Goal: Book appointment/travel/reservation

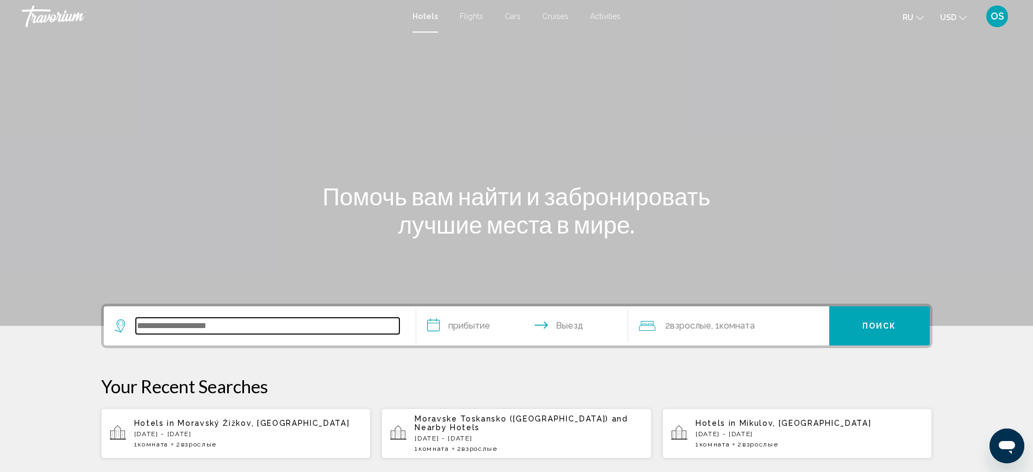
click at [196, 322] on input "Search widget" at bounding box center [267, 326] width 263 height 16
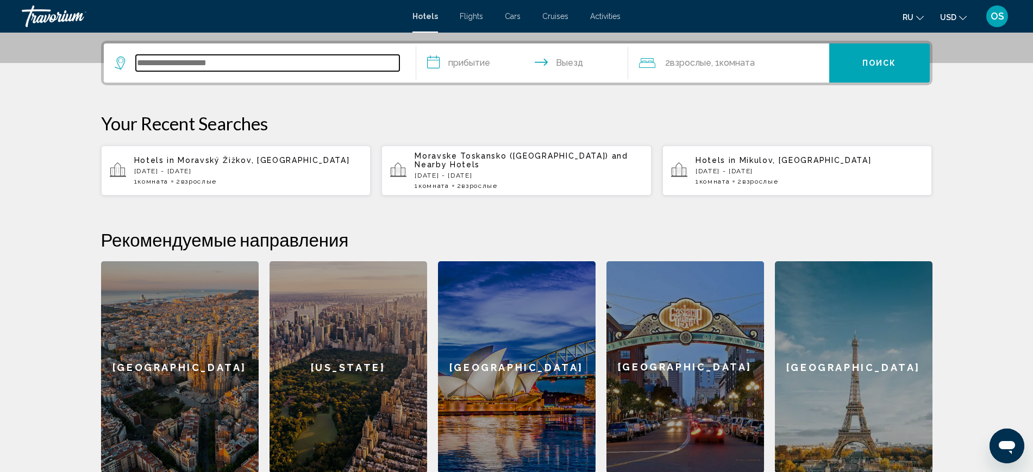
scroll to position [268, 0]
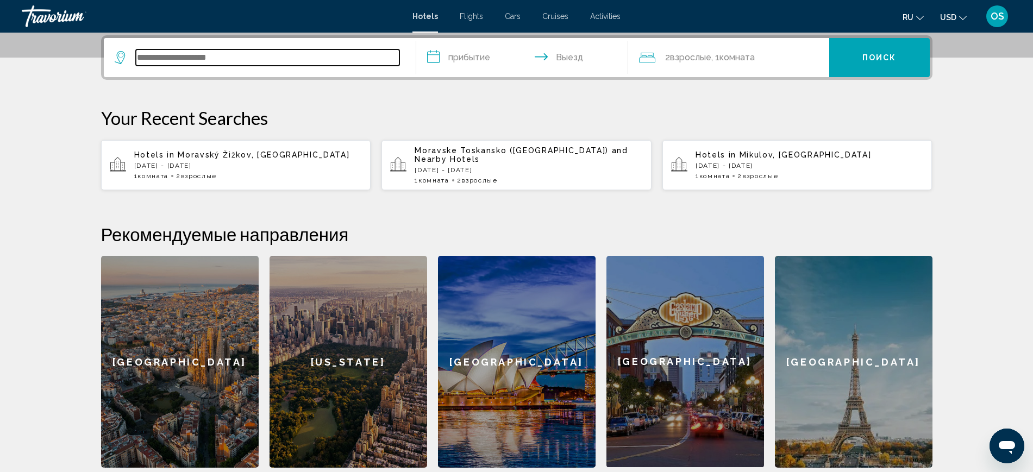
type input "*"
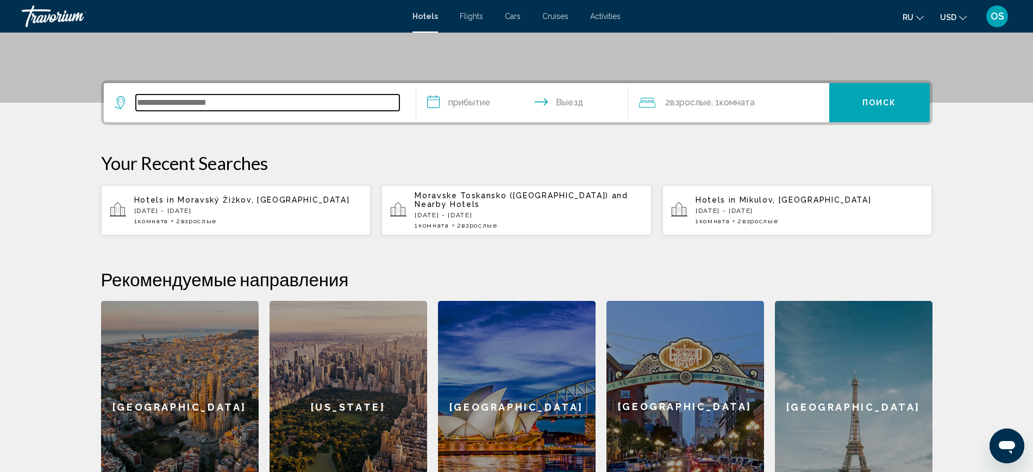
scroll to position [133, 0]
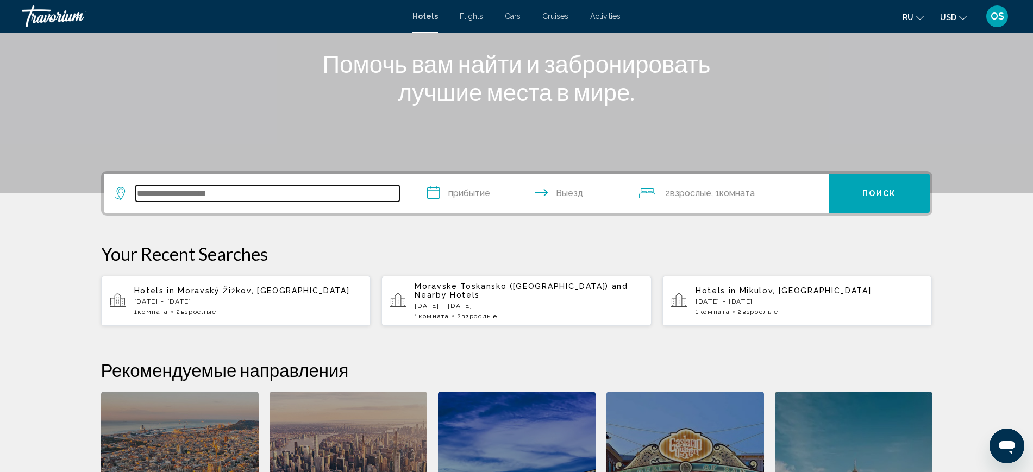
paste input "******"
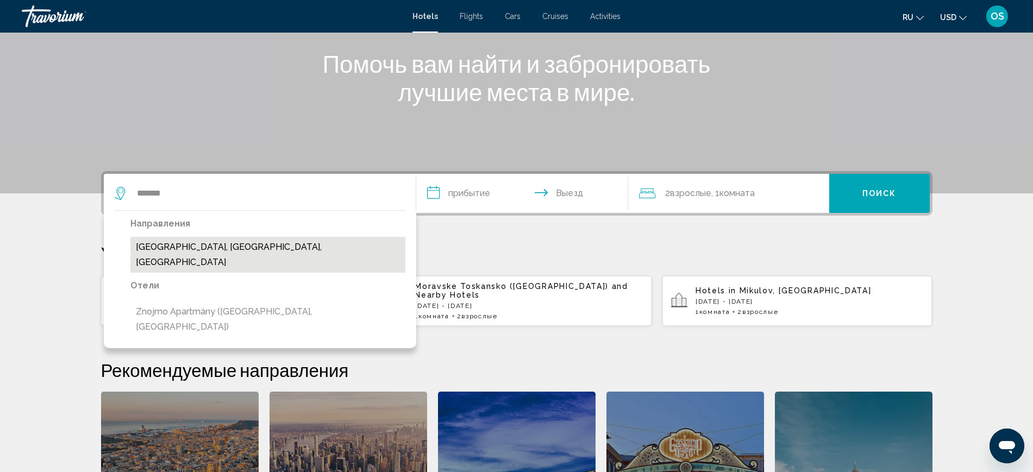
click at [256, 247] on button "Znojmo, South Moravia, Czech Republic" at bounding box center [267, 255] width 275 height 36
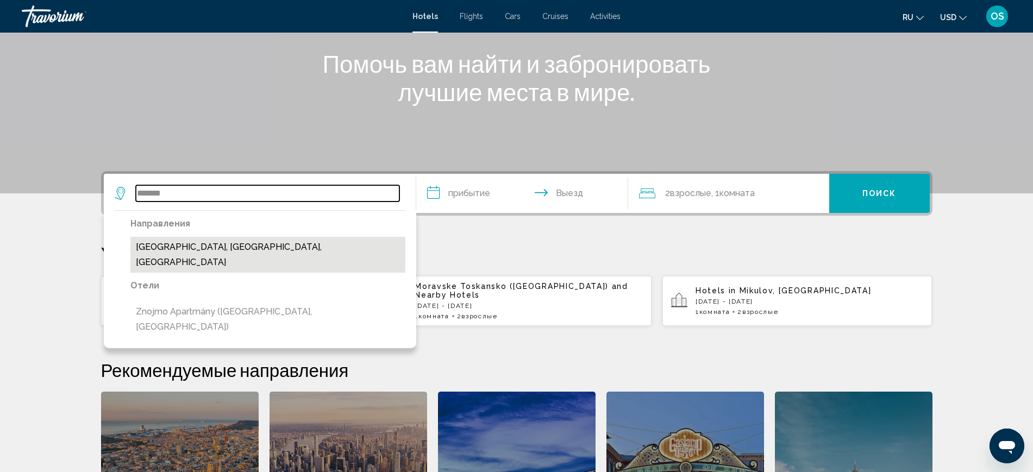
type input "**********"
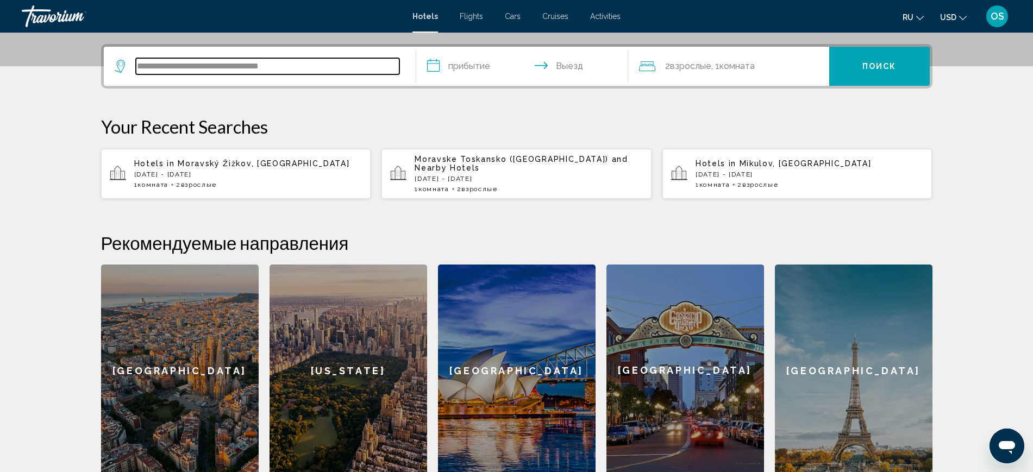
scroll to position [268, 0]
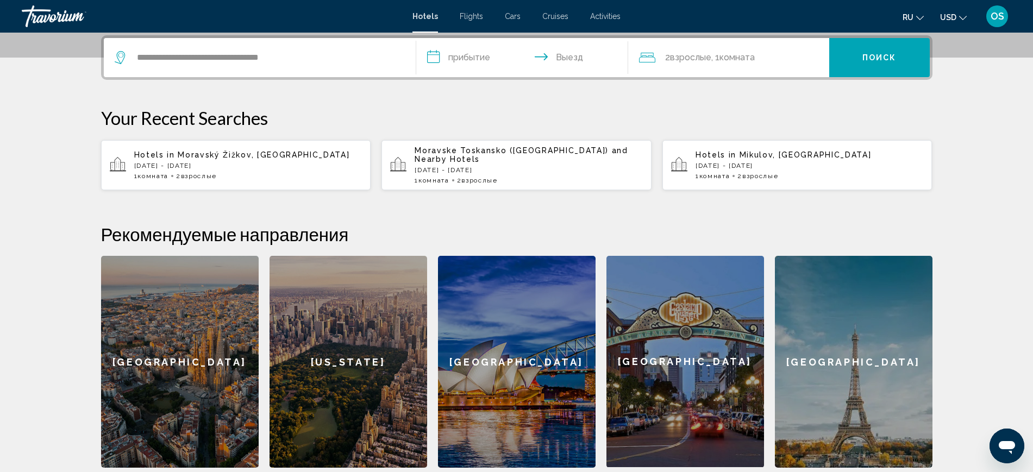
click at [440, 54] on input "**********" at bounding box center [524, 59] width 216 height 42
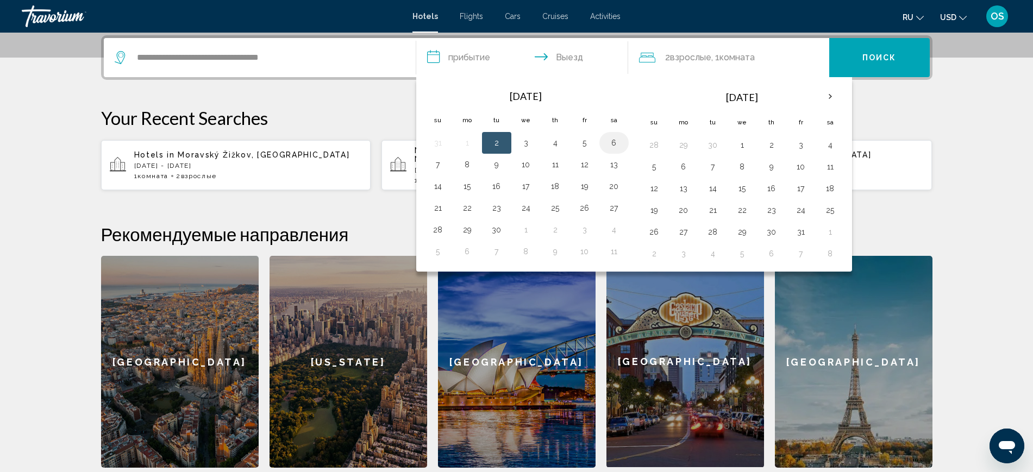
click at [614, 141] on button "6" at bounding box center [613, 142] width 17 height 15
click at [434, 162] on button "7" at bounding box center [437, 164] width 17 height 15
type input "**********"
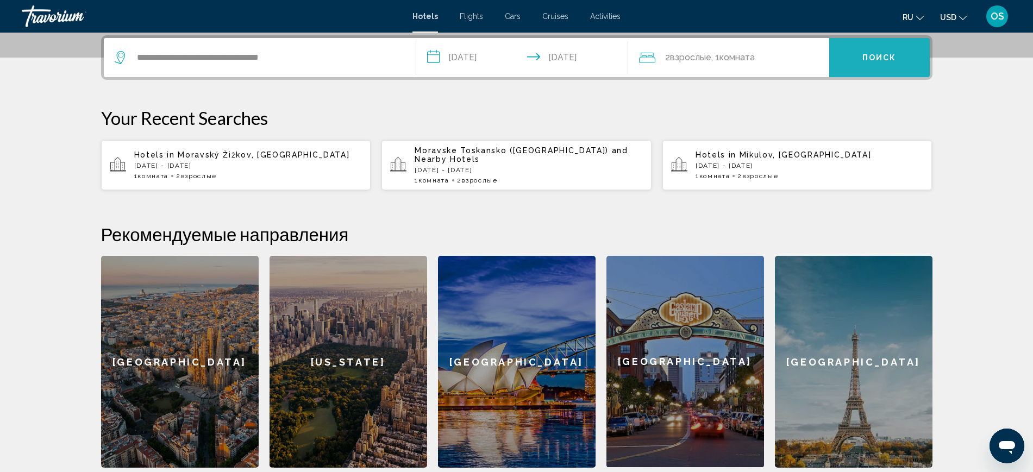
click at [866, 54] on span "Поиск" at bounding box center [879, 58] width 34 height 9
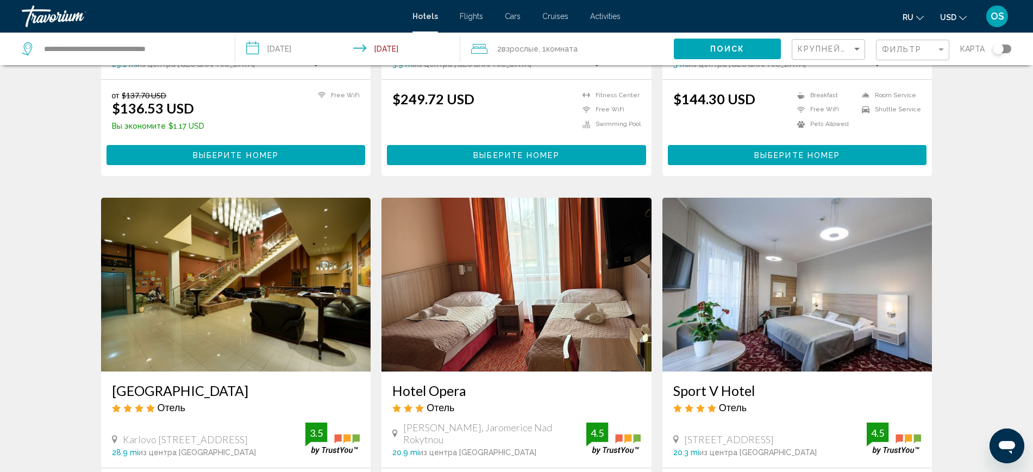
scroll to position [407, 0]
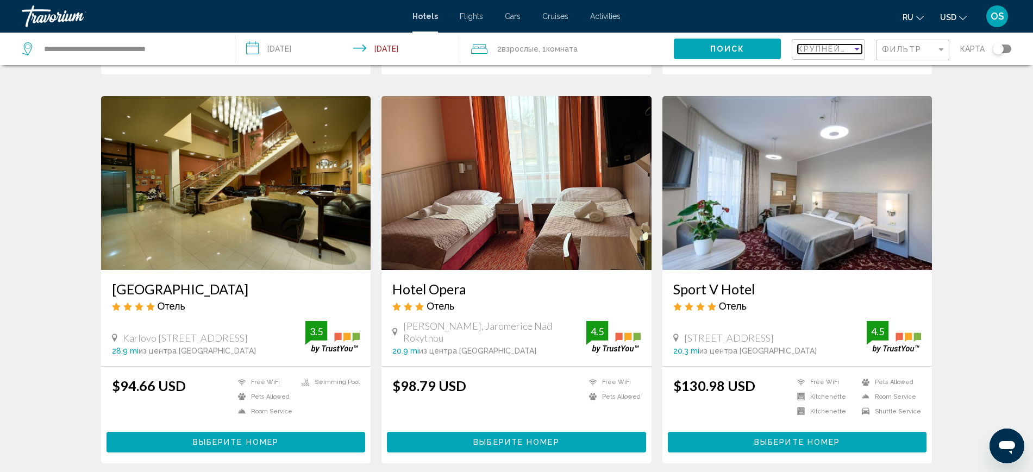
click at [860, 46] on div "Sort by" at bounding box center [857, 49] width 10 height 9
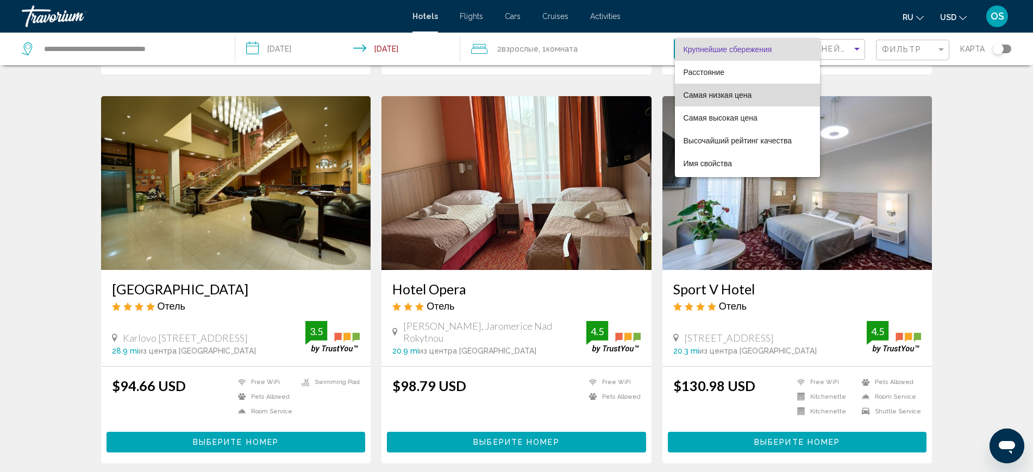
click at [762, 91] on span "Самая низкая цена" at bounding box center [747, 95] width 128 height 23
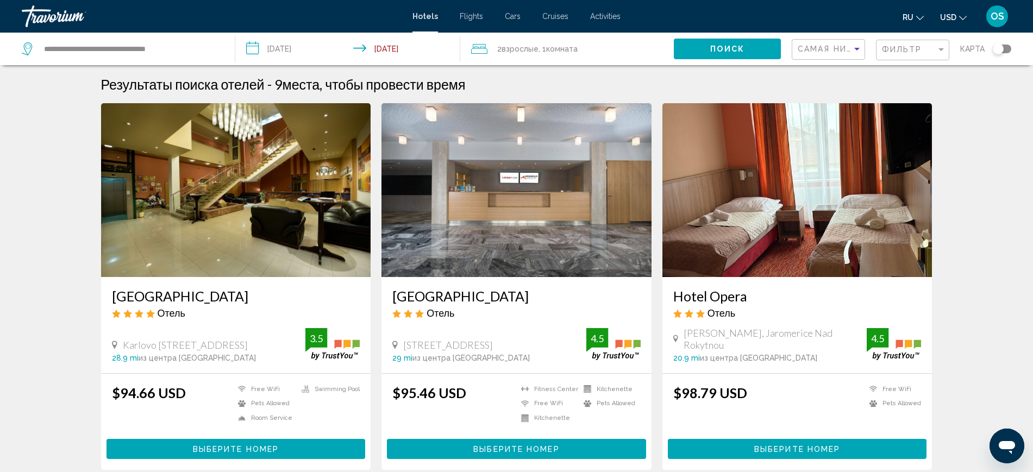
click at [159, 292] on h3 "Grand Hotel" at bounding box center [236, 296] width 248 height 16
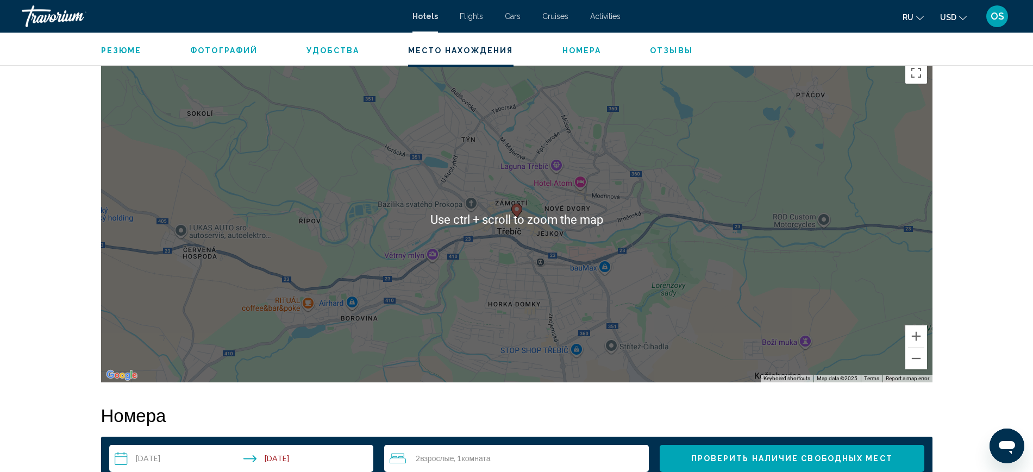
scroll to position [1019, 0]
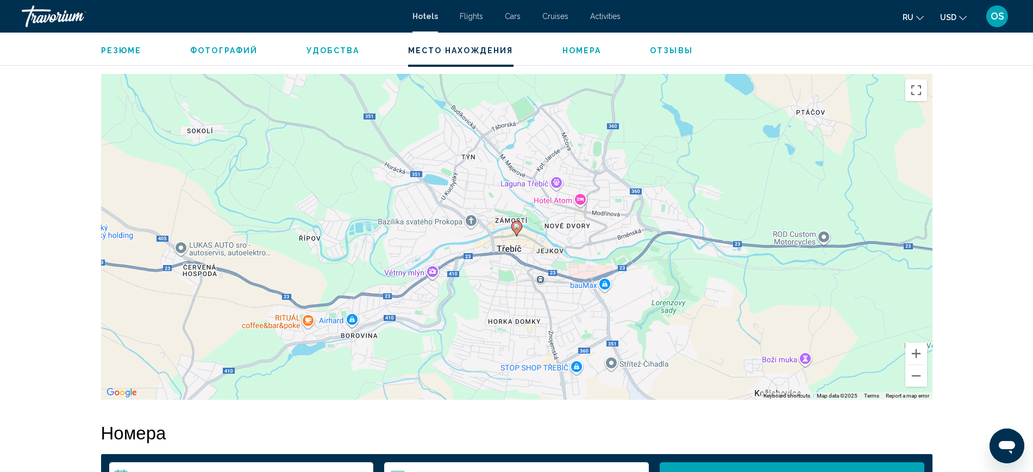
click at [916, 388] on div "To activate drag with keyboard, press Alt + Enter. Once in keyboard drag state,…" at bounding box center [516, 237] width 831 height 326
click at [918, 376] on button "Zoom out" at bounding box center [916, 376] width 22 height 22
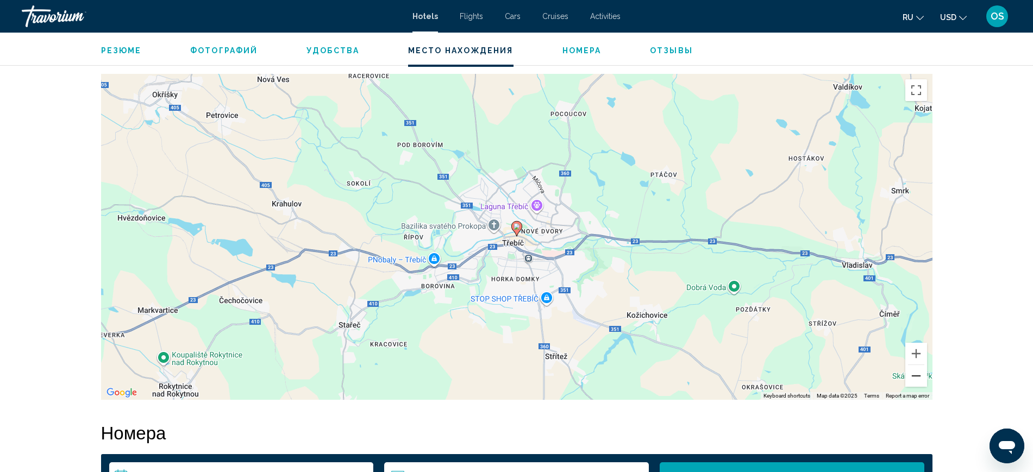
click at [918, 376] on button "Zoom out" at bounding box center [916, 376] width 22 height 22
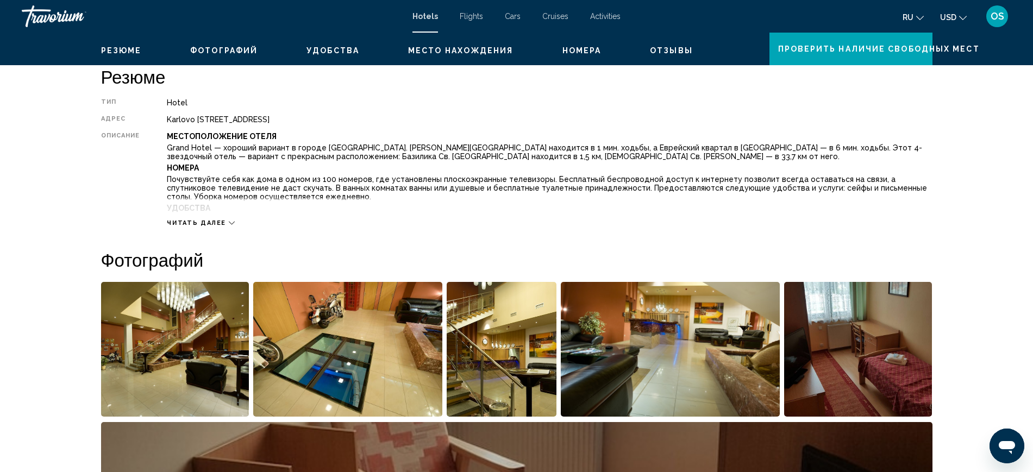
scroll to position [136, 0]
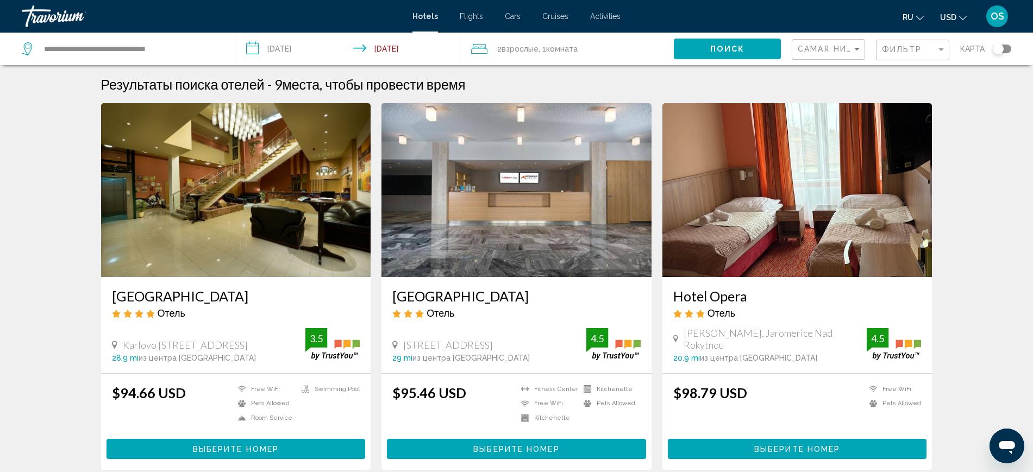
click at [513, 446] on span "Выберите номер" at bounding box center [516, 449] width 86 height 9
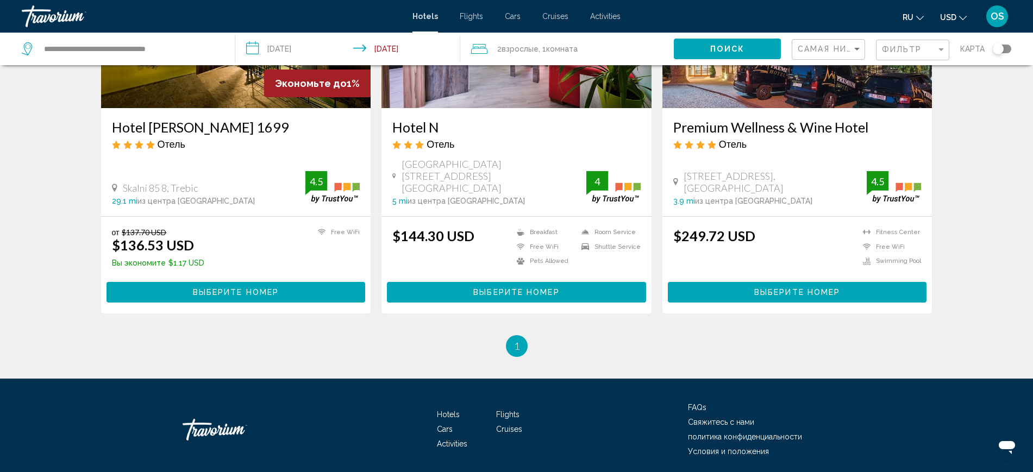
scroll to position [951, 0]
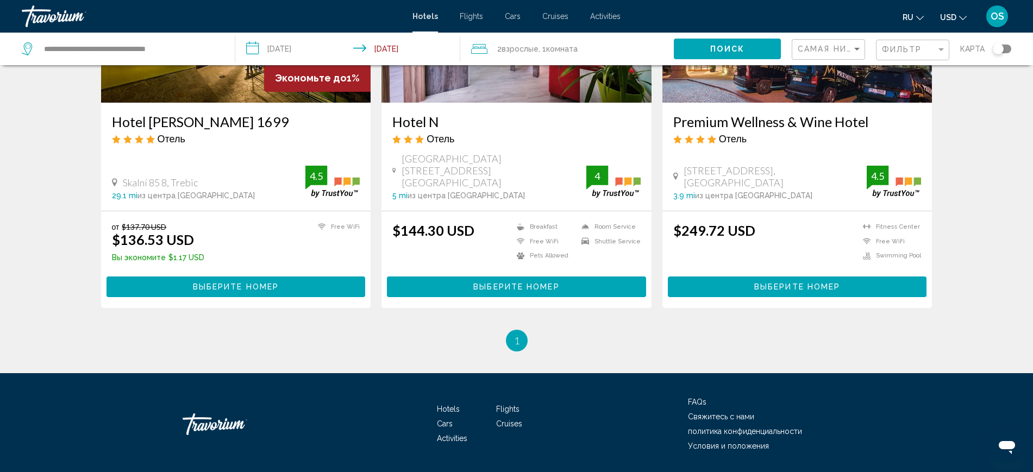
click at [508, 283] on span "Выберите номер" at bounding box center [516, 287] width 86 height 9
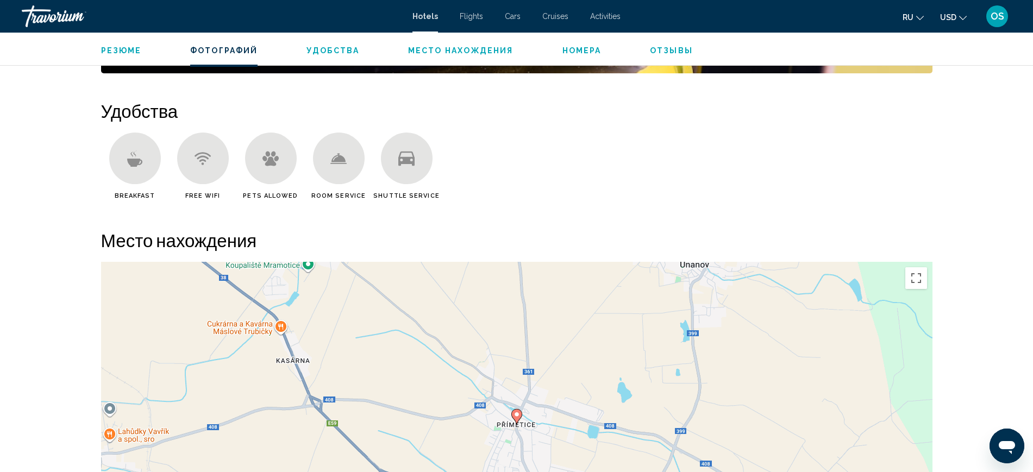
scroll to position [1019, 0]
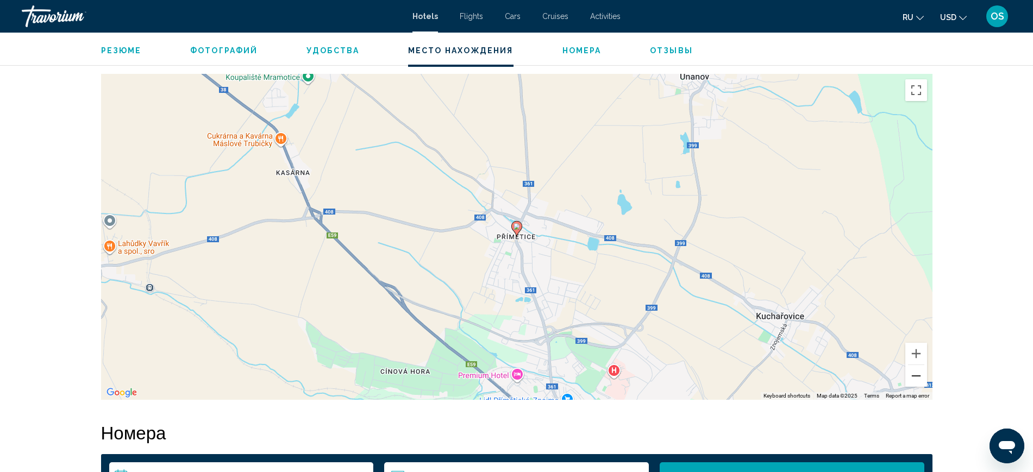
click at [921, 386] on button "Zoom out" at bounding box center [916, 376] width 22 height 22
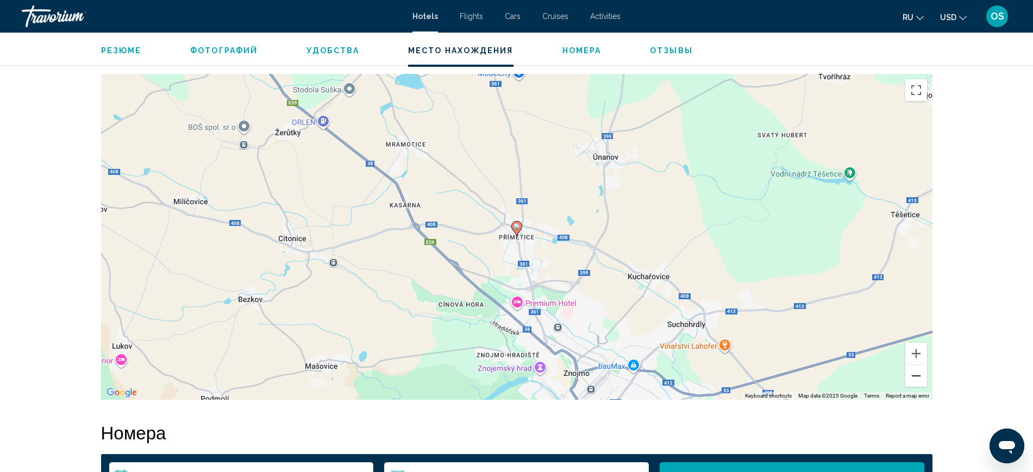
click at [921, 385] on button "Zoom out" at bounding box center [916, 376] width 22 height 22
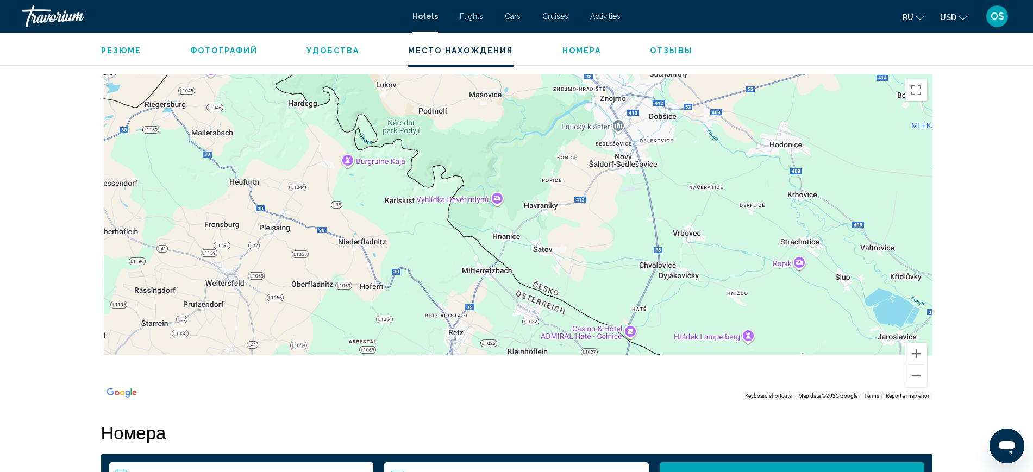
drag, startPoint x: 663, startPoint y: 340, endPoint x: 760, endPoint y: 52, distance: 303.9
click at [761, 57] on div "Znojmo, , Czech Republic Hotel N 4 адрес Křížové Náměstí 62 4, Znojmo 66904, Cz…" at bounding box center [516, 249] width 1033 height 2473
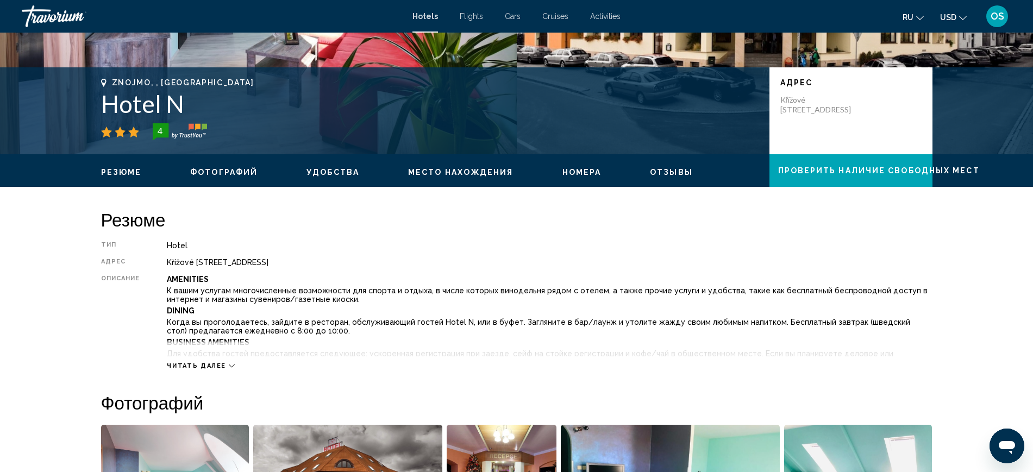
scroll to position [0, 0]
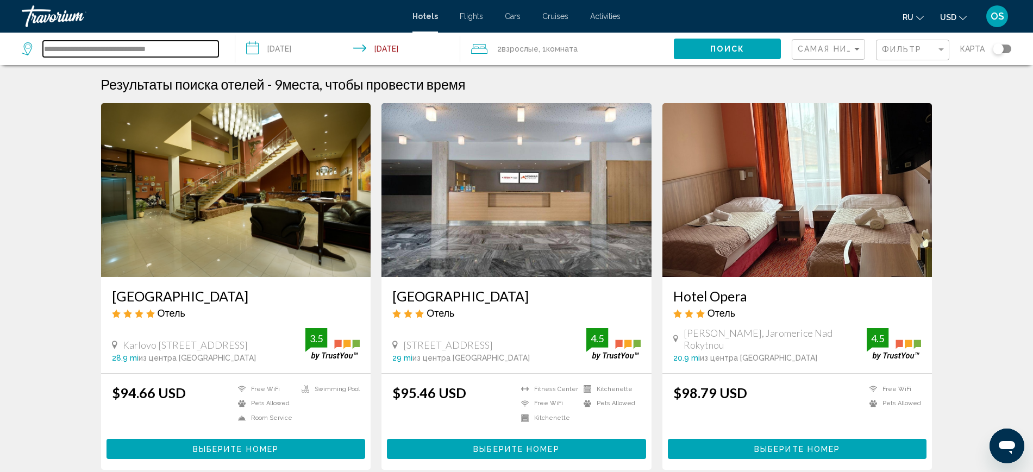
drag, startPoint x: 44, startPoint y: 48, endPoint x: 193, endPoint y: 47, distance: 149.4
click at [193, 47] on input "**********" at bounding box center [130, 49] width 175 height 16
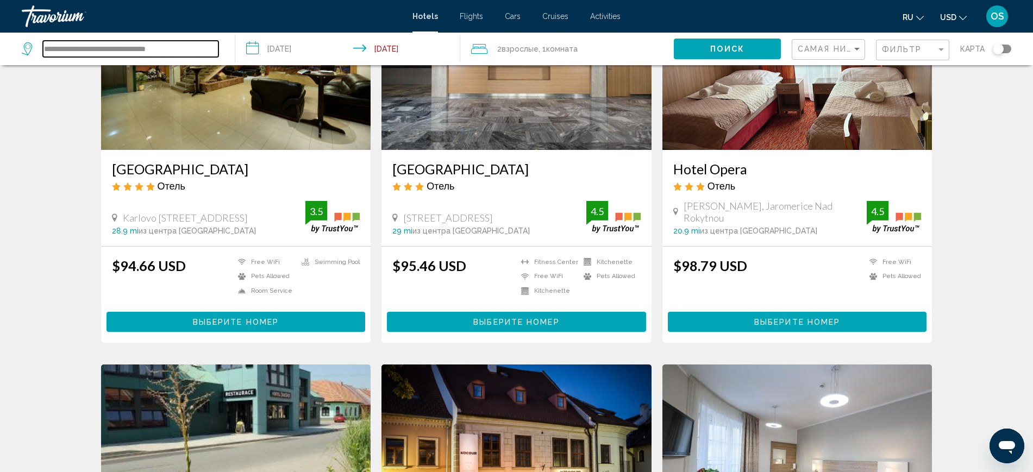
scroll to position [136, 0]
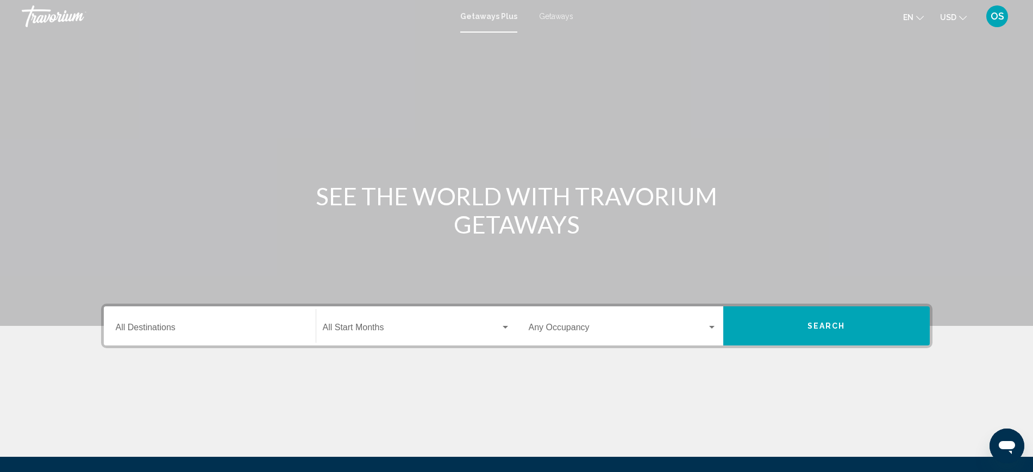
click at [136, 321] on div "Destination All Destinations" at bounding box center [210, 326] width 188 height 34
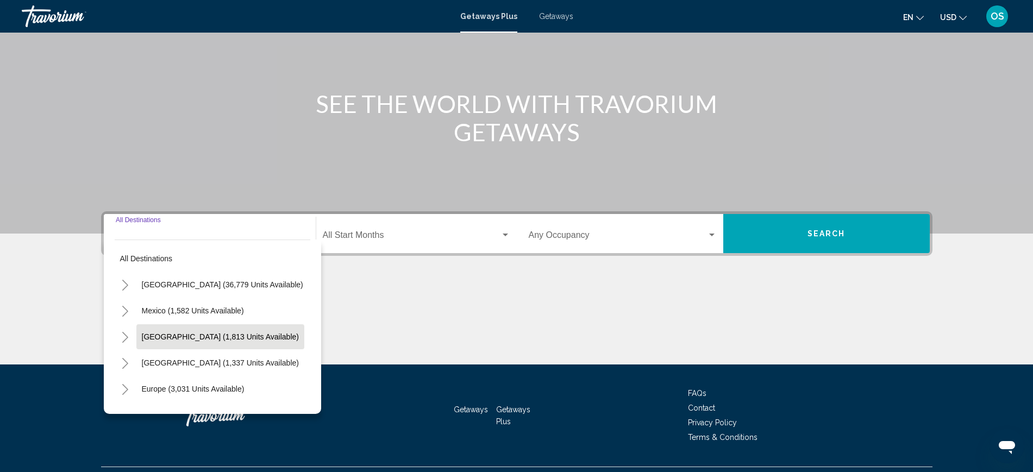
scroll to position [118, 0]
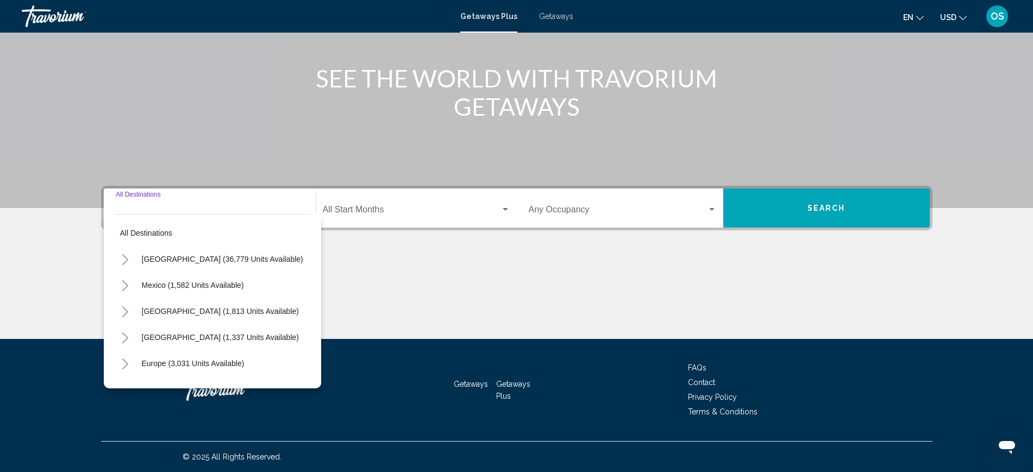
click at [125, 359] on icon "Toggle Europe (3,031 units available)" at bounding box center [125, 364] width 8 height 11
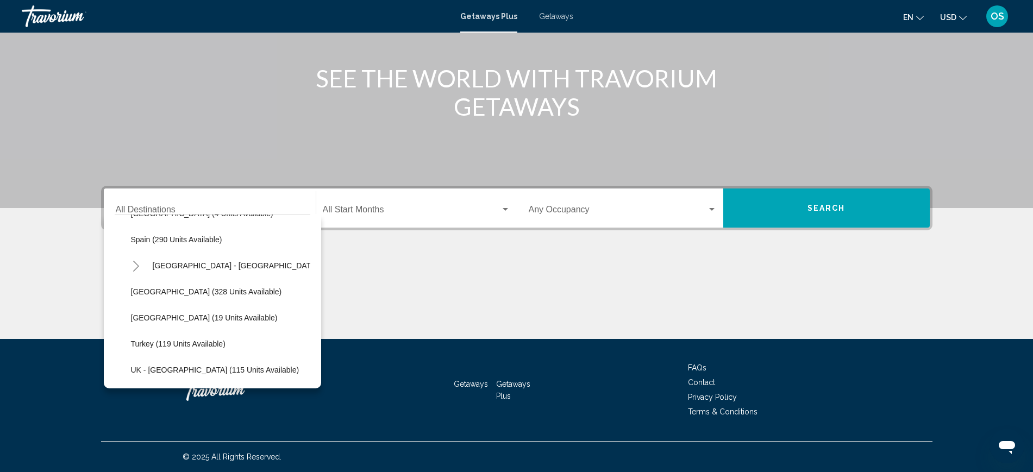
scroll to position [410, 0]
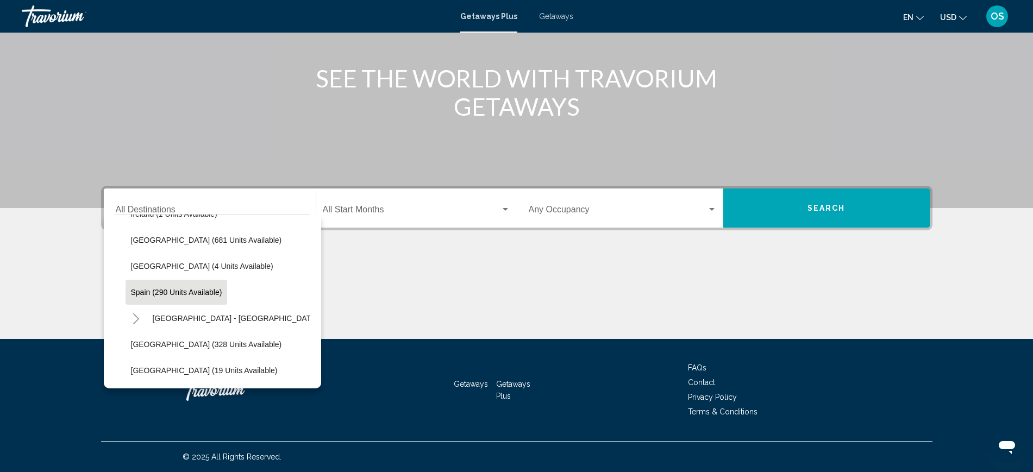
click at [190, 289] on span "Spain (290 units available)" at bounding box center [176, 292] width 91 height 9
type input "**********"
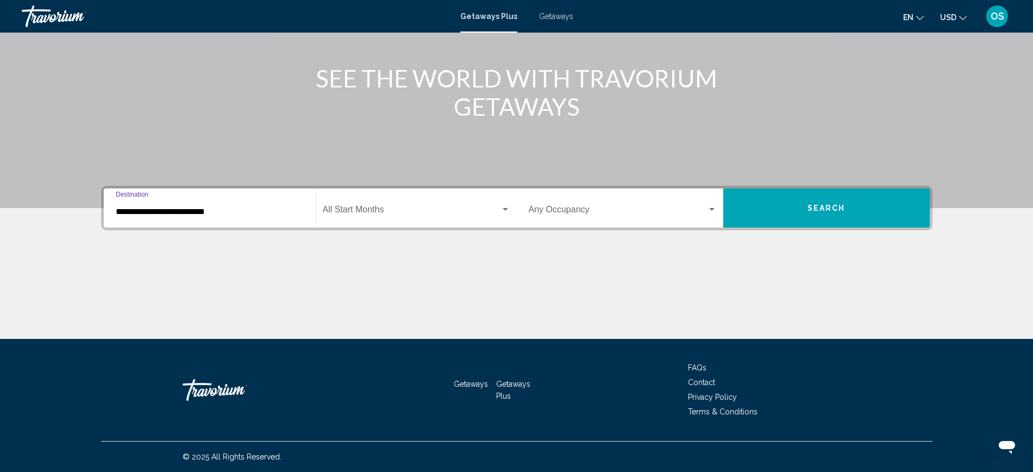
click at [367, 192] on div "Start Month All Start Months" at bounding box center [416, 208] width 187 height 34
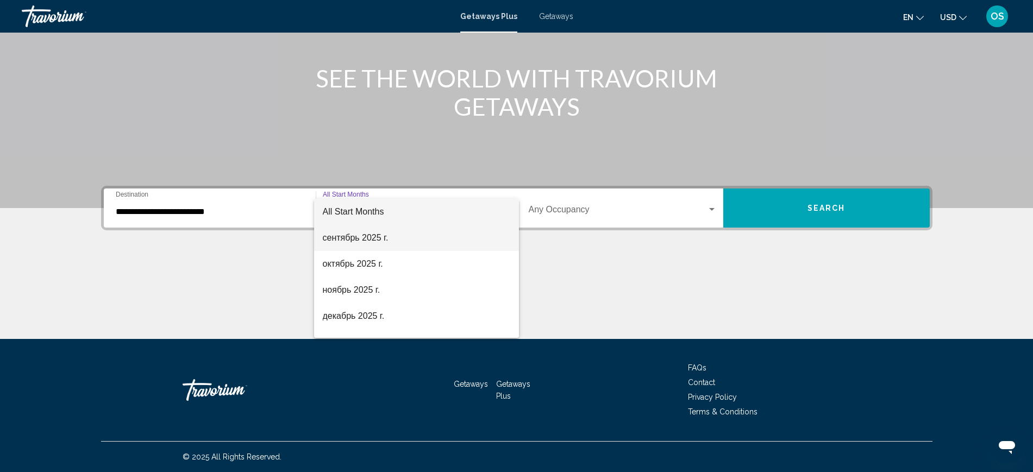
click at [353, 236] on span "сентябрь 2025 г." at bounding box center [416, 238] width 187 height 26
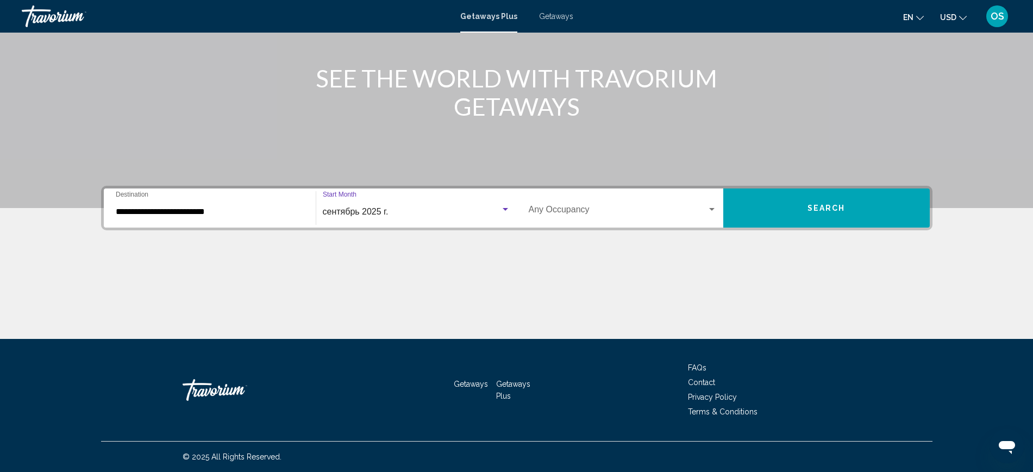
click at [849, 212] on button "Search" at bounding box center [826, 208] width 206 height 39
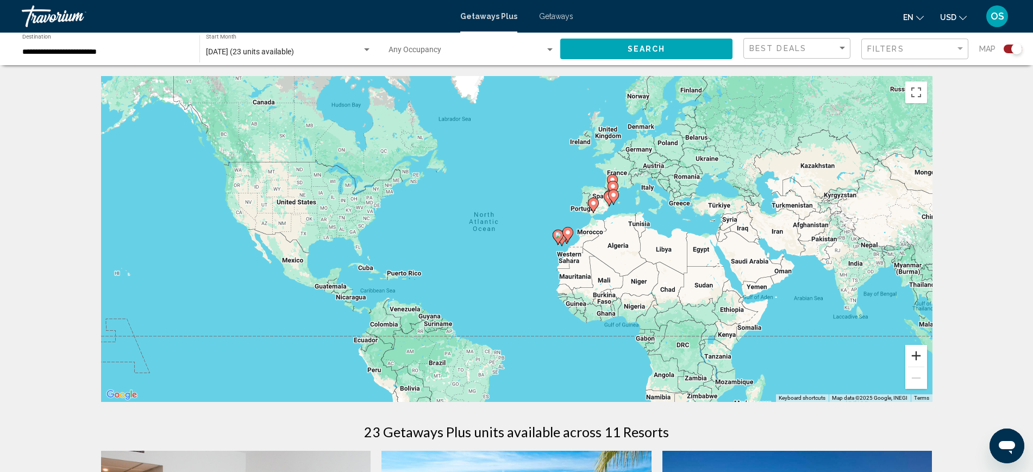
click at [925, 357] on button "Zoom in" at bounding box center [916, 356] width 22 height 22
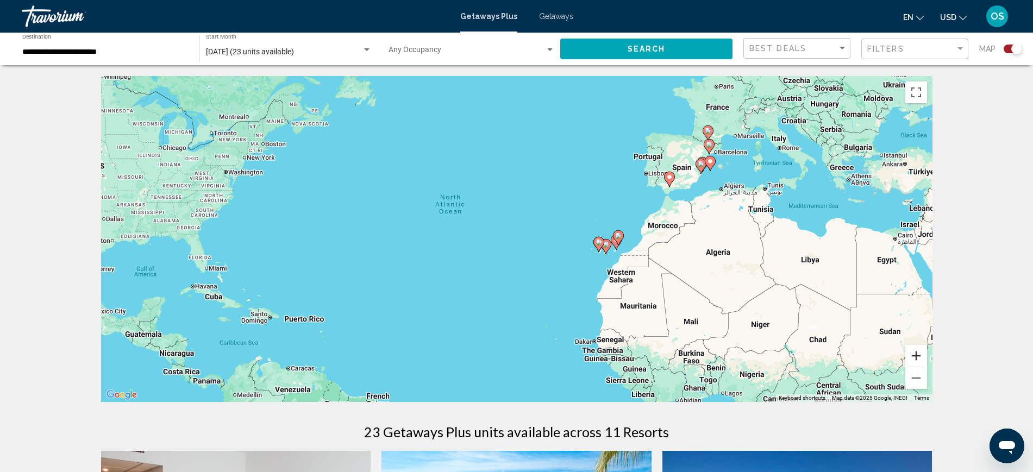
click at [925, 357] on button "Zoom in" at bounding box center [916, 356] width 22 height 22
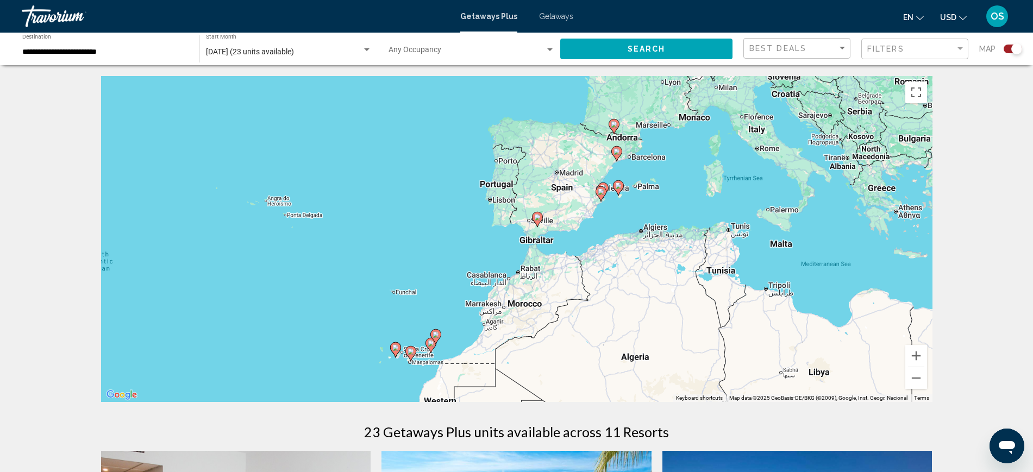
drag, startPoint x: 894, startPoint y: 265, endPoint x: 608, endPoint y: 342, distance: 296.6
click at [606, 357] on div "To activate drag with keyboard, press Alt + Enter. Once in keyboard drag state,…" at bounding box center [516, 239] width 831 height 326
click at [918, 355] on button "Zoom in" at bounding box center [916, 356] width 22 height 22
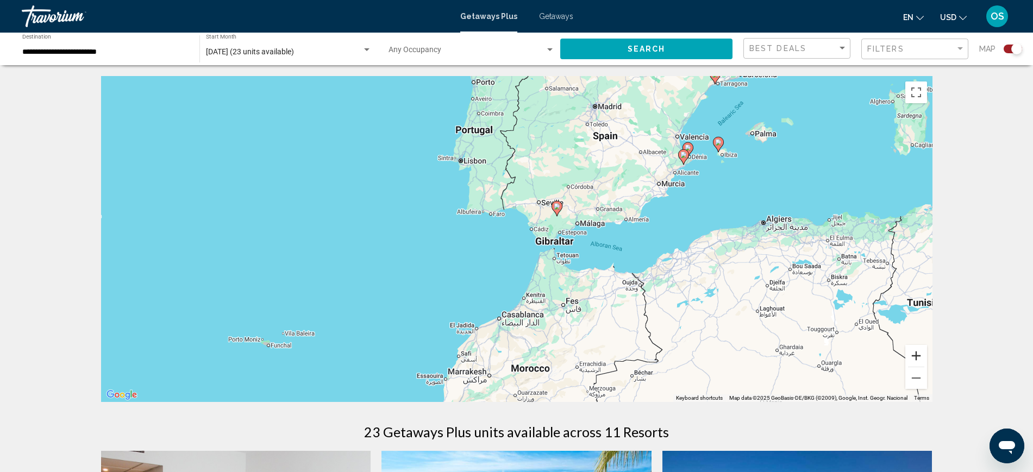
click at [918, 354] on button "Zoom in" at bounding box center [916, 356] width 22 height 22
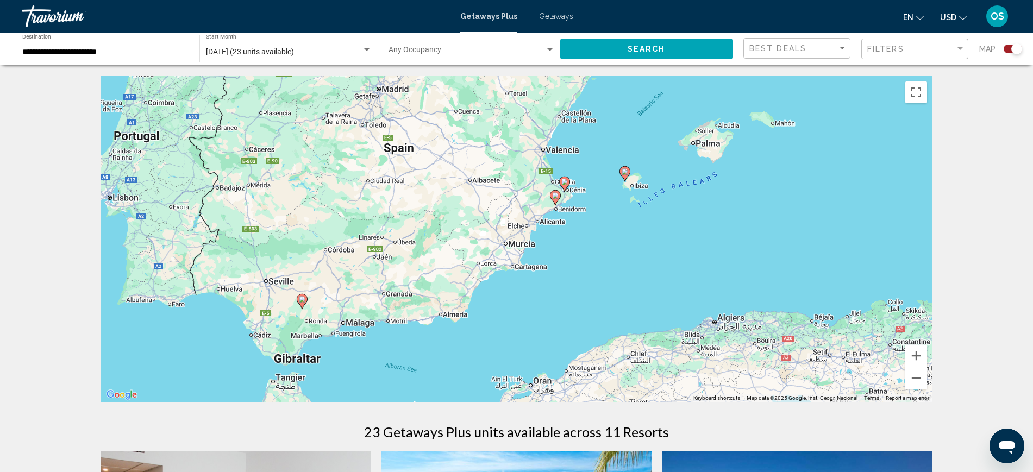
drag, startPoint x: 893, startPoint y: 246, endPoint x: 689, endPoint y: 325, distance: 218.4
click at [569, 374] on div "To activate drag with keyboard, press Alt + Enter. Once in keyboard drag state,…" at bounding box center [516, 239] width 831 height 326
click at [920, 355] on button "Zoom in" at bounding box center [916, 356] width 22 height 22
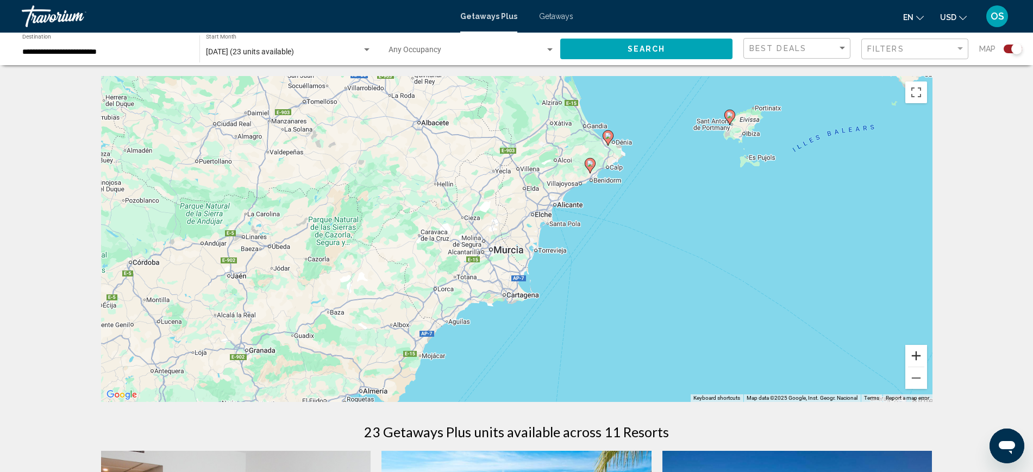
click at [920, 354] on button "Zoom in" at bounding box center [916, 356] width 22 height 22
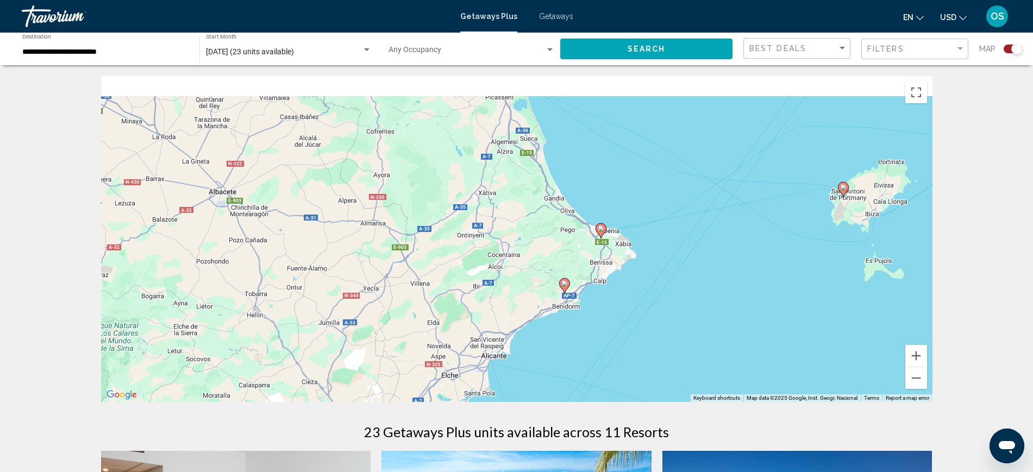
drag, startPoint x: 776, startPoint y: 264, endPoint x: 681, endPoint y: 408, distance: 172.5
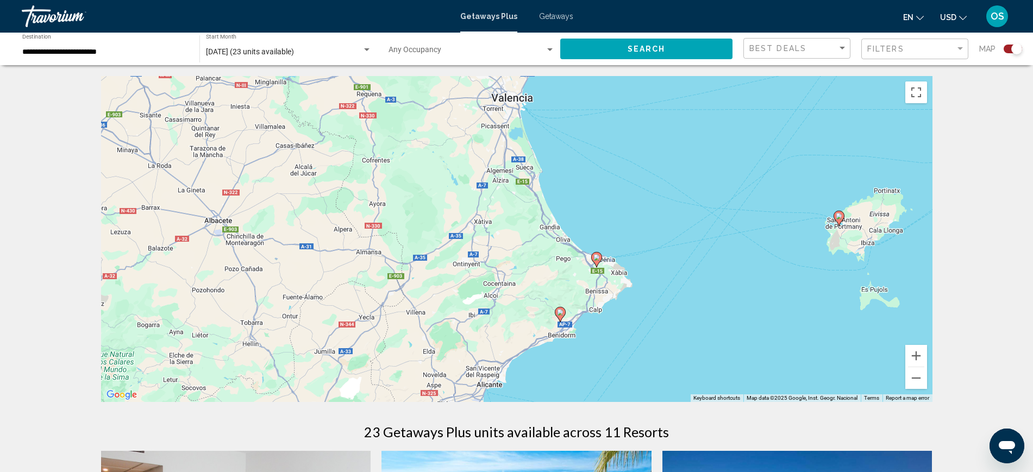
click at [561, 310] on image "Main content" at bounding box center [560, 312] width 7 height 7
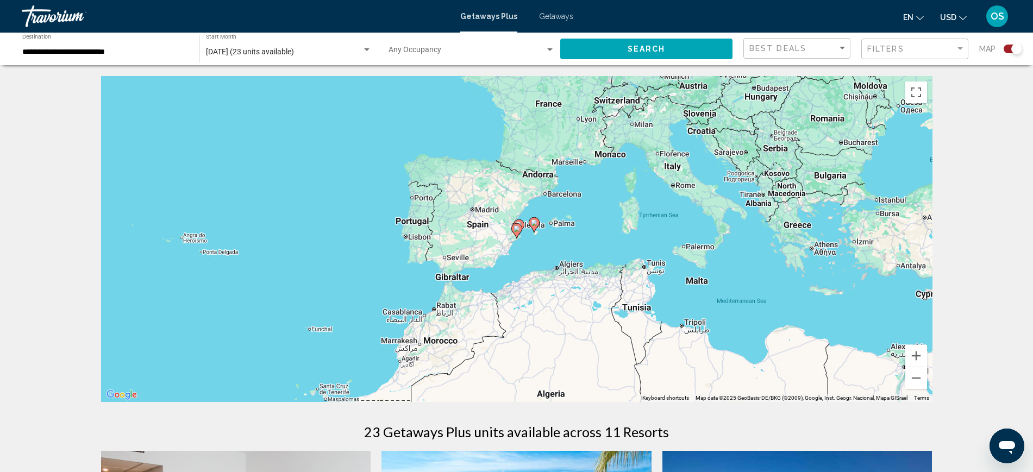
click at [515, 229] on image "Main content" at bounding box center [516, 228] width 7 height 7
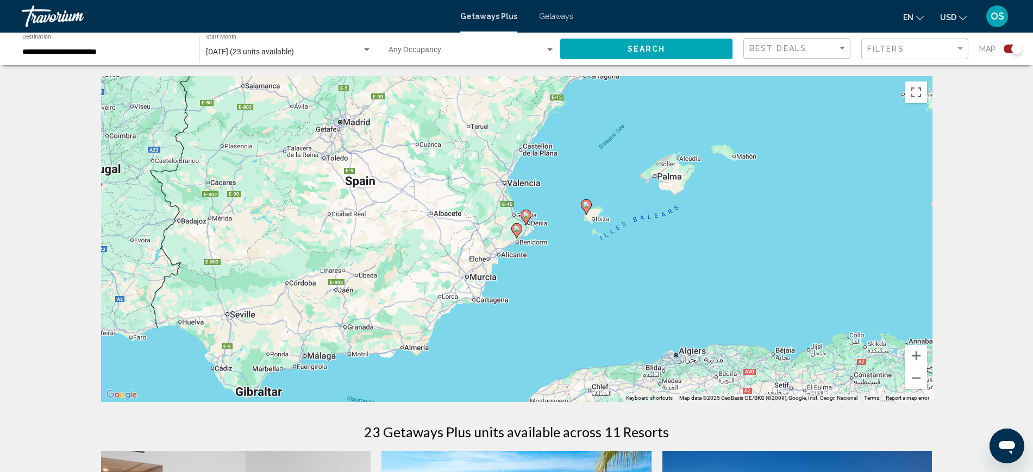
click at [516, 230] on image "Main content" at bounding box center [516, 228] width 7 height 7
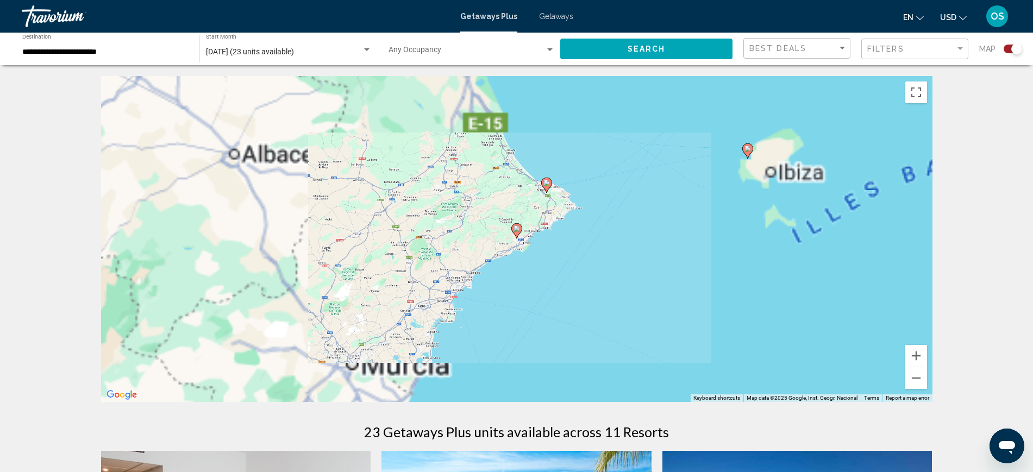
click at [516, 230] on image "Main content" at bounding box center [516, 228] width 7 height 7
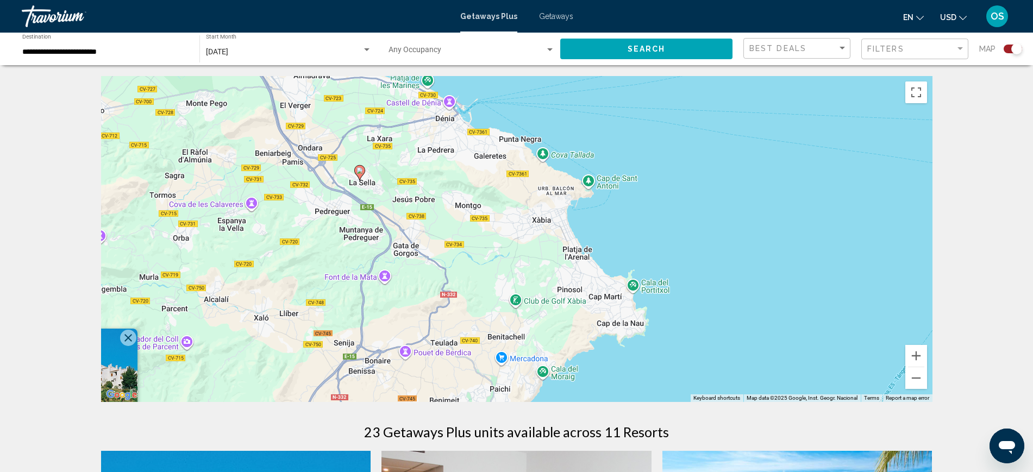
drag, startPoint x: 820, startPoint y: 248, endPoint x: 375, endPoint y: 504, distance: 512.8
click at [375, 472] on html "**********" at bounding box center [516, 236] width 1033 height 472
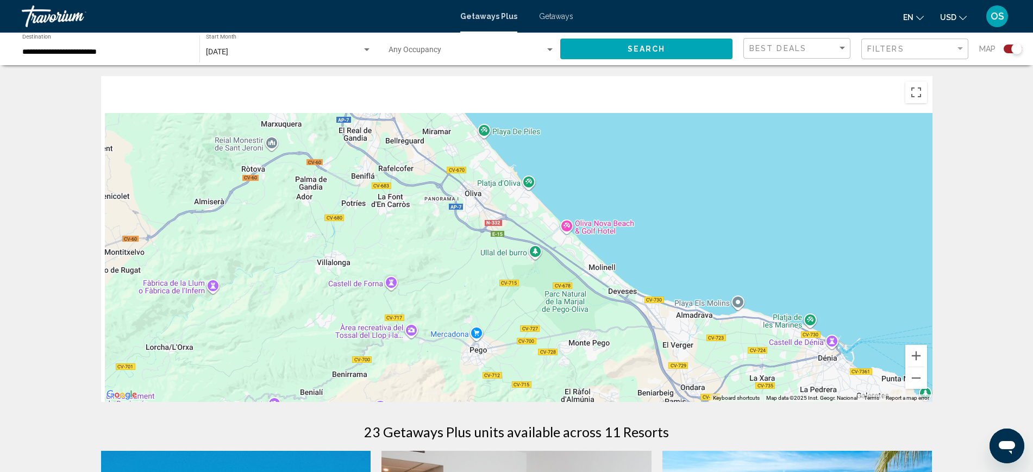
drag, startPoint x: 429, startPoint y: 271, endPoint x: 818, endPoint y: 504, distance: 453.6
click at [818, 472] on html "**********" at bounding box center [516, 236] width 1033 height 472
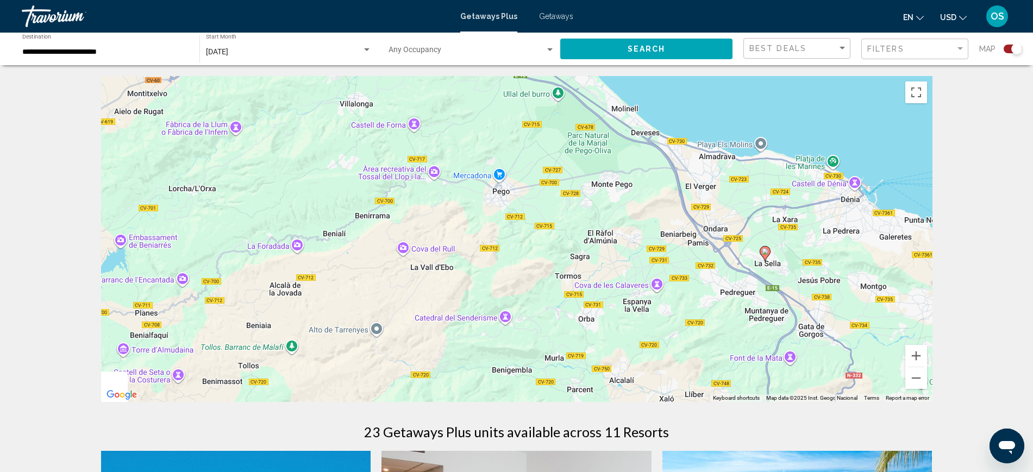
drag, startPoint x: 571, startPoint y: 369, endPoint x: 576, endPoint y: -4, distance: 372.7
click at [576, 0] on html "**********" at bounding box center [516, 236] width 1033 height 472
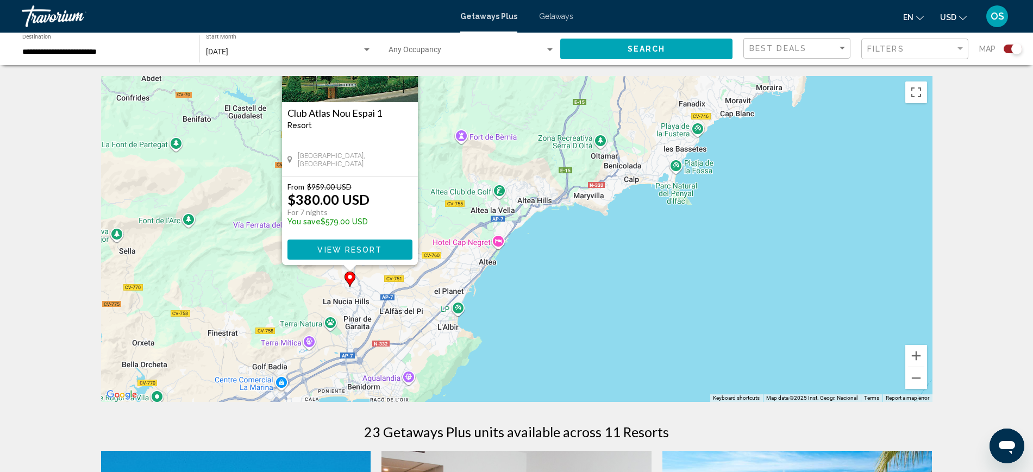
drag, startPoint x: 659, startPoint y: 193, endPoint x: 571, endPoint y: 126, distance: 110.8
click at [583, 118] on div "To activate drag with keyboard, press Alt + Enter. Once in keyboard drag state,…" at bounding box center [516, 239] width 831 height 326
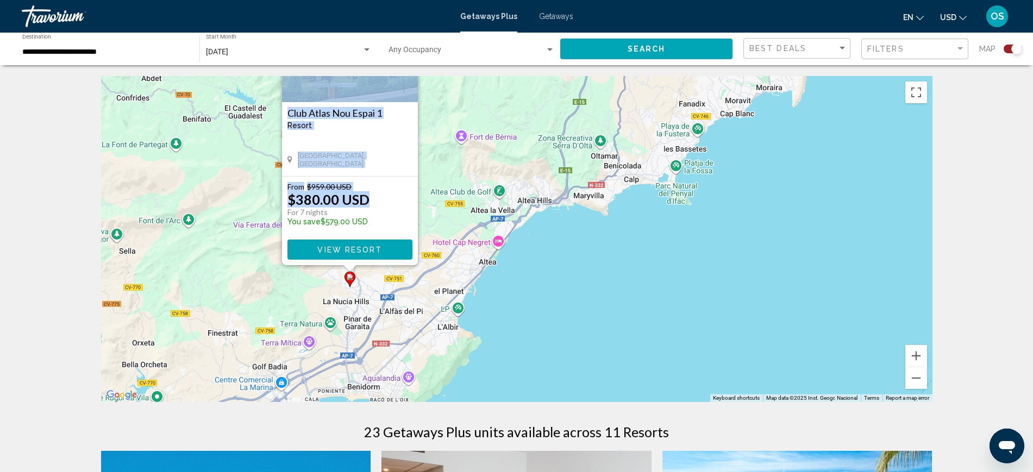
drag, startPoint x: 413, startPoint y: 199, endPoint x: 450, endPoint y: 308, distance: 114.8
click at [450, 307] on div "To activate drag with keyboard, press Alt + Enter. Once in keyboard drag state,…" at bounding box center [516, 239] width 831 height 326
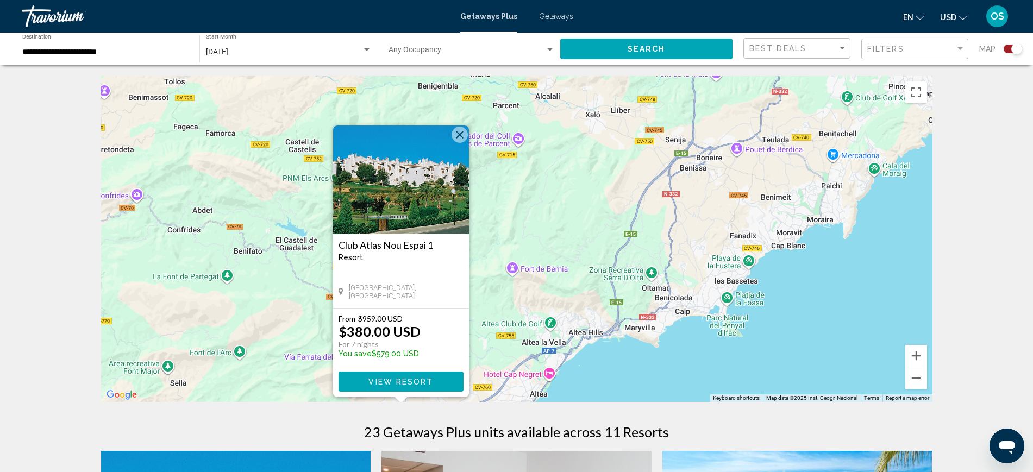
drag, startPoint x: 467, startPoint y: 221, endPoint x: 518, endPoint y: 353, distance: 141.3
click at [518, 353] on div "To activate drag with keyboard, press Alt + Enter. Once in keyboard drag state,…" at bounding box center [516, 239] width 831 height 326
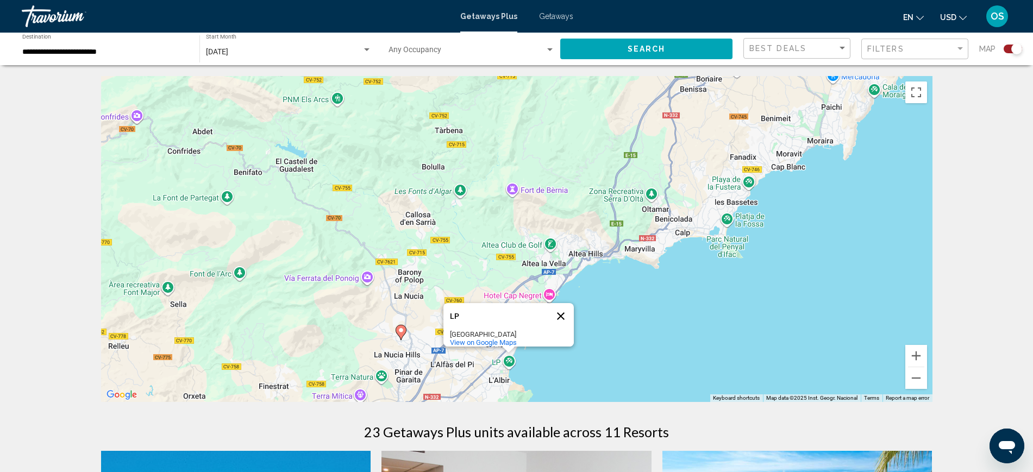
click at [564, 316] on button "Close" at bounding box center [561, 316] width 26 height 26
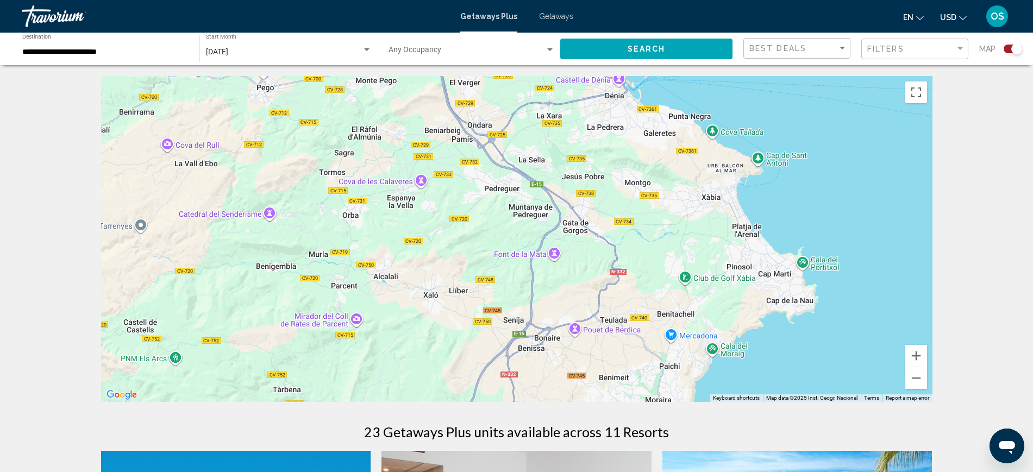
drag, startPoint x: 751, startPoint y: 166, endPoint x: 578, endPoint y: 425, distance: 311.4
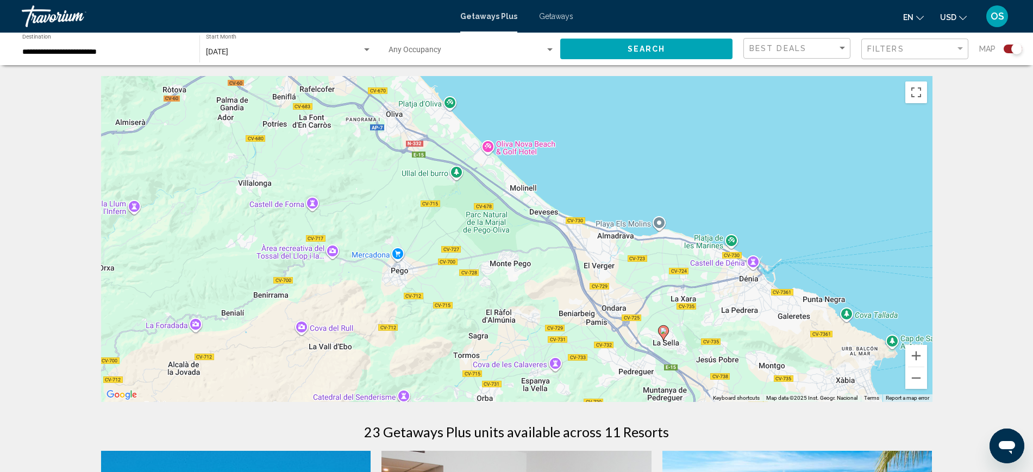
drag, startPoint x: 563, startPoint y: 250, endPoint x: 671, endPoint y: 403, distance: 186.6
click at [664, 328] on image "Main content" at bounding box center [663, 331] width 7 height 7
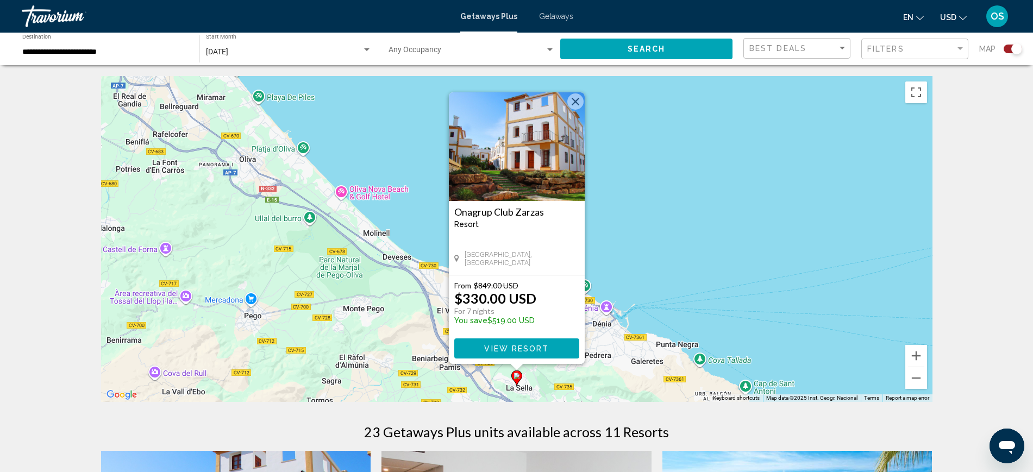
click at [577, 95] on button "Close" at bounding box center [575, 101] width 16 height 16
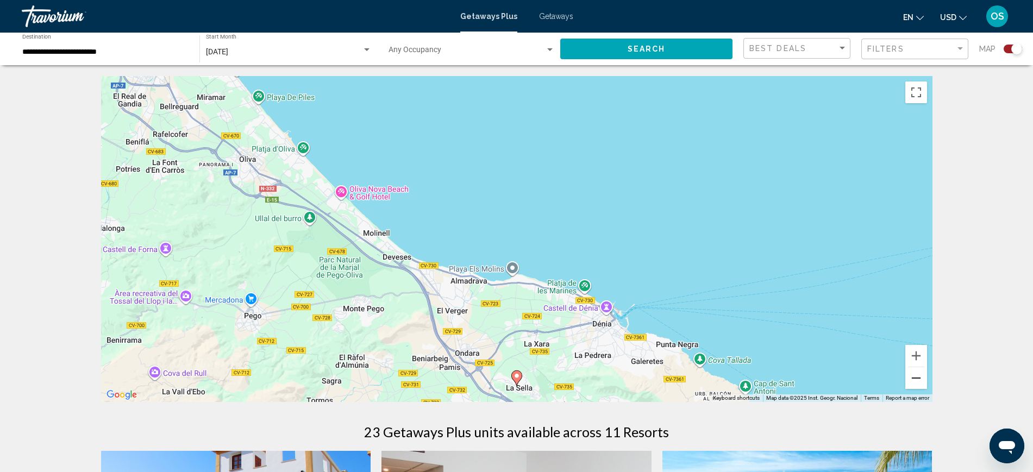
click at [909, 381] on button "Zoom out" at bounding box center [916, 378] width 22 height 22
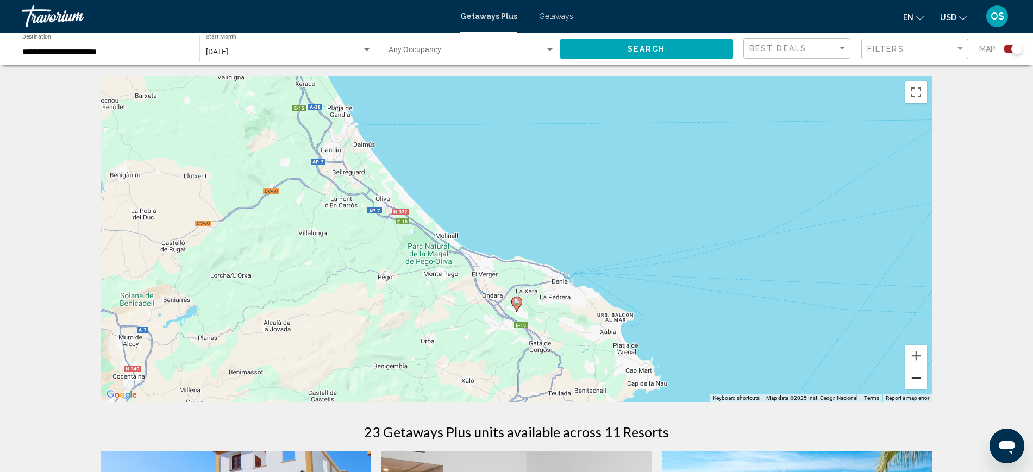
click at [910, 380] on button "Zoom out" at bounding box center [916, 378] width 22 height 22
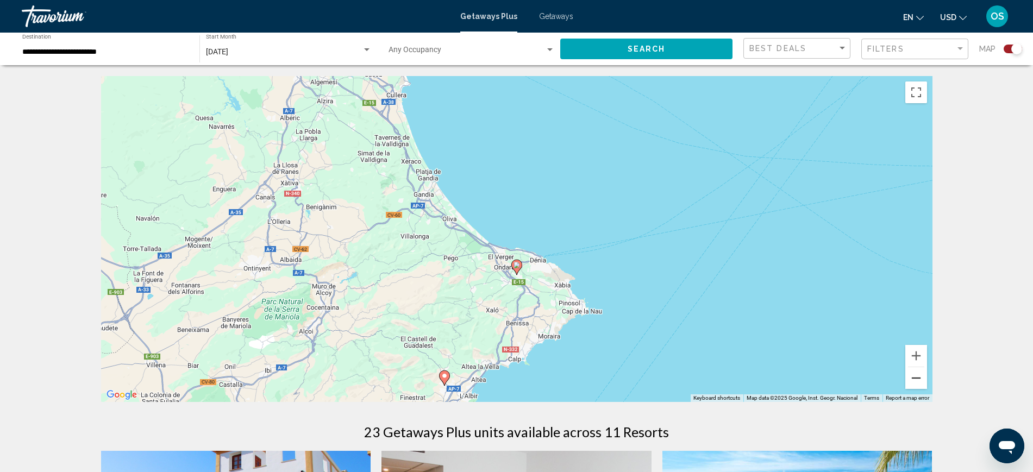
click at [910, 380] on button "Zoom out" at bounding box center [916, 378] width 22 height 22
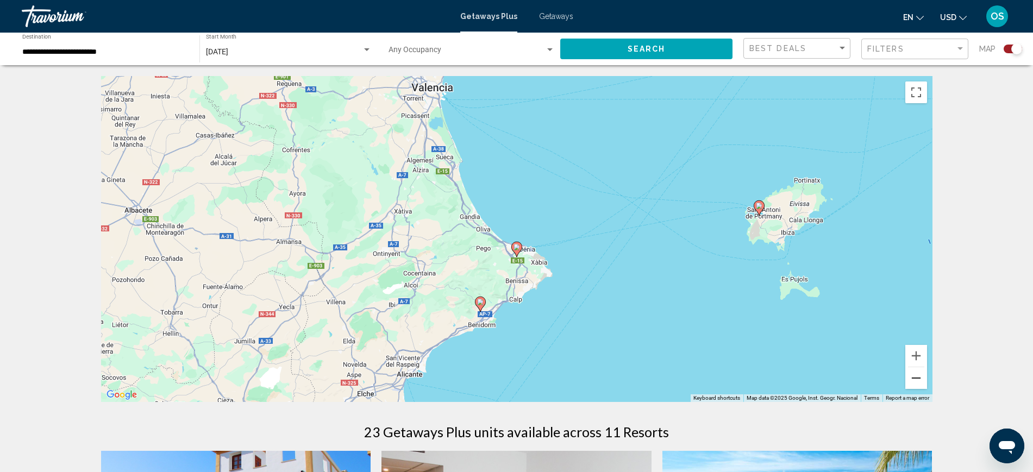
click at [910, 380] on button "Zoom out" at bounding box center [916, 378] width 22 height 22
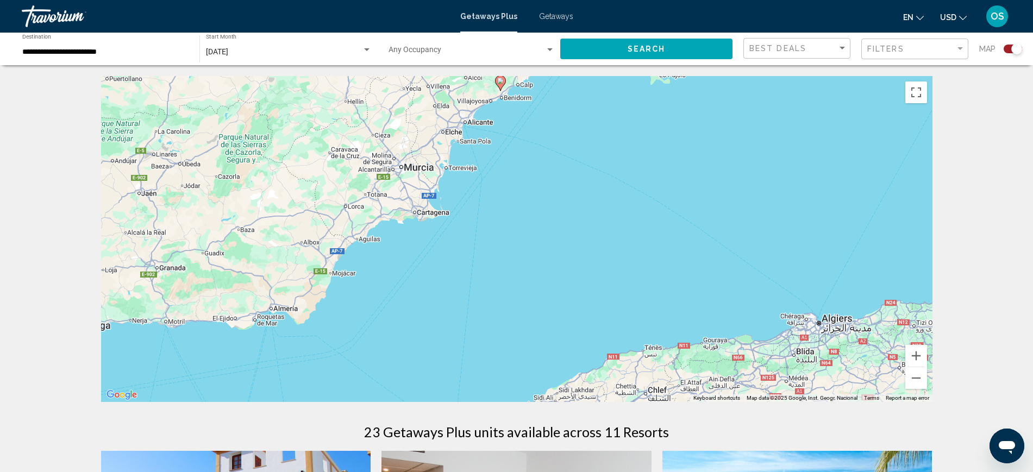
drag, startPoint x: 726, startPoint y: 174, endPoint x: 728, endPoint y: -10, distance: 184.7
click at [728, 0] on html "**********" at bounding box center [516, 236] width 1033 height 472
drag, startPoint x: 490, startPoint y: 218, endPoint x: 687, endPoint y: 48, distance: 260.3
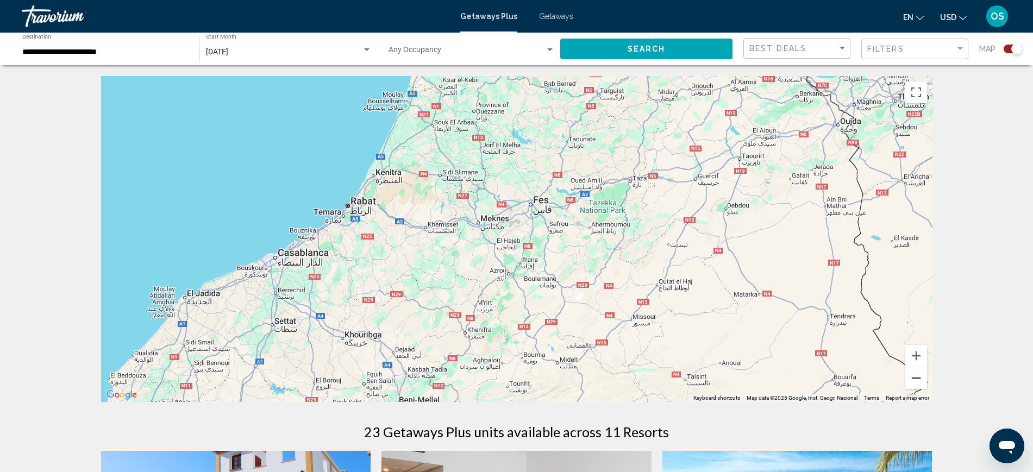
click at [922, 383] on button "Zoom out" at bounding box center [916, 378] width 22 height 22
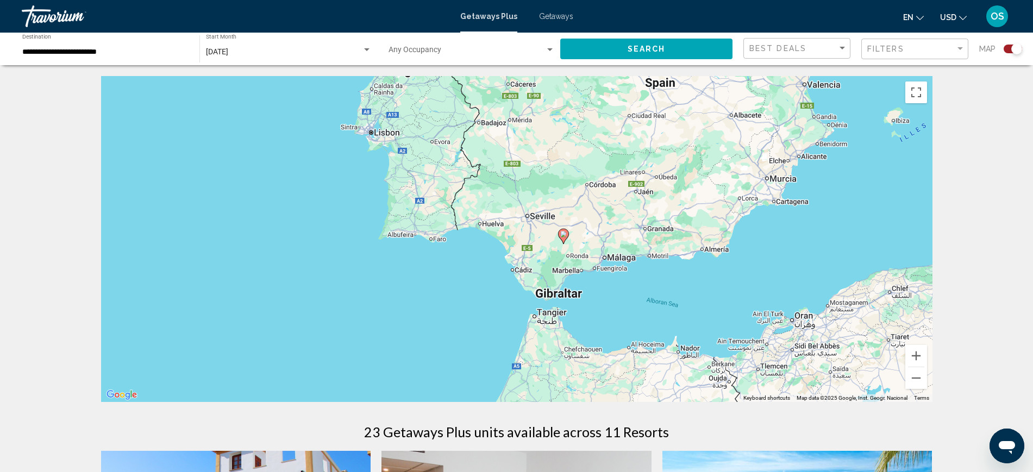
drag, startPoint x: 667, startPoint y: 240, endPoint x: 721, endPoint y: 453, distance: 219.8
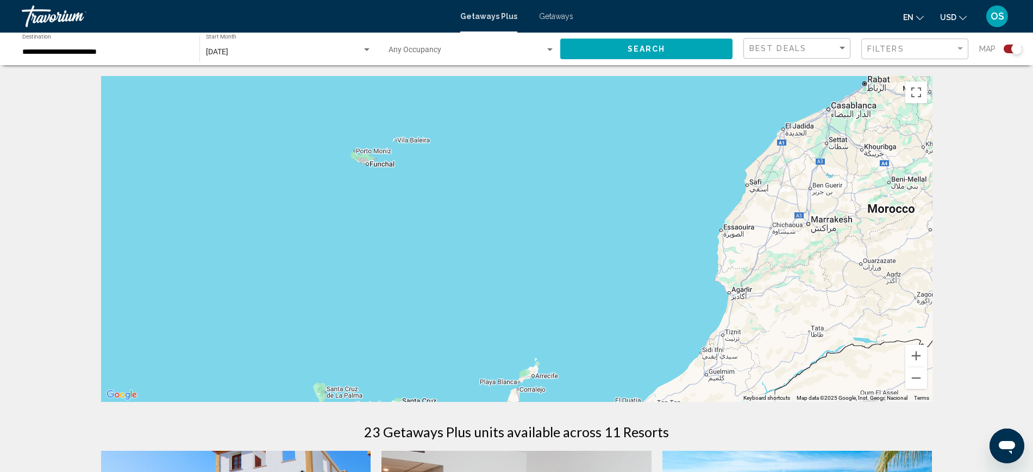
drag, startPoint x: 595, startPoint y: 300, endPoint x: 989, endPoint y: -30, distance: 513.6
click at [989, 0] on html "**********" at bounding box center [516, 236] width 1033 height 472
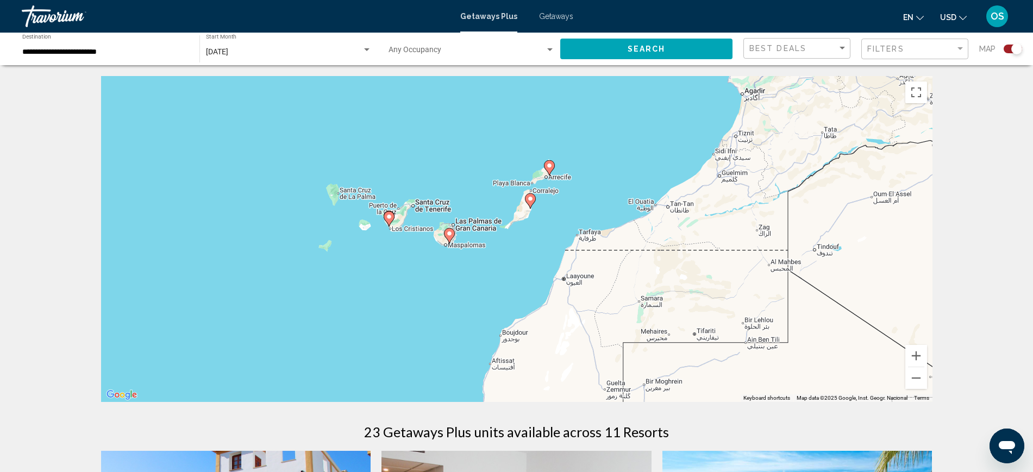
drag, startPoint x: 612, startPoint y: 241, endPoint x: 615, endPoint y: 51, distance: 190.2
click at [391, 218] on image "Main content" at bounding box center [389, 216] width 7 height 7
type input "**********"
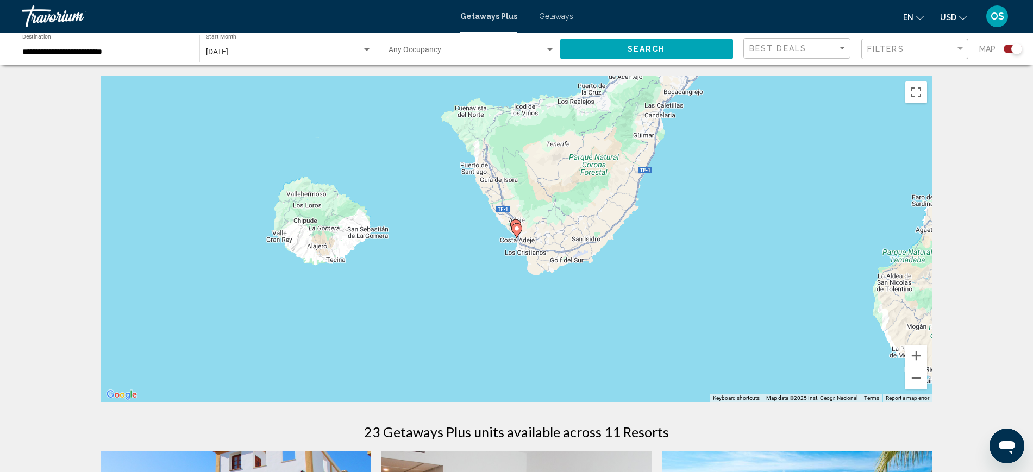
click at [519, 228] on image "Main content" at bounding box center [516, 228] width 7 height 7
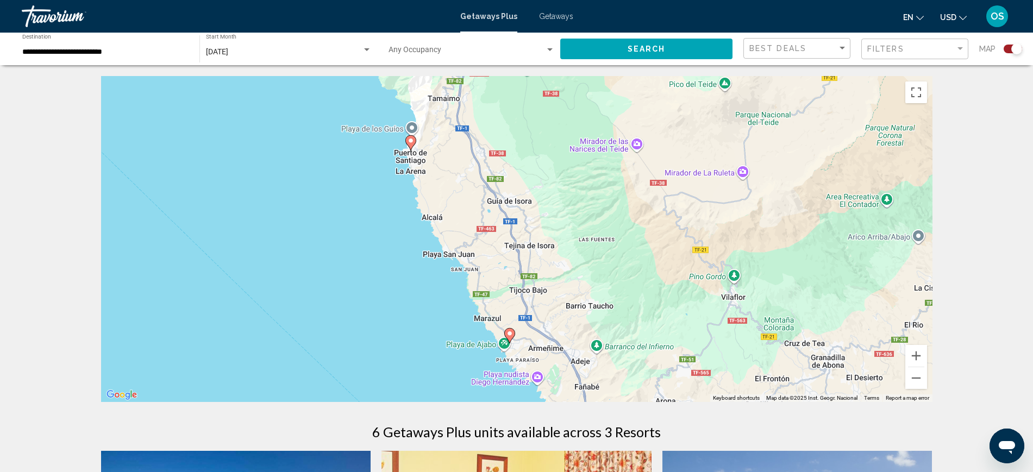
drag, startPoint x: 646, startPoint y: 262, endPoint x: 702, endPoint y: 299, distance: 67.3
click at [702, 300] on div "To activate drag with keyboard, press Alt + Enter. Once in keyboard drag state,…" at bounding box center [516, 239] width 831 height 326
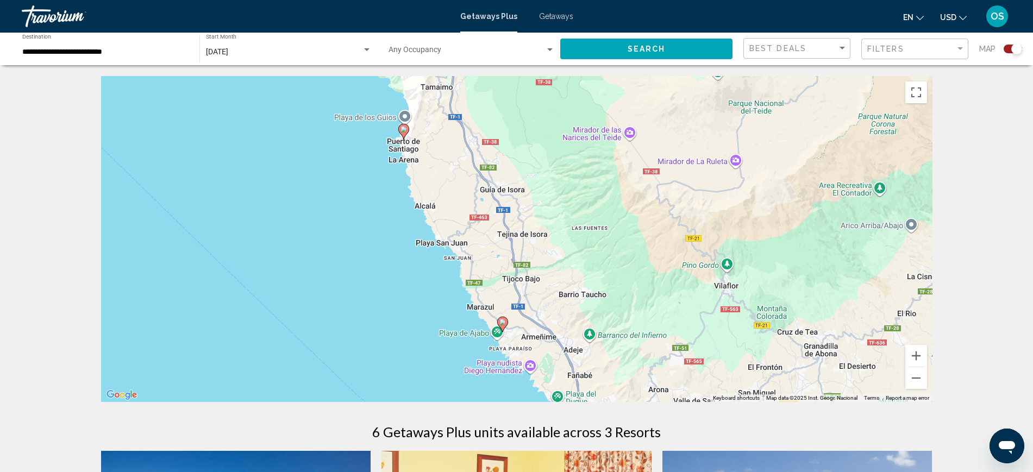
click at [406, 131] on image "Main content" at bounding box center [403, 129] width 7 height 7
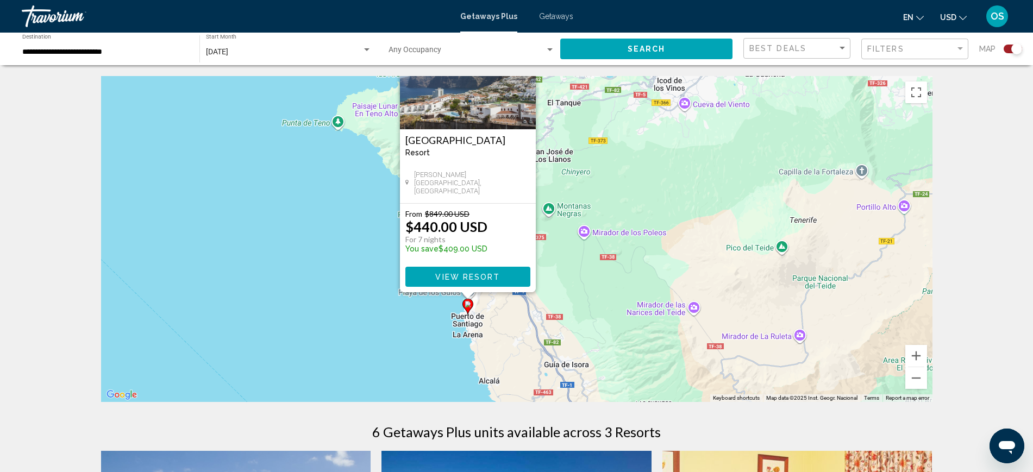
drag, startPoint x: 712, startPoint y: 300, endPoint x: 580, endPoint y: 99, distance: 240.0
click at [582, 102] on div "To activate drag with keyboard, press Alt + Enter. Once in keyboard drag state,…" at bounding box center [516, 239] width 831 height 326
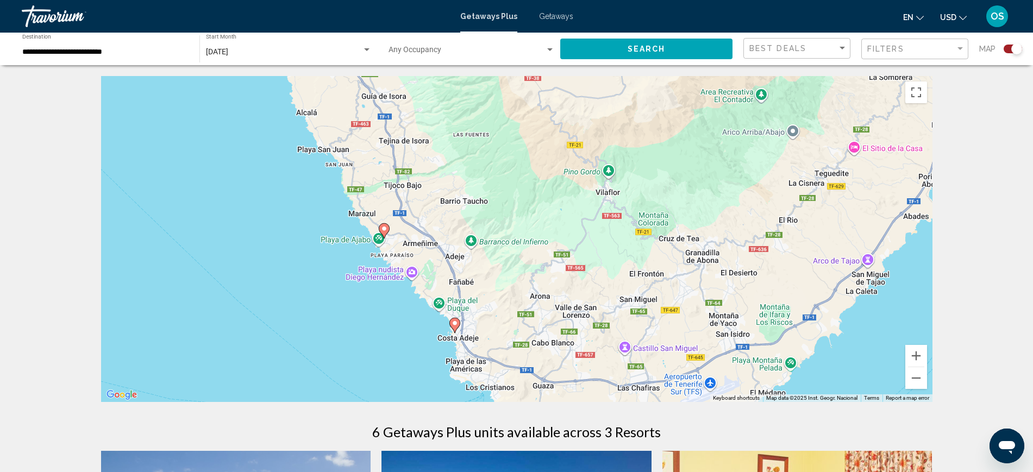
click at [456, 321] on image "Main content" at bounding box center [454, 323] width 7 height 7
click at [456, 330] on icon "Main content" at bounding box center [454, 326] width 10 height 14
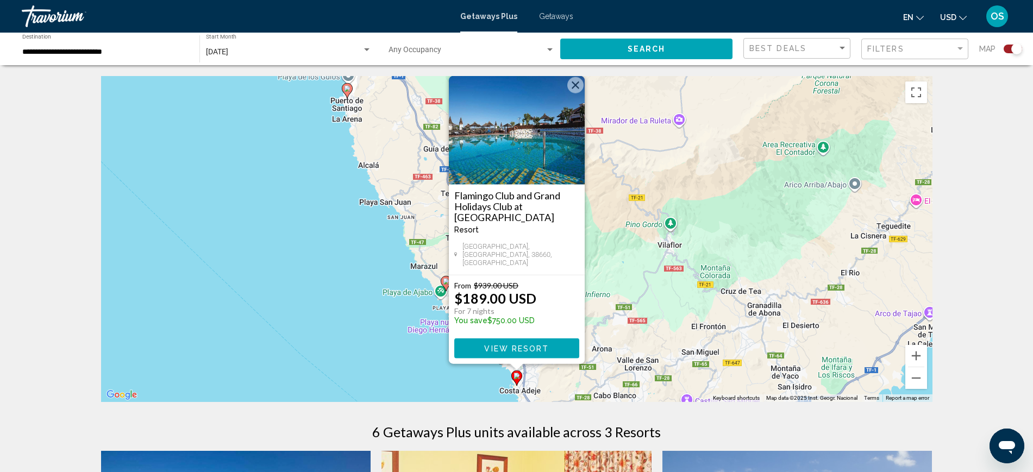
click at [523, 349] on span "View Resort" at bounding box center [516, 348] width 65 height 9
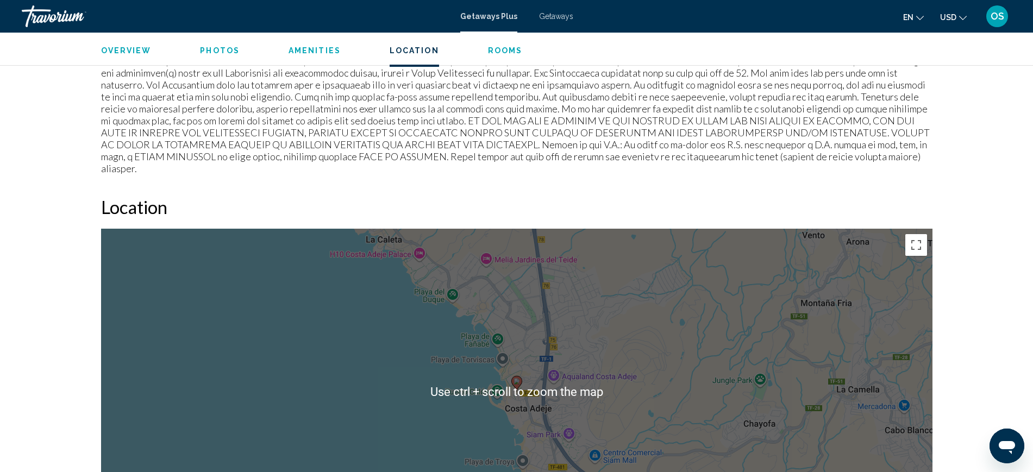
scroll to position [1500, 0]
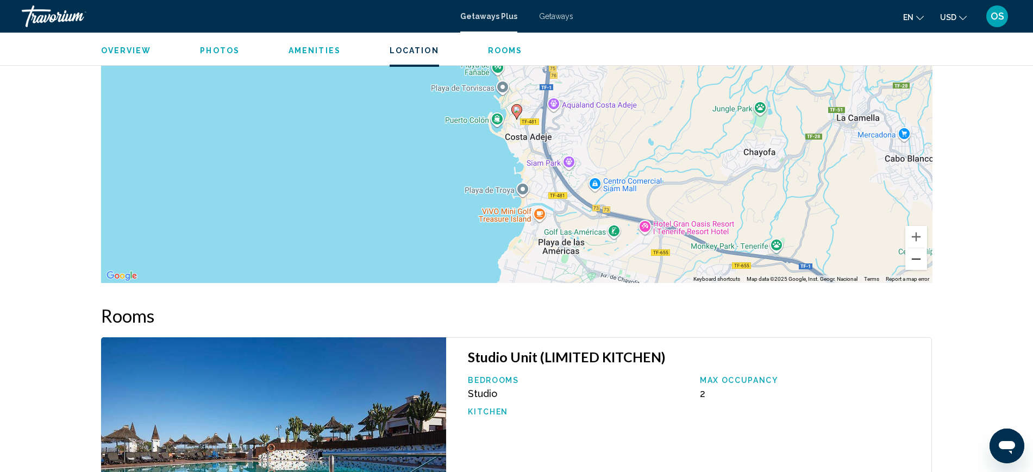
click at [918, 248] on button "Zoom out" at bounding box center [916, 259] width 22 height 22
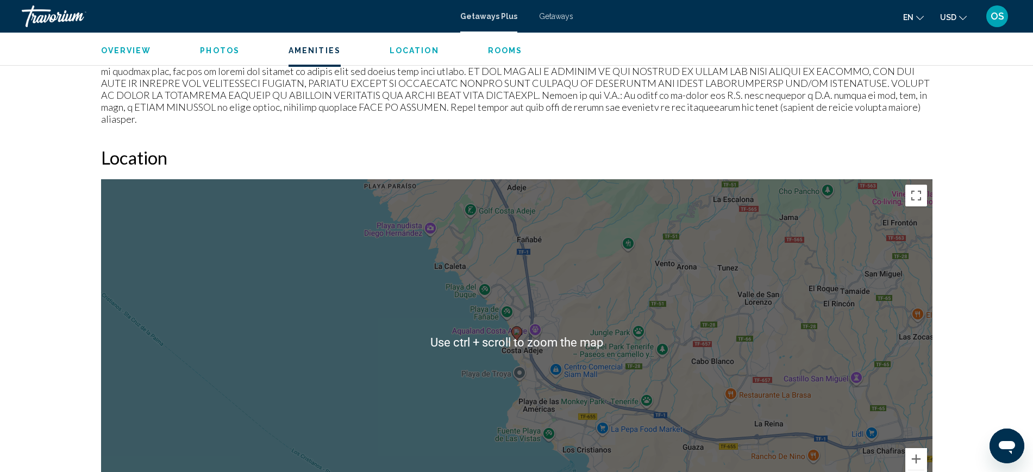
scroll to position [1229, 0]
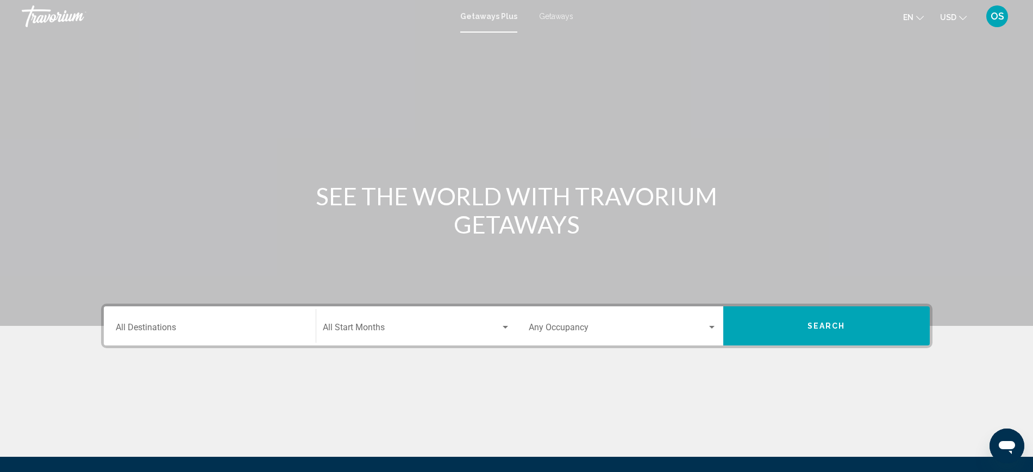
click at [180, 326] on input "Destination All Destinations" at bounding box center [210, 330] width 188 height 10
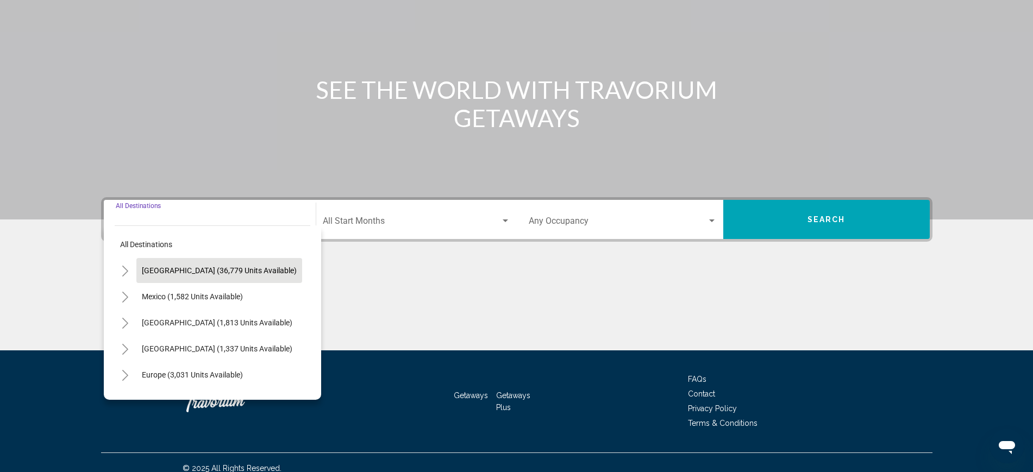
scroll to position [118, 0]
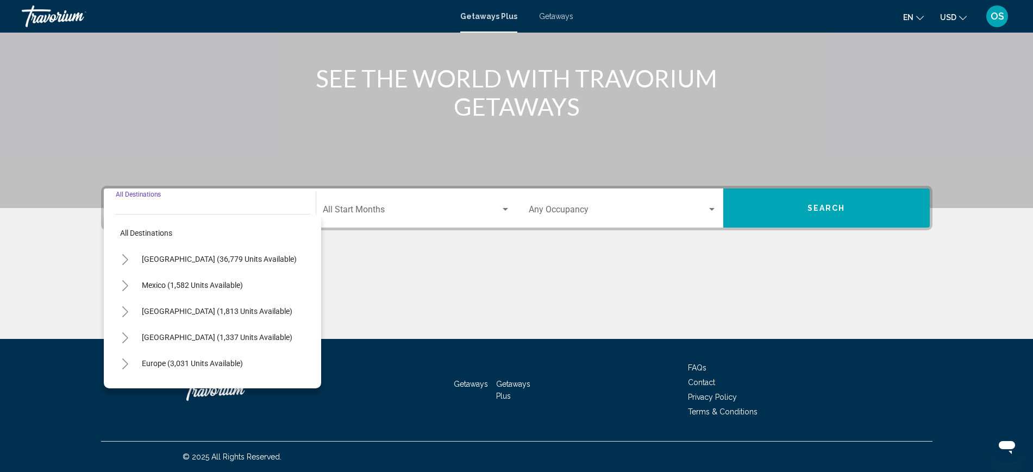
click at [120, 365] on button "Toggle Europe (3,031 units available)" at bounding box center [126, 364] width 22 height 22
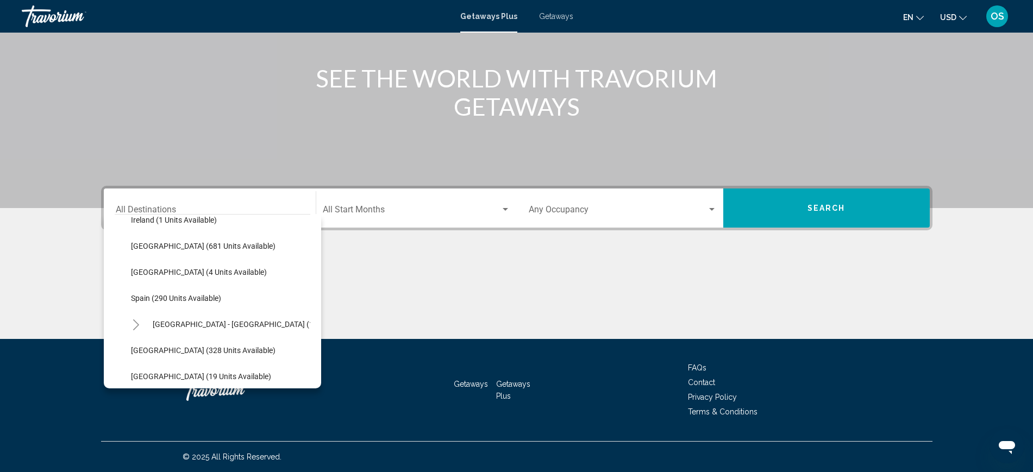
scroll to position [407, 0]
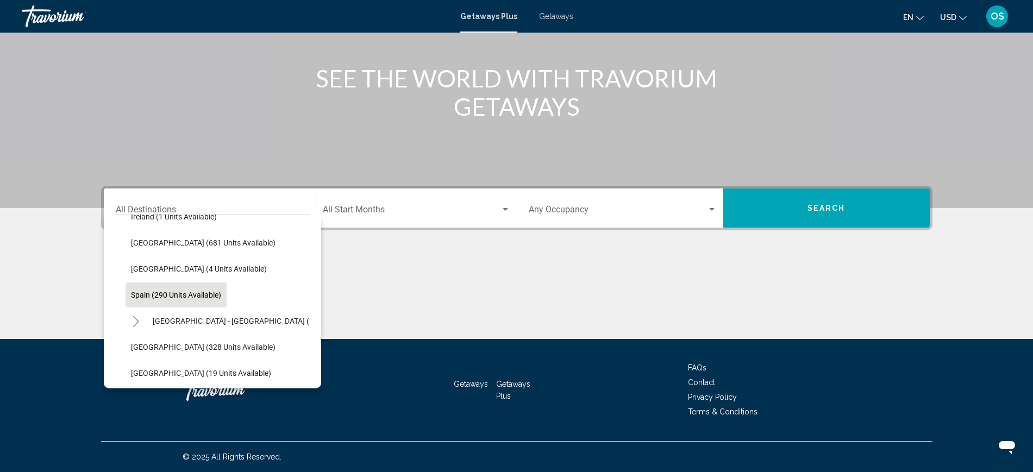
click at [185, 298] on span "Spain (290 units available)" at bounding box center [176, 295] width 90 height 9
type input "**********"
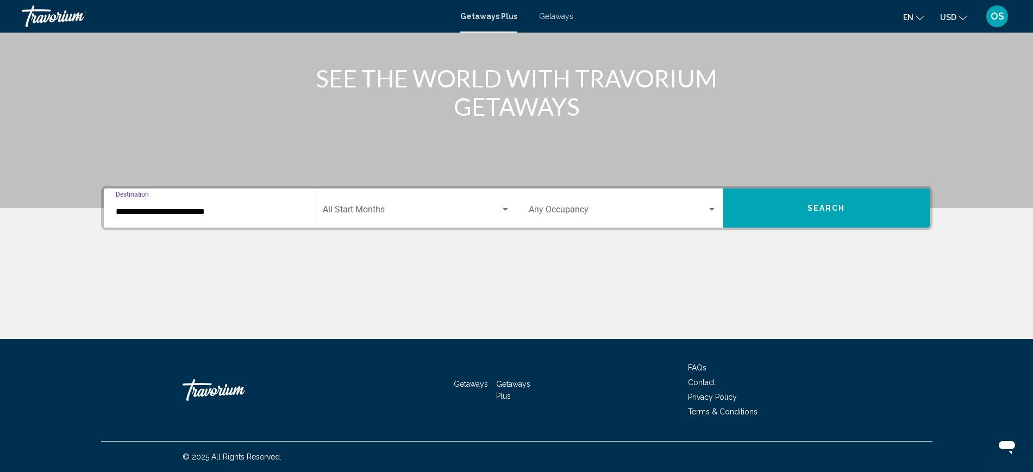
click at [415, 194] on div "Start Month All Start Months" at bounding box center [416, 208] width 187 height 34
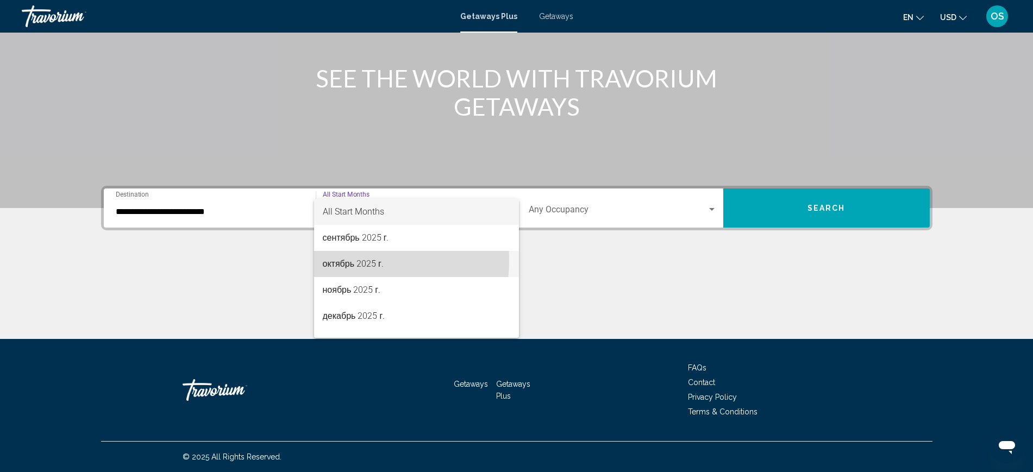
click at [336, 260] on span "октябрь 2025 г." at bounding box center [416, 264] width 187 height 26
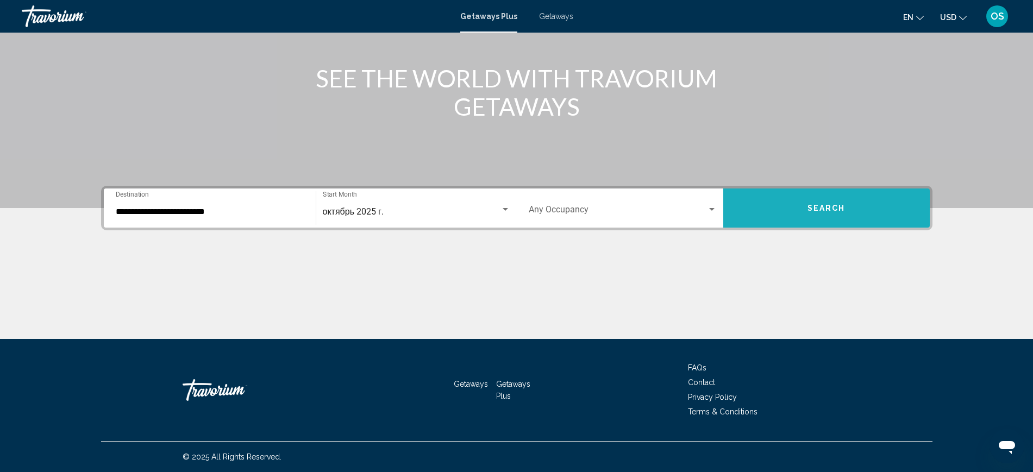
click at [838, 203] on button "Search" at bounding box center [826, 208] width 206 height 39
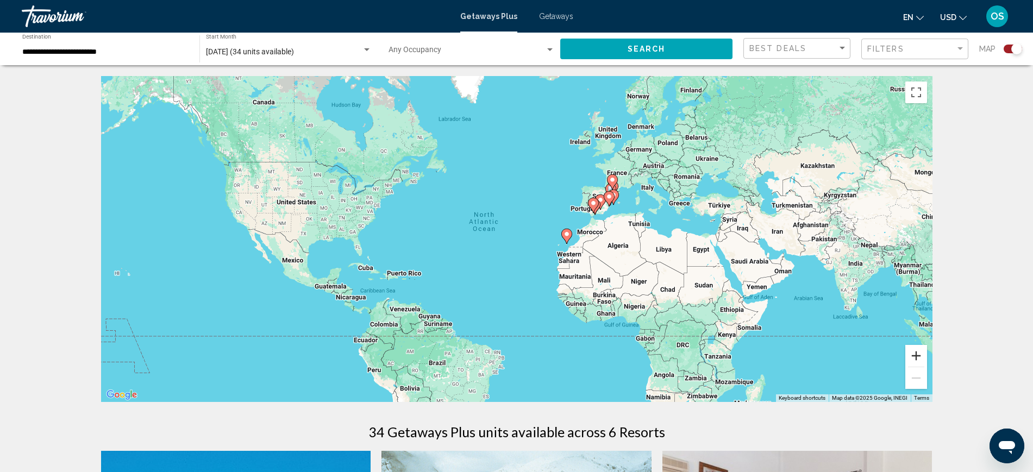
click at [920, 361] on button "Zoom in" at bounding box center [916, 356] width 22 height 22
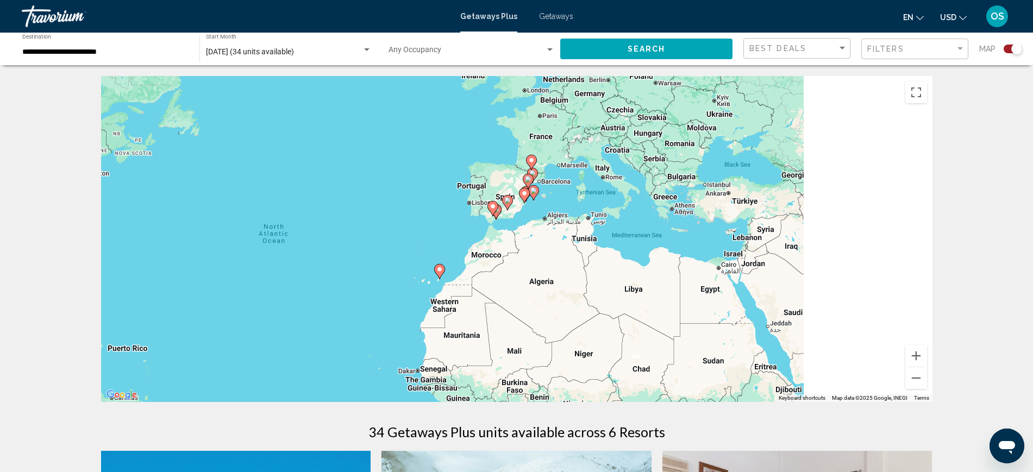
drag, startPoint x: 853, startPoint y: 280, endPoint x: 658, endPoint y: 312, distance: 197.0
click at [657, 310] on div "To activate drag with keyboard, press Alt + Enter. Once in keyboard drag state,…" at bounding box center [516, 239] width 831 height 326
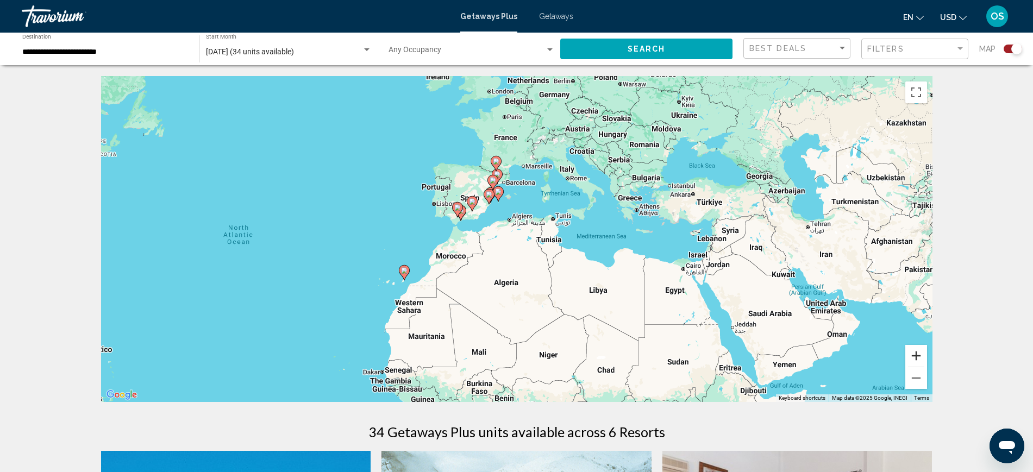
click at [916, 355] on button "Zoom in" at bounding box center [916, 356] width 22 height 22
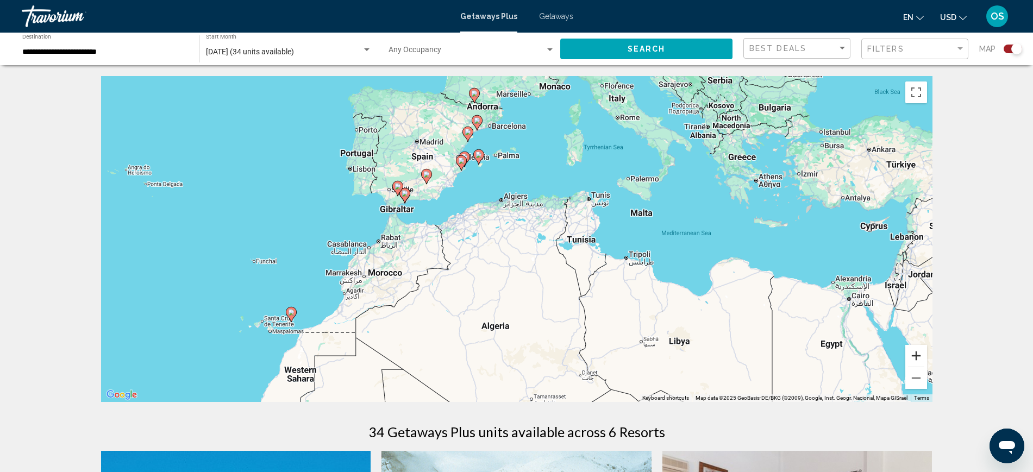
click at [916, 355] on button "Zoom in" at bounding box center [916, 356] width 22 height 22
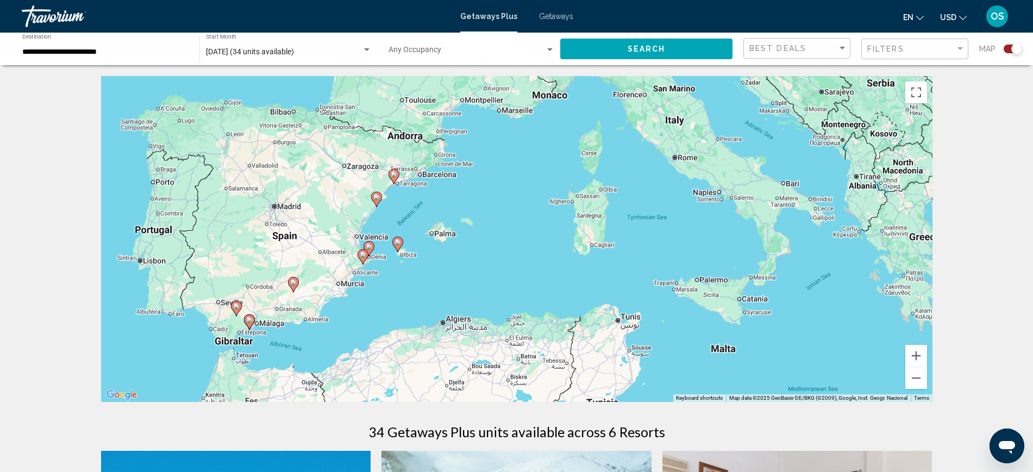
drag, startPoint x: 718, startPoint y: 257, endPoint x: 674, endPoint y: 427, distance: 175.0
click at [916, 352] on button "Zoom in" at bounding box center [916, 356] width 22 height 22
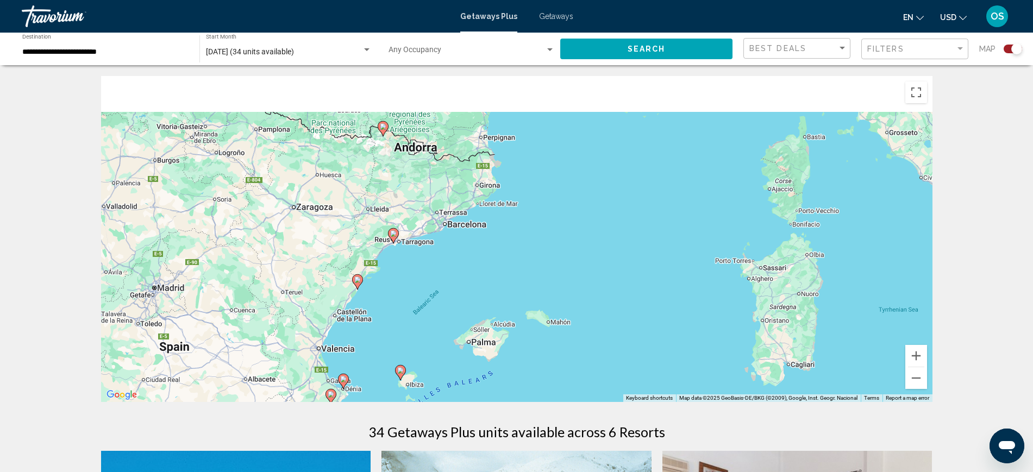
drag, startPoint x: 495, startPoint y: 238, endPoint x: 644, endPoint y: 361, distance: 192.2
click at [644, 361] on div "To activate drag with keyboard, press Alt + Enter. Once in keyboard drag state,…" at bounding box center [516, 239] width 831 height 326
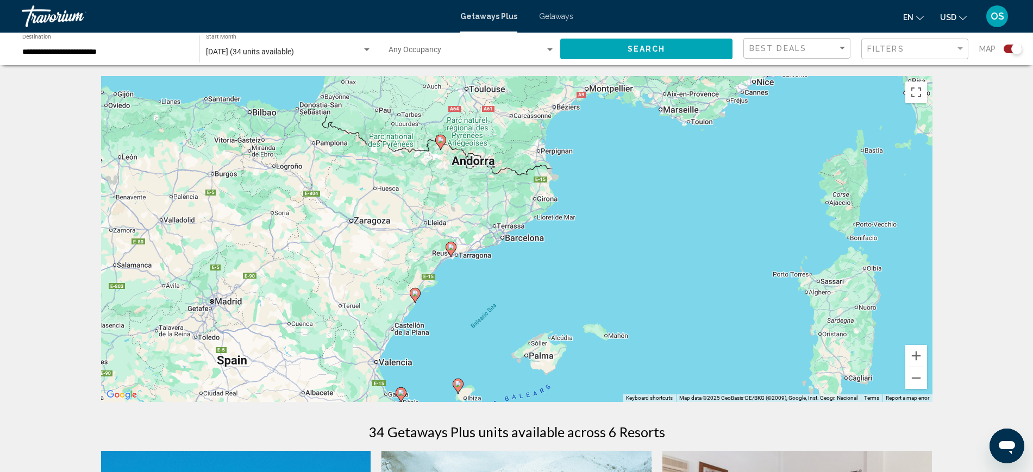
click at [450, 245] on image "Main content" at bounding box center [451, 247] width 7 height 7
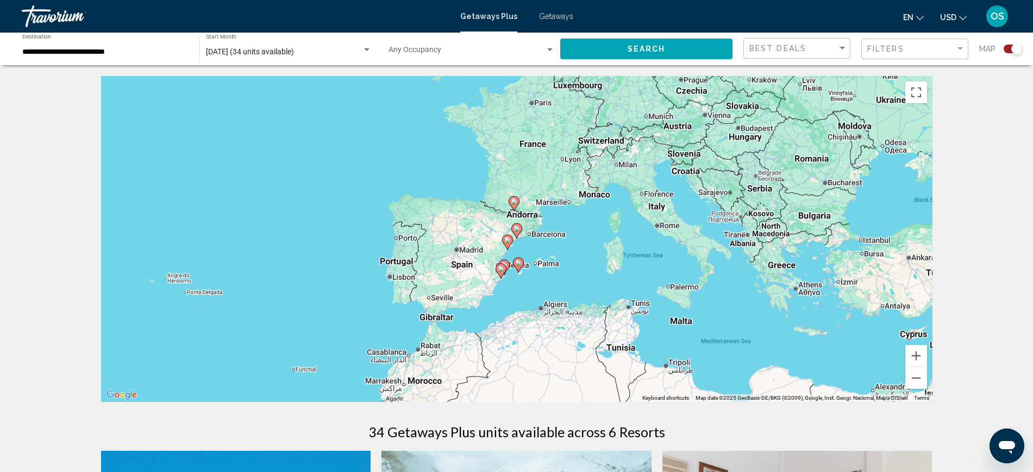
click at [517, 226] on image "Main content" at bounding box center [516, 228] width 7 height 7
type input "**********"
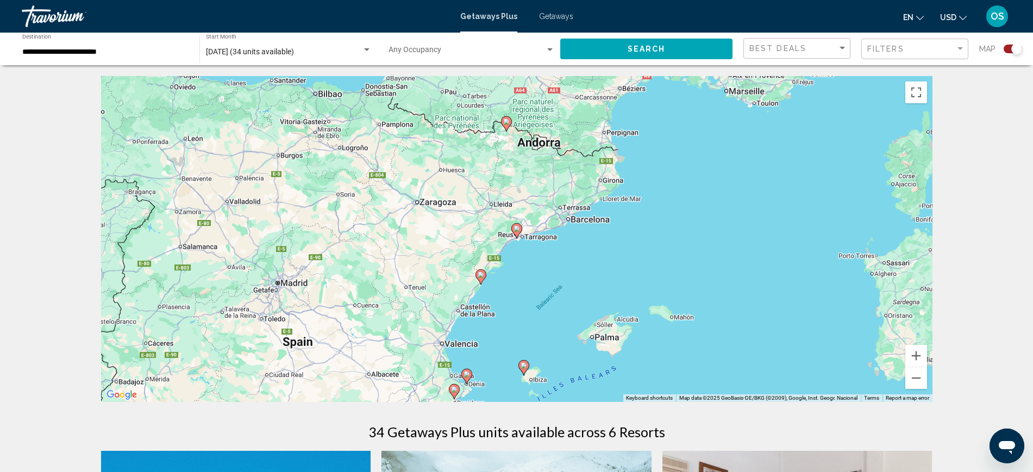
click at [517, 227] on image "Main content" at bounding box center [516, 228] width 7 height 7
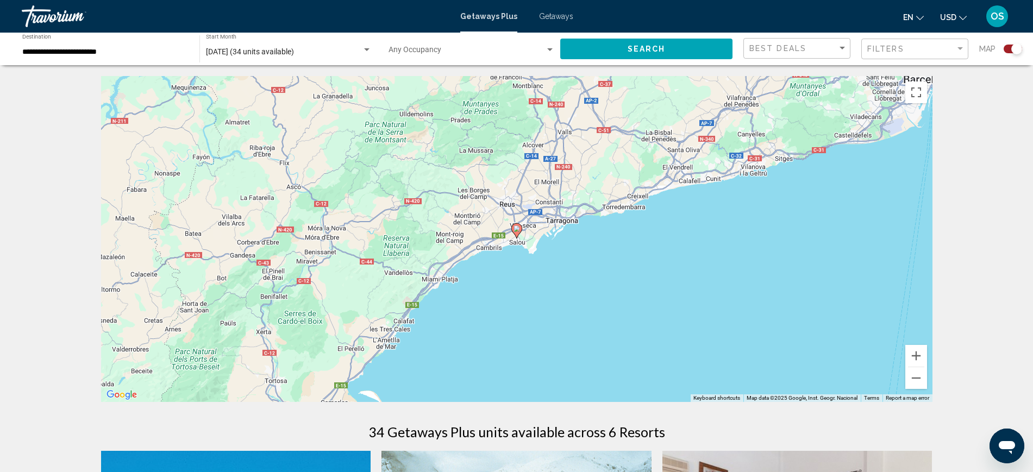
click at [517, 230] on image "Main content" at bounding box center [516, 228] width 7 height 7
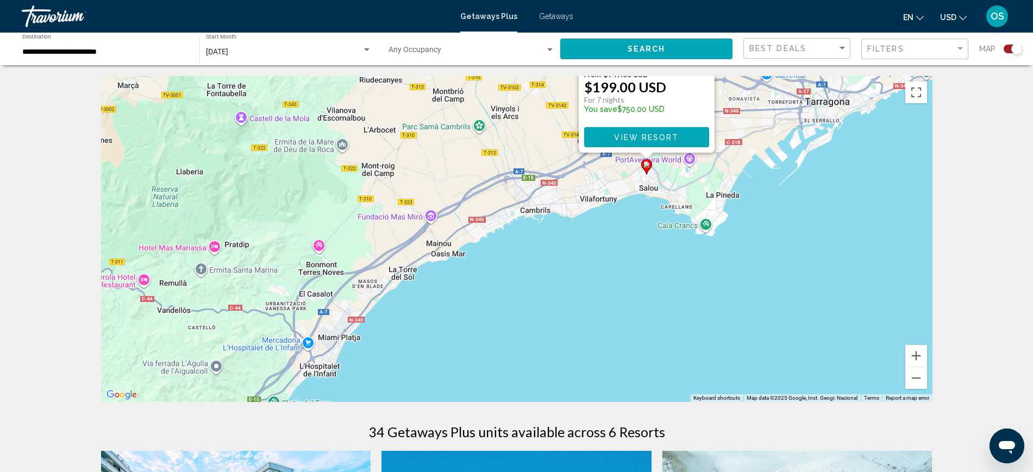
drag, startPoint x: 717, startPoint y: 309, endPoint x: 847, endPoint y: 92, distance: 252.2
click at [847, 92] on div "To activate drag with keyboard, press Alt + Enter. Once in keyboard drag state,…" at bounding box center [516, 239] width 831 height 326
click at [919, 377] on button "Zoom out" at bounding box center [916, 378] width 22 height 22
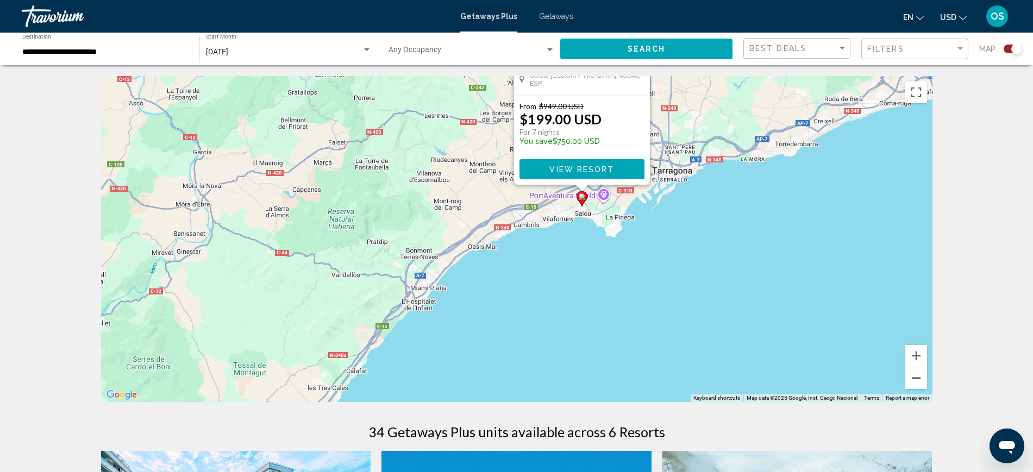
click at [920, 376] on button "Zoom out" at bounding box center [916, 378] width 22 height 22
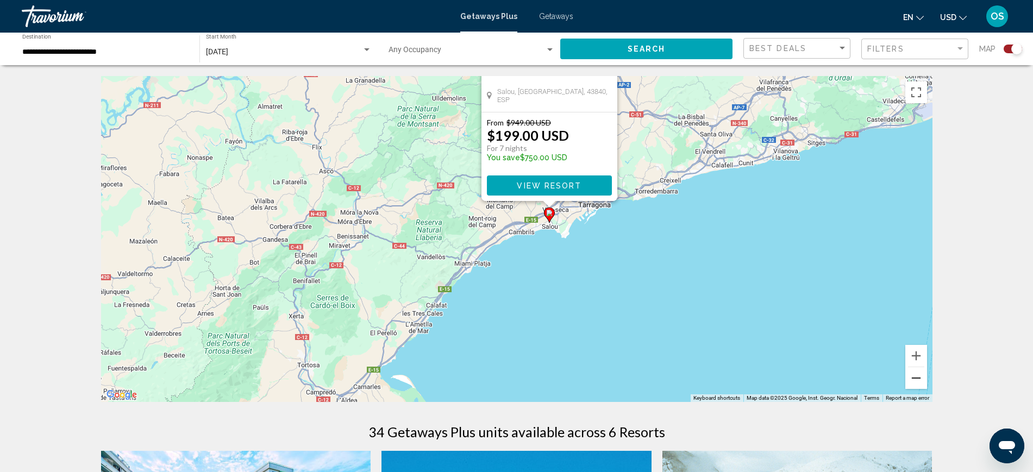
click at [921, 376] on button "Zoom out" at bounding box center [916, 378] width 22 height 22
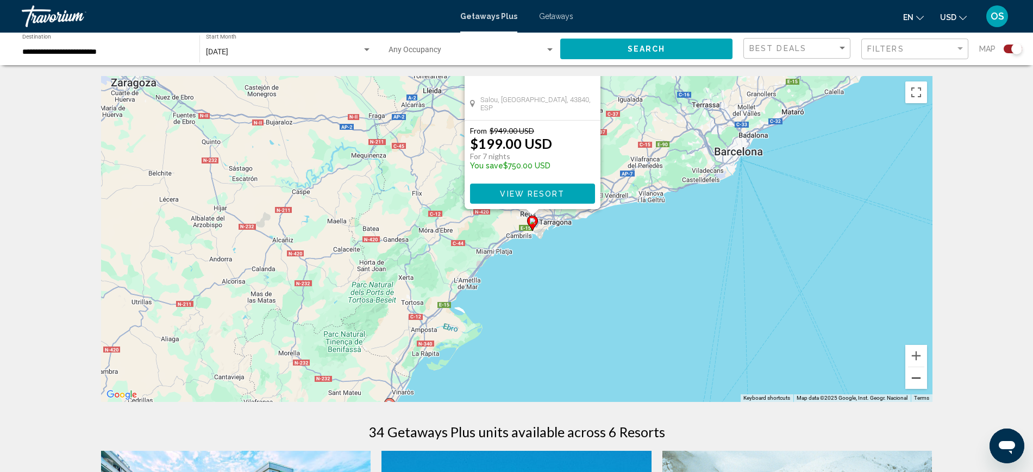
click at [921, 376] on button "Zoom out" at bounding box center [916, 378] width 22 height 22
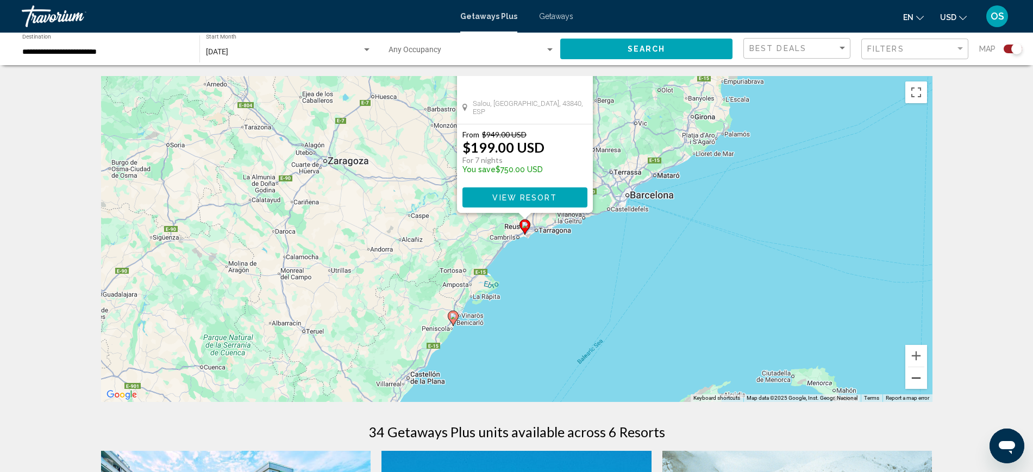
click at [921, 376] on button "Zoom out" at bounding box center [916, 378] width 22 height 22
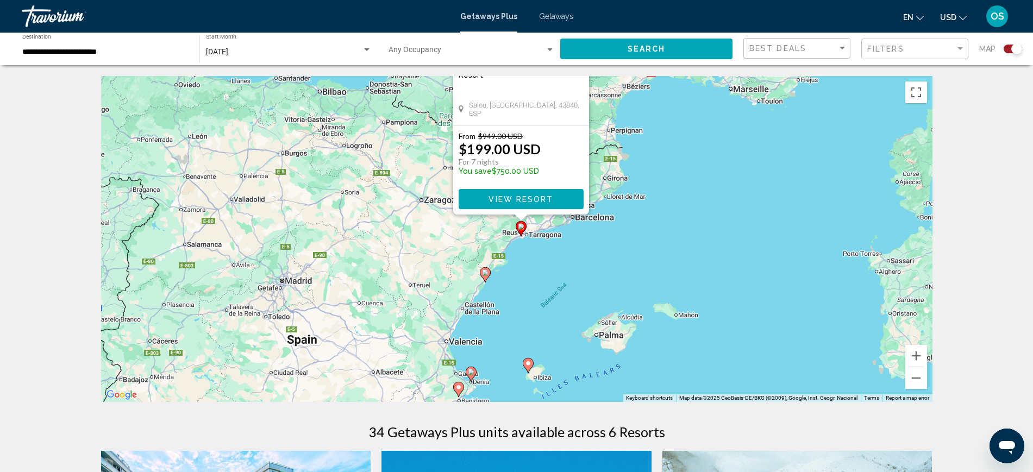
click at [484, 274] on image "Main content" at bounding box center [485, 272] width 7 height 7
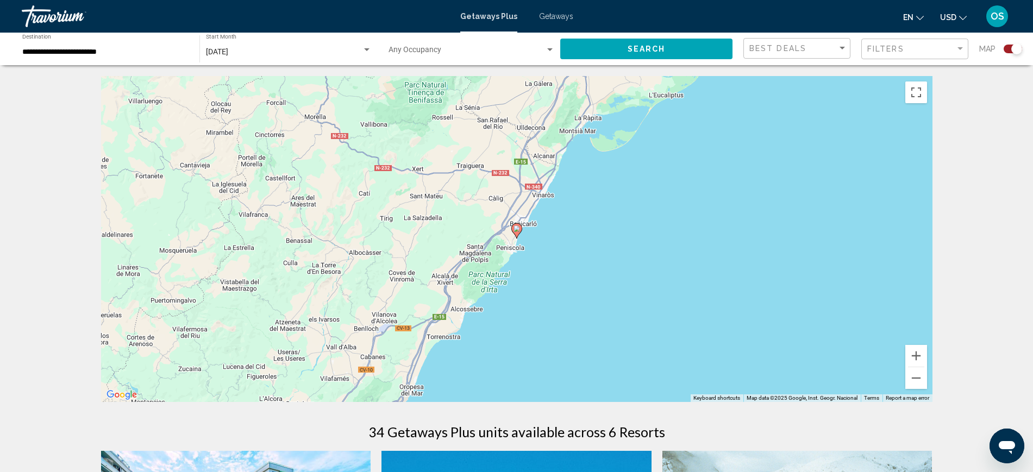
click at [516, 225] on image "Main content" at bounding box center [516, 228] width 7 height 7
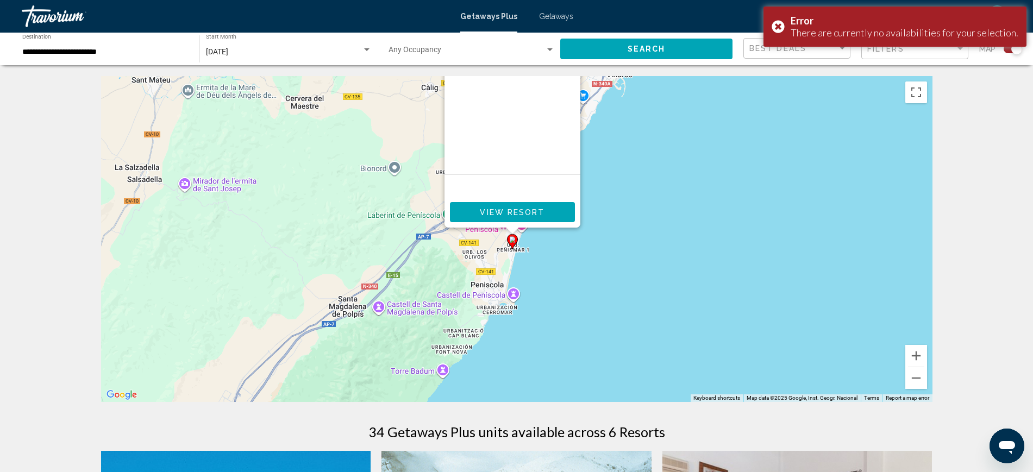
drag, startPoint x: 722, startPoint y: 285, endPoint x: 644, endPoint y: 211, distance: 107.6
click at [715, 143] on div "To activate drag with keyboard, press Alt + Enter. Once in keyboard drag state,…" at bounding box center [516, 239] width 831 height 326
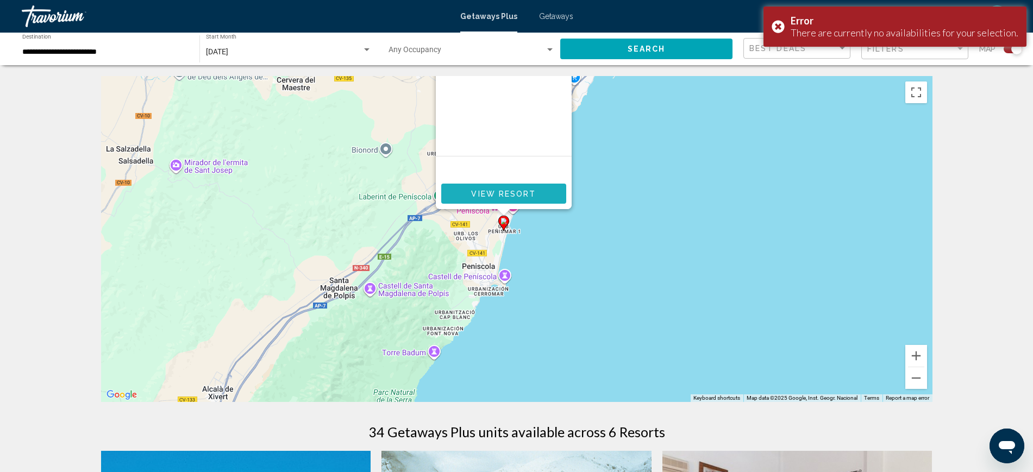
click at [525, 196] on span "View Resort" at bounding box center [503, 194] width 65 height 9
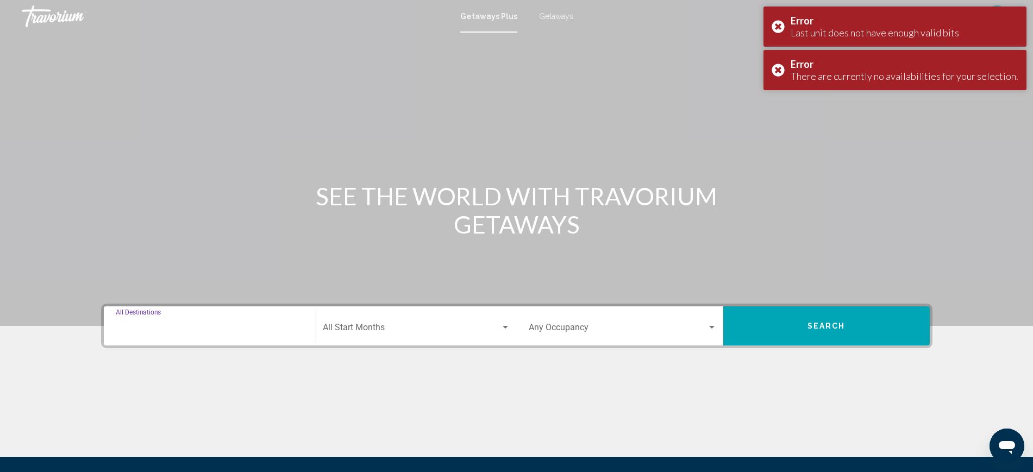
click at [147, 326] on input "Destination All Destinations" at bounding box center [210, 330] width 188 height 10
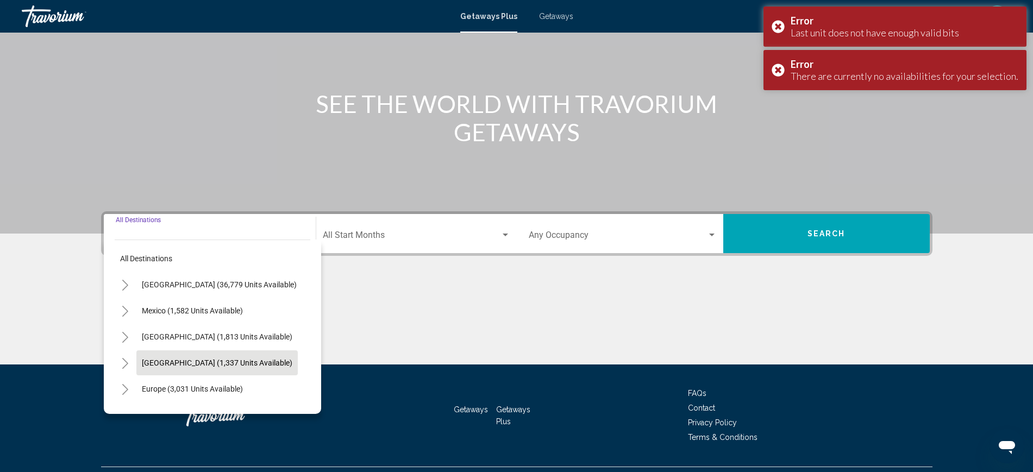
scroll to position [118, 0]
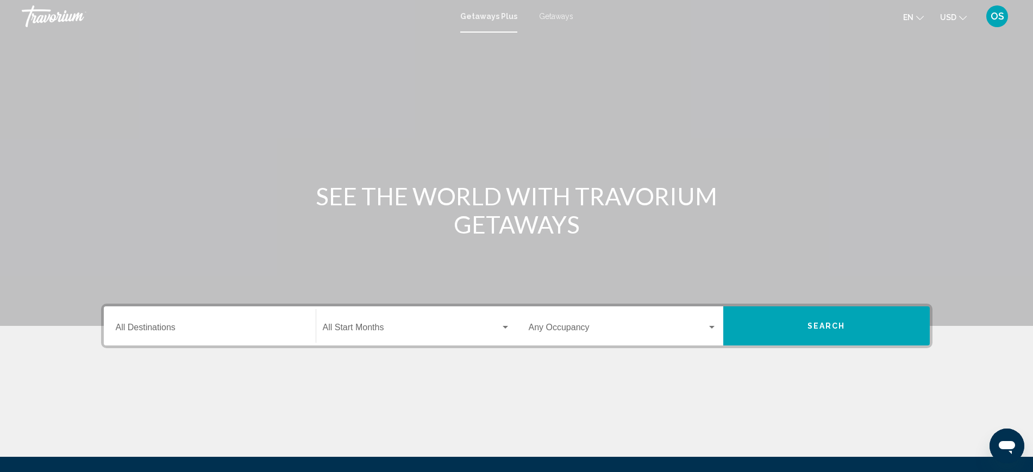
click at [175, 325] on input "Destination All Destinations" at bounding box center [210, 330] width 188 height 10
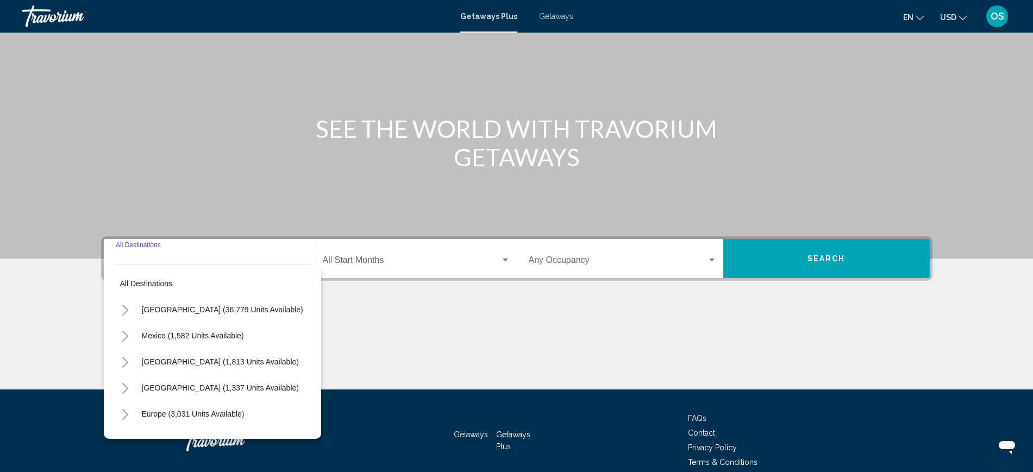
scroll to position [118, 0]
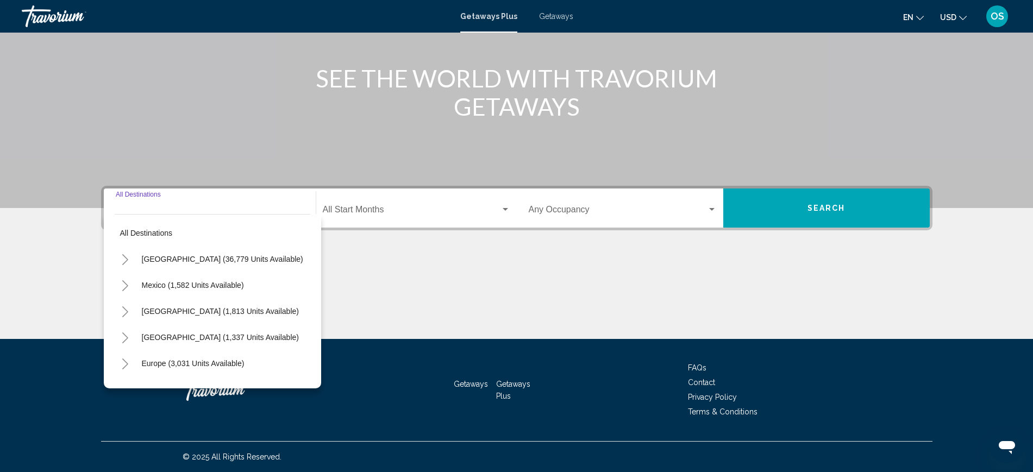
click at [128, 360] on icon "Toggle Europe (3,031 units available)" at bounding box center [125, 364] width 8 height 11
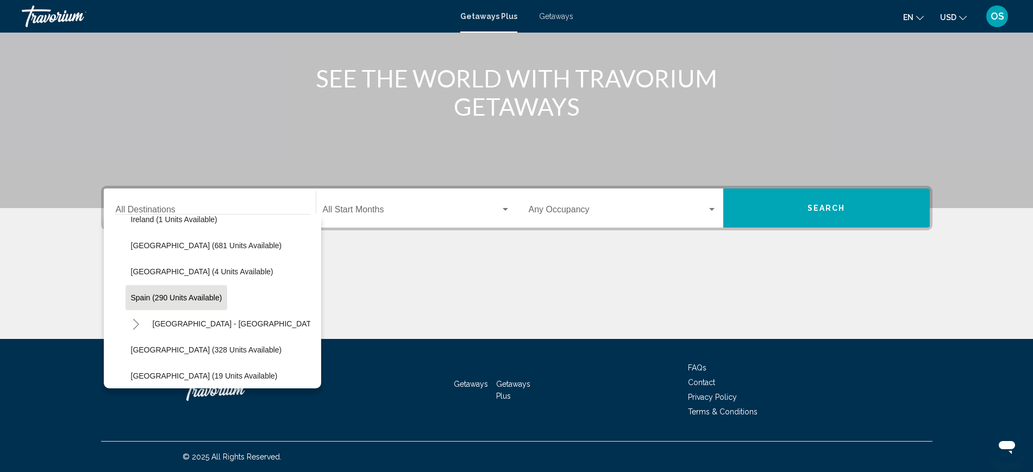
scroll to position [407, 0]
click at [171, 294] on span "Spain (290 units available)" at bounding box center [176, 295] width 91 height 9
type input "**********"
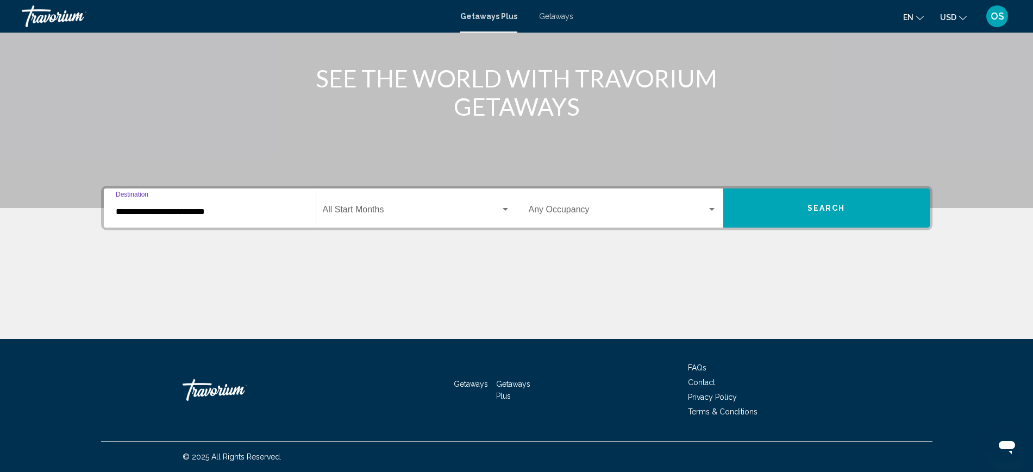
click at [362, 198] on div "Start Month All Start Months" at bounding box center [416, 208] width 187 height 34
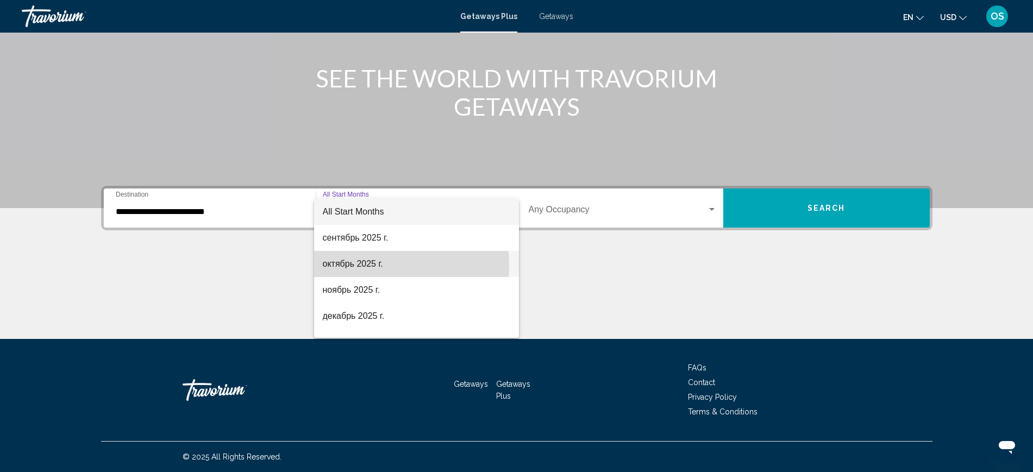
click at [361, 266] on span "октябрь 2025 г." at bounding box center [416, 264] width 187 height 26
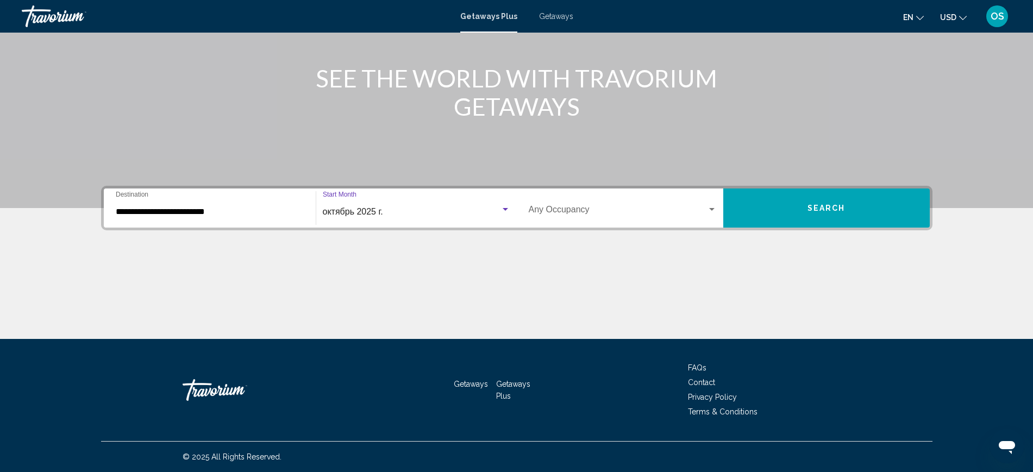
click at [866, 203] on button "Search" at bounding box center [826, 208] width 206 height 39
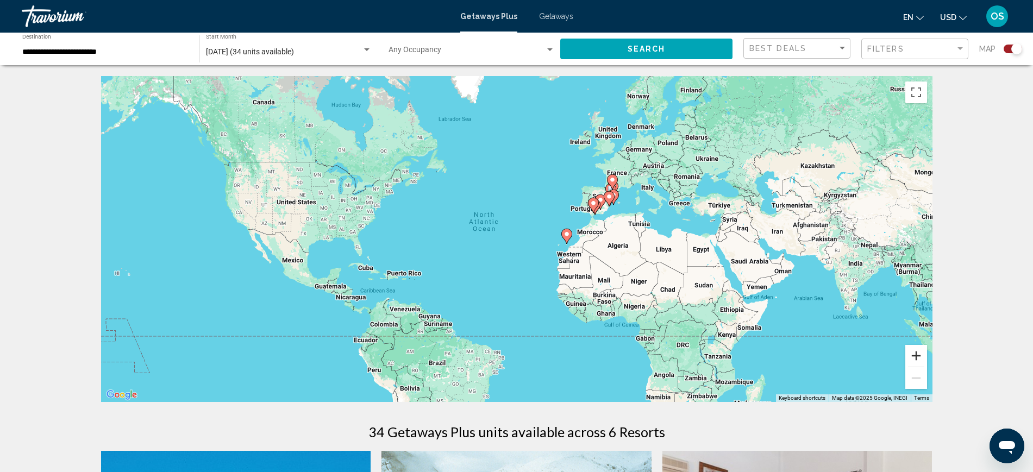
click at [915, 355] on button "Zoom in" at bounding box center [916, 356] width 22 height 22
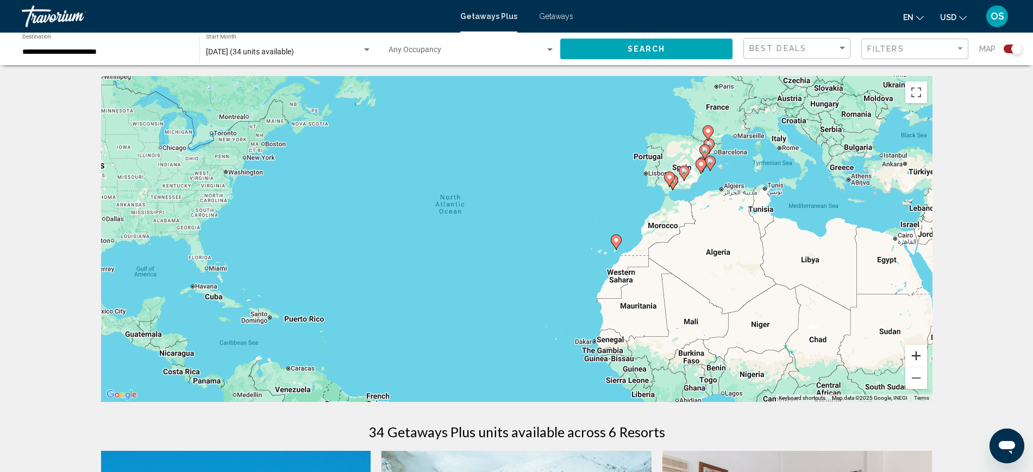
click at [915, 355] on button "Zoom in" at bounding box center [916, 356] width 22 height 22
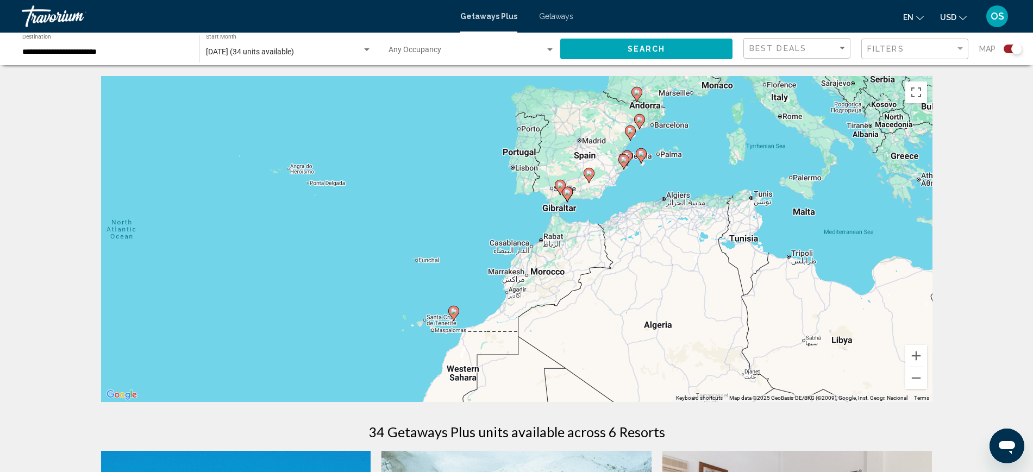
drag, startPoint x: 889, startPoint y: 257, endPoint x: 624, endPoint y: 317, distance: 271.3
click at [624, 317] on div "To activate drag with keyboard, press Alt + Enter. Once in keyboard drag state,…" at bounding box center [516, 239] width 831 height 326
click at [916, 356] on button "Zoom in" at bounding box center [916, 356] width 22 height 22
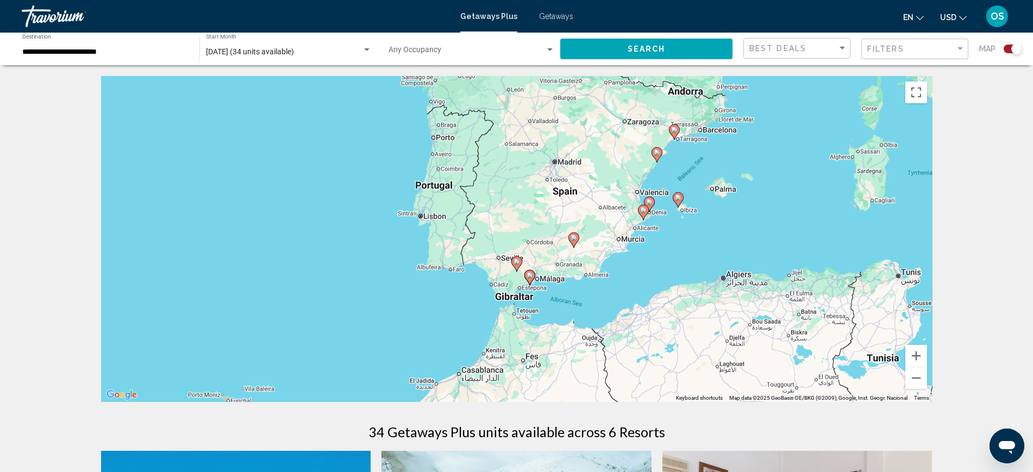
drag, startPoint x: 838, startPoint y: 299, endPoint x: 751, endPoint y: 419, distance: 147.8
click at [645, 208] on g "Main content" at bounding box center [643, 212] width 11 height 15
click at [645, 219] on gmp-advanced-marker "Main content" at bounding box center [643, 213] width 11 height 16
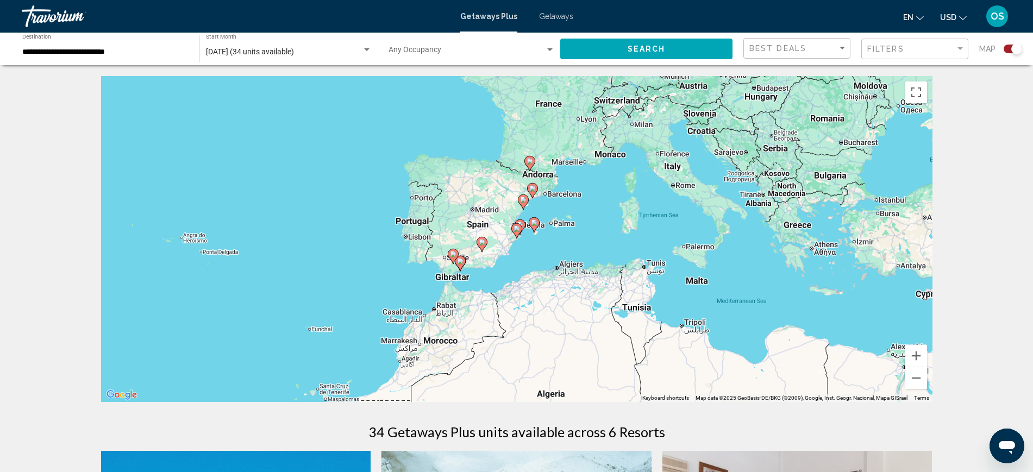
click at [516, 228] on image "Main content" at bounding box center [516, 228] width 7 height 7
type input "**********"
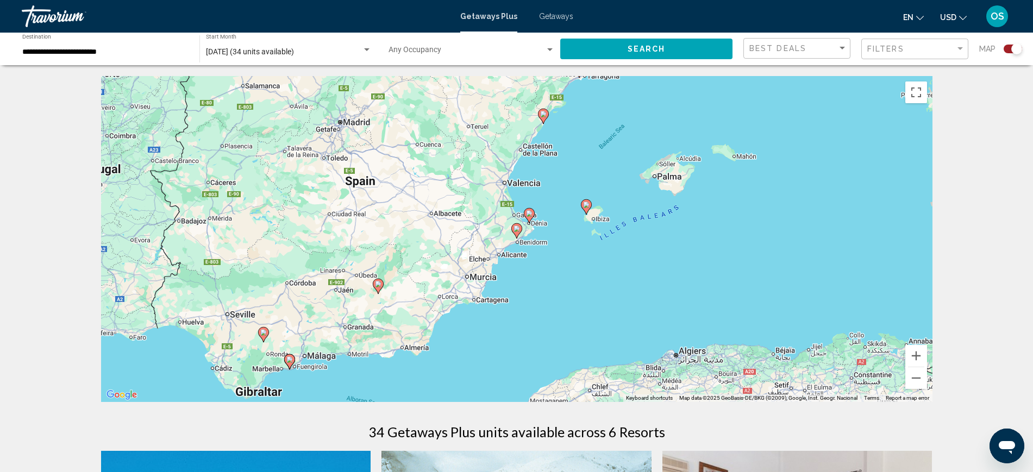
click at [516, 228] on image "Main content" at bounding box center [516, 228] width 7 height 7
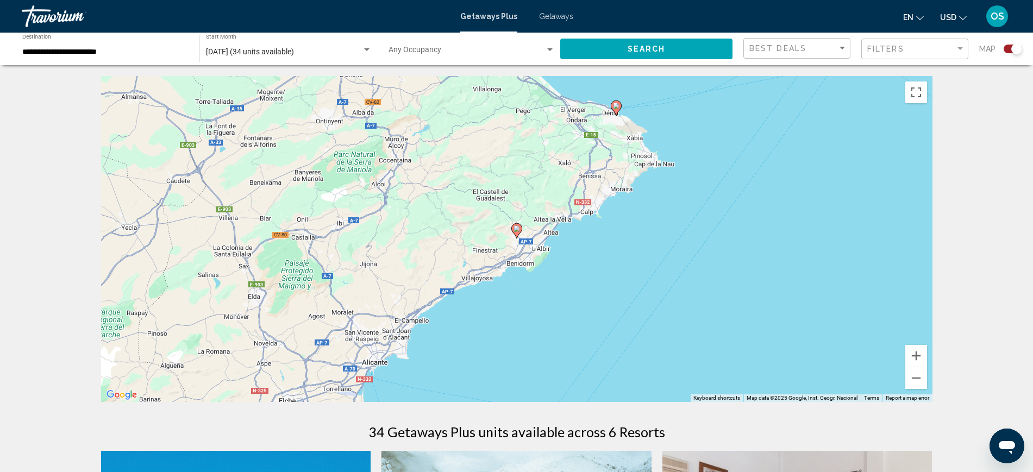
click at [617, 114] on icon "Main content" at bounding box center [616, 107] width 11 height 15
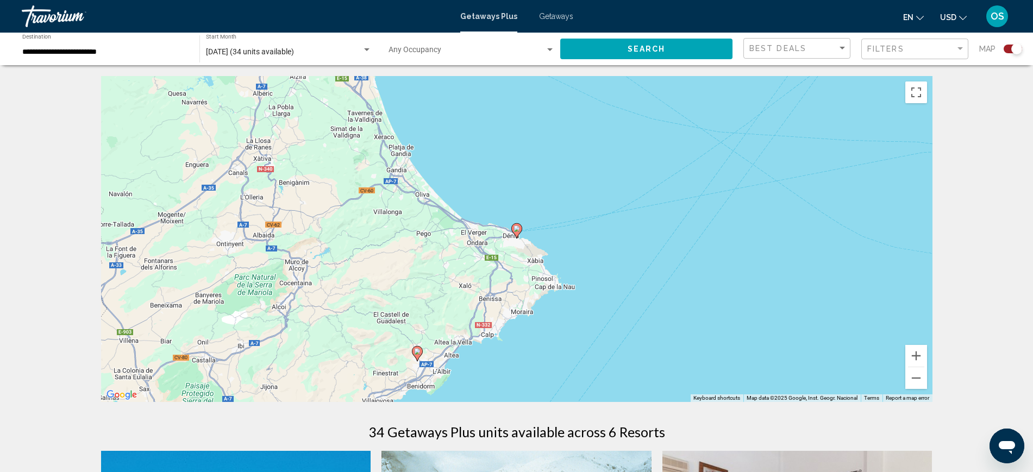
click at [520, 230] on icon "Main content" at bounding box center [516, 231] width 10 height 14
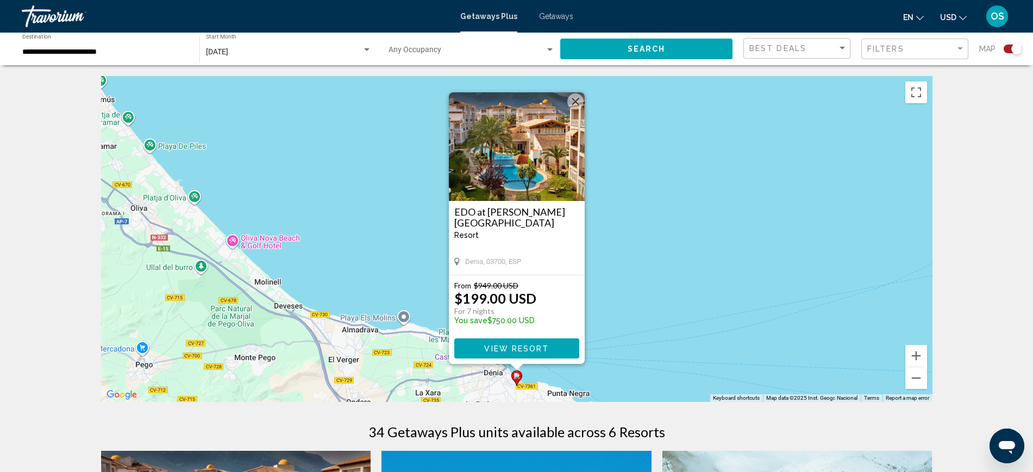
click at [542, 347] on span "View Resort" at bounding box center [516, 348] width 65 height 9
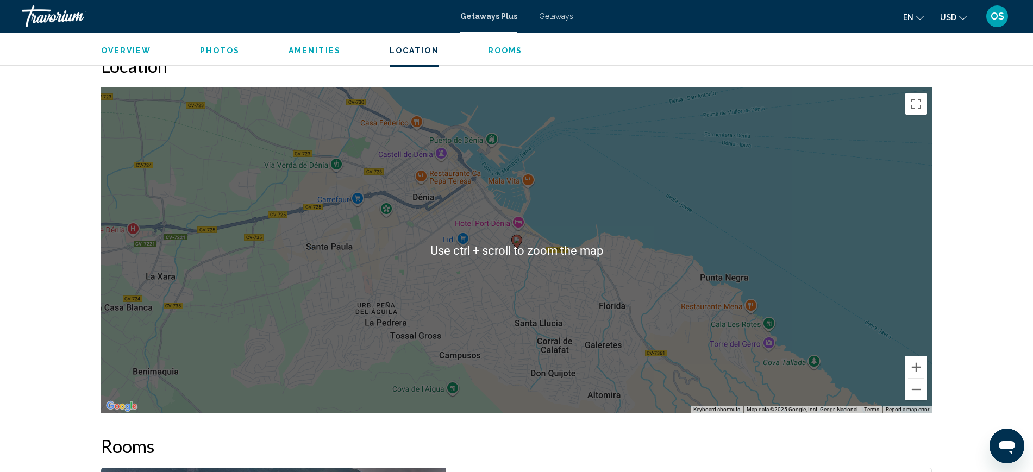
scroll to position [1358, 0]
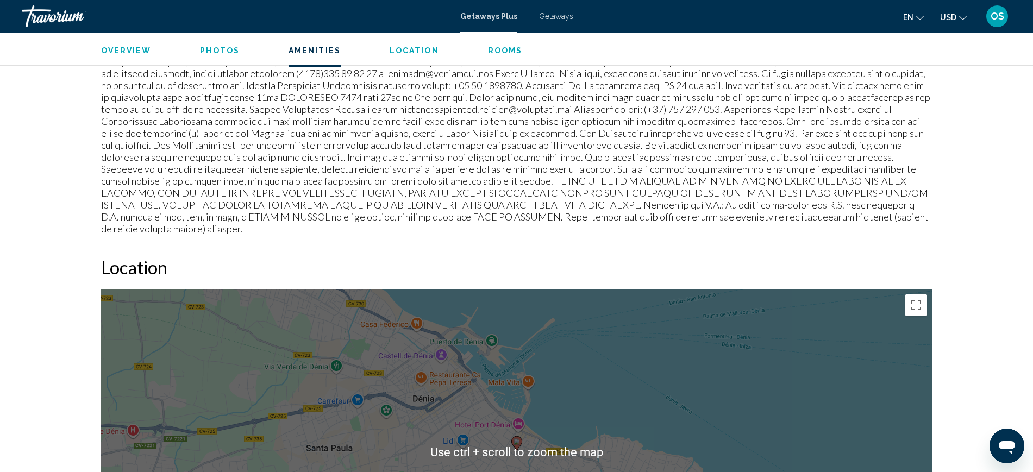
scroll to position [1154, 0]
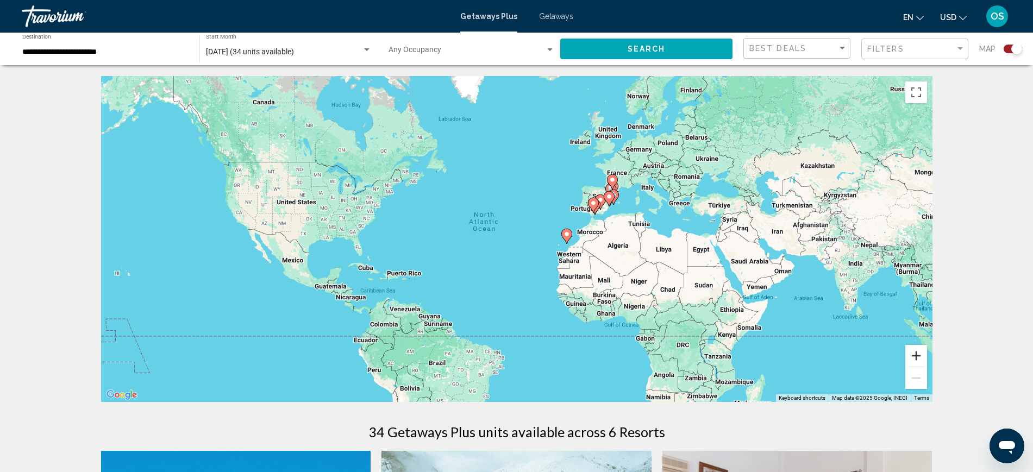
click at [918, 355] on button "Zoom in" at bounding box center [916, 356] width 22 height 22
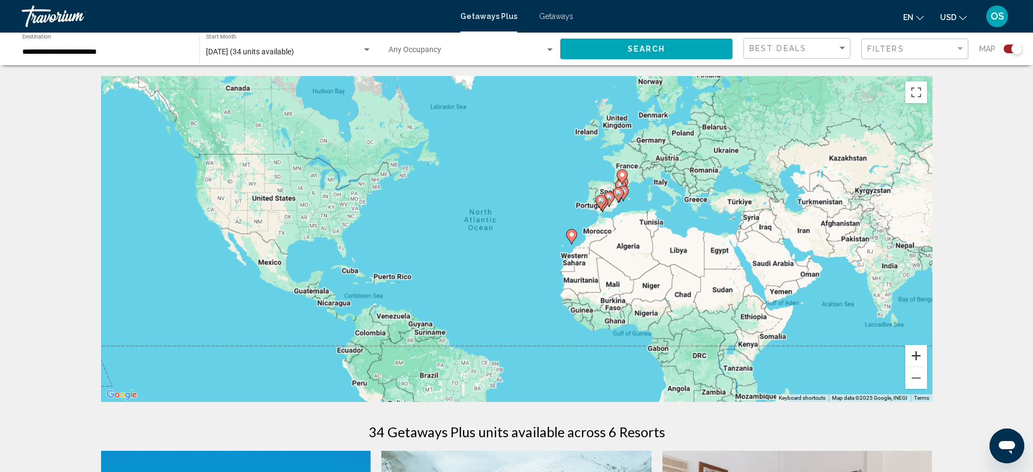
click at [918, 355] on button "Zoom in" at bounding box center [916, 356] width 22 height 22
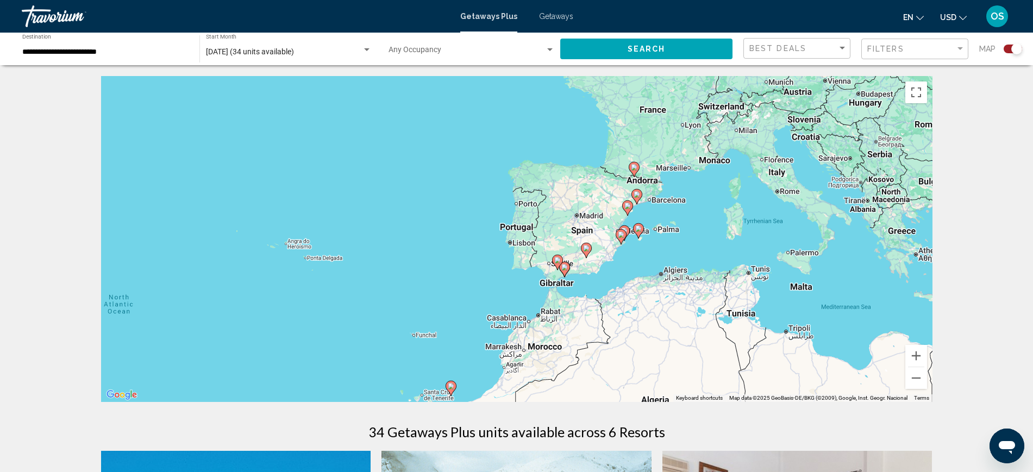
drag, startPoint x: 873, startPoint y: 294, endPoint x: 734, endPoint y: 423, distance: 189.1
click at [915, 357] on button "Zoom in" at bounding box center [916, 356] width 22 height 22
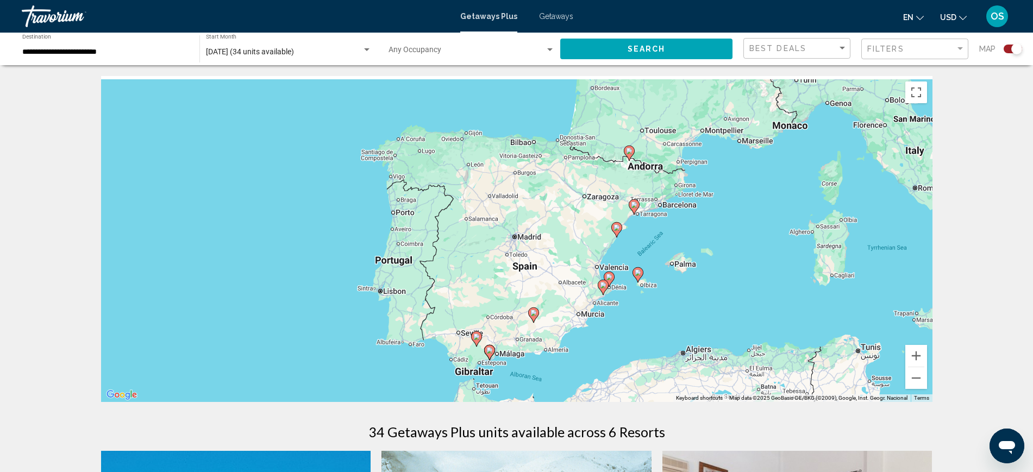
drag, startPoint x: 903, startPoint y: 316, endPoint x: 781, endPoint y: 361, distance: 130.1
click at [781, 361] on div "To activate drag with keyboard, press Alt + Enter. Once in keyboard drag state,…" at bounding box center [516, 239] width 831 height 326
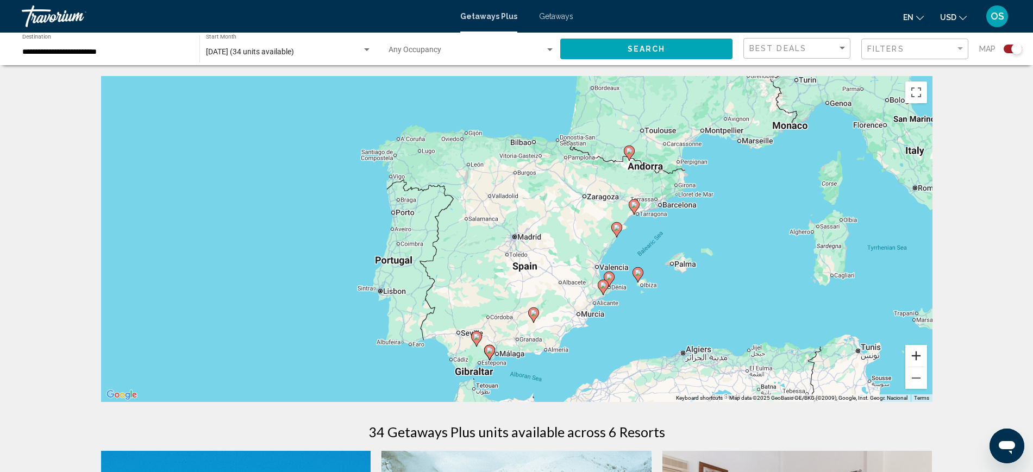
click at [920, 353] on button "Zoom in" at bounding box center [916, 356] width 22 height 22
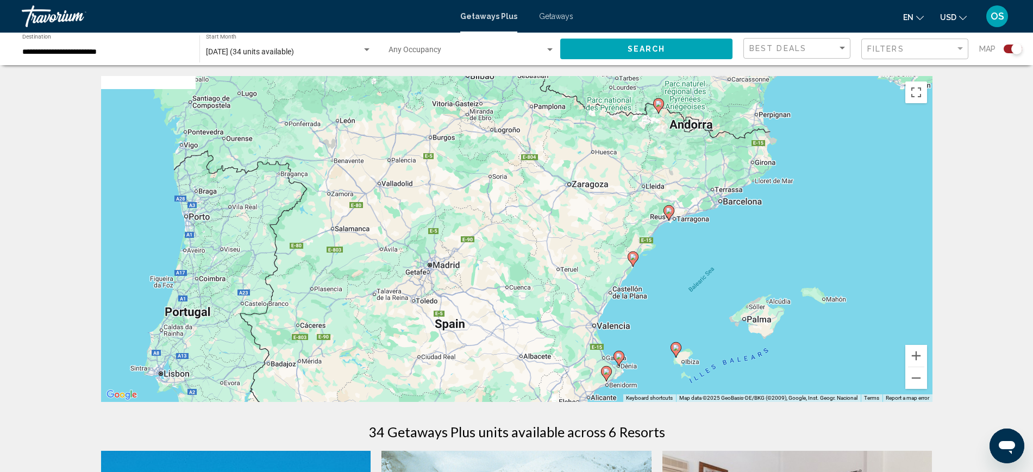
drag, startPoint x: 850, startPoint y: 316, endPoint x: 773, endPoint y: 365, distance: 91.3
click at [750, 356] on div "To activate drag with keyboard, press Alt + Enter. Once in keyboard drag state,…" at bounding box center [516, 239] width 831 height 326
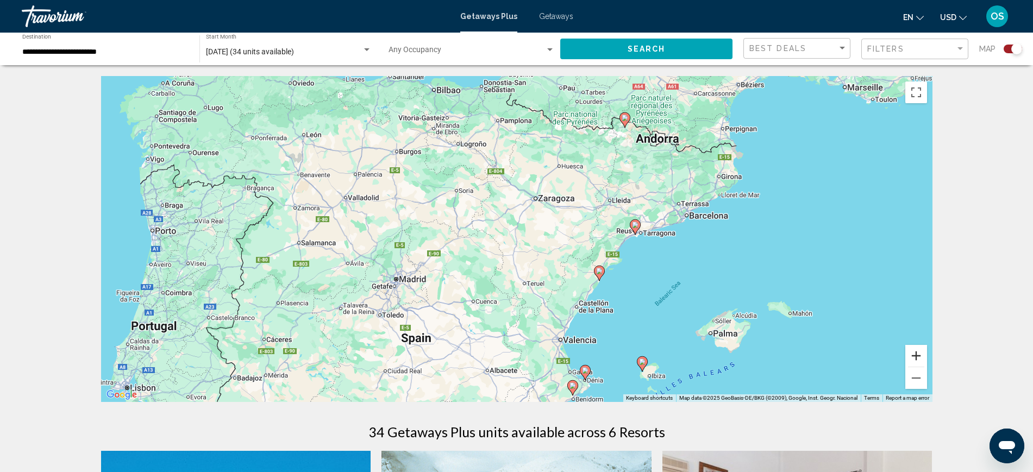
click at [919, 354] on button "Zoom in" at bounding box center [916, 356] width 22 height 22
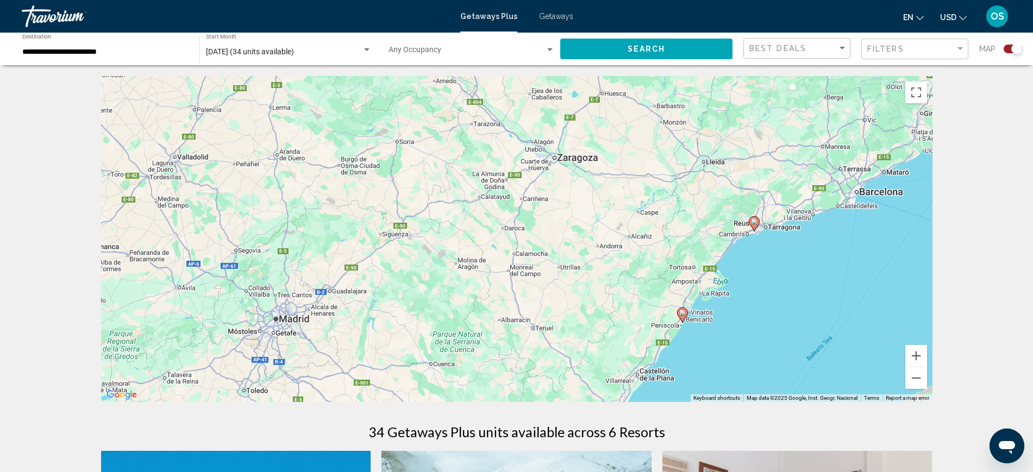
click at [685, 314] on image "Main content" at bounding box center [682, 313] width 7 height 7
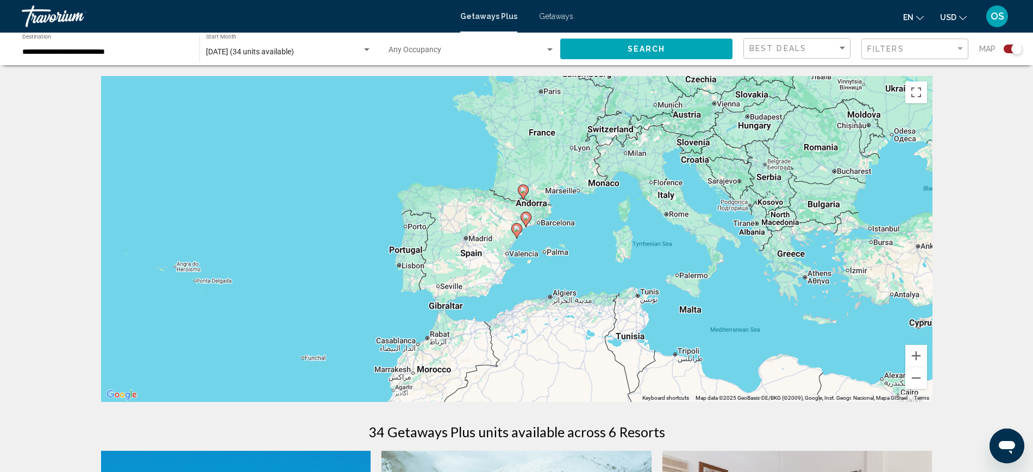
click at [516, 229] on image "Main content" at bounding box center [516, 228] width 7 height 7
type input "**********"
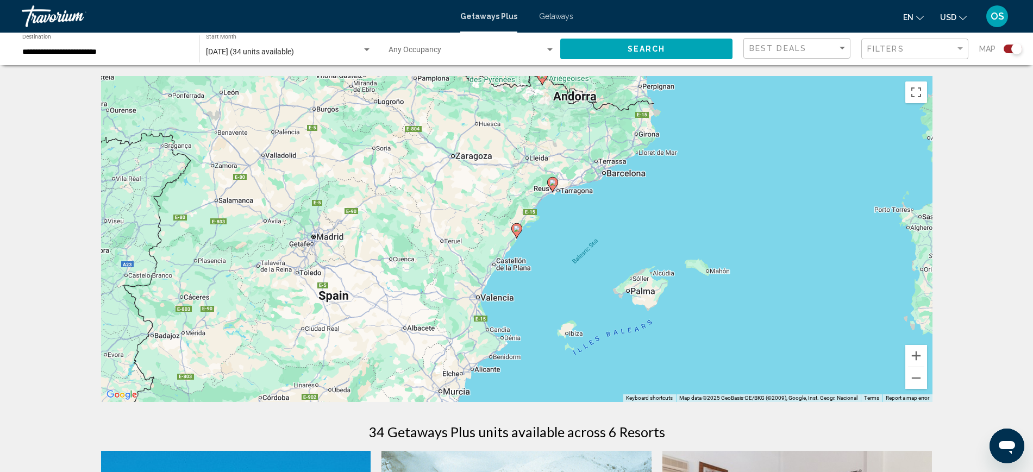
click at [517, 231] on image "Main content" at bounding box center [516, 228] width 7 height 7
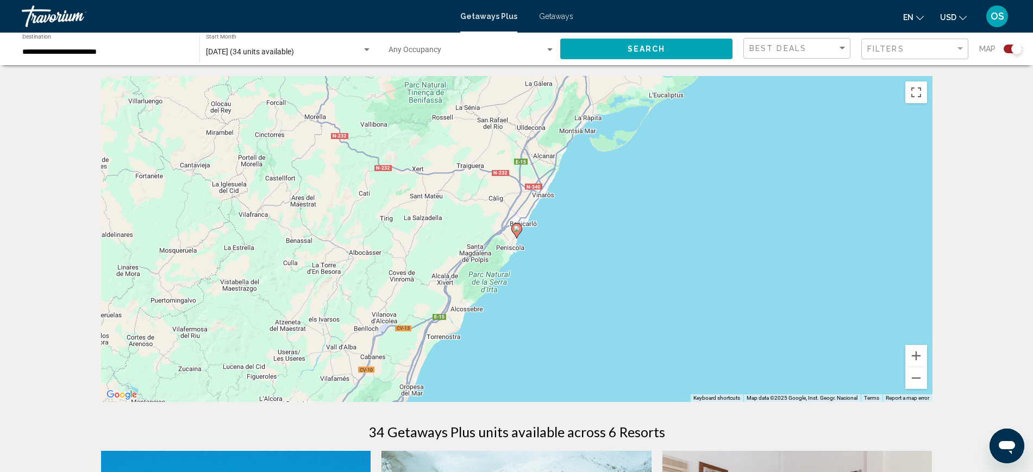
click at [516, 229] on image "Main content" at bounding box center [516, 228] width 7 height 7
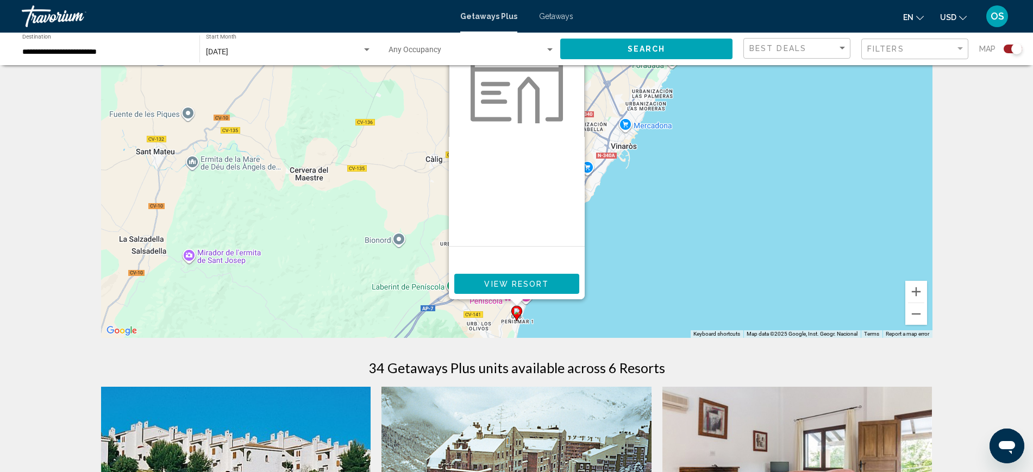
scroll to position [13, 0]
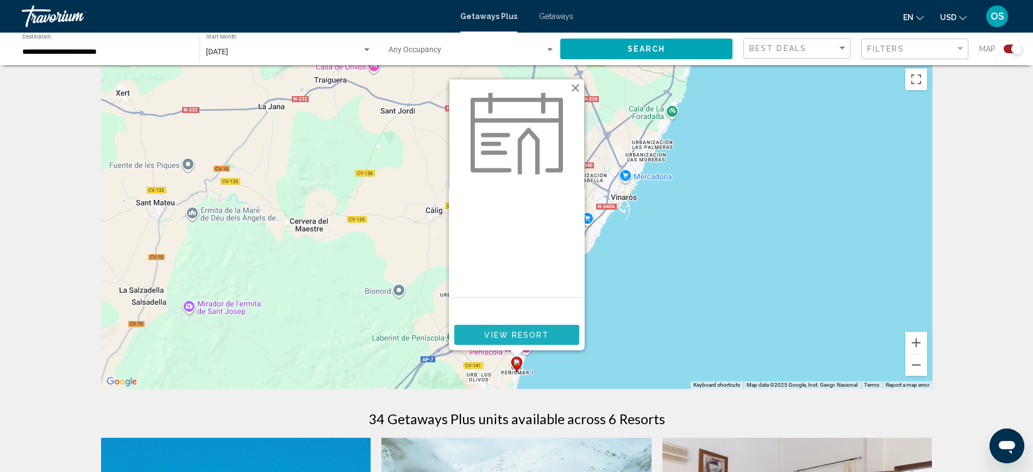
click at [529, 331] on span "View Resort" at bounding box center [516, 335] width 65 height 9
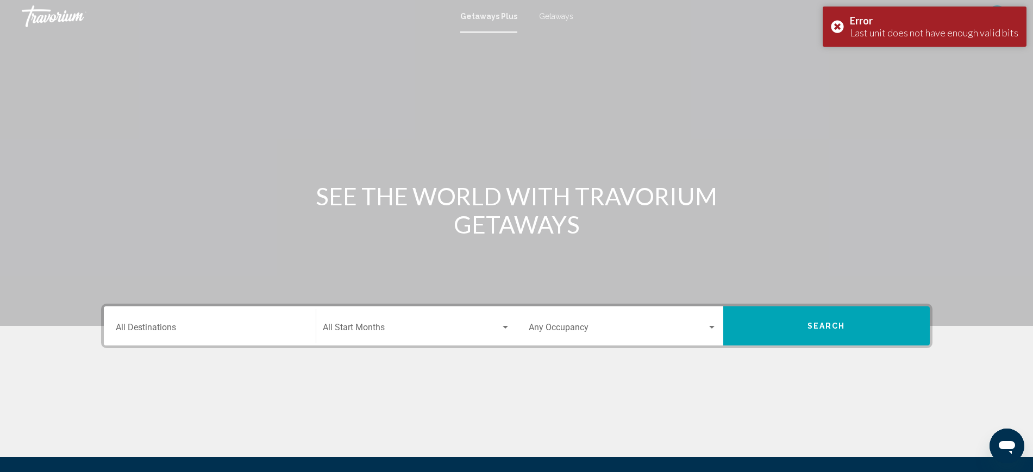
click at [555, 12] on span "Getaways" at bounding box center [556, 16] width 34 height 9
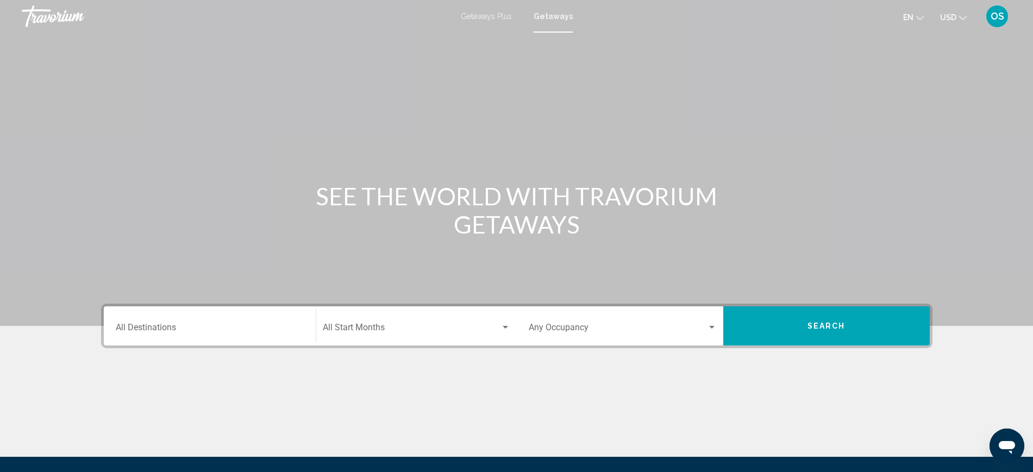
click at [166, 321] on div "Destination All Destinations" at bounding box center [210, 326] width 188 height 34
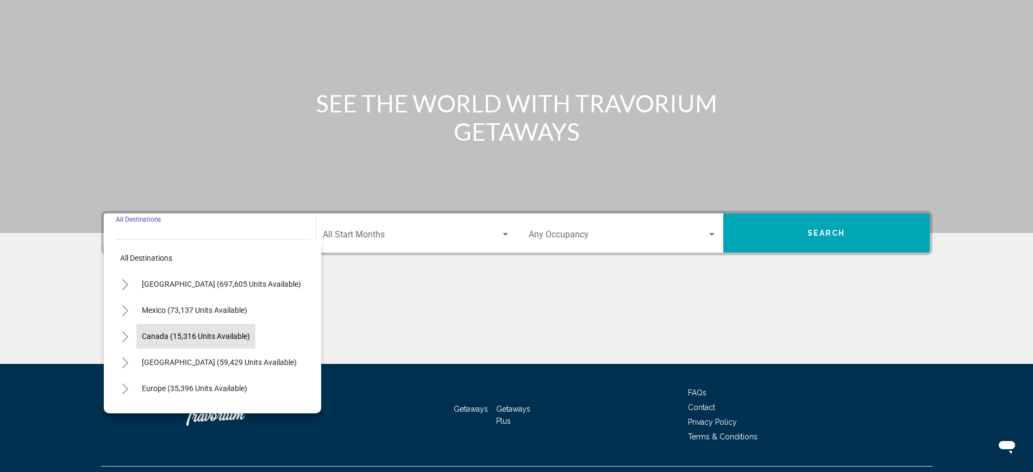
scroll to position [118, 0]
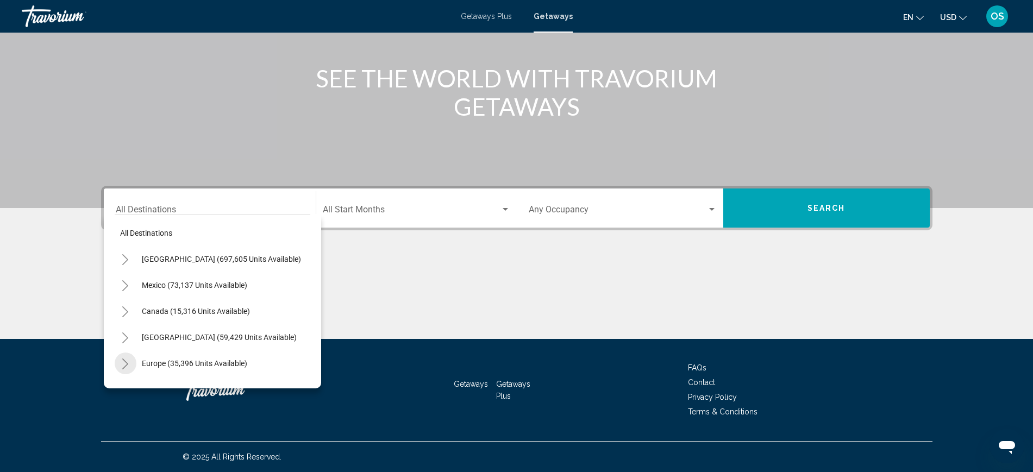
click at [128, 359] on icon "Toggle Europe (35,396 units available)" at bounding box center [125, 364] width 8 height 11
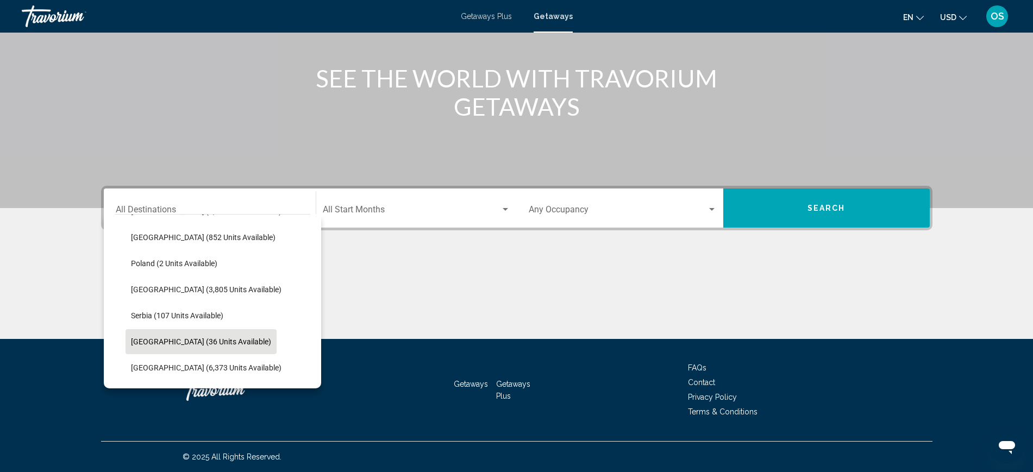
scroll to position [475, 0]
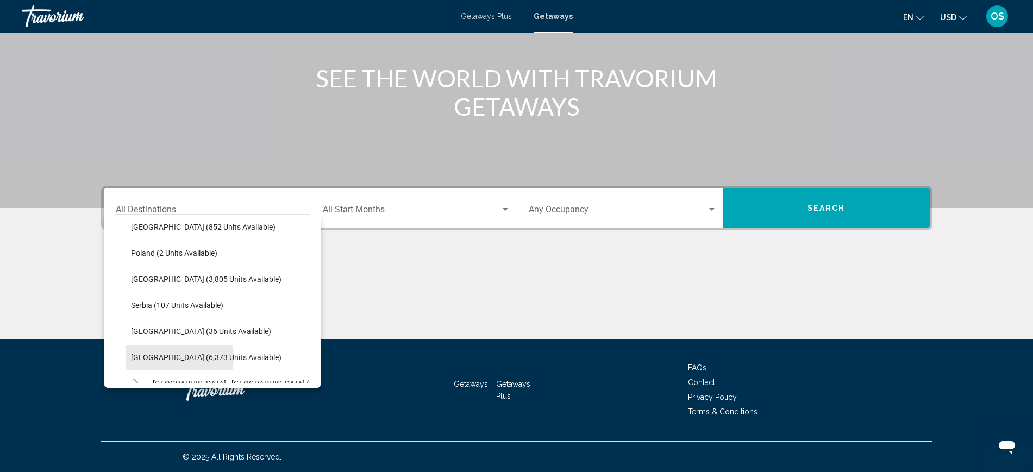
click at [169, 357] on span "[GEOGRAPHIC_DATA] (6,373 units available)" at bounding box center [206, 357] width 150 height 9
type input "**********"
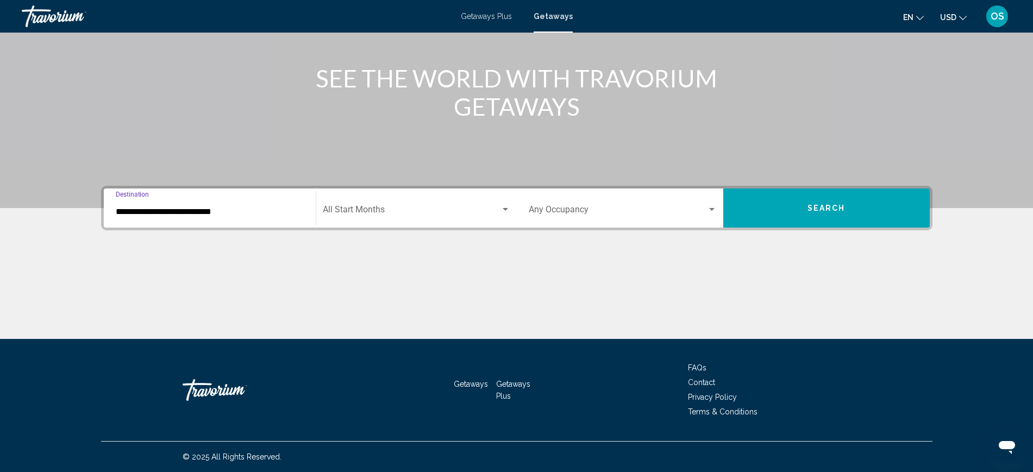
click at [382, 199] on div "Start Month All Start Months" at bounding box center [416, 208] width 187 height 34
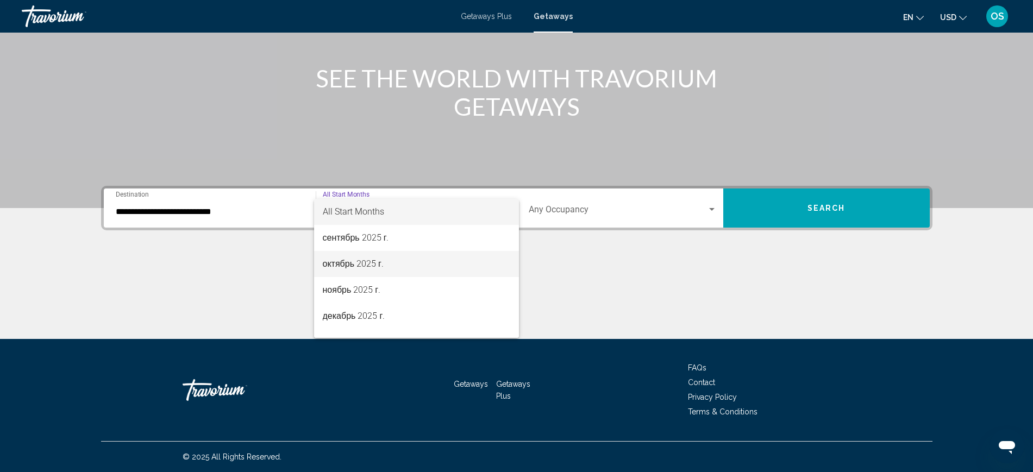
click at [348, 265] on span "октябрь 2025 г." at bounding box center [416, 264] width 187 height 26
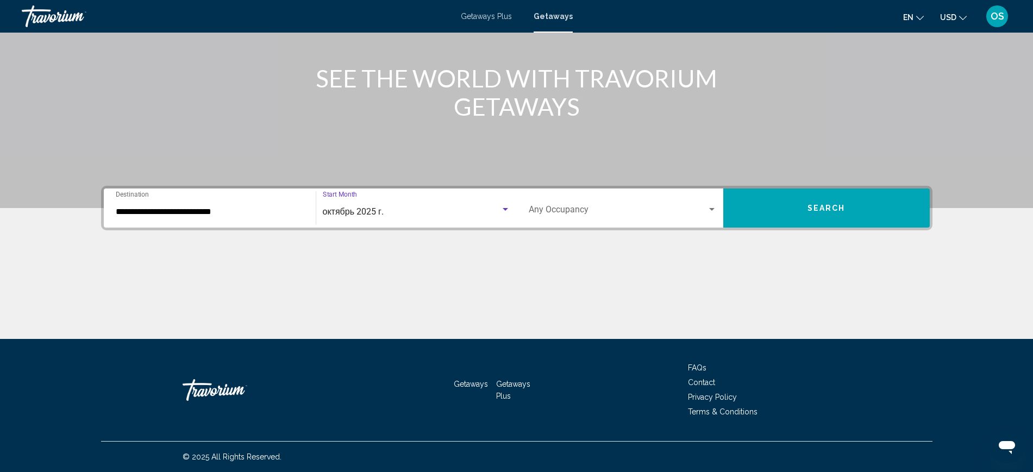
click at [819, 206] on button "Search" at bounding box center [826, 208] width 206 height 39
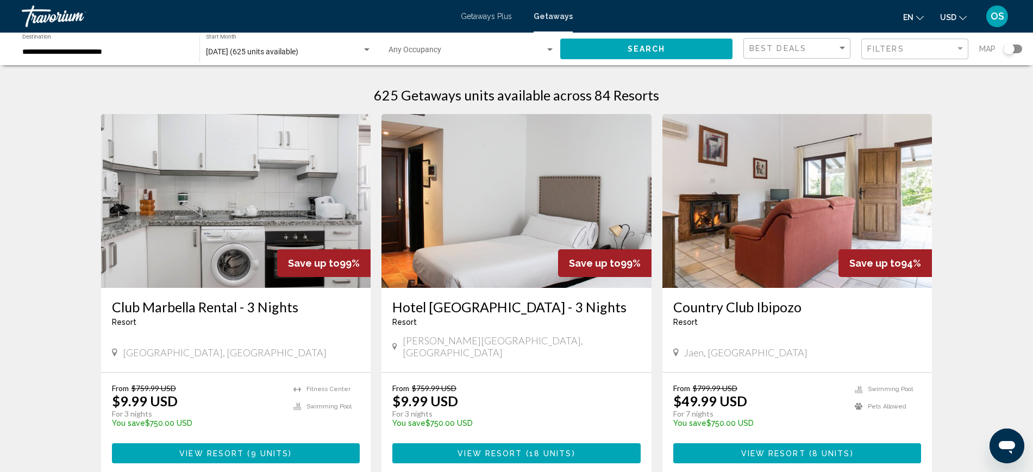
click at [1008, 40] on div "Map" at bounding box center [1000, 49] width 43 height 22
click at [1010, 49] on div "Search widget" at bounding box center [1008, 48] width 11 height 11
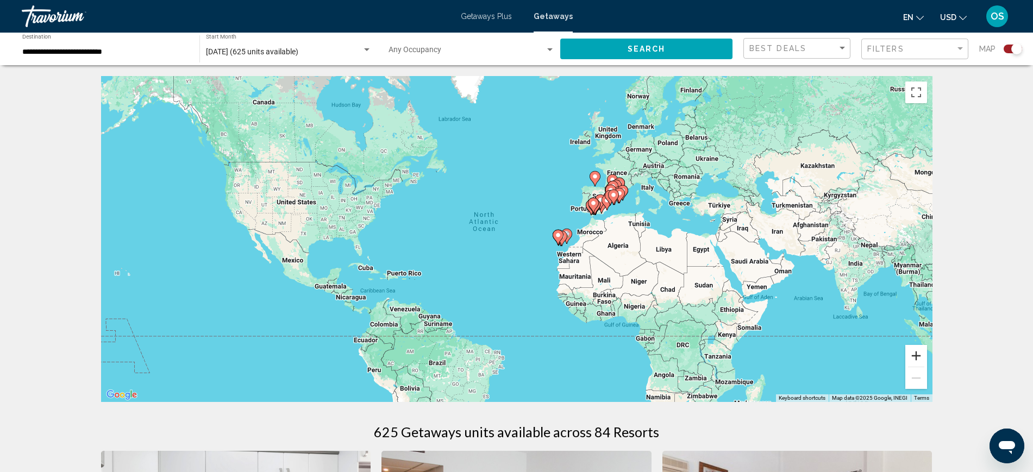
click at [921, 353] on button "Zoom in" at bounding box center [916, 356] width 22 height 22
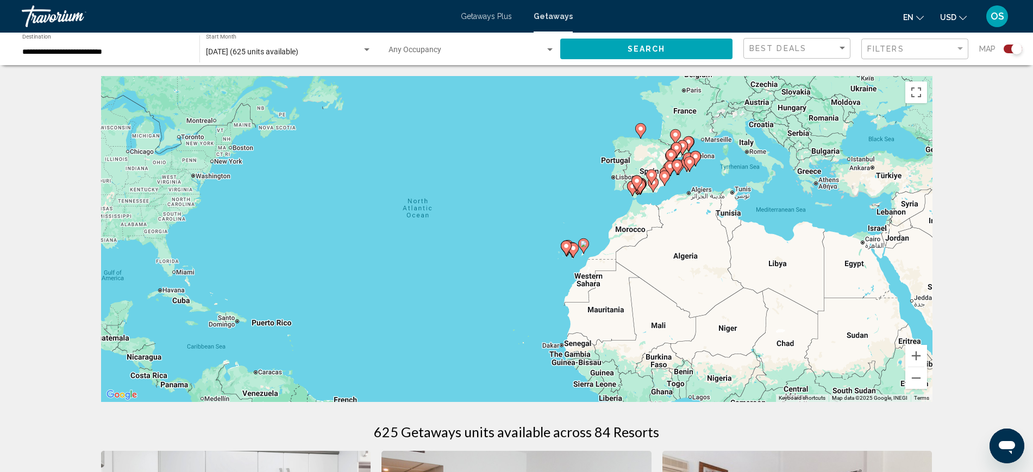
drag, startPoint x: 851, startPoint y: 323, endPoint x: 695, endPoint y: 340, distance: 156.8
click at [696, 339] on div "To activate drag with keyboard, press Alt + Enter. Once in keyboard drag state,…" at bounding box center [516, 239] width 831 height 326
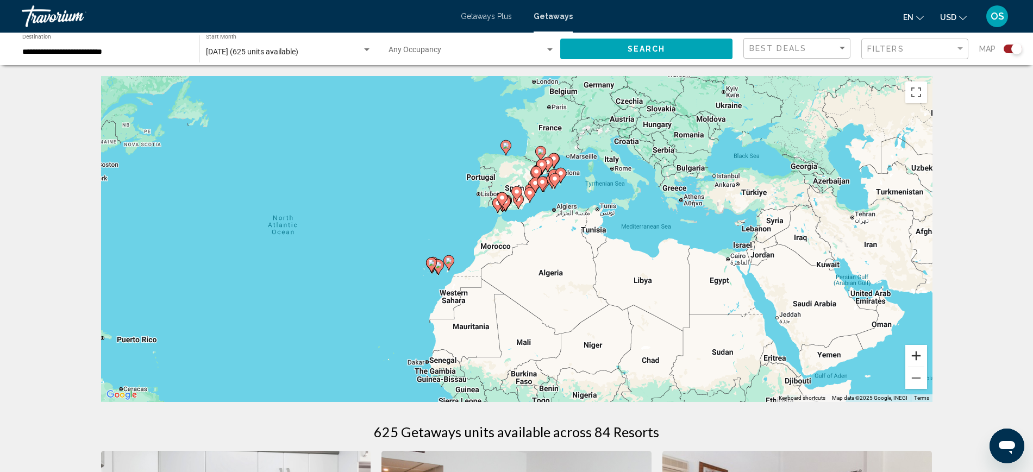
click at [919, 353] on button "Zoom in" at bounding box center [916, 356] width 22 height 22
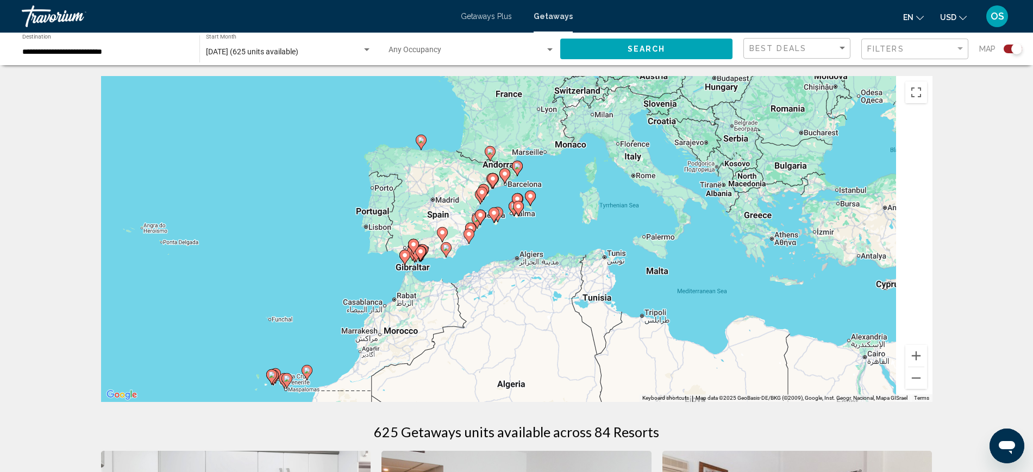
drag, startPoint x: 866, startPoint y: 271, endPoint x: 786, endPoint y: 354, distance: 114.9
click at [786, 354] on div "To activate drag with keyboard, press Alt + Enter. Once in keyboard drag state,…" at bounding box center [516, 239] width 831 height 326
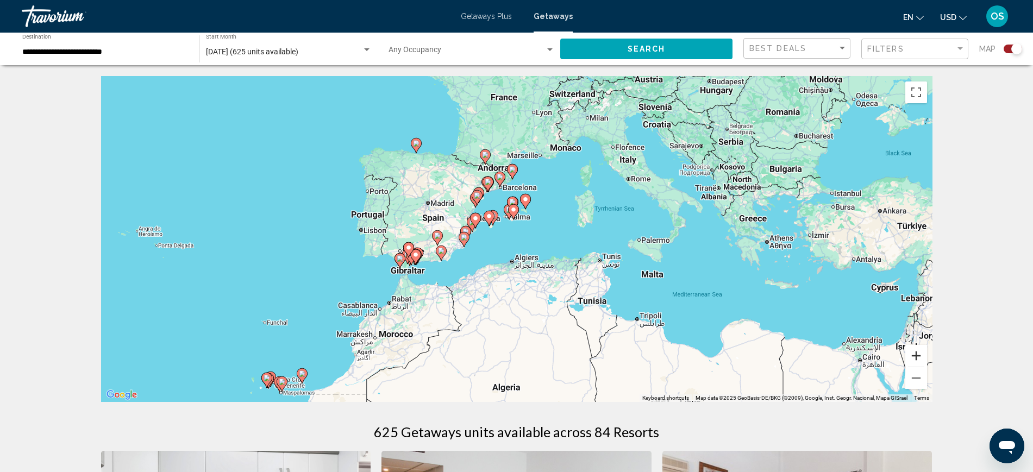
click at [916, 351] on button "Zoom in" at bounding box center [916, 356] width 22 height 22
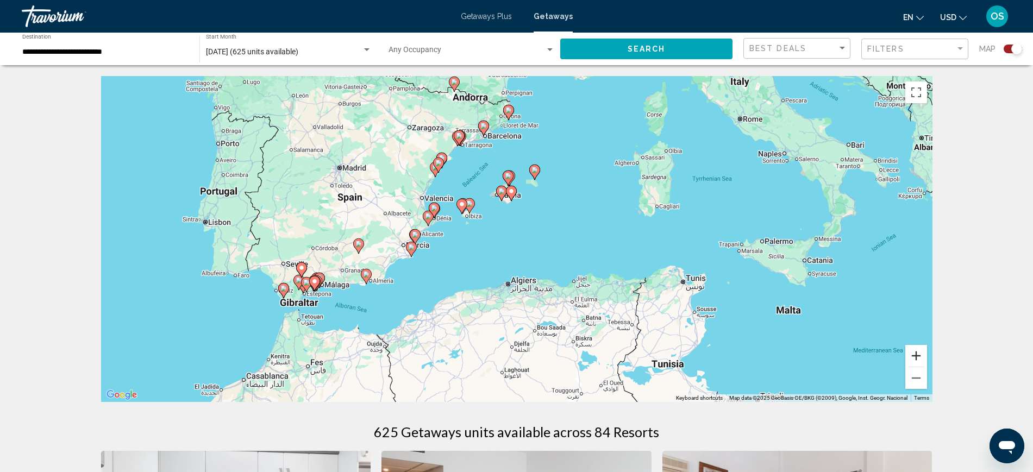
click at [918, 350] on button "Zoom in" at bounding box center [916, 356] width 22 height 22
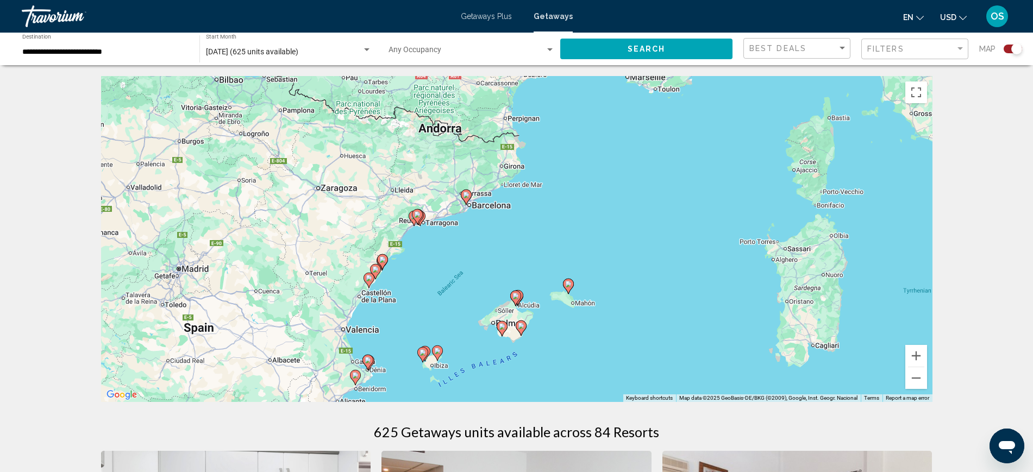
drag, startPoint x: 703, startPoint y: 275, endPoint x: 719, endPoint y: 448, distance: 172.9
click at [918, 353] on button "Zoom in" at bounding box center [916, 356] width 22 height 22
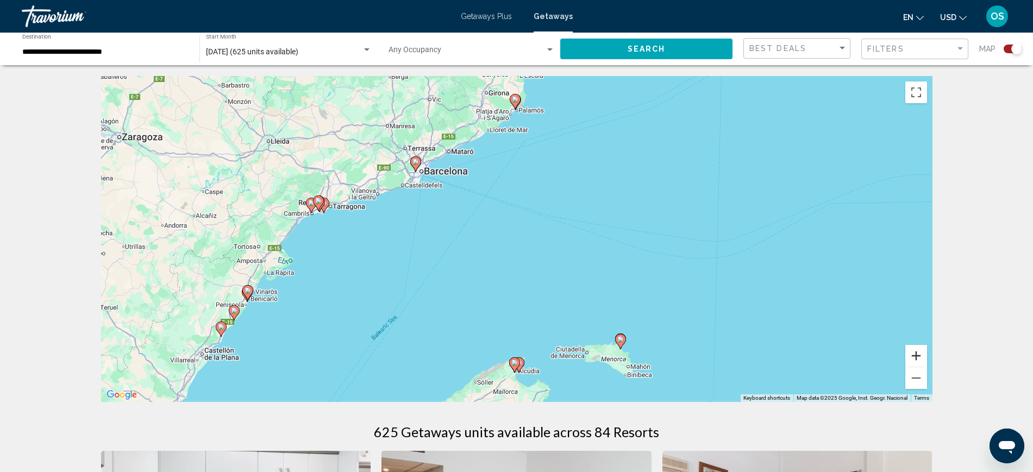
click at [918, 353] on button "Zoom in" at bounding box center [916, 356] width 22 height 22
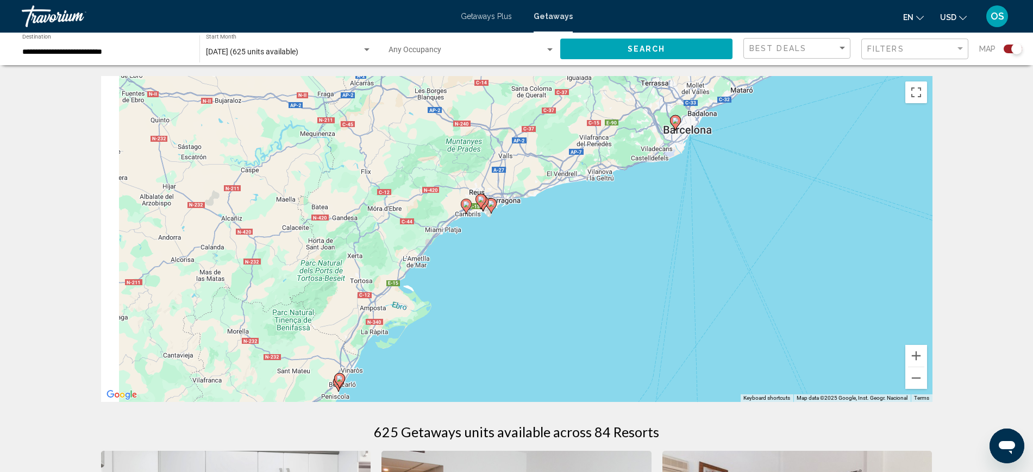
drag, startPoint x: 316, startPoint y: 275, endPoint x: 705, endPoint y: 306, distance: 389.7
click at [706, 304] on div "To activate drag with keyboard, press Alt + Enter. Once in keyboard drag state,…" at bounding box center [516, 239] width 831 height 326
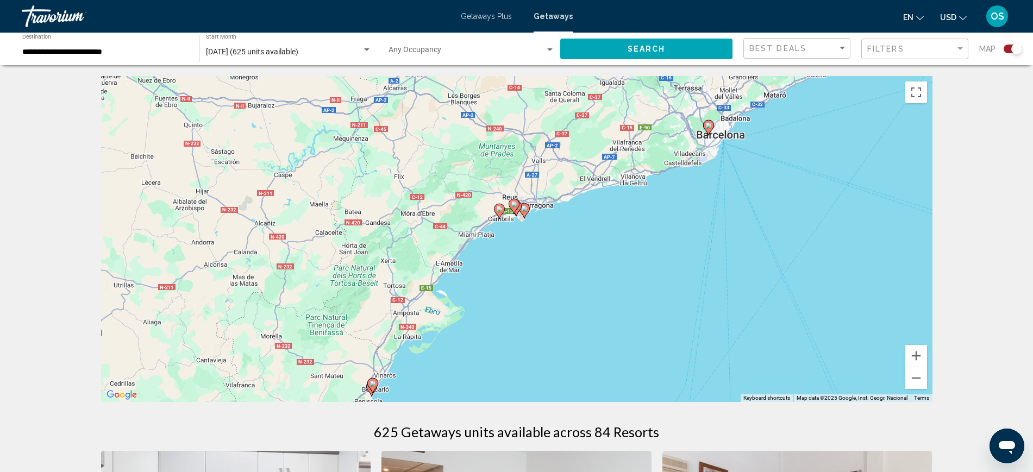
click at [498, 211] on image "Main content" at bounding box center [499, 209] width 7 height 7
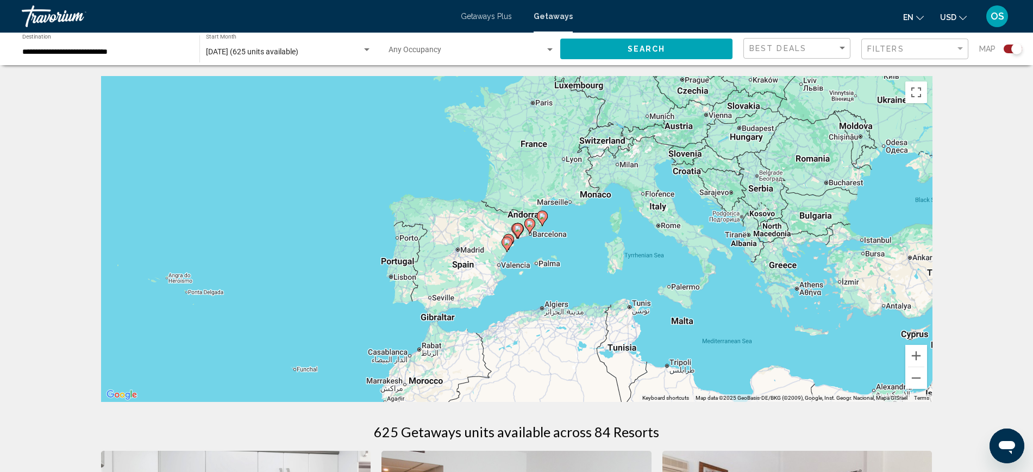
click at [517, 233] on icon "Main content" at bounding box center [517, 231] width 10 height 14
type input "**********"
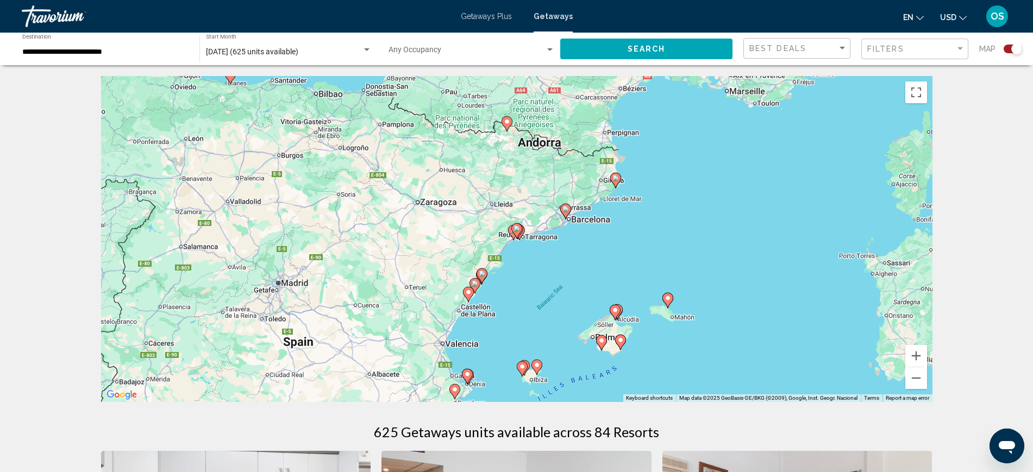
click at [518, 233] on icon "Main content" at bounding box center [516, 231] width 10 height 14
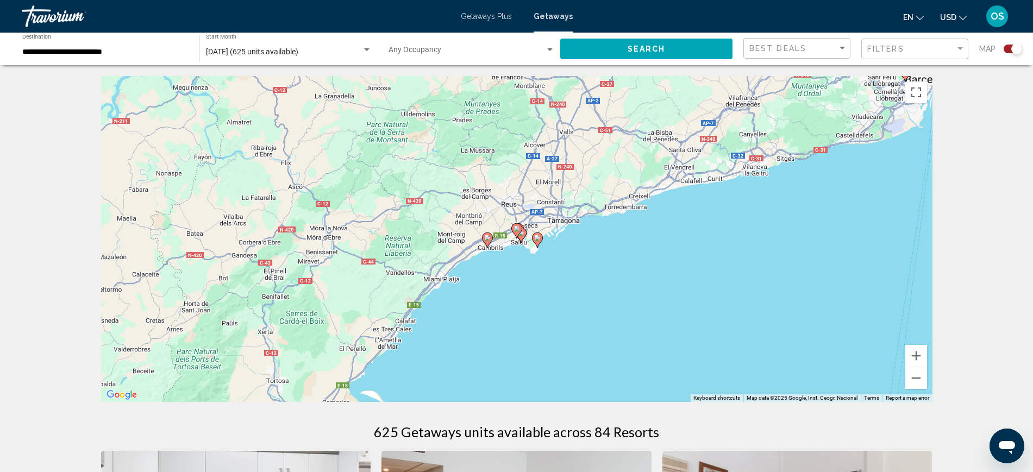
click at [488, 241] on image "Main content" at bounding box center [487, 238] width 7 height 7
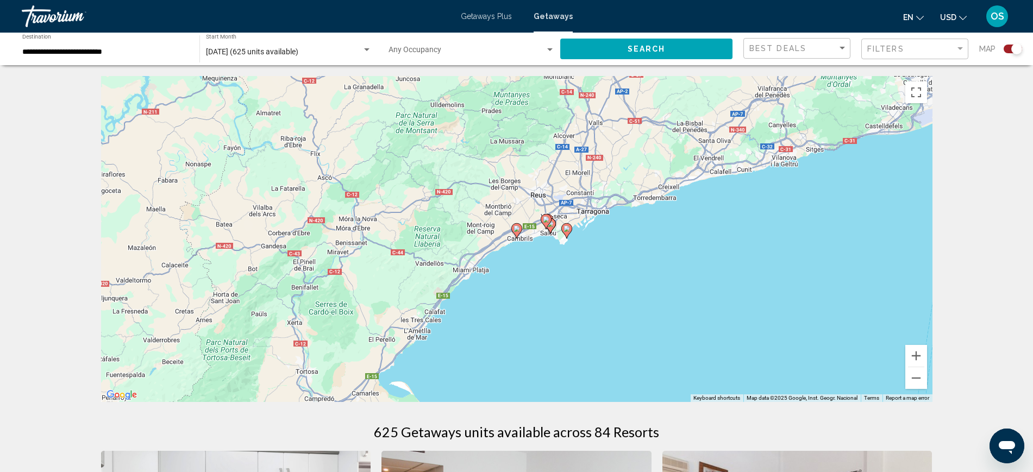
click at [518, 233] on icon "Main content" at bounding box center [516, 231] width 10 height 14
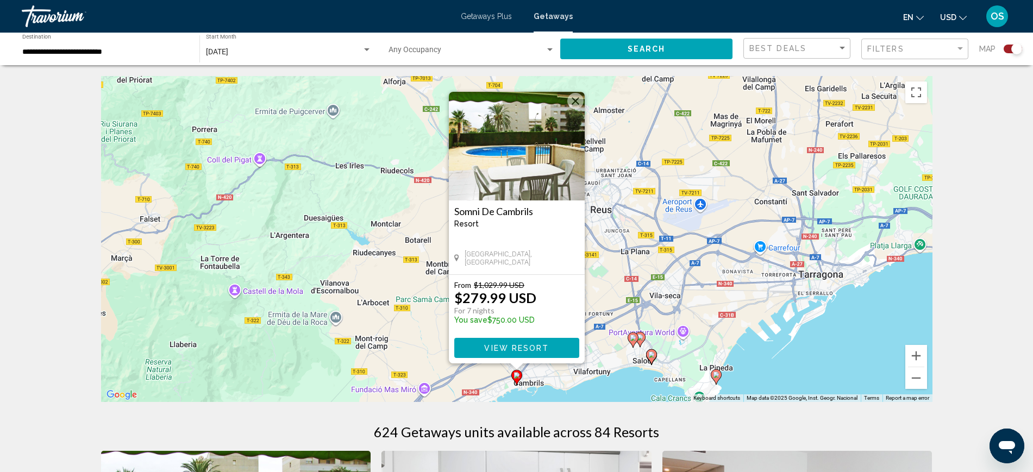
click at [717, 373] on image "Main content" at bounding box center [716, 375] width 7 height 7
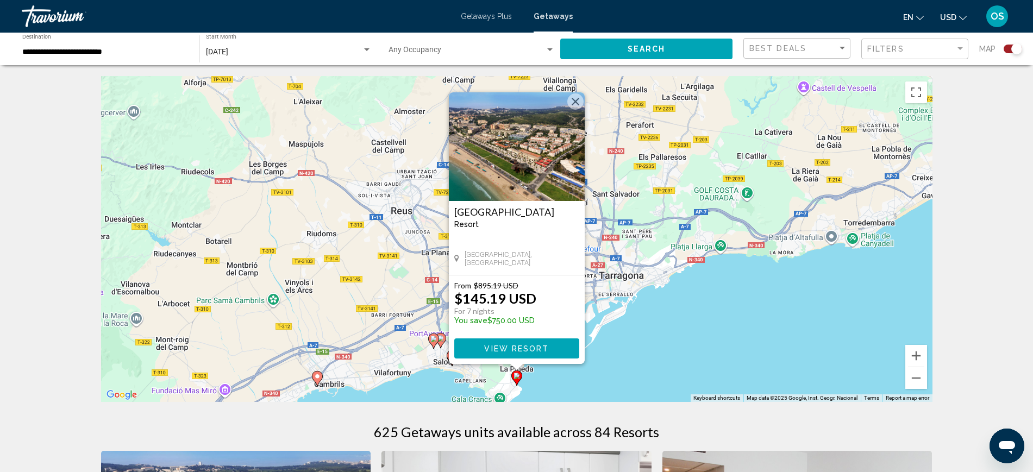
click at [523, 344] on span "View Resort" at bounding box center [516, 348] width 65 height 9
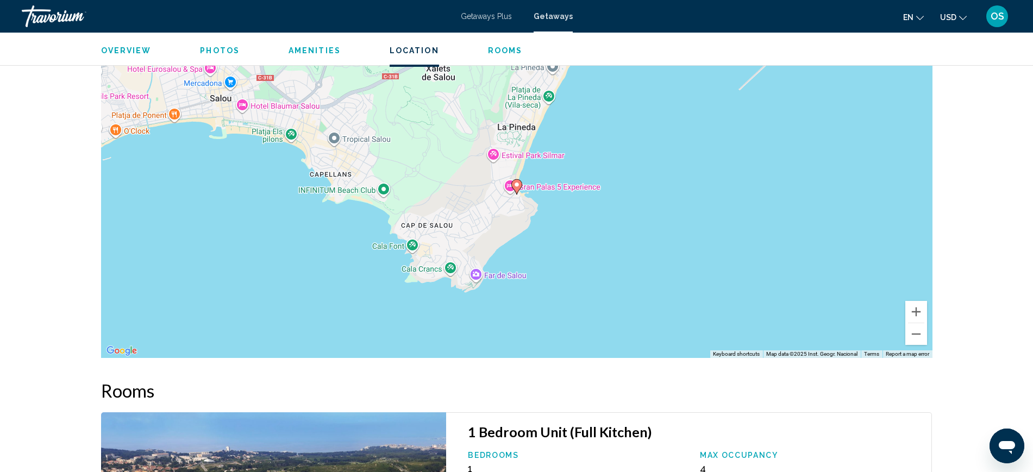
scroll to position [1440, 0]
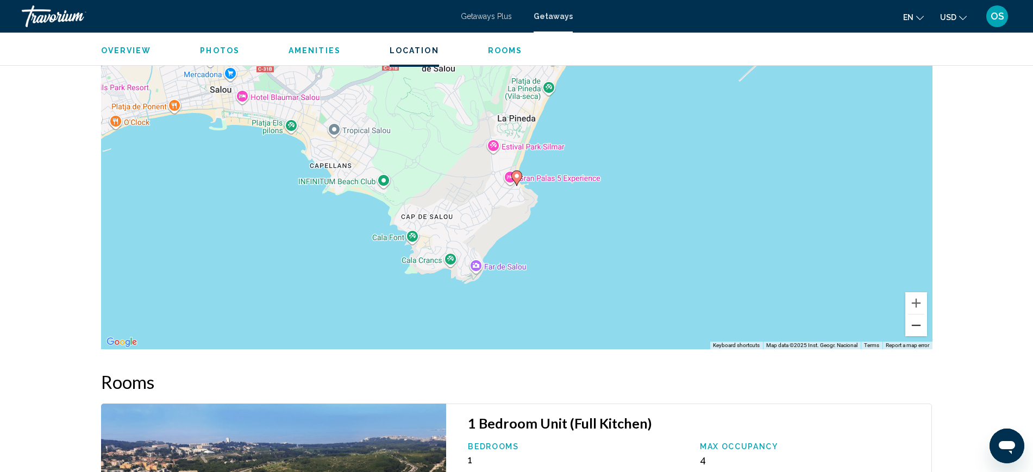
click at [916, 326] on button "Zoom out" at bounding box center [916, 326] width 22 height 22
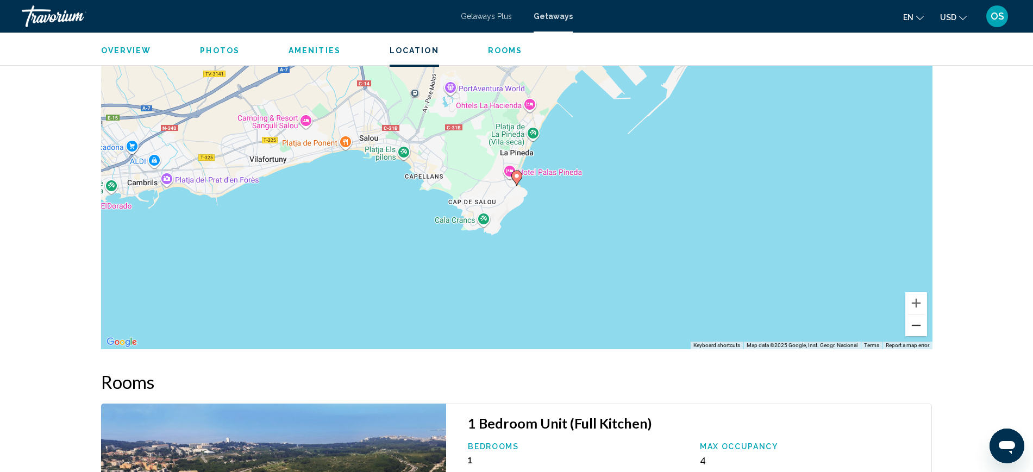
click at [916, 326] on button "Zoom out" at bounding box center [916, 326] width 22 height 22
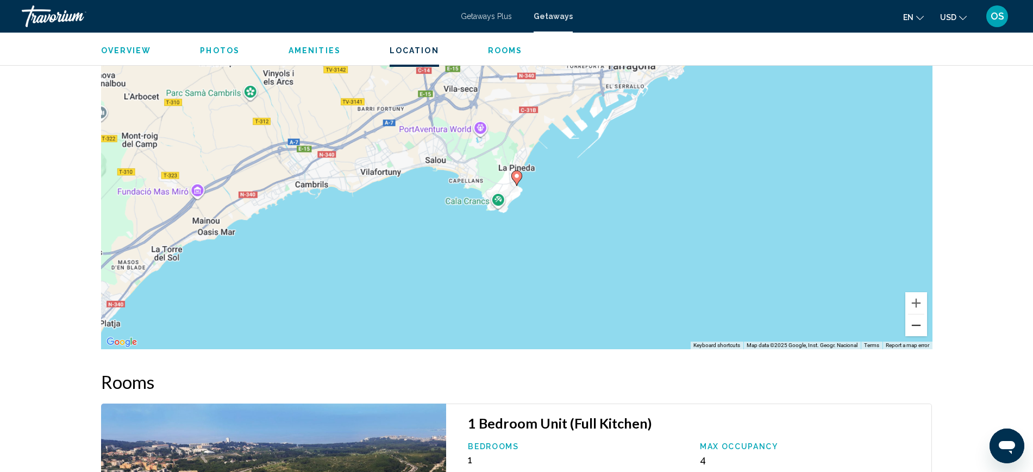
click at [916, 326] on button "Zoom out" at bounding box center [916, 326] width 22 height 22
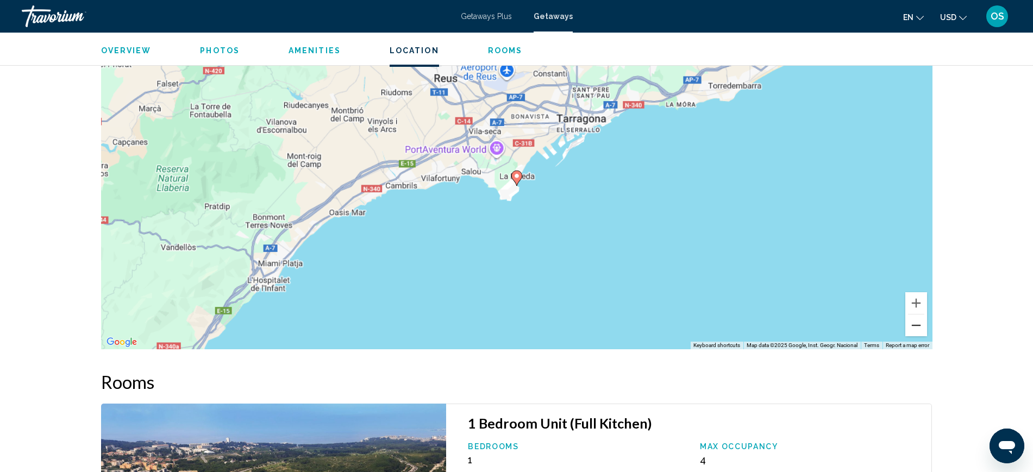
click at [916, 326] on button "Zoom out" at bounding box center [916, 326] width 22 height 22
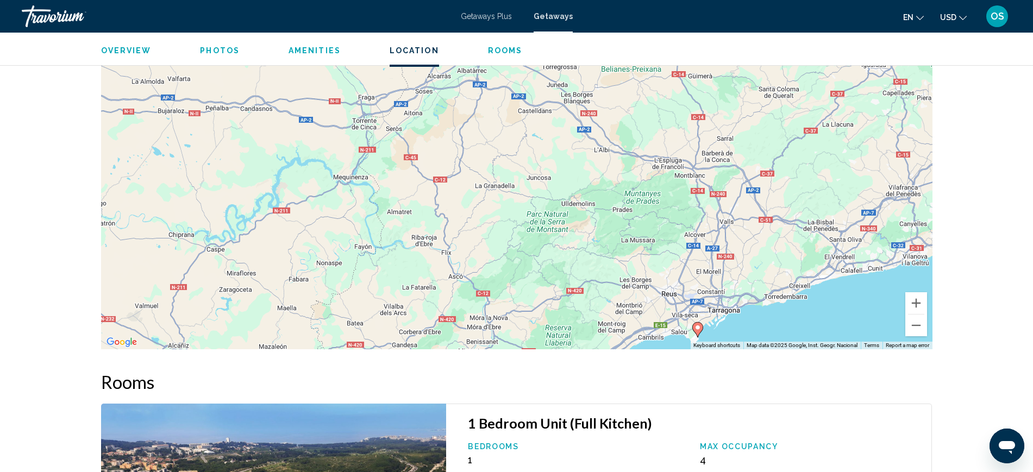
drag, startPoint x: 687, startPoint y: 244, endPoint x: 863, endPoint y: 389, distance: 227.7
click at [914, 325] on button "Zoom out" at bounding box center [916, 326] width 22 height 22
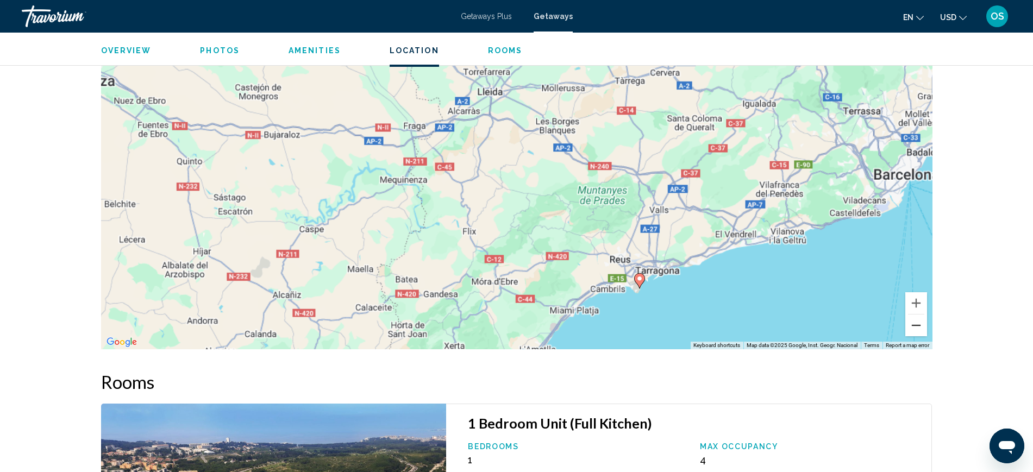
click at [914, 325] on button "Zoom out" at bounding box center [916, 326] width 22 height 22
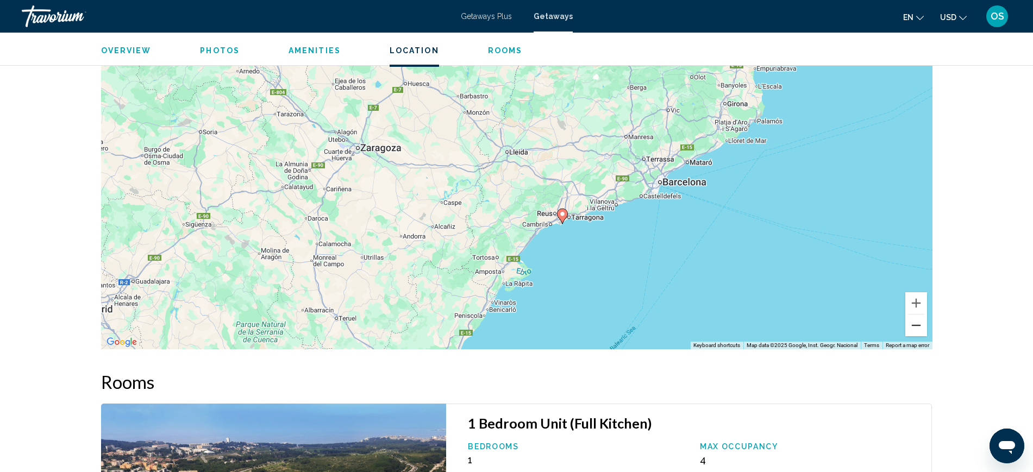
click at [914, 325] on button "Zoom out" at bounding box center [916, 326] width 22 height 22
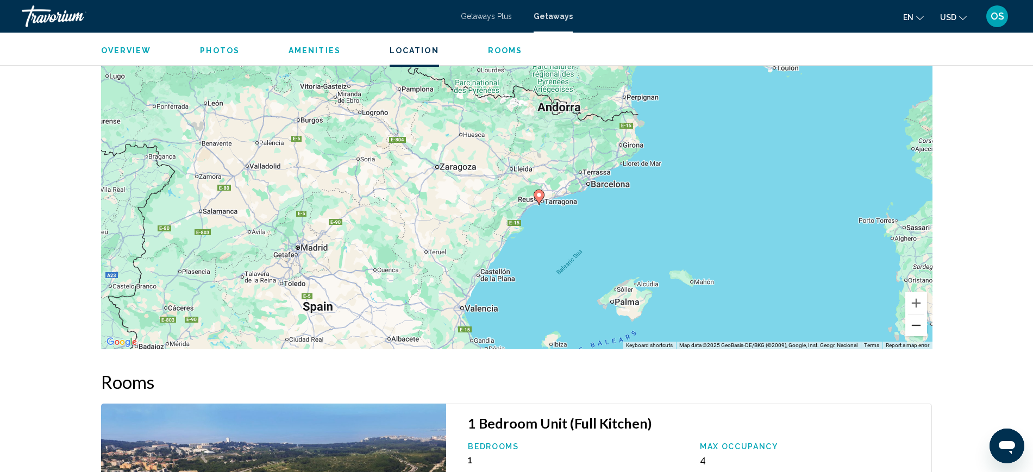
click at [914, 325] on button "Zoom out" at bounding box center [916, 326] width 22 height 22
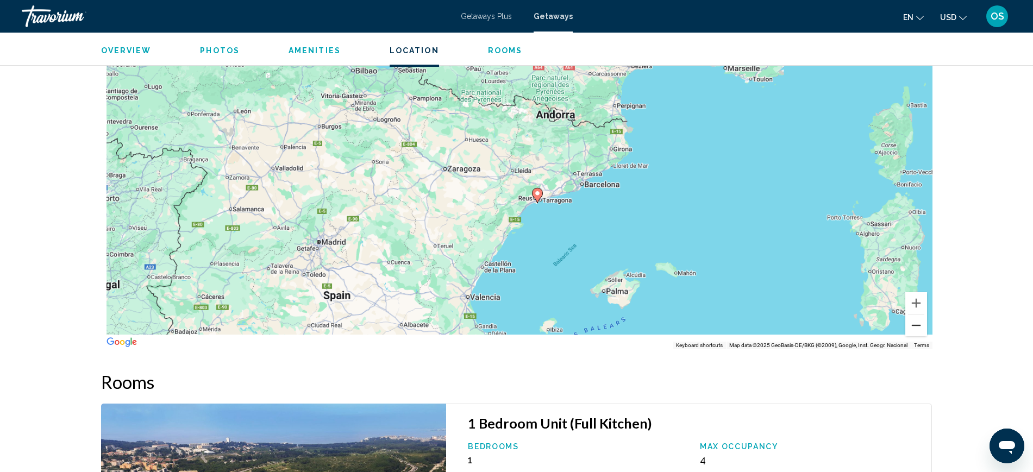
click at [914, 325] on button "Zoom out" at bounding box center [916, 326] width 22 height 22
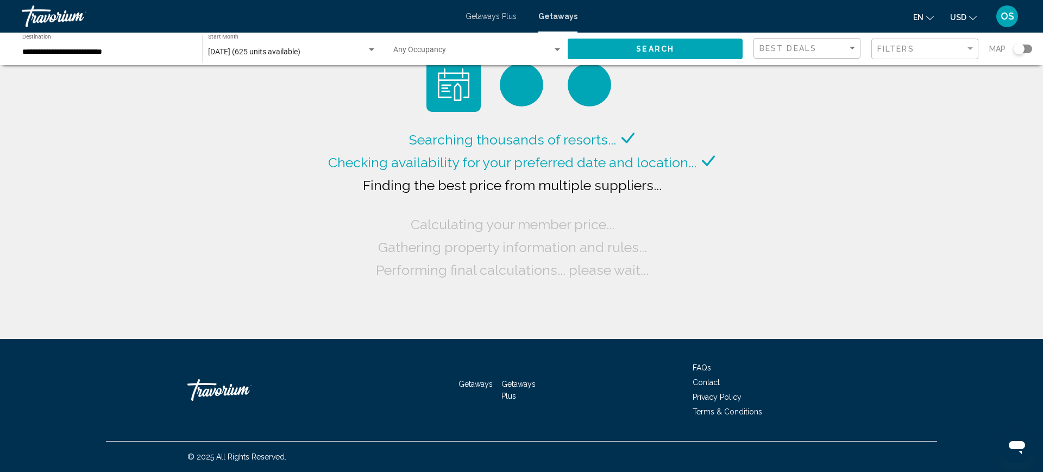
click at [1012, 47] on div "Search widget" at bounding box center [1019, 49] width 27 height 9
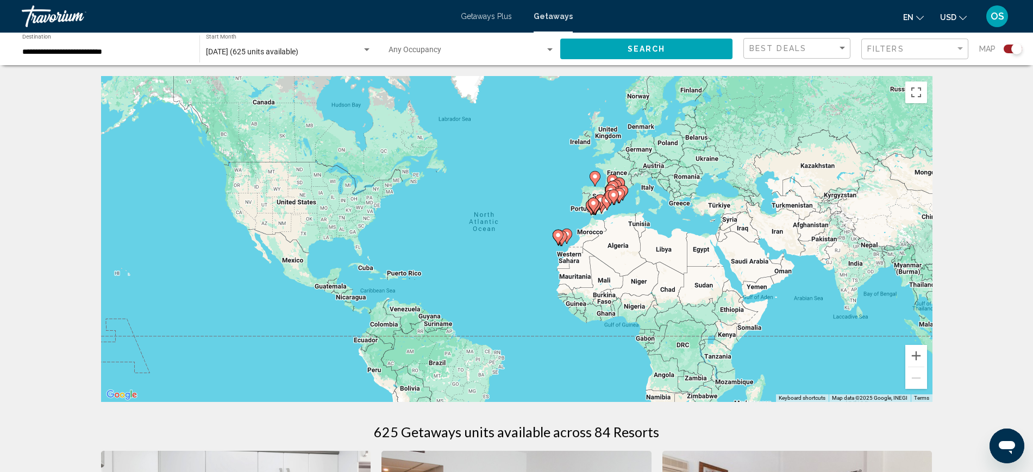
click at [597, 175] on image "Main content" at bounding box center [595, 176] width 7 height 7
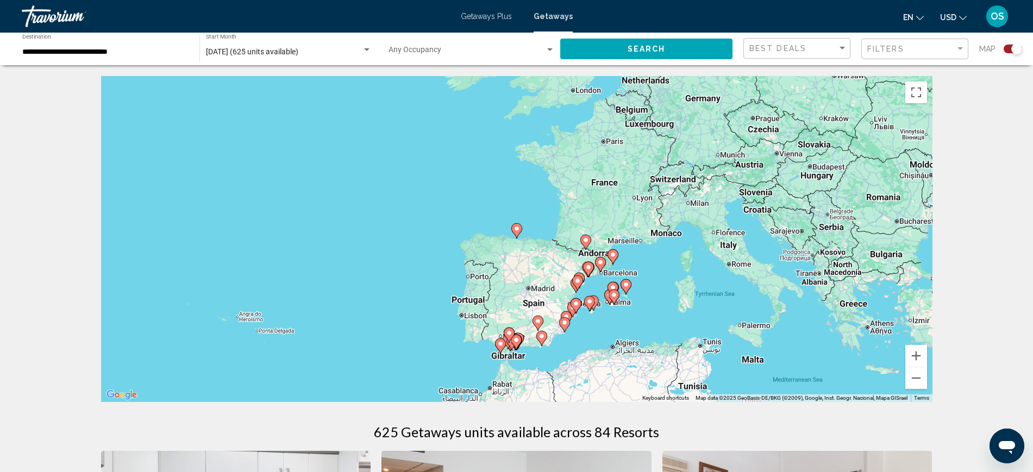
click at [519, 231] on image "Main content" at bounding box center [516, 228] width 7 height 7
type input "**********"
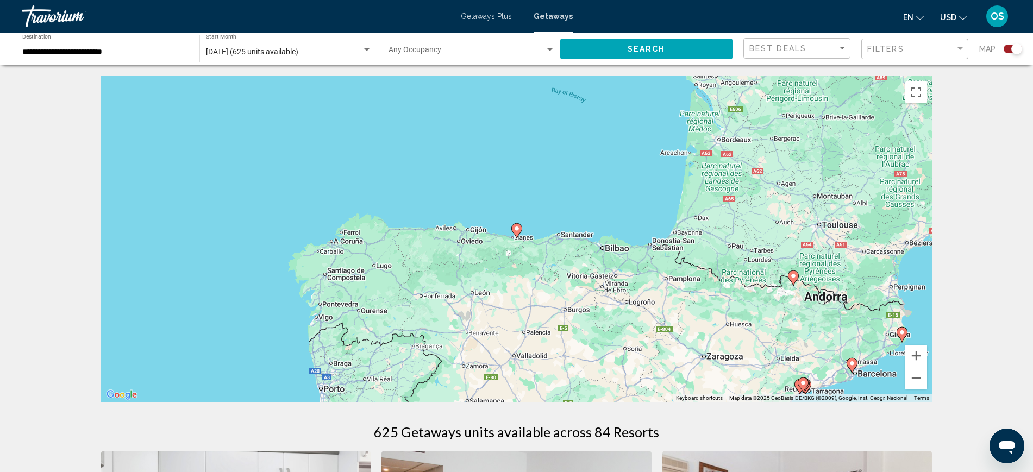
click at [518, 229] on image "Main content" at bounding box center [516, 228] width 7 height 7
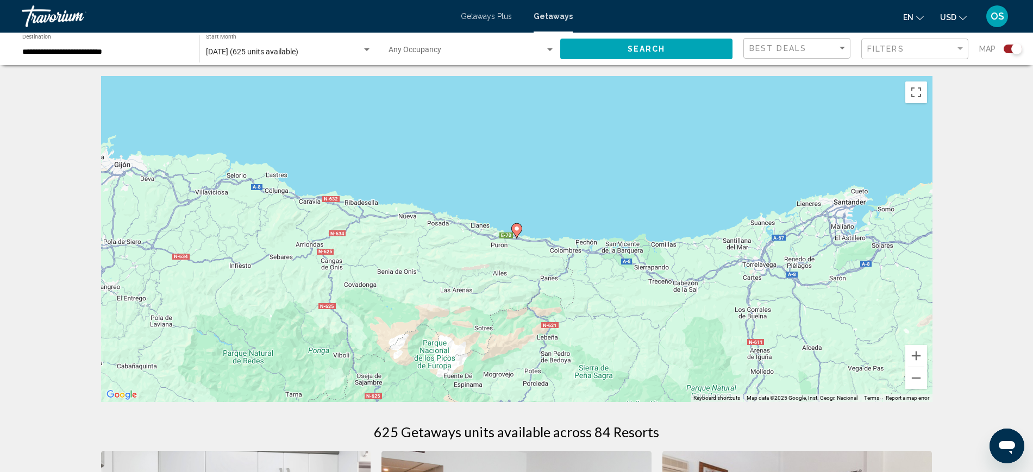
click at [517, 231] on image "Main content" at bounding box center [516, 228] width 7 height 7
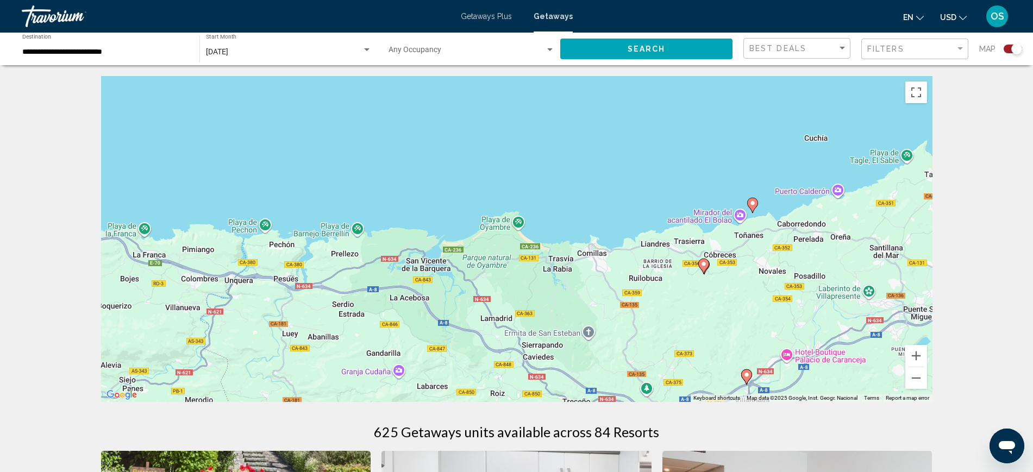
drag, startPoint x: 826, startPoint y: 292, endPoint x: 306, endPoint y: 134, distance: 542.9
click at [306, 134] on div "To activate drag with keyboard, press Alt + Enter. Once in keyboard drag state,…" at bounding box center [516, 239] width 831 height 326
click at [910, 377] on button "Zoom out" at bounding box center [916, 378] width 22 height 22
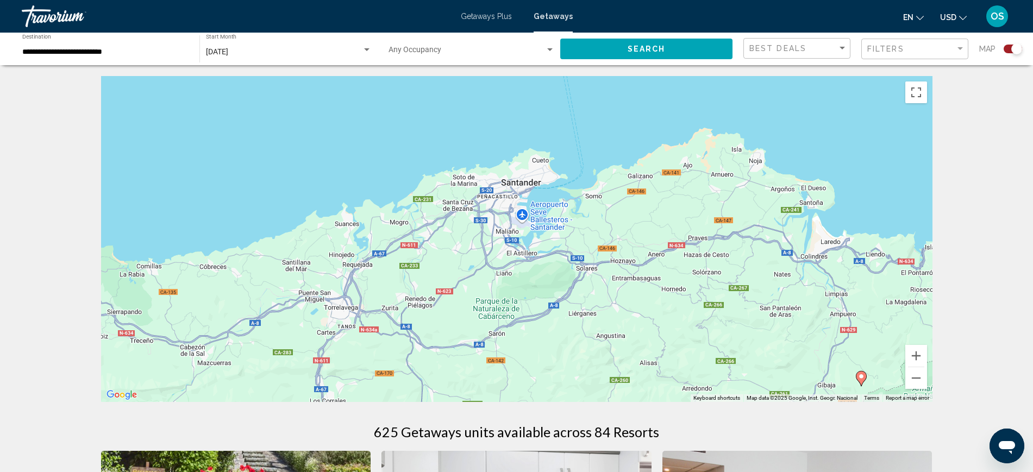
drag, startPoint x: 852, startPoint y: 322, endPoint x: 438, endPoint y: 340, distance: 414.9
click at [438, 340] on div "To activate drag with keyboard, press Alt + Enter. Once in keyboard drag state,…" at bounding box center [516, 239] width 831 height 326
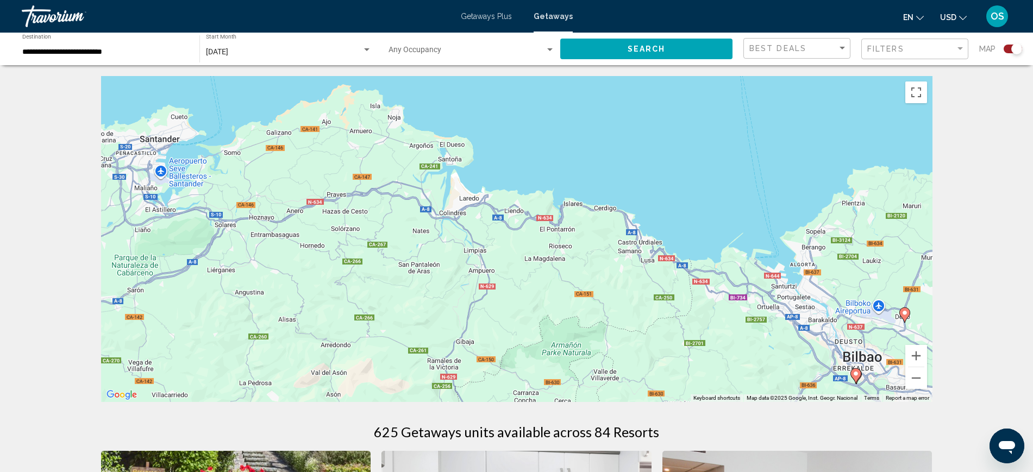
drag, startPoint x: 782, startPoint y: 337, endPoint x: 420, endPoint y: 294, distance: 364.9
click at [420, 294] on div "To activate drag with keyboard, press Alt + Enter. Once in keyboard drag state,…" at bounding box center [516, 239] width 831 height 326
click at [919, 355] on button "Zoom in" at bounding box center [916, 356] width 22 height 22
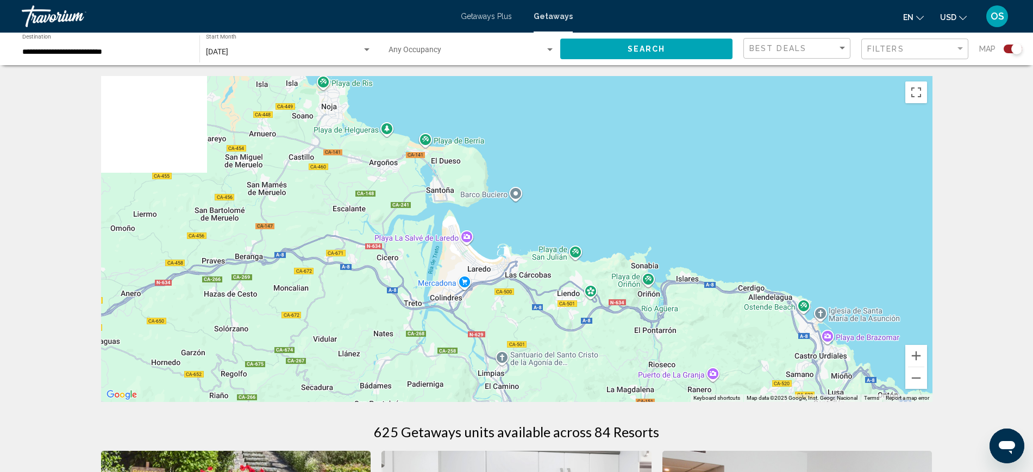
drag, startPoint x: 762, startPoint y: 336, endPoint x: 847, endPoint y: 445, distance: 137.8
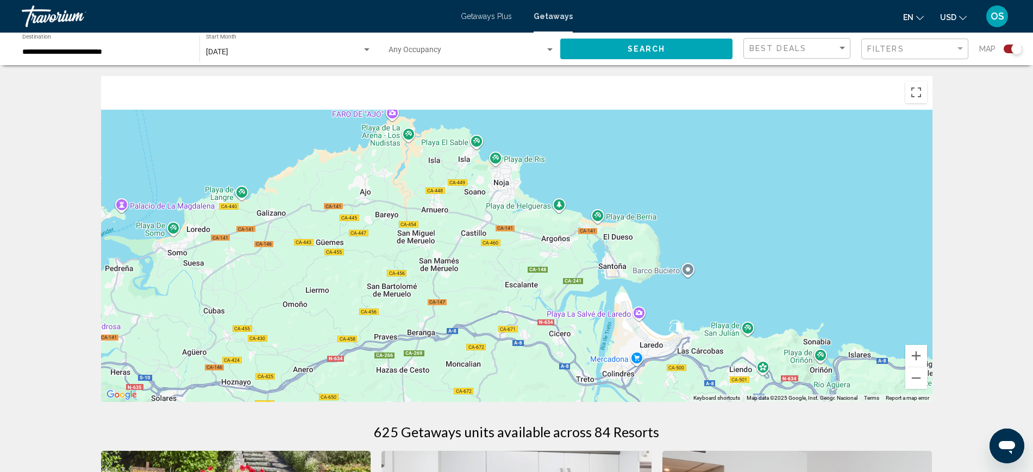
drag, startPoint x: 462, startPoint y: 260, endPoint x: 770, endPoint y: 347, distance: 320.0
click at [777, 376] on div "To activate drag with keyboard, press Alt + Enter. Once in keyboard drag state,…" at bounding box center [516, 239] width 831 height 326
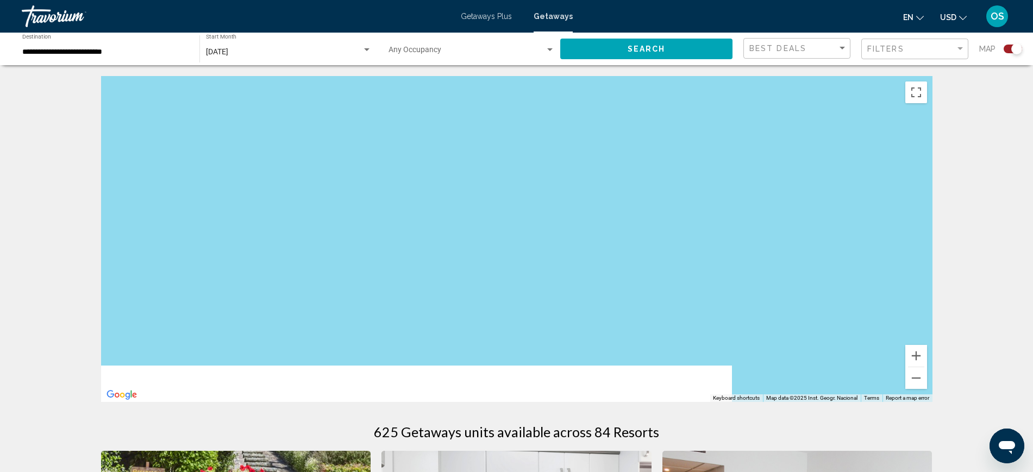
drag, startPoint x: 680, startPoint y: 267, endPoint x: 590, endPoint y: 67, distance: 218.6
click at [592, 83] on div "To activate drag with keyboard, press Alt + Enter. Once in keyboard drag state,…" at bounding box center [516, 239] width 831 height 326
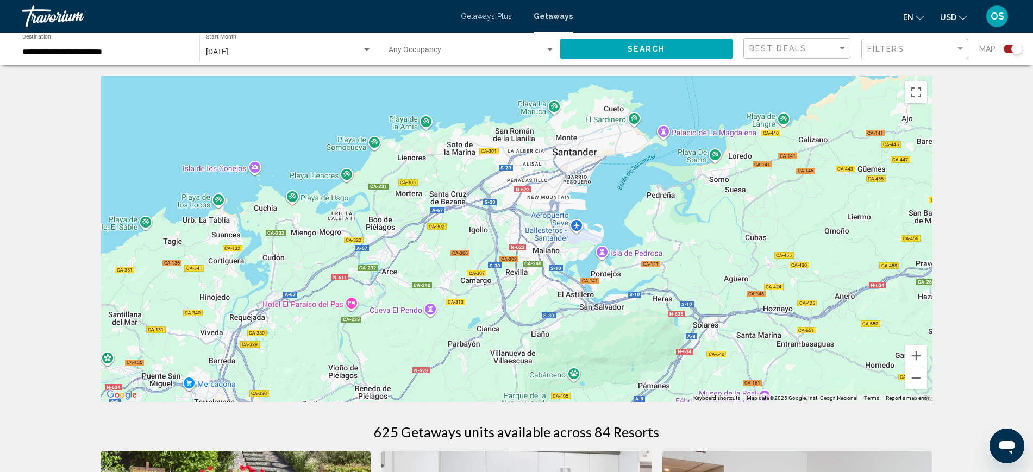
drag, startPoint x: 685, startPoint y: 260, endPoint x: 501, endPoint y: 357, distance: 207.8
click at [501, 357] on div "To activate drag with keyboard, press Alt + Enter. Once in keyboard drag state,…" at bounding box center [516, 239] width 831 height 326
click at [912, 379] on button "Zoom out" at bounding box center [916, 378] width 22 height 22
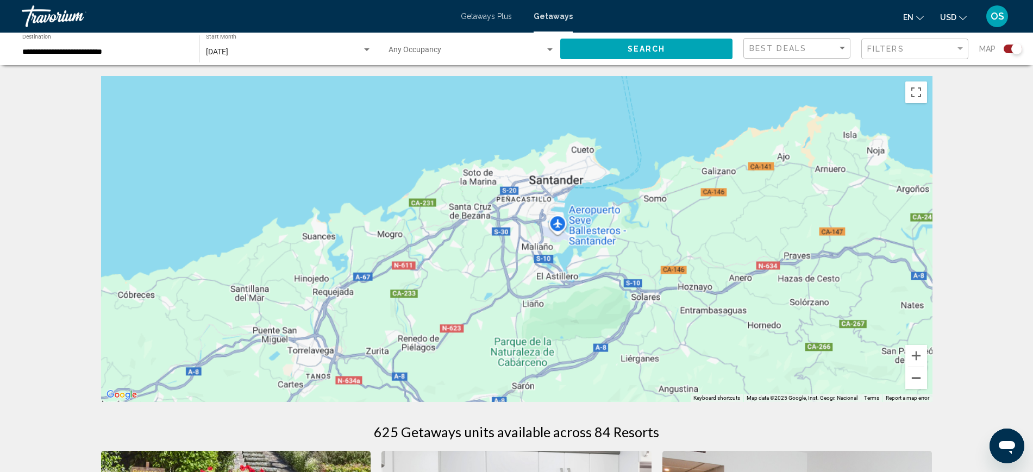
click at [912, 378] on button "Zoom out" at bounding box center [916, 378] width 22 height 22
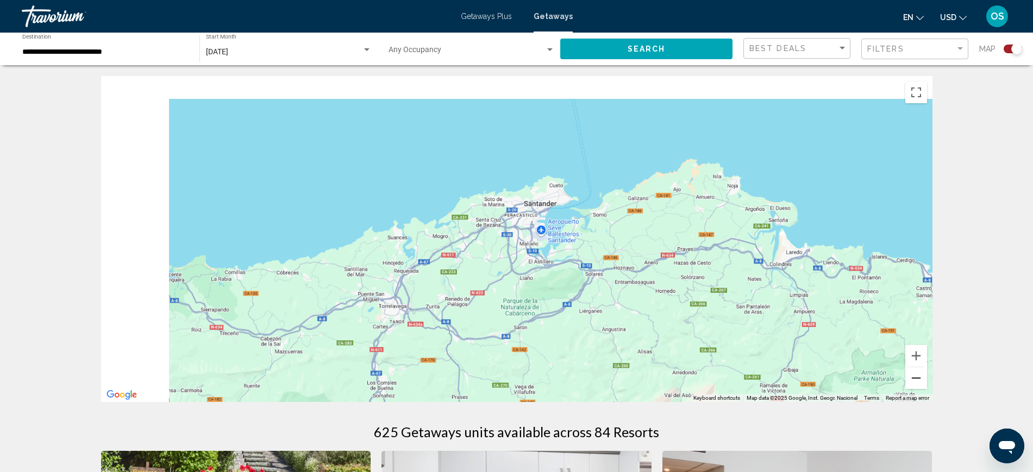
click at [912, 378] on button "Zoom out" at bounding box center [916, 378] width 22 height 22
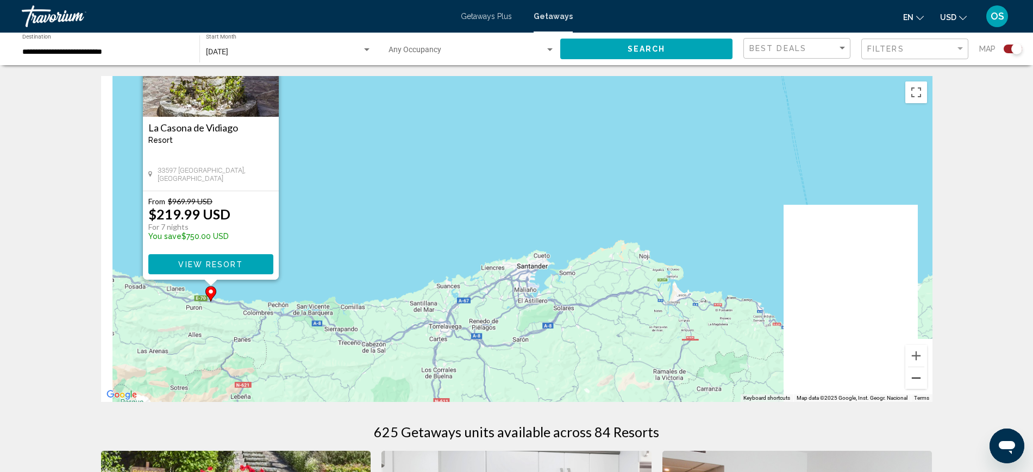
click at [912, 377] on button "Zoom out" at bounding box center [916, 378] width 22 height 22
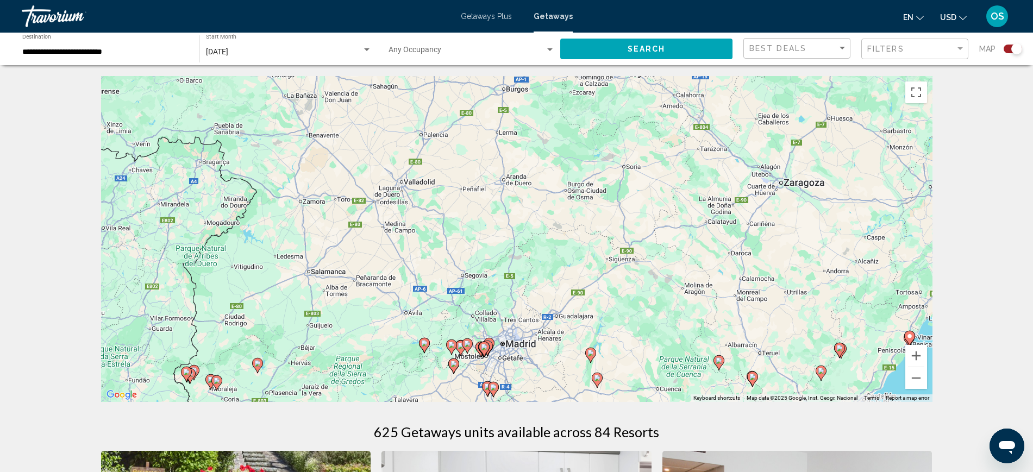
drag, startPoint x: 664, startPoint y: 335, endPoint x: 634, endPoint y: -6, distance: 342.0
click at [634, 0] on html "**********" at bounding box center [516, 236] width 1033 height 472
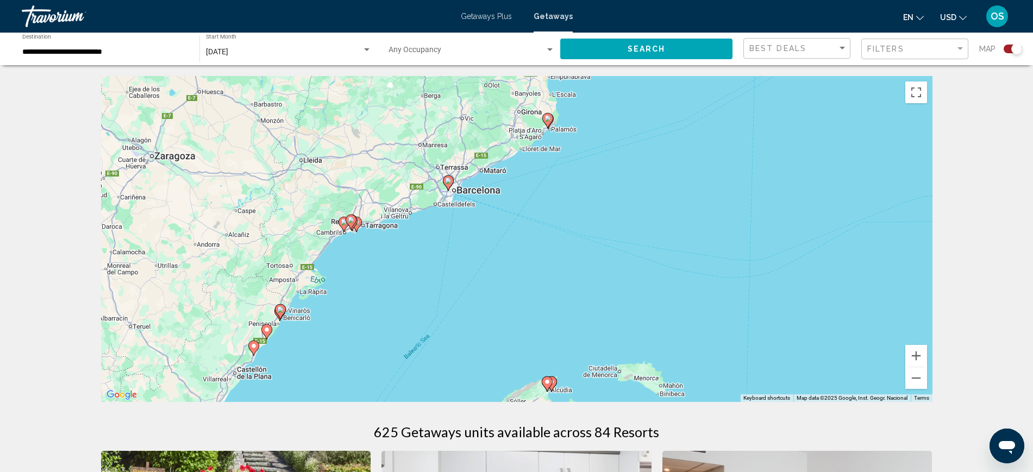
drag, startPoint x: 789, startPoint y: 323, endPoint x: 161, endPoint y: 326, distance: 628.5
click at [161, 326] on div "To activate drag with keyboard, press Alt + Enter. Once in keyboard drag state,…" at bounding box center [516, 239] width 831 height 326
click at [546, 120] on image "Main content" at bounding box center [547, 118] width 7 height 7
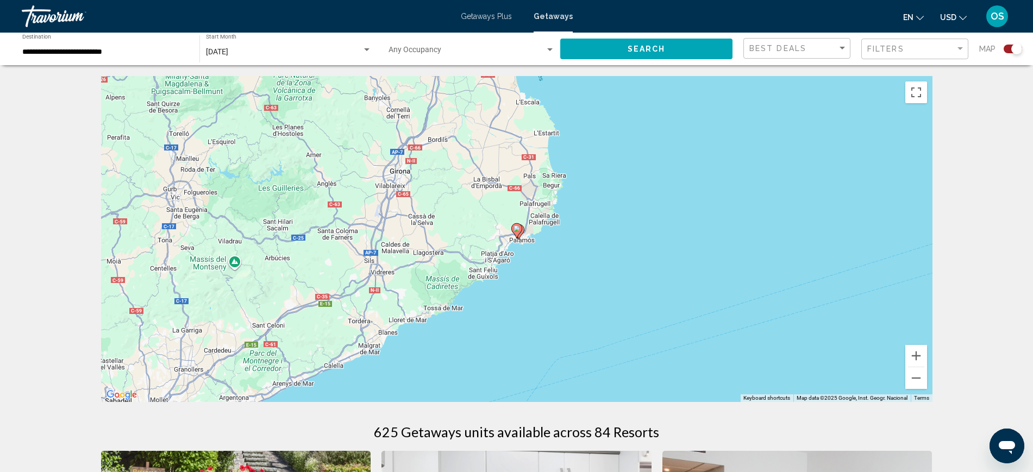
click at [519, 229] on image "Main content" at bounding box center [516, 228] width 7 height 7
click at [520, 234] on gmp-advanced-marker "Main content" at bounding box center [516, 231] width 11 height 16
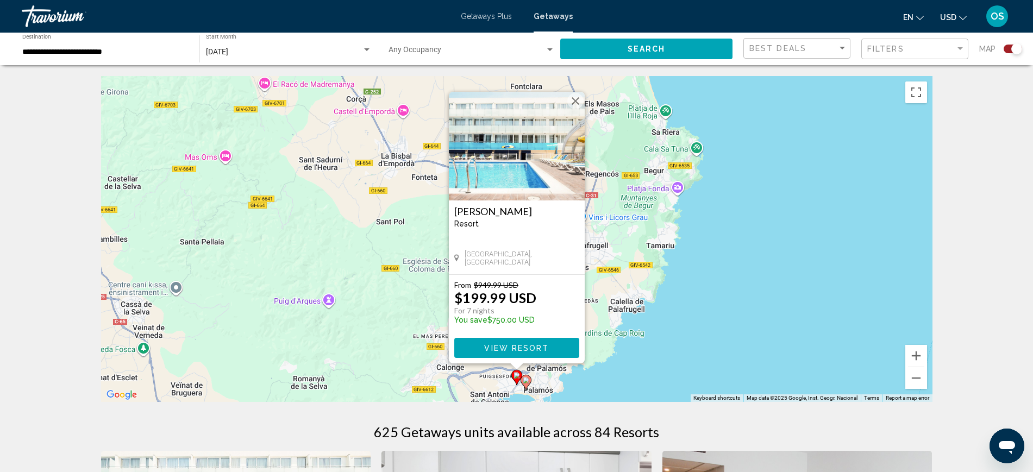
click at [528, 380] on image "Main content" at bounding box center [526, 380] width 7 height 7
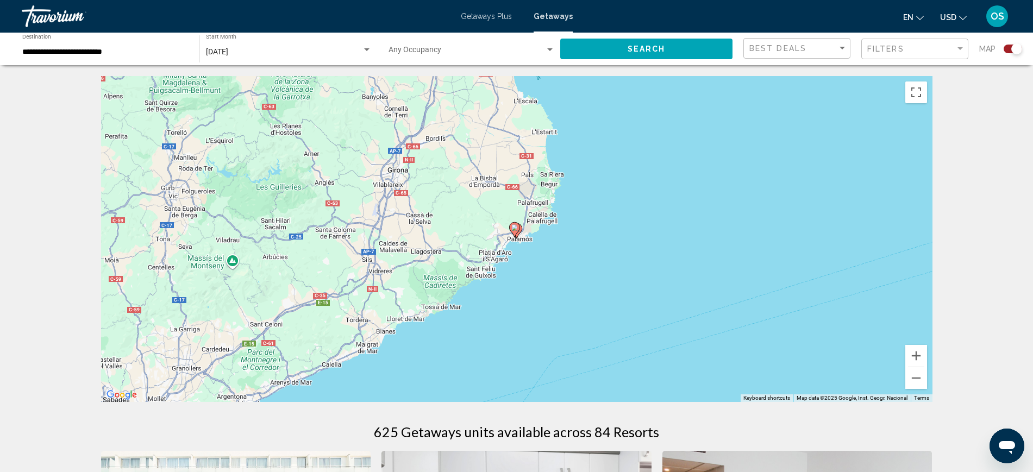
click at [519, 233] on gmp-advanced-marker "Main content" at bounding box center [514, 230] width 11 height 16
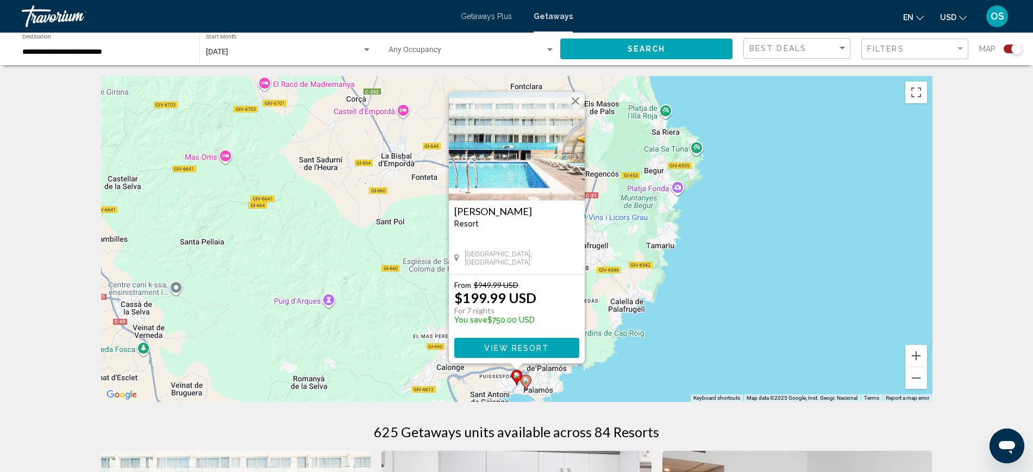
click at [528, 381] on image "Main content" at bounding box center [526, 380] width 7 height 7
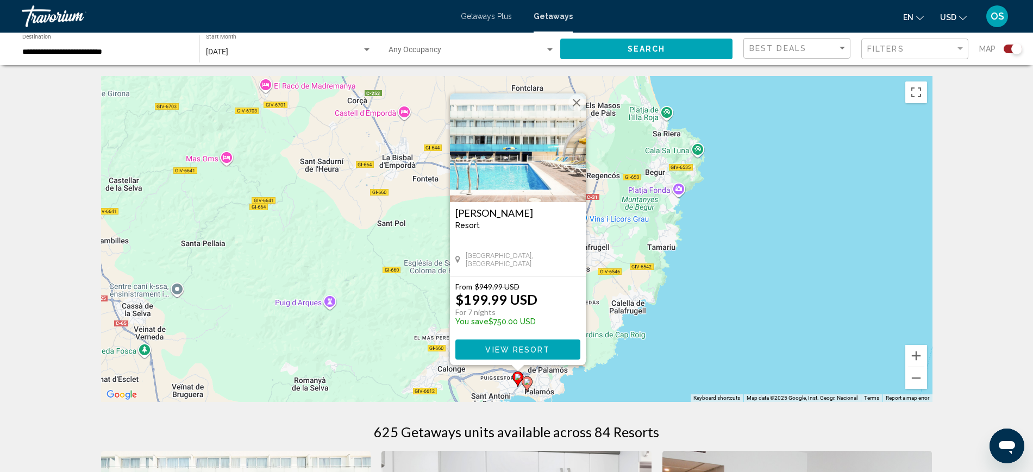
click at [530, 384] on image "Main content" at bounding box center [527, 382] width 7 height 7
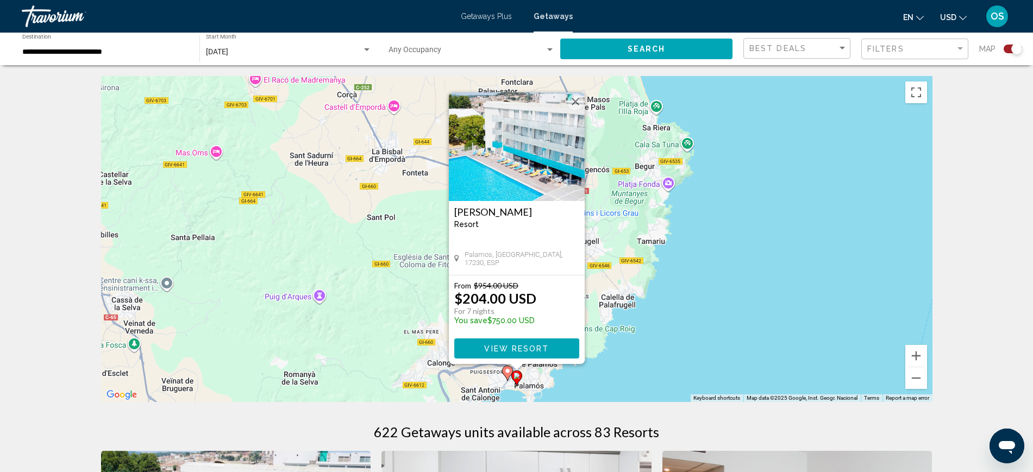
scroll to position [204, 0]
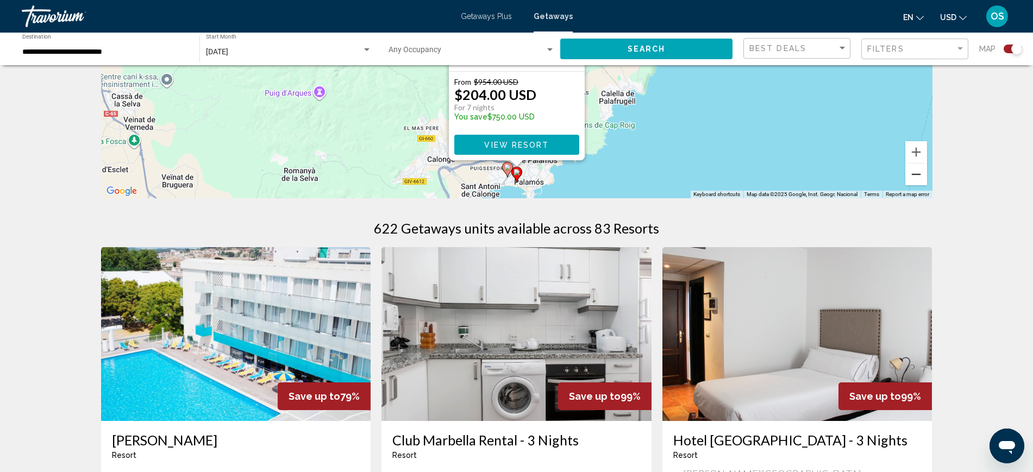
click at [912, 176] on button "Zoom out" at bounding box center [916, 175] width 22 height 22
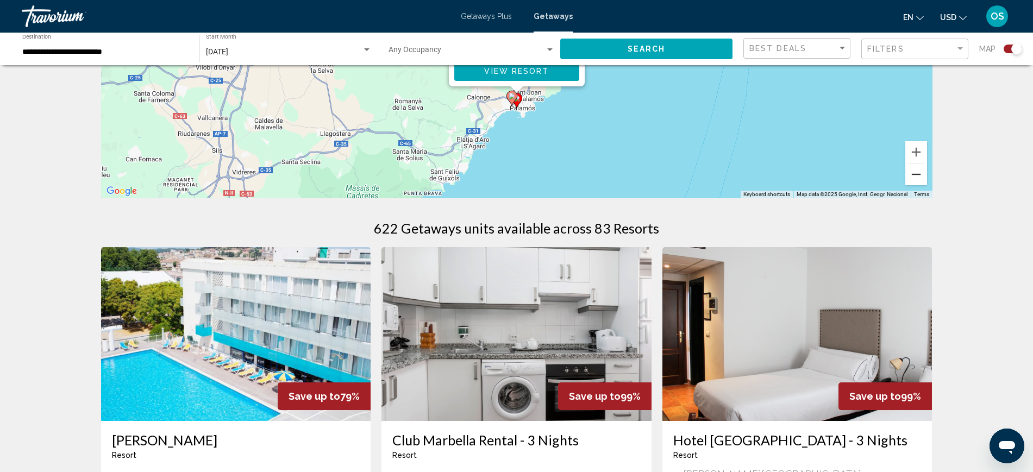
click at [918, 177] on button "Zoom out" at bounding box center [916, 175] width 22 height 22
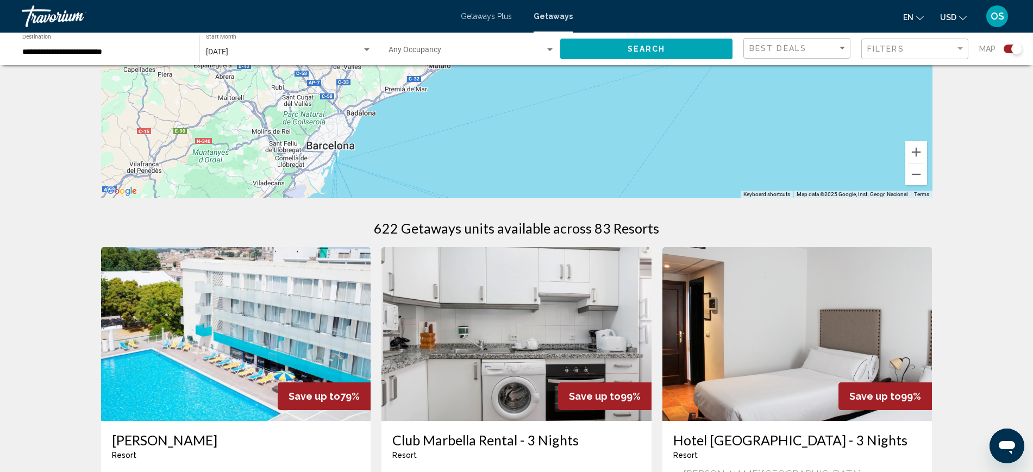
drag, startPoint x: 538, startPoint y: 190, endPoint x: 718, endPoint y: 10, distance: 254.3
click at [734, 6] on div "**********" at bounding box center [516, 32] width 1033 height 472
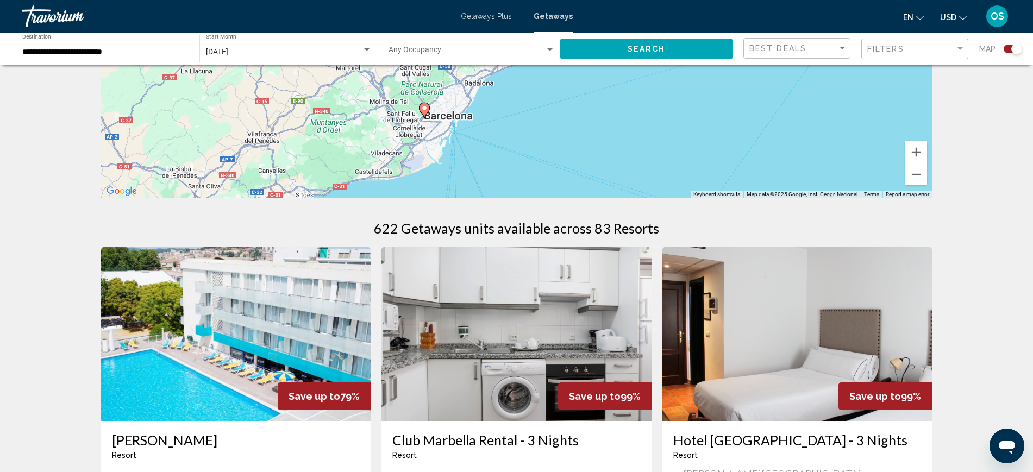
drag, startPoint x: 473, startPoint y: 103, endPoint x: 584, endPoint y: 88, distance: 112.3
click at [584, 88] on div "To activate drag with keyboard, press Alt + Enter. Once in keyboard drag state,…" at bounding box center [516, 35] width 831 height 326
click at [426, 111] on icon "Main content" at bounding box center [424, 110] width 10 height 14
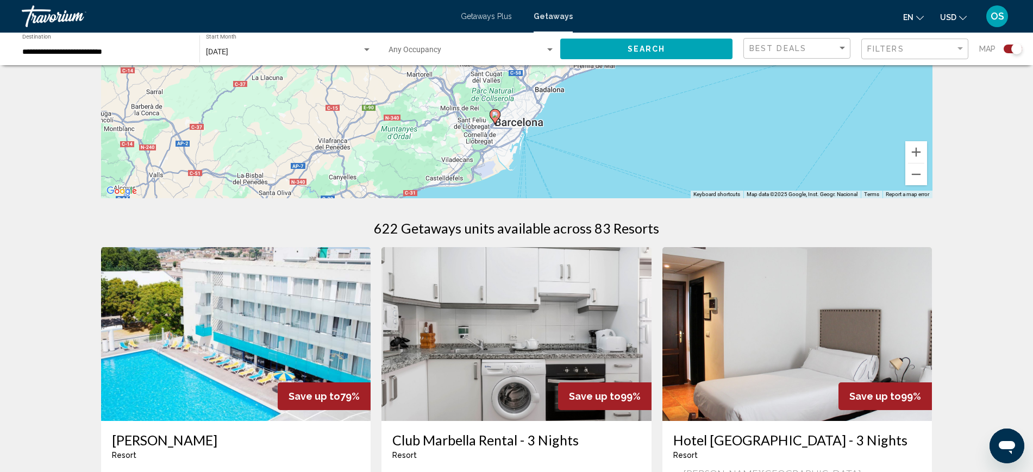
drag, startPoint x: 640, startPoint y: 120, endPoint x: 620, endPoint y: 199, distance: 82.3
click at [495, 110] on icon "Main content" at bounding box center [494, 117] width 10 height 14
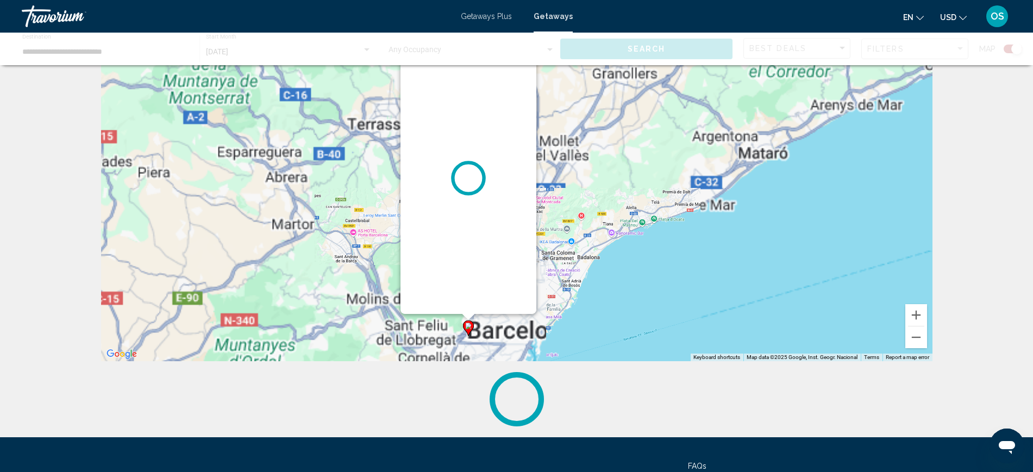
scroll to position [0, 0]
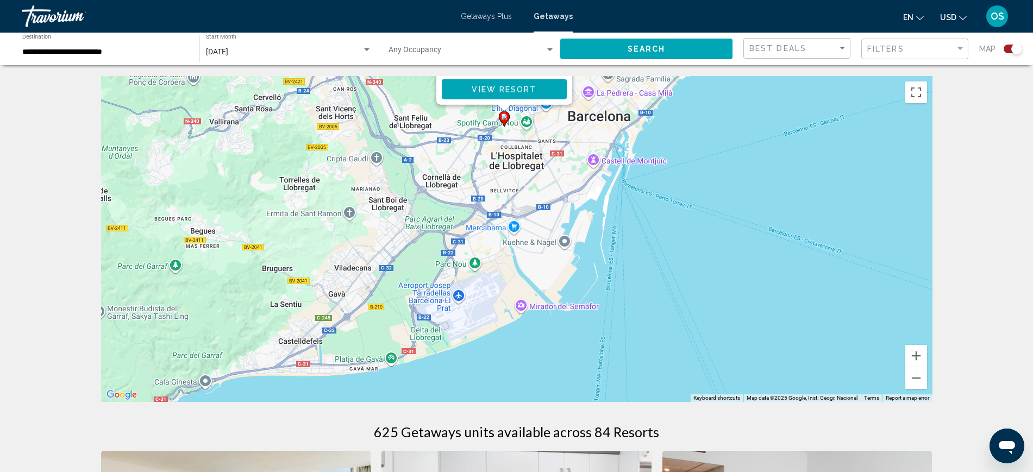
drag, startPoint x: 650, startPoint y: 330, endPoint x: 725, endPoint y: 65, distance: 275.0
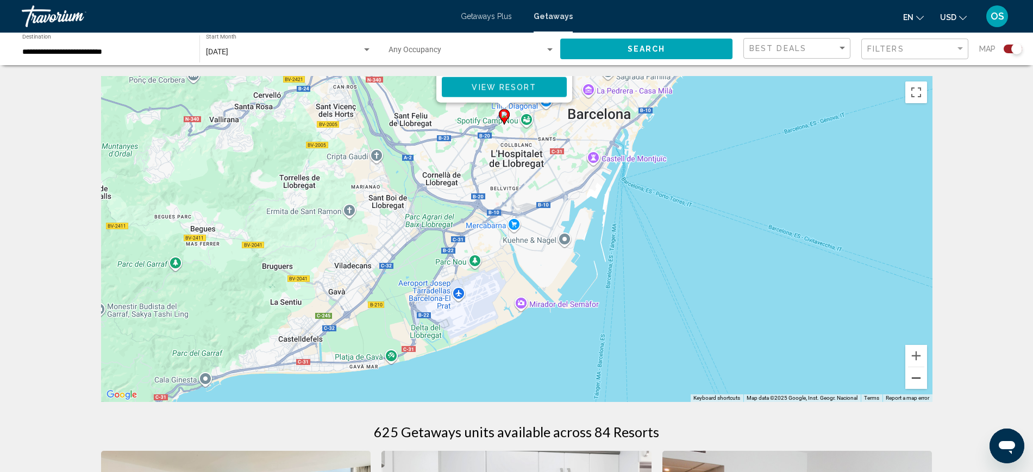
click at [916, 379] on button "Zoom out" at bounding box center [916, 378] width 22 height 22
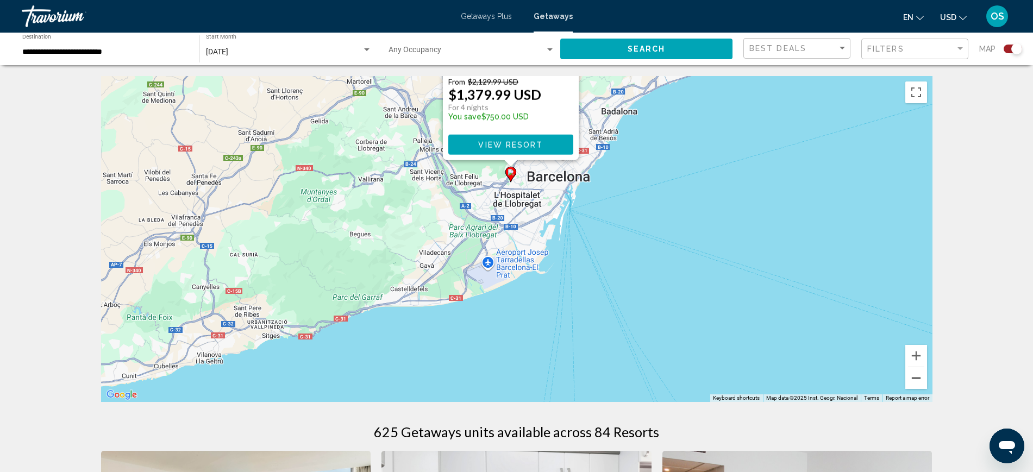
click at [916, 378] on button "Zoom out" at bounding box center [916, 378] width 22 height 22
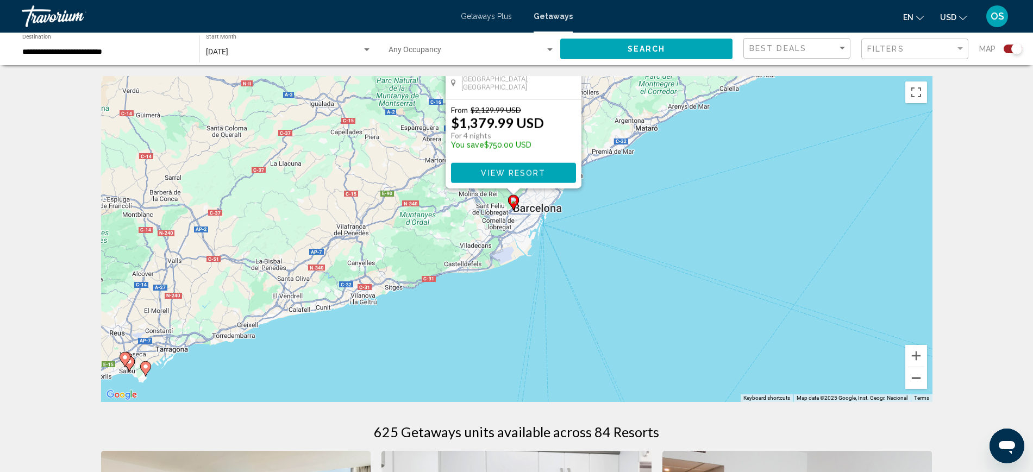
click at [916, 378] on button "Zoom out" at bounding box center [916, 378] width 22 height 22
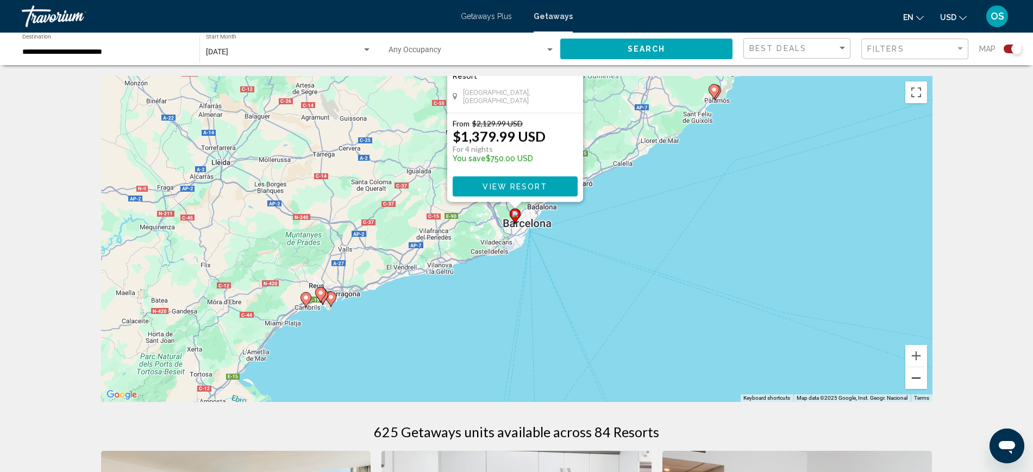
click at [916, 378] on button "Zoom out" at bounding box center [916, 378] width 22 height 22
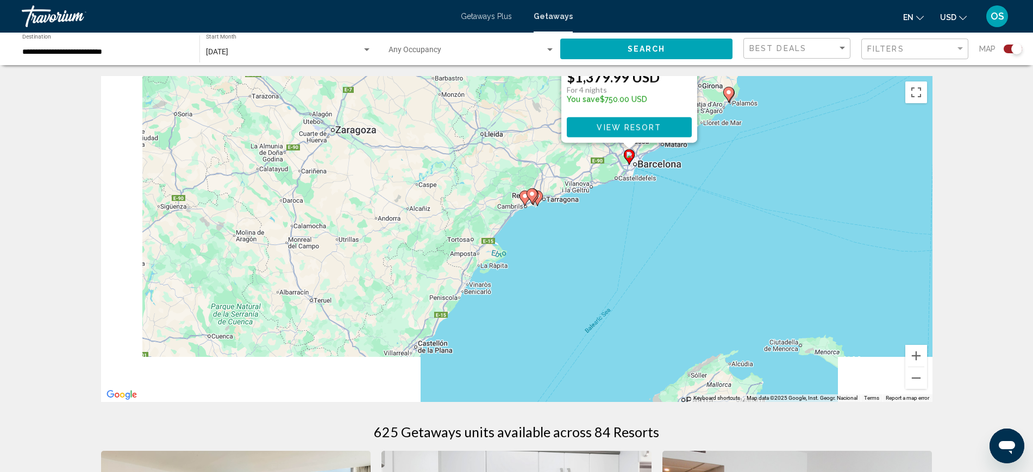
drag, startPoint x: 583, startPoint y: 342, endPoint x: 746, endPoint y: 271, distance: 178.0
click at [746, 270] on div "To activate drag with keyboard, press Alt + Enter. Once in keyboard drag state,…" at bounding box center [516, 239] width 831 height 326
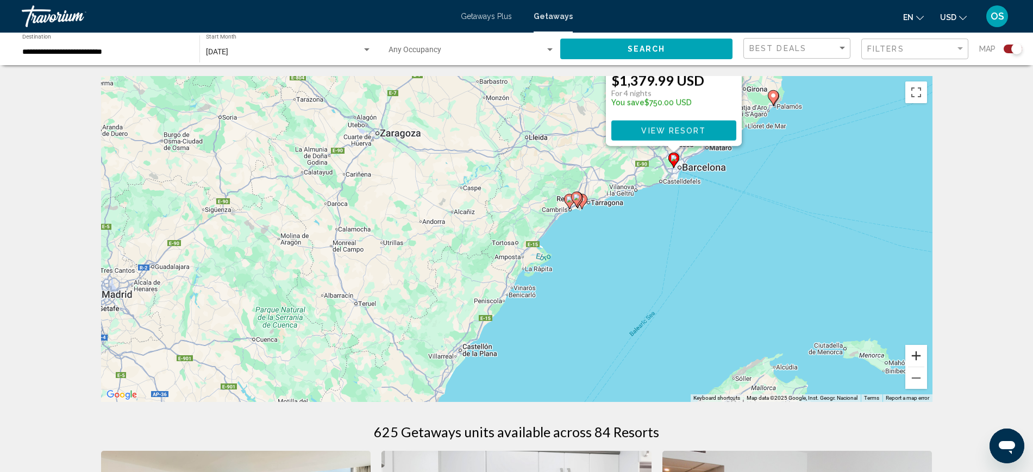
click at [914, 358] on button "Zoom in" at bounding box center [916, 356] width 22 height 22
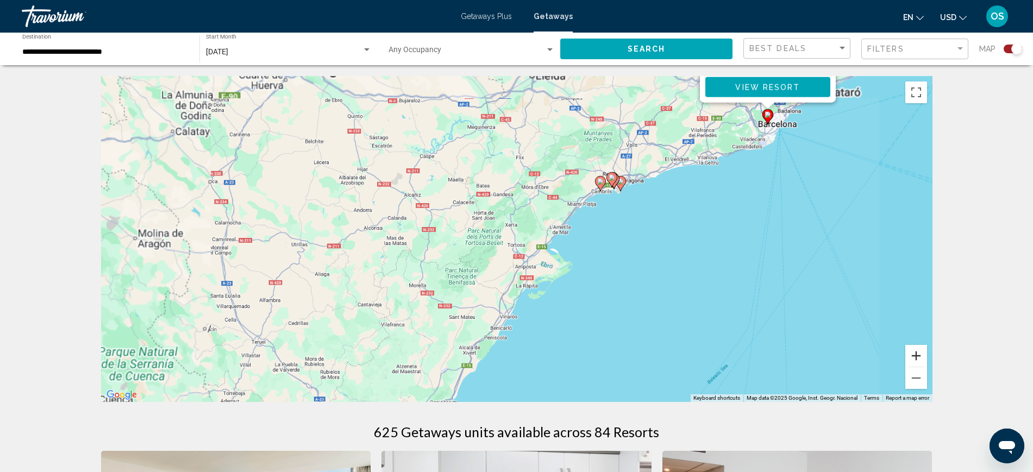
click at [915, 358] on button "Zoom in" at bounding box center [916, 356] width 22 height 22
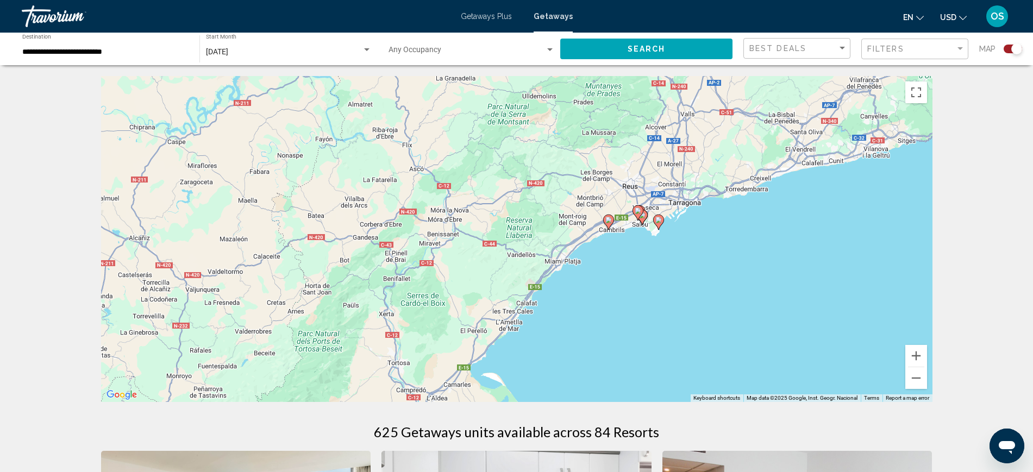
drag, startPoint x: 805, startPoint y: 286, endPoint x: 695, endPoint y: 416, distance: 170.0
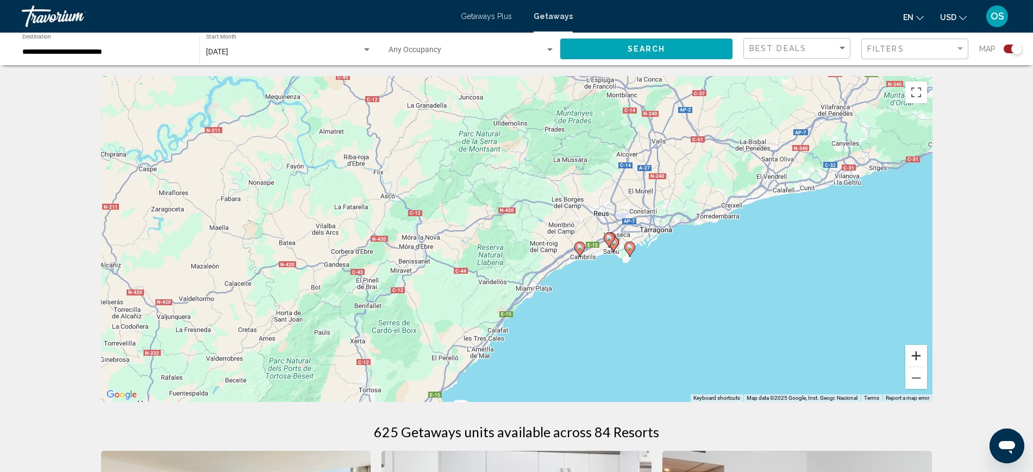
click at [923, 353] on button "Zoom in" at bounding box center [916, 356] width 22 height 22
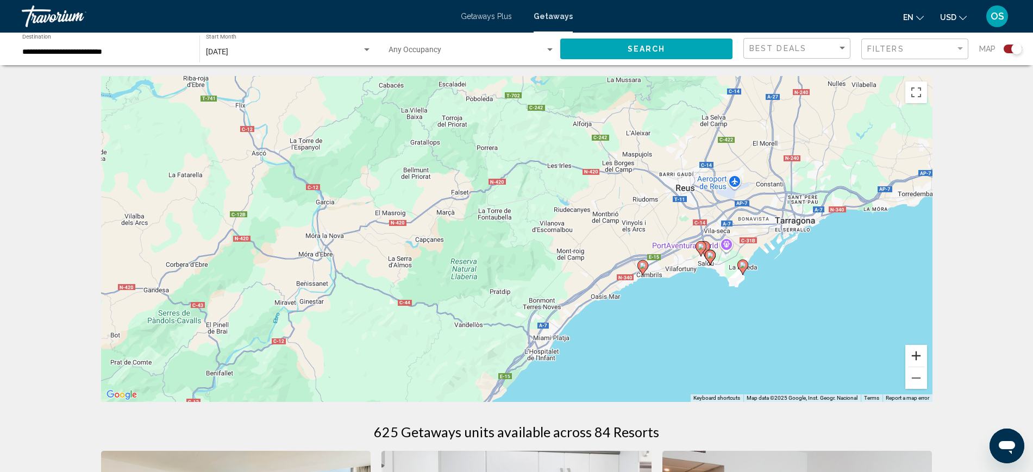
click at [923, 353] on button "Zoom in" at bounding box center [916, 356] width 22 height 22
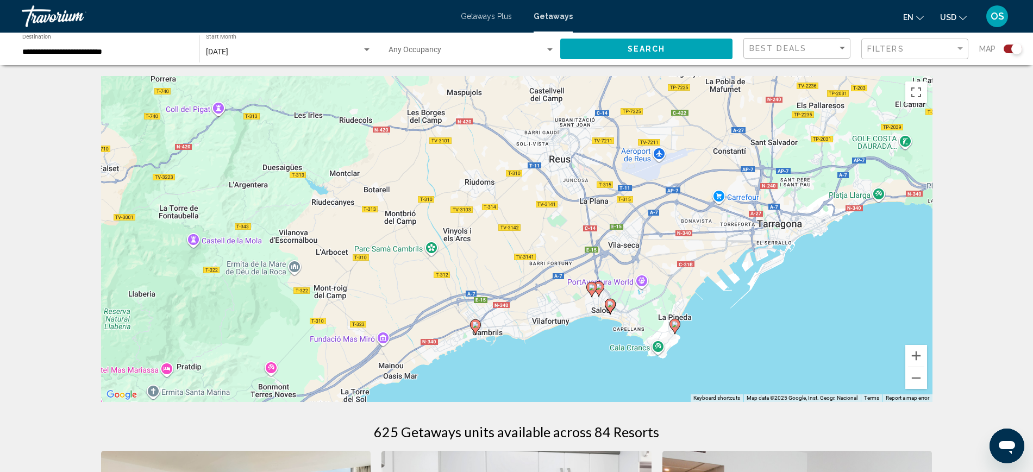
drag, startPoint x: 852, startPoint y: 355, endPoint x: 558, endPoint y: 378, distance: 294.2
click at [558, 378] on div "To activate drag with keyboard, press Alt + Enter. Once in keyboard drag state,…" at bounding box center [516, 239] width 831 height 326
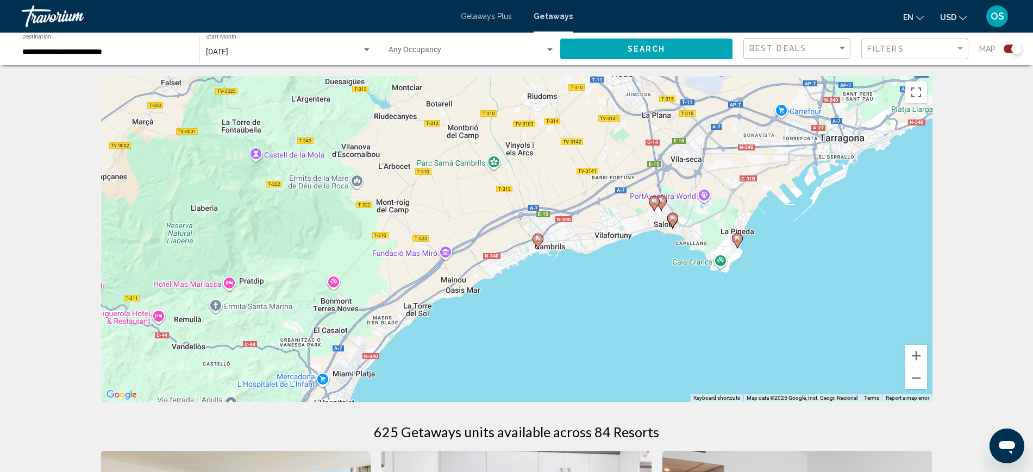
drag, startPoint x: 715, startPoint y: 309, endPoint x: 778, endPoint y: 211, distance: 115.6
click at [778, 211] on div "To activate drag with keyboard, press Alt + Enter. Once in keyboard drag state,…" at bounding box center [516, 239] width 831 height 326
click at [673, 215] on image "Main content" at bounding box center [672, 218] width 7 height 7
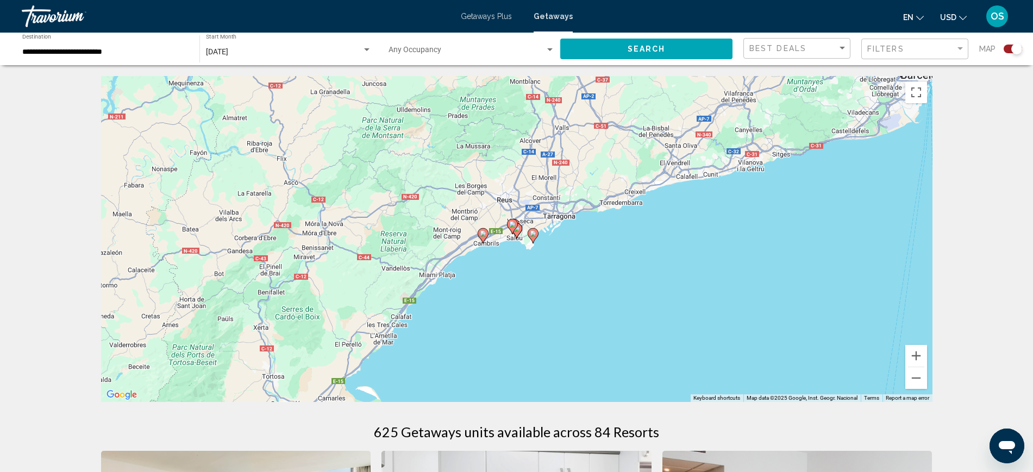
click at [519, 237] on gmp-advanced-marker "Main content" at bounding box center [516, 231] width 11 height 16
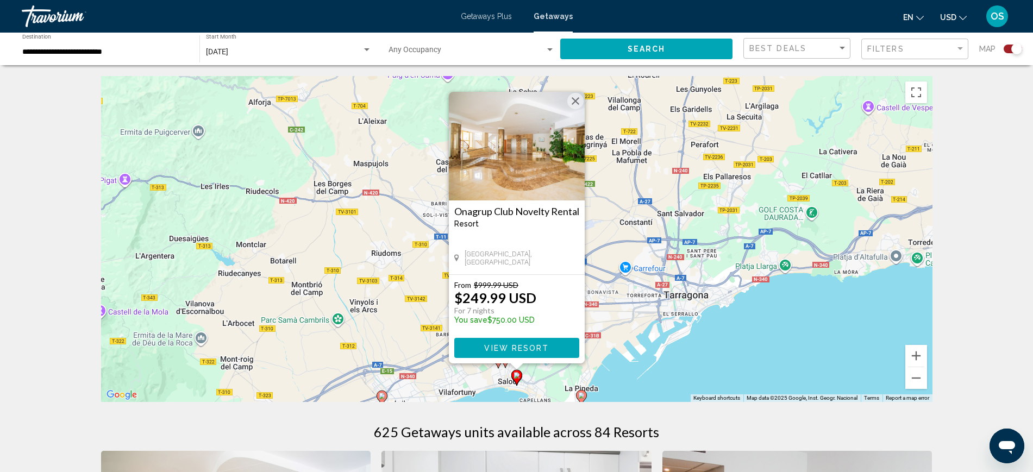
click at [677, 363] on div "To activate drag with keyboard, press Alt + Enter. Once in keyboard drag state,…" at bounding box center [516, 239] width 831 height 326
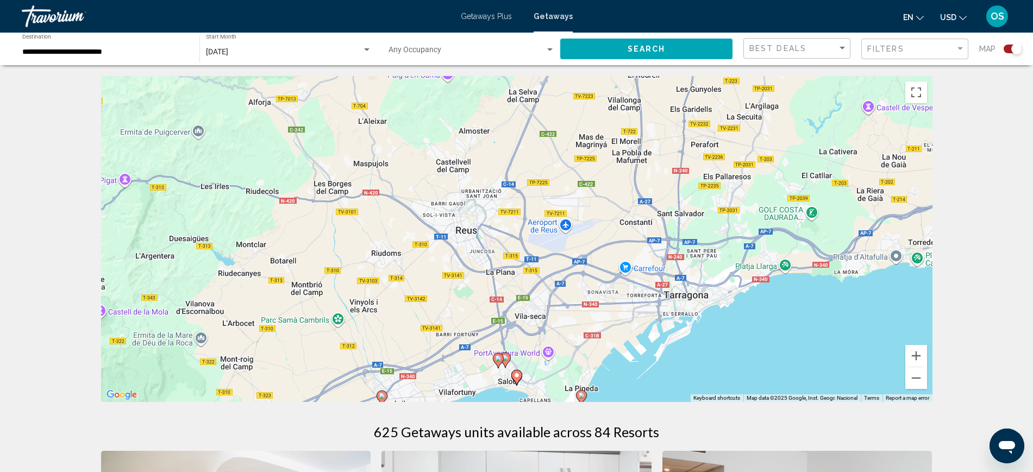
click at [498, 354] on icon "Main content" at bounding box center [498, 361] width 10 height 14
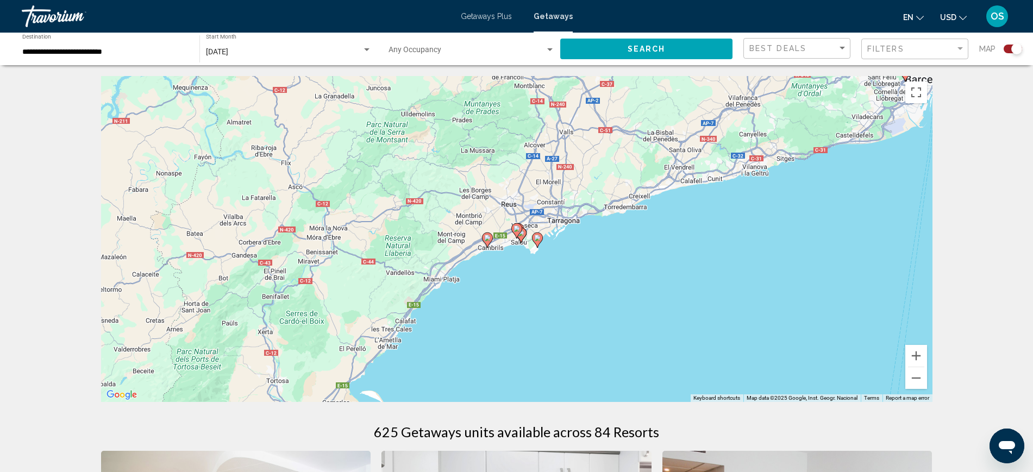
click at [517, 226] on image "Main content" at bounding box center [516, 228] width 7 height 7
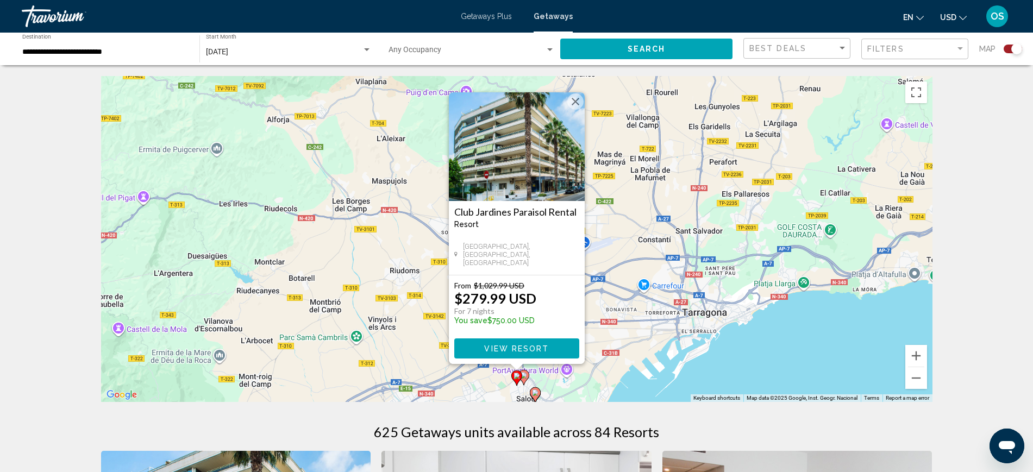
click at [526, 374] on image "Main content" at bounding box center [523, 375] width 7 height 7
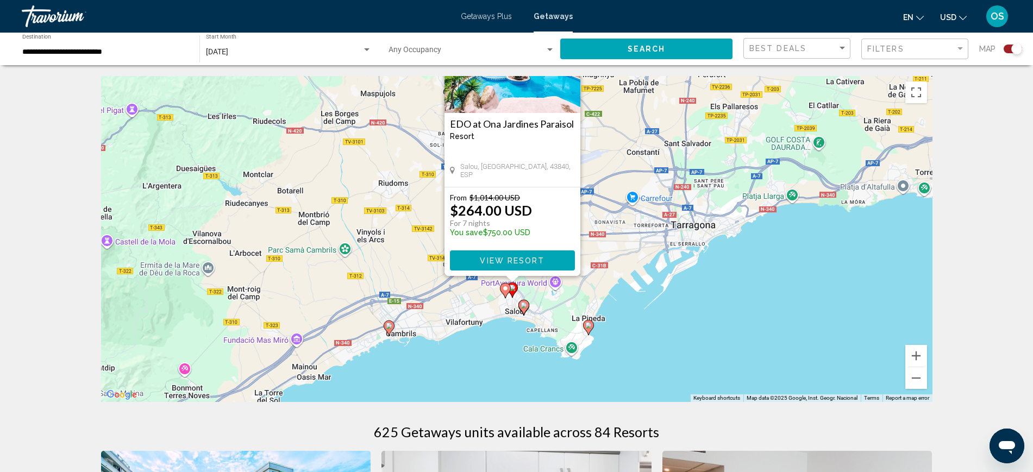
drag, startPoint x: 658, startPoint y: 342, endPoint x: 654, endPoint y: 253, distance: 89.2
click at [654, 253] on div "To activate drag with keyboard, press Alt + Enter. Once in keyboard drag state,…" at bounding box center [516, 239] width 831 height 326
click at [516, 260] on span "View Resort" at bounding box center [512, 260] width 65 height 9
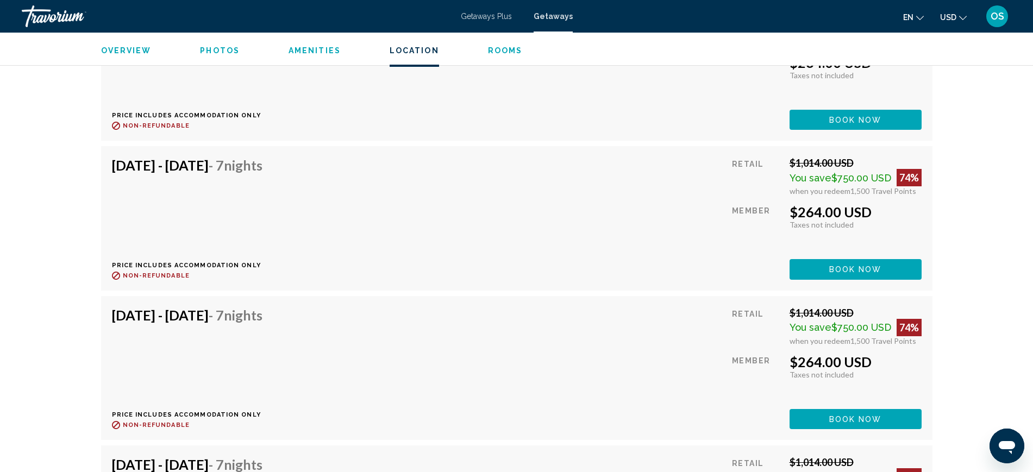
scroll to position [2037, 0]
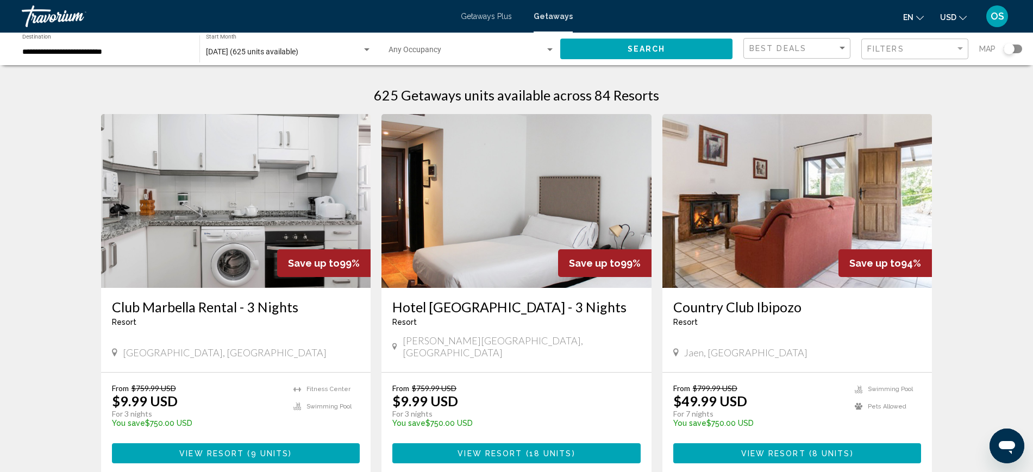
click at [1007, 50] on div "Search widget" at bounding box center [1008, 48] width 11 height 11
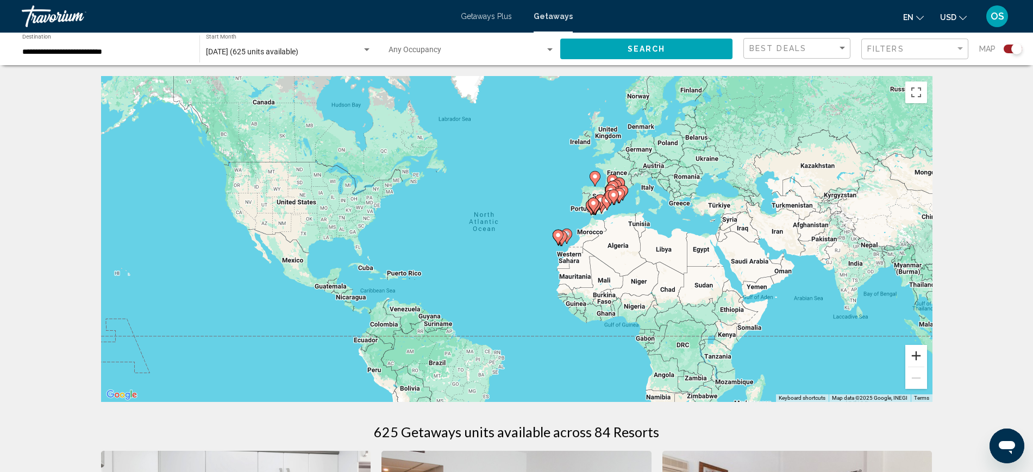
click at [915, 352] on button "Zoom in" at bounding box center [916, 356] width 22 height 22
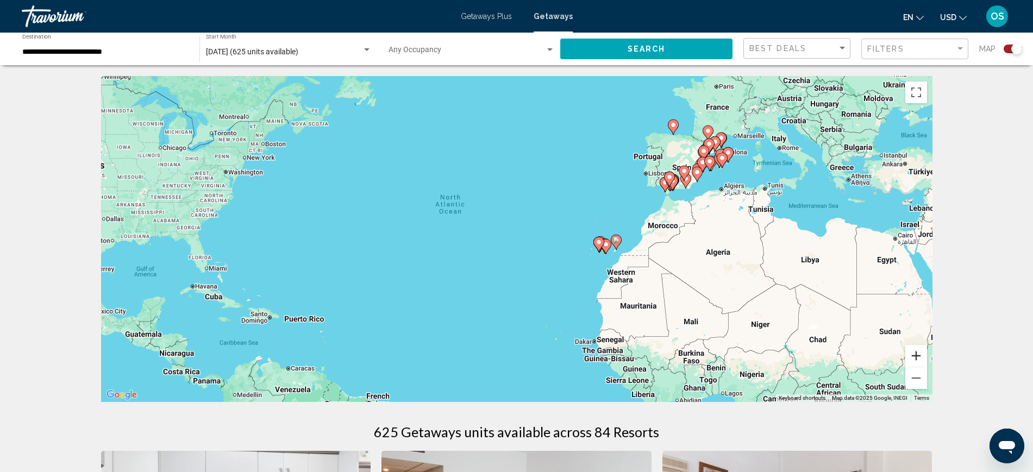
click at [915, 352] on button "Zoom in" at bounding box center [916, 356] width 22 height 22
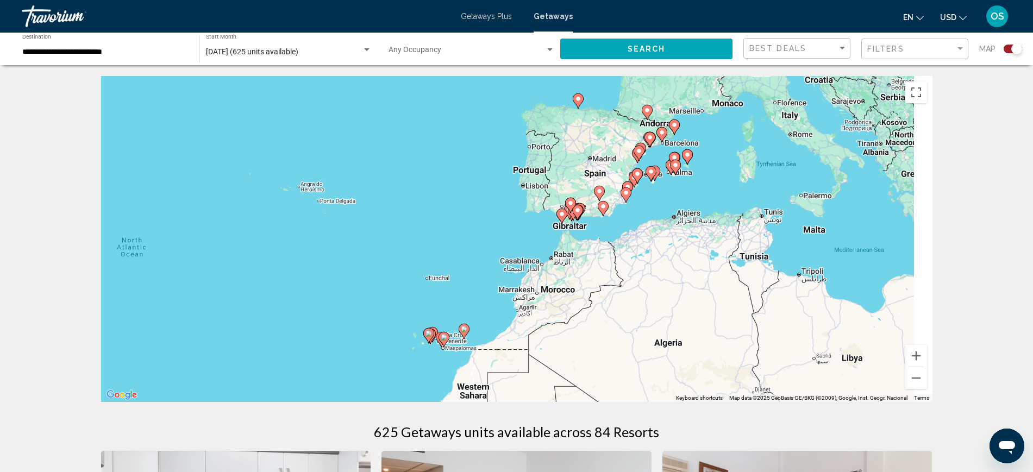
drag, startPoint x: 859, startPoint y: 326, endPoint x: 605, endPoint y: 410, distance: 267.6
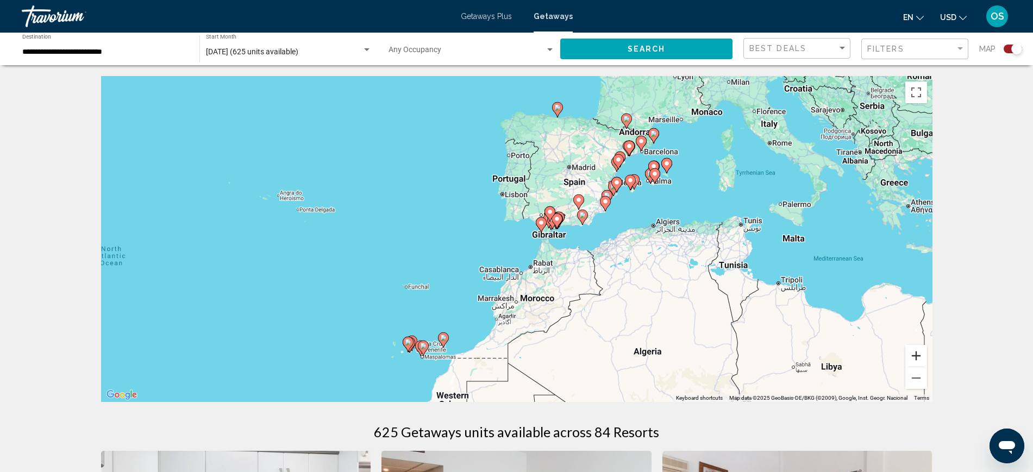
click at [915, 354] on button "Zoom in" at bounding box center [916, 356] width 22 height 22
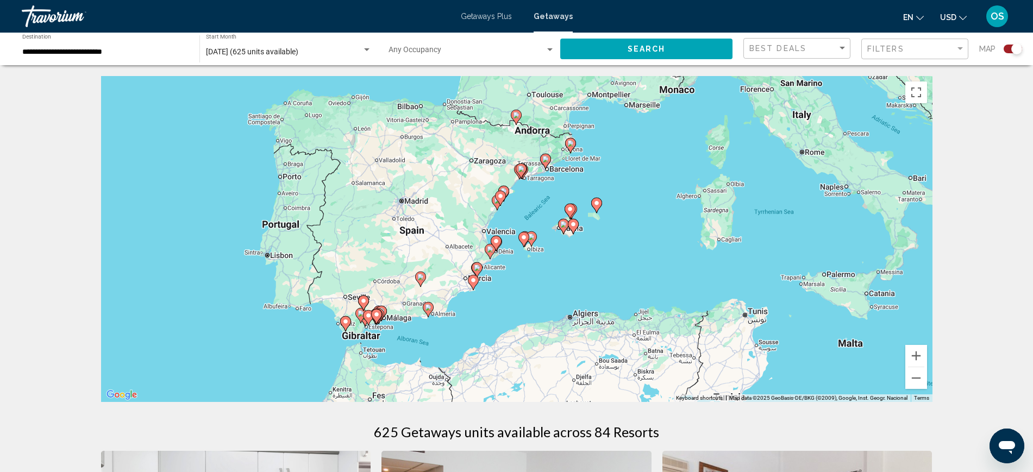
drag, startPoint x: 885, startPoint y: 301, endPoint x: 664, endPoint y: 408, distance: 245.9
click at [916, 355] on button "Zoom in" at bounding box center [916, 356] width 22 height 22
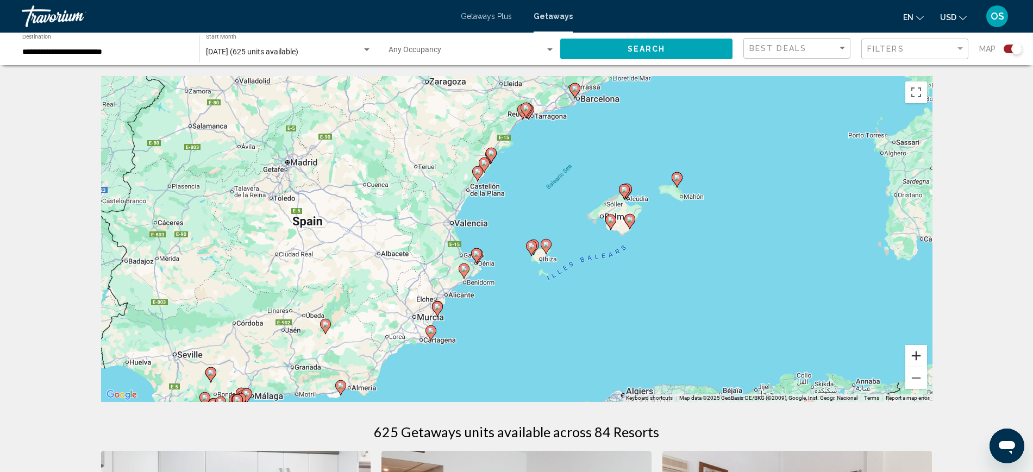
click at [921, 351] on button "Zoom in" at bounding box center [916, 356] width 22 height 22
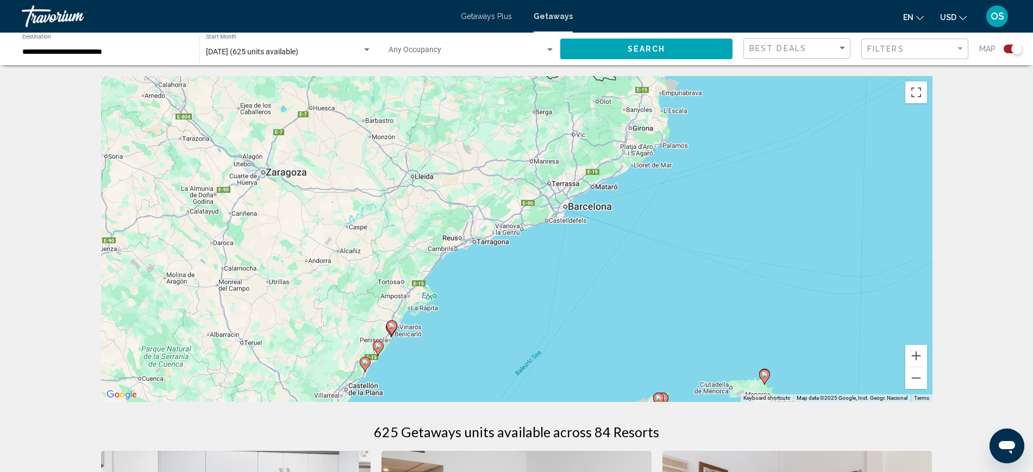
drag, startPoint x: 758, startPoint y: 284, endPoint x: 670, endPoint y: 412, distance: 155.4
click at [691, 472] on html "**********" at bounding box center [516, 236] width 1033 height 472
click at [915, 354] on button "Zoom in" at bounding box center [916, 356] width 22 height 22
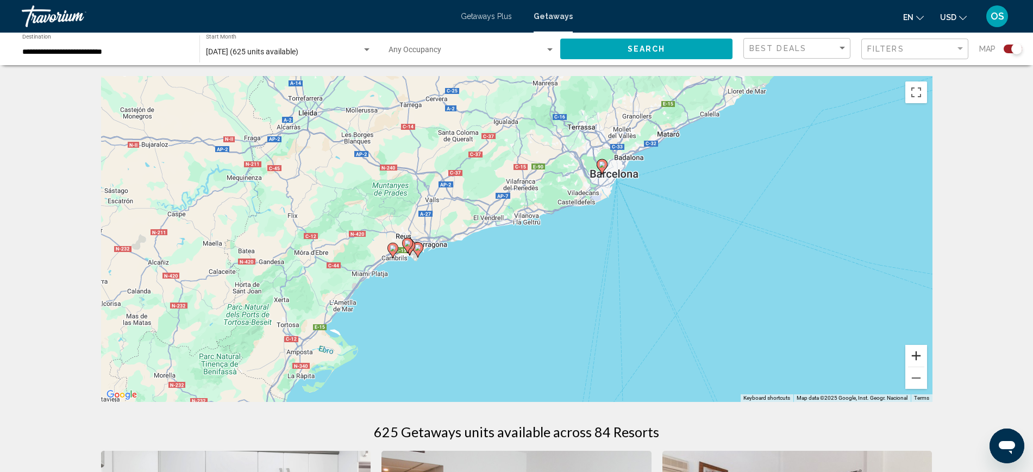
click at [915, 354] on button "Zoom in" at bounding box center [916, 356] width 22 height 22
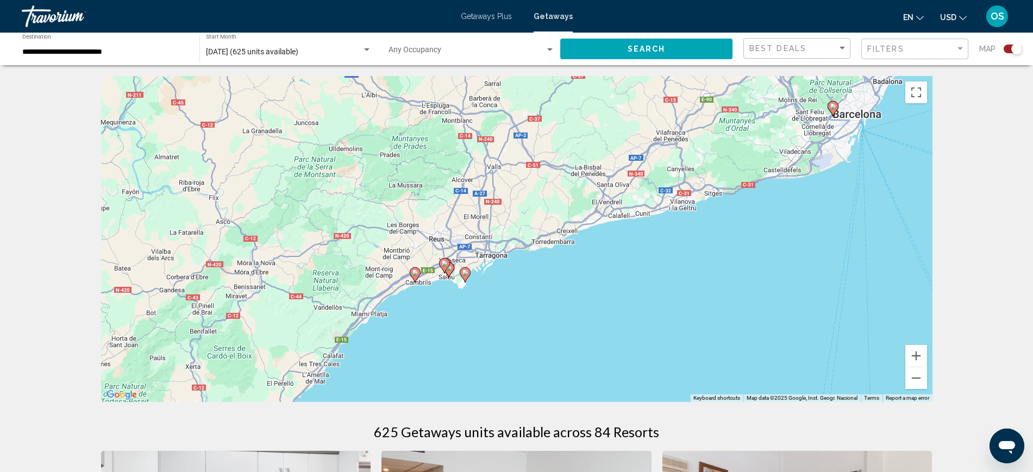
drag, startPoint x: 595, startPoint y: 318, endPoint x: 733, endPoint y: 320, distance: 137.4
click at [733, 320] on div "To activate drag with keyboard, press Alt + Enter. Once in keyboard drag state,…" at bounding box center [516, 239] width 831 height 326
click at [447, 260] on icon "Main content" at bounding box center [444, 266] width 10 height 14
type input "**********"
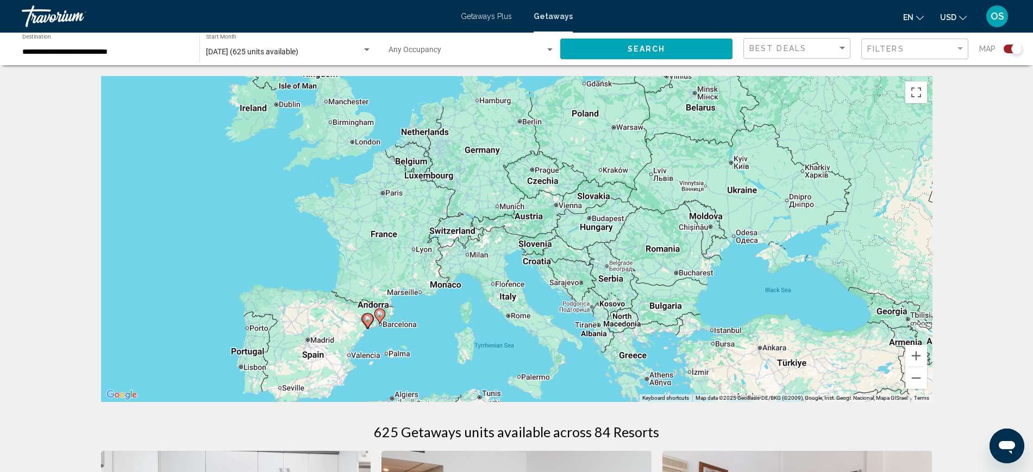
drag, startPoint x: 759, startPoint y: 253, endPoint x: 748, endPoint y: 256, distance: 11.9
click at [750, 264] on div "To activate drag with keyboard, press Alt + Enter. Once in keyboard drag state,…" at bounding box center [516, 239] width 831 height 326
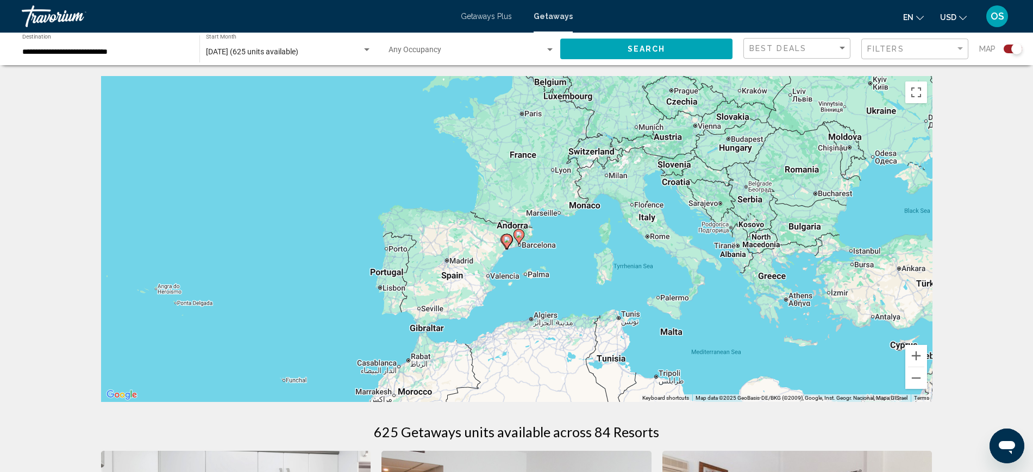
click at [611, 222] on div "To activate drag with keyboard, press Alt + Enter. Once in keyboard drag state,…" at bounding box center [516, 239] width 831 height 326
click at [918, 376] on button "Zoom out" at bounding box center [916, 378] width 22 height 22
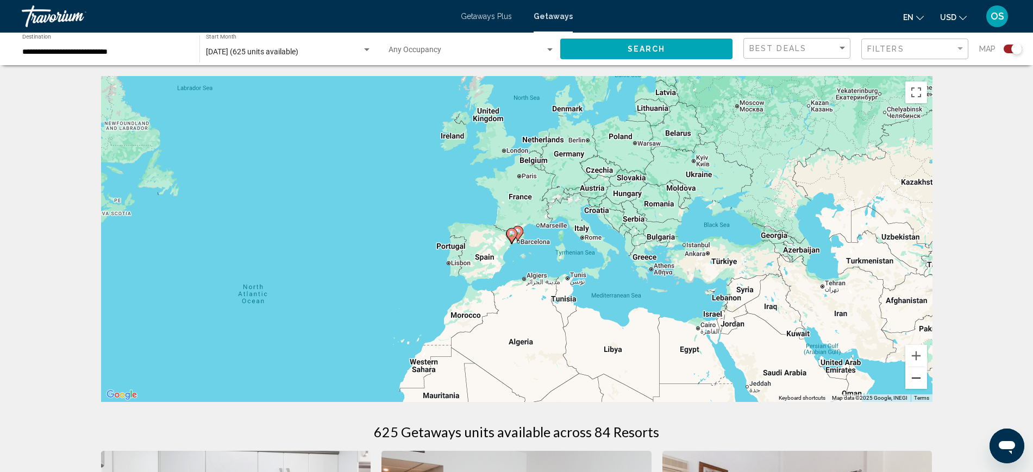
click at [918, 374] on button "Zoom out" at bounding box center [916, 378] width 22 height 22
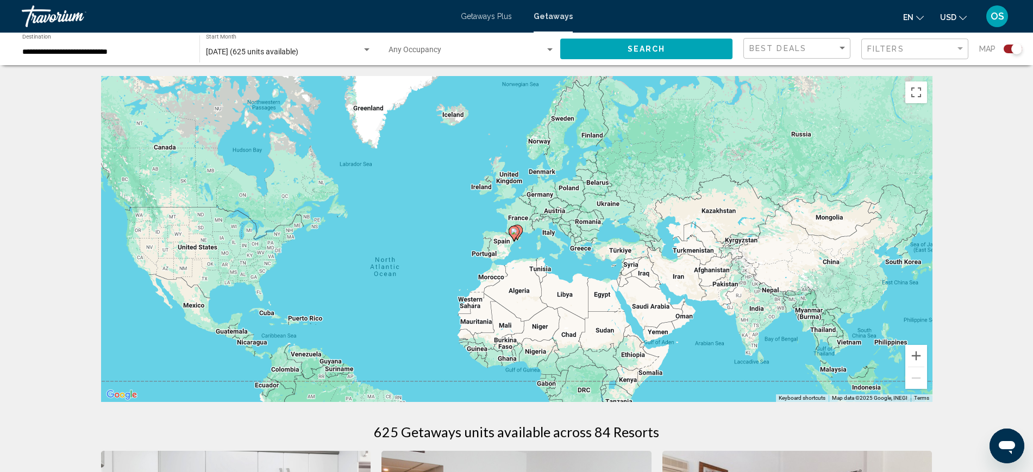
click at [1011, 47] on div "Search widget" at bounding box center [1012, 49] width 18 height 9
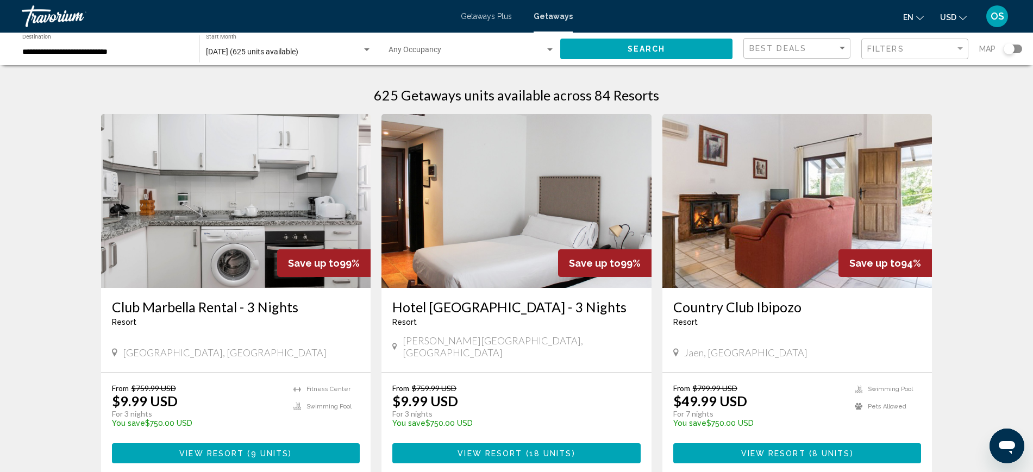
click at [1011, 48] on div "Search widget" at bounding box center [1008, 48] width 11 height 11
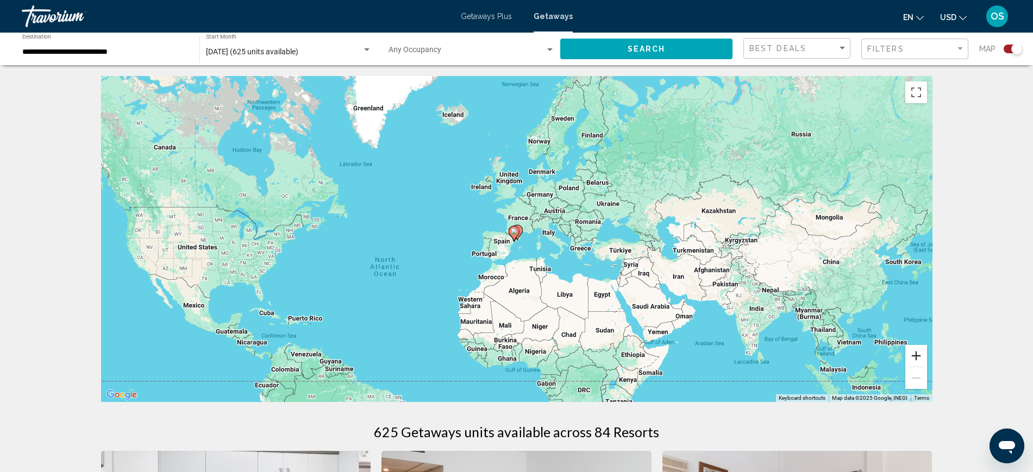
click at [913, 351] on button "Zoom in" at bounding box center [916, 356] width 22 height 22
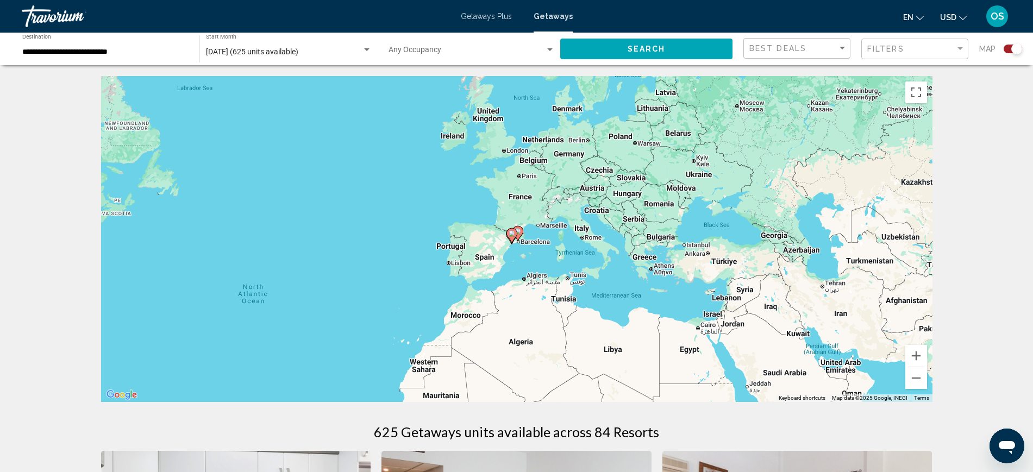
click at [1015, 48] on div "Search widget" at bounding box center [1016, 48] width 11 height 11
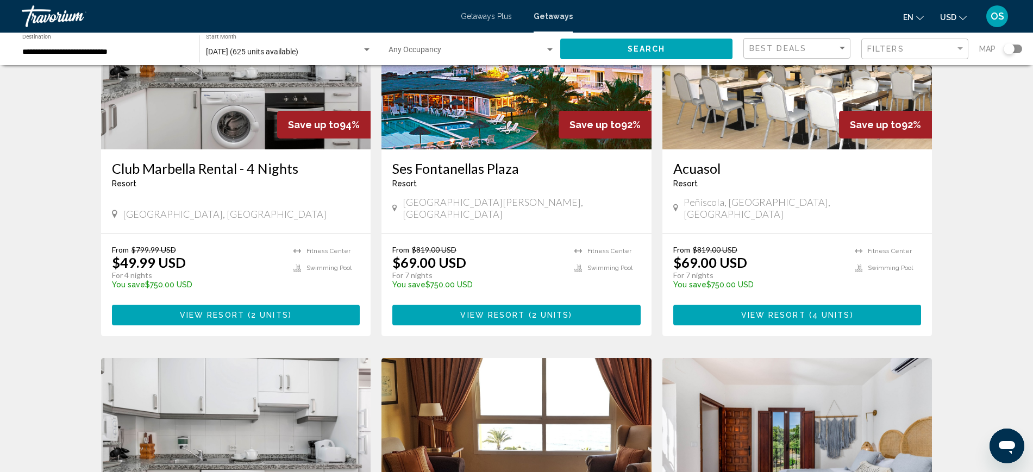
scroll to position [543, 0]
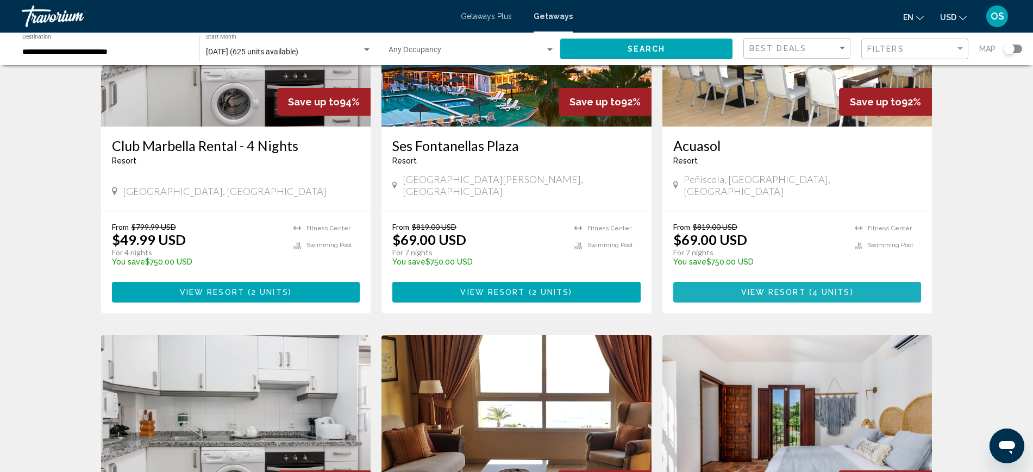
click at [800, 288] on span "View Resort" at bounding box center [773, 292] width 65 height 9
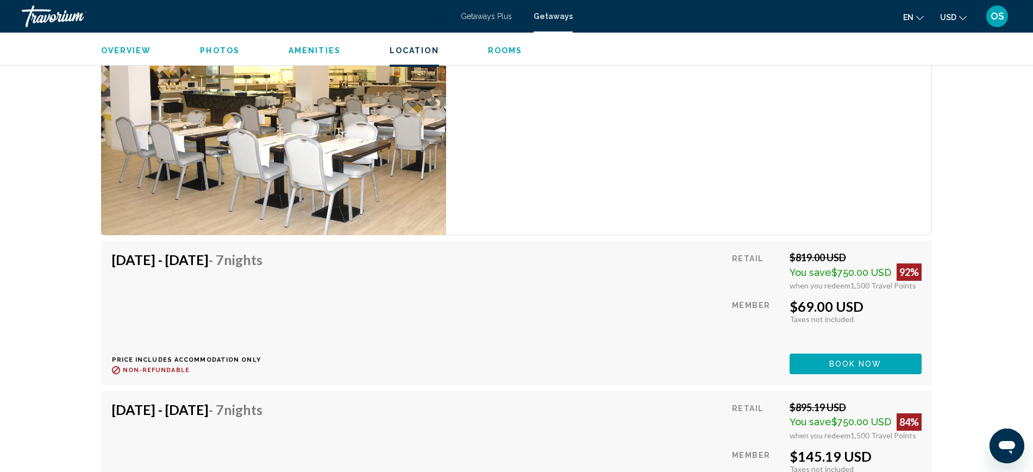
scroll to position [2037, 0]
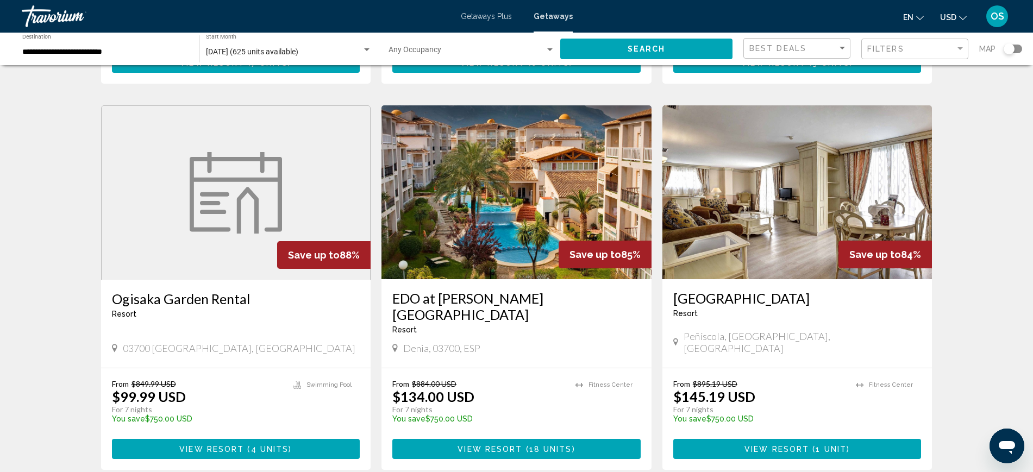
scroll to position [1222, 0]
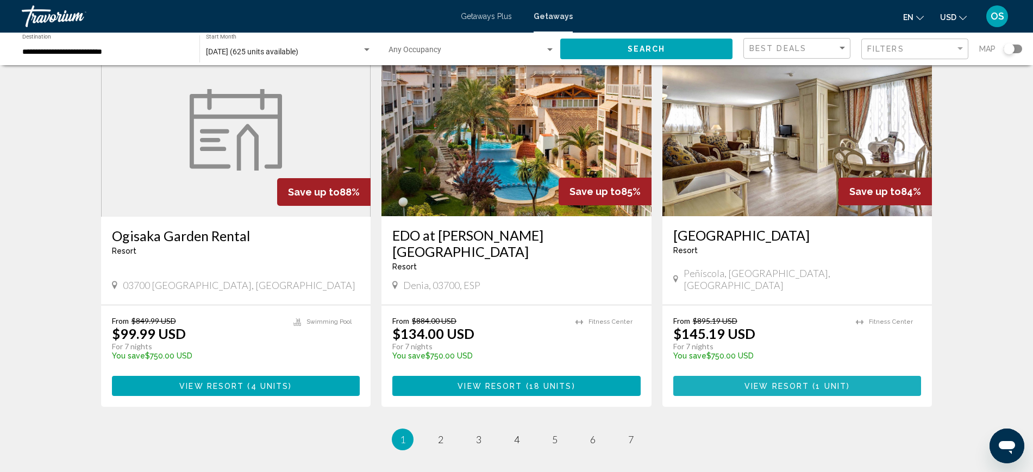
click at [822, 382] on span "1 unit" at bounding box center [830, 386] width 31 height 9
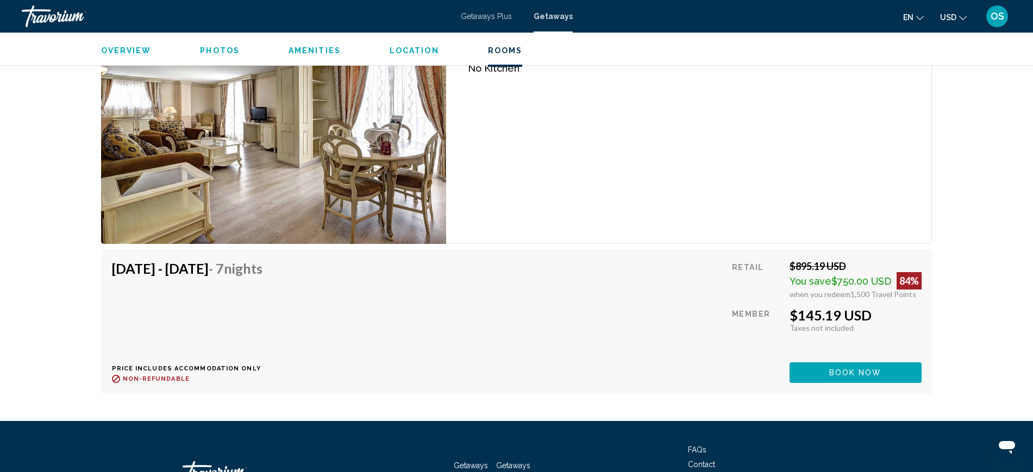
scroll to position [1977, 0]
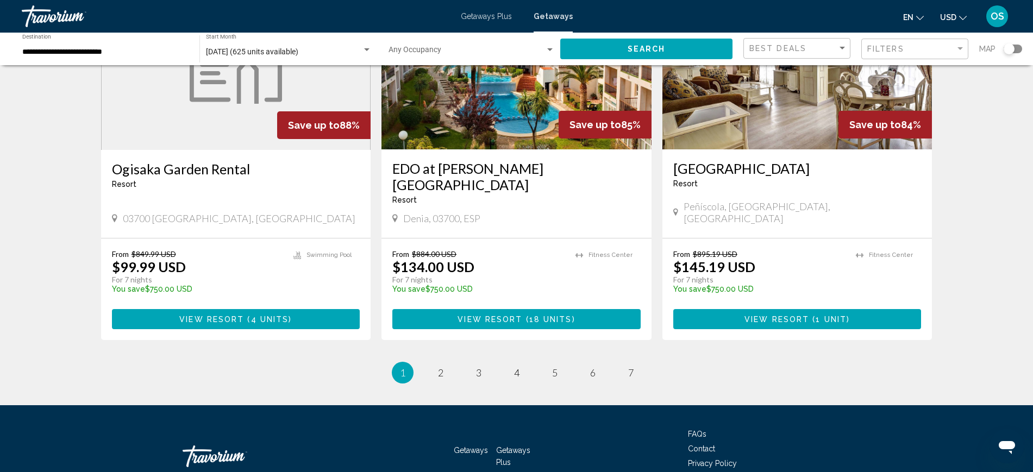
scroll to position [1299, 0]
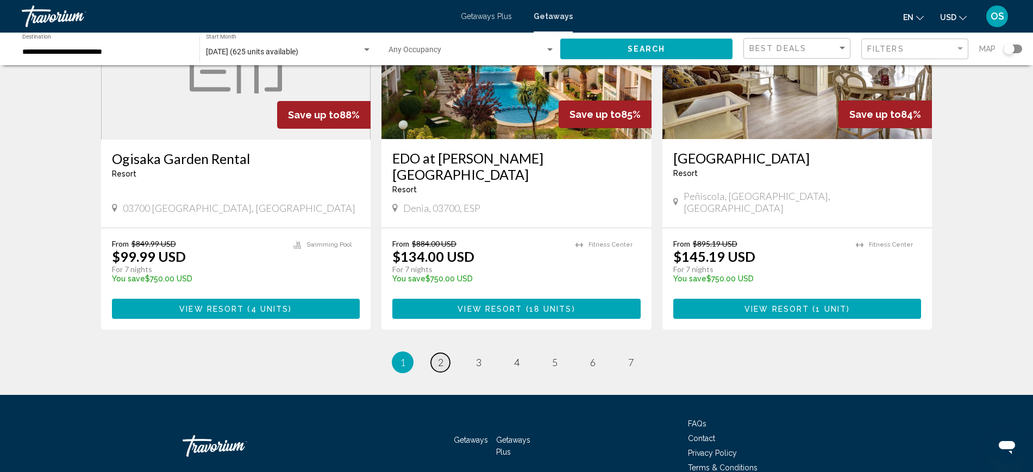
click at [437, 353] on link "page 2" at bounding box center [440, 362] width 19 height 19
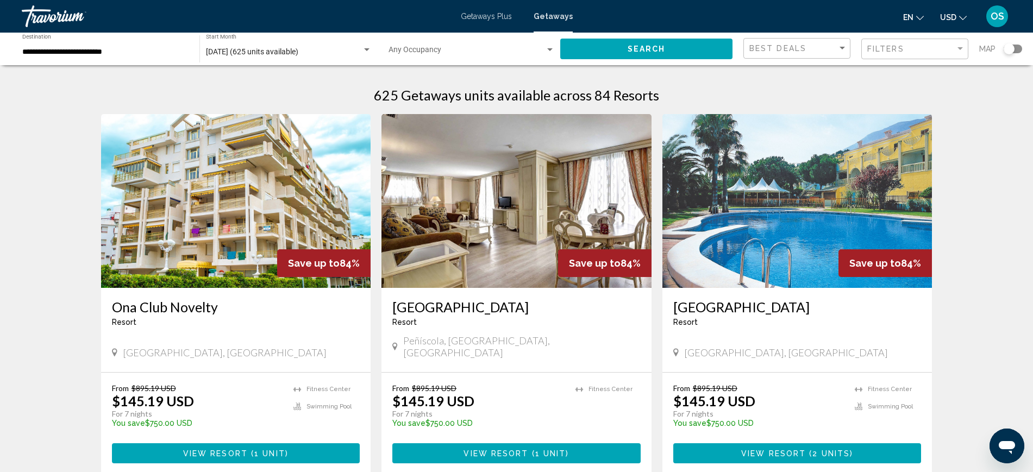
click at [241, 449] on span "View Resort" at bounding box center [215, 453] width 65 height 9
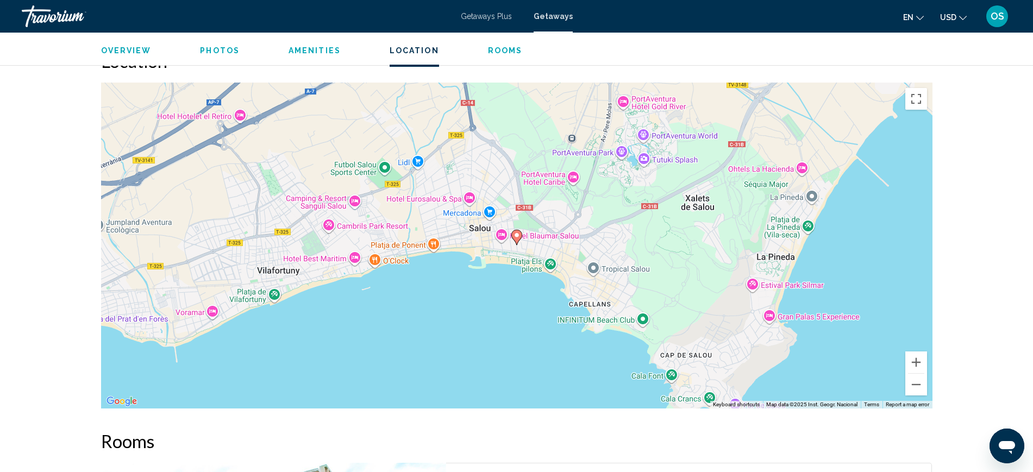
scroll to position [1562, 0]
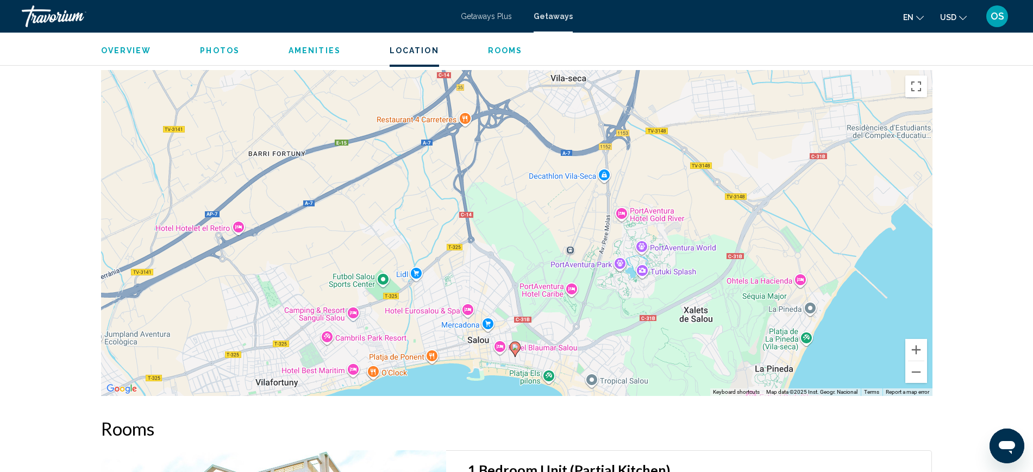
drag, startPoint x: 718, startPoint y: 224, endPoint x: 830, endPoint y: 354, distance: 170.6
click at [716, 349] on div "To activate drag with keyboard, press Alt + Enter. Once in keyboard drag state,…" at bounding box center [516, 233] width 831 height 326
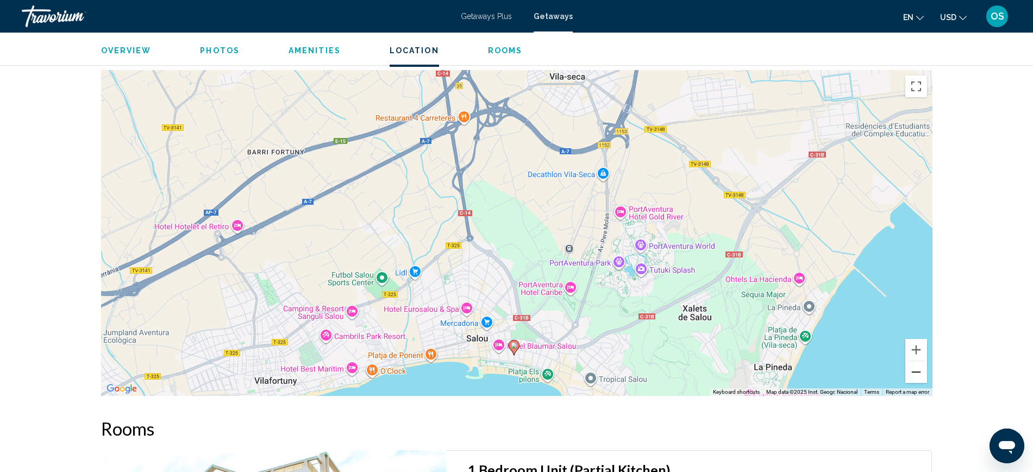
click at [912, 369] on button "Zoom out" at bounding box center [916, 372] width 22 height 22
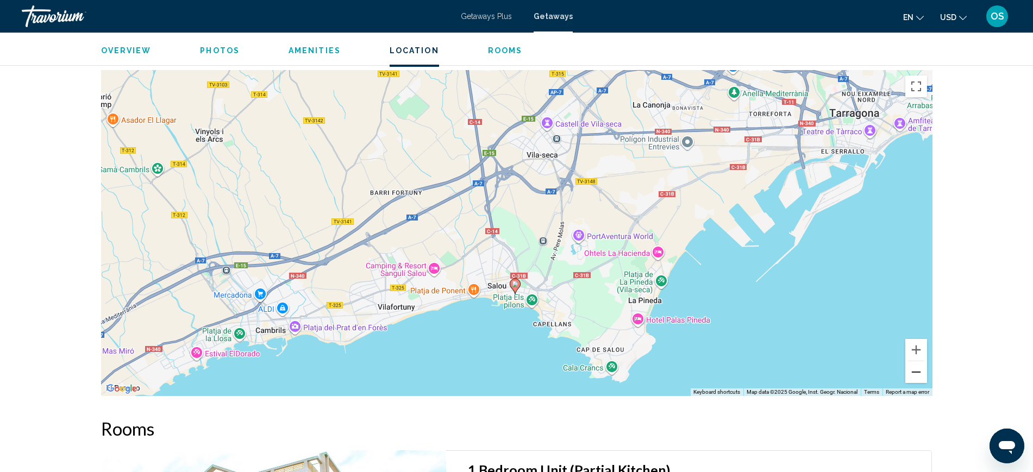
click at [912, 369] on button "Zoom out" at bounding box center [916, 372] width 22 height 22
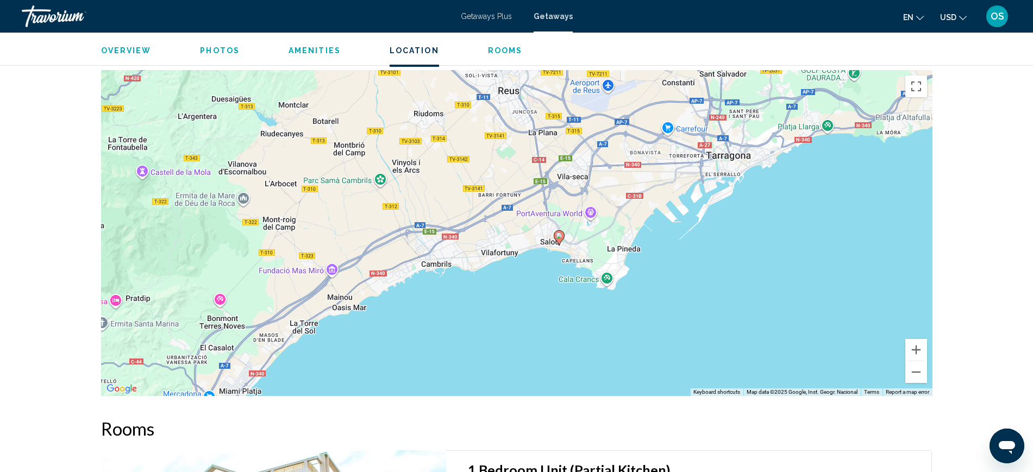
drag, startPoint x: 605, startPoint y: 237, endPoint x: 661, endPoint y: 211, distance: 62.0
click at [661, 211] on div "To activate drag with keyboard, press Alt + Enter. Once in keyboard drag state,…" at bounding box center [516, 233] width 831 height 326
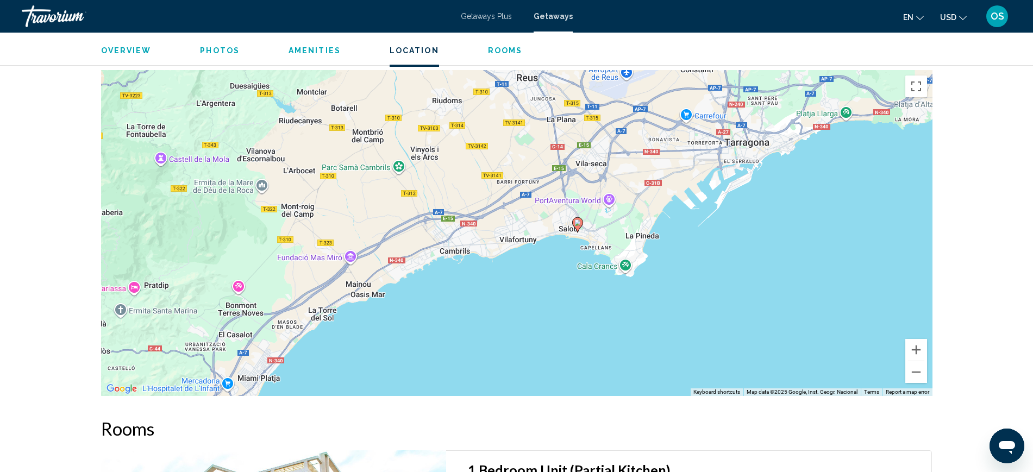
drag, startPoint x: 757, startPoint y: 123, endPoint x: 819, endPoint y: 342, distance: 228.2
click at [811, 301] on div "To activate drag with keyboard, press Alt + Enter. Once in keyboard drag state,…" at bounding box center [516, 233] width 831 height 326
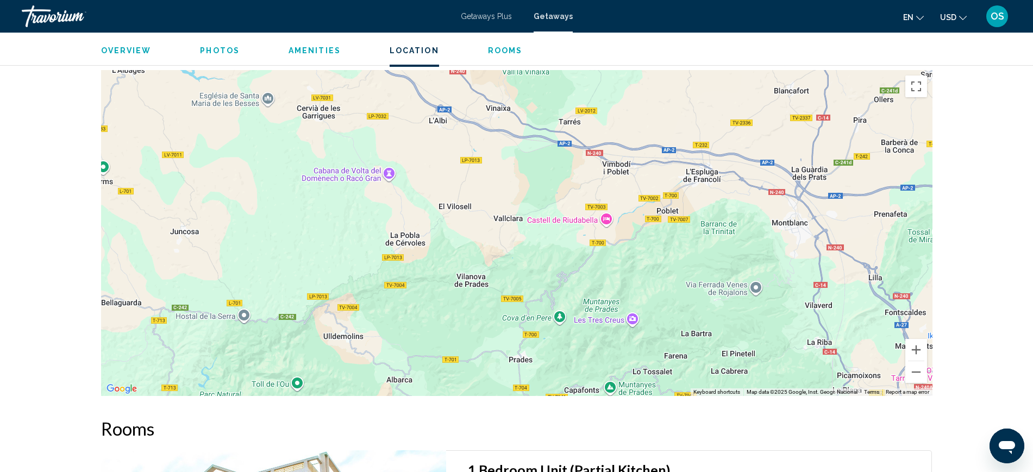
drag, startPoint x: 801, startPoint y: 198, endPoint x: 727, endPoint y: 417, distance: 231.1
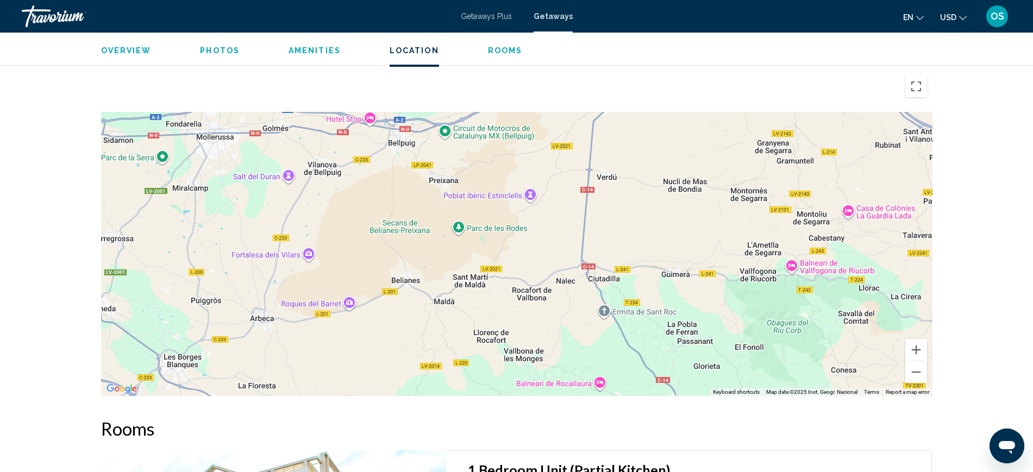
drag, startPoint x: 756, startPoint y: 274, endPoint x: 793, endPoint y: 415, distance: 145.5
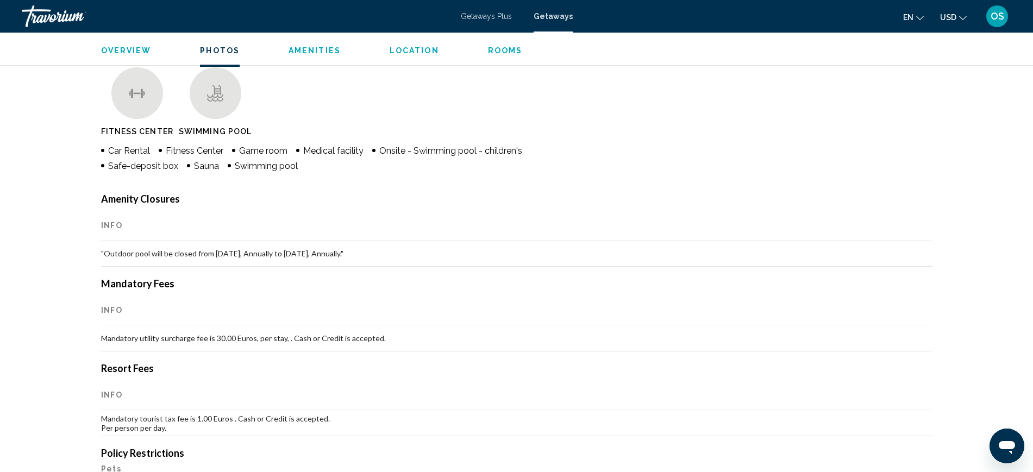
scroll to position [705, 0]
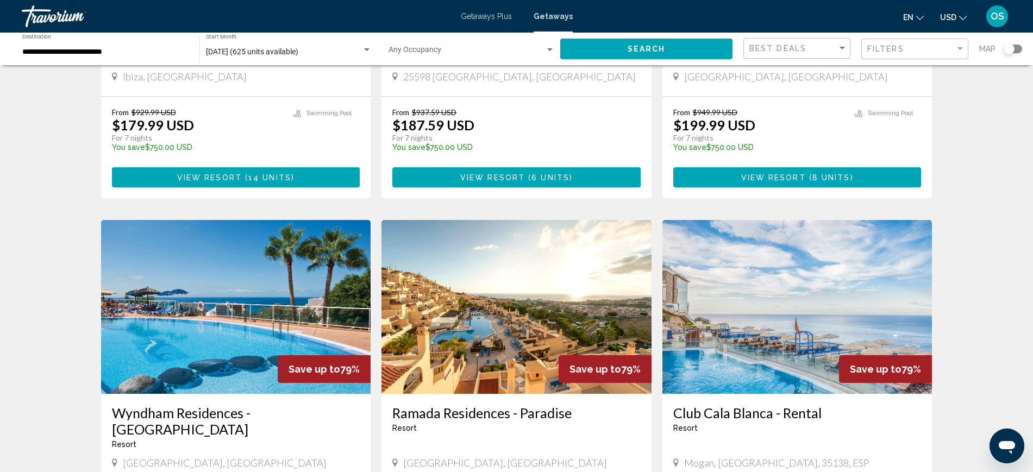
scroll to position [951, 0]
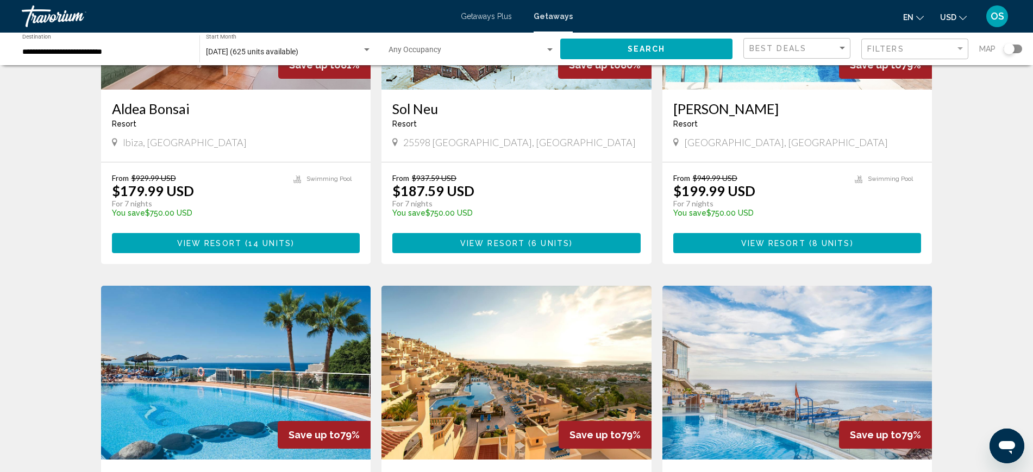
click at [843, 42] on div "Best Deals" at bounding box center [798, 49] width 98 height 20
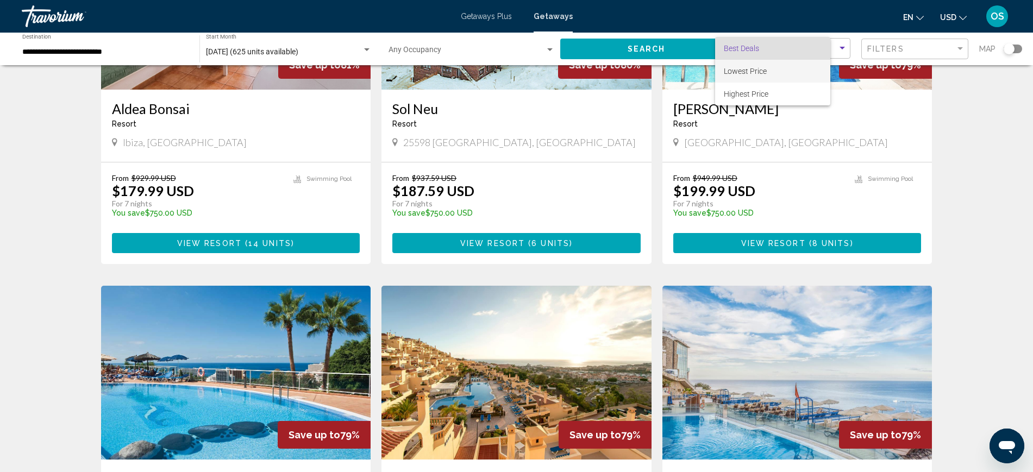
click at [777, 69] on span "Lowest Price" at bounding box center [773, 71] width 98 height 23
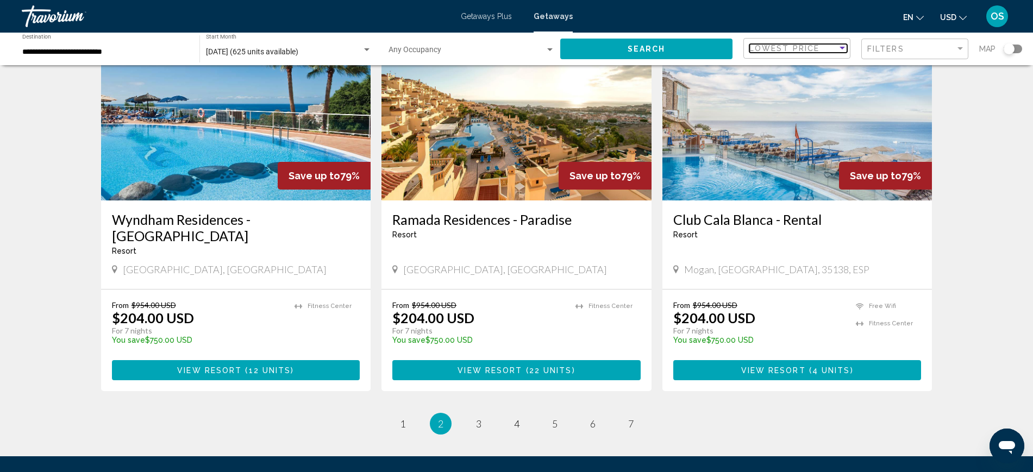
scroll to position [1290, 0]
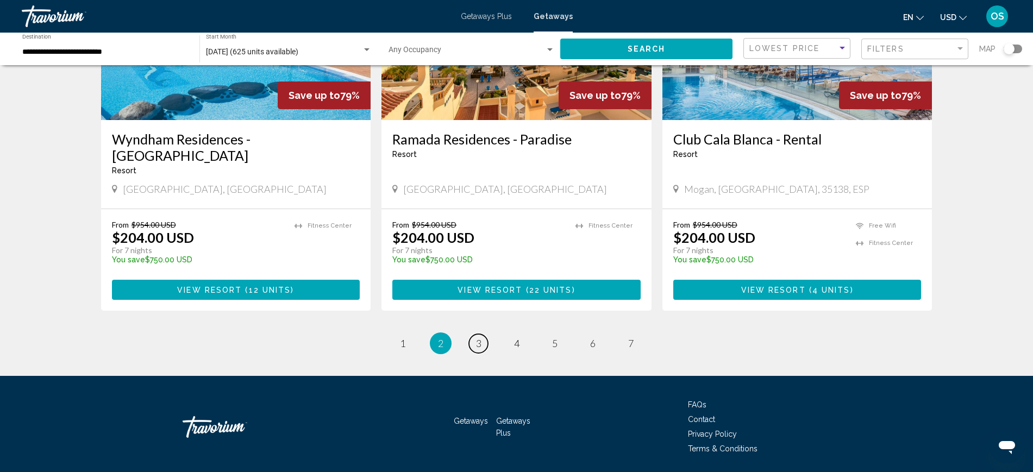
click at [477, 337] on span "3" at bounding box center [478, 343] width 5 height 12
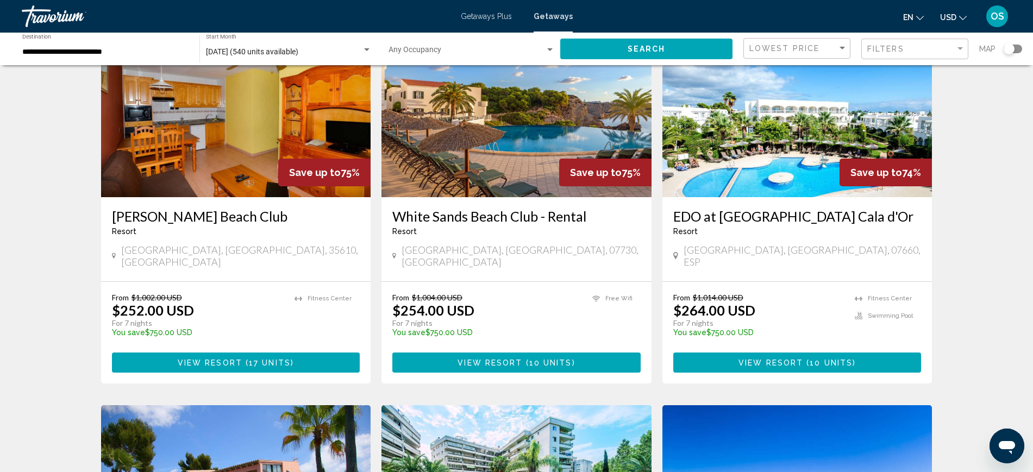
scroll to position [68, 0]
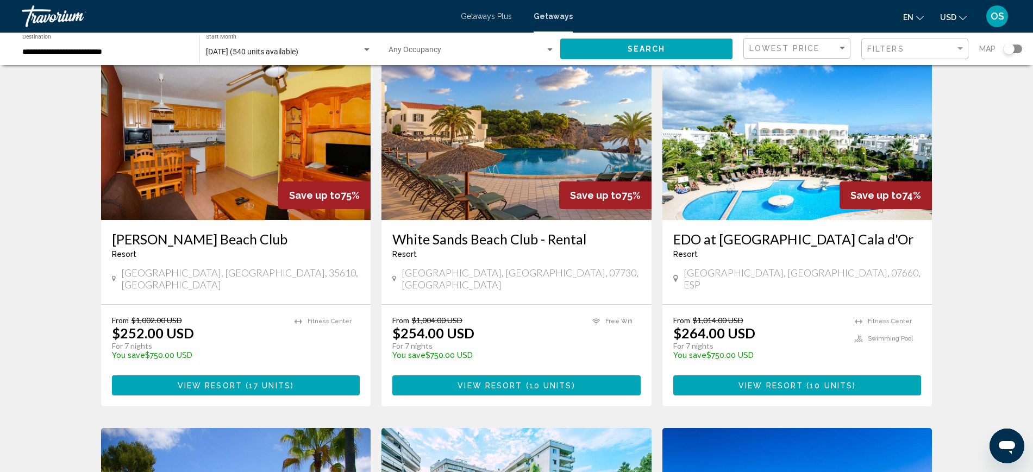
click at [513, 381] on span "View Resort" at bounding box center [489, 385] width 65 height 9
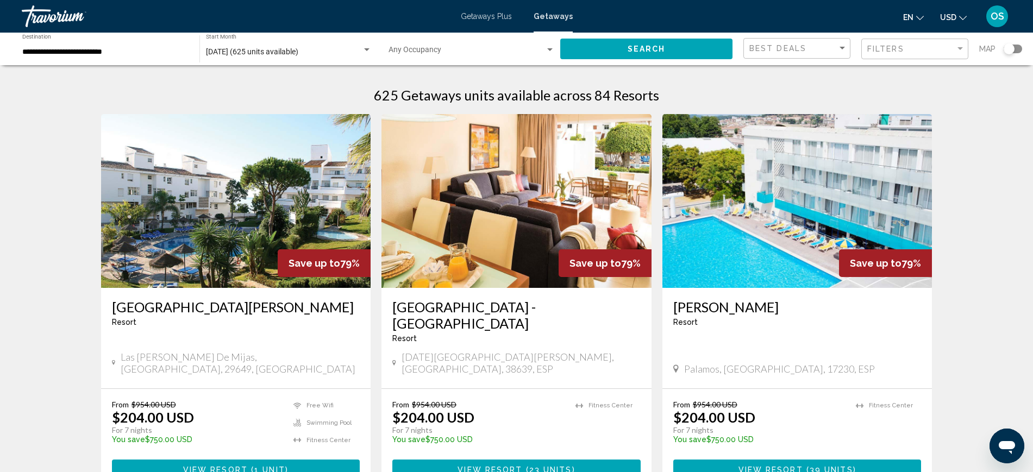
click at [838, 39] on div "Best Deals" at bounding box center [798, 49] width 98 height 20
click at [759, 60] on div "Best Deals Lowest Price Highest Price" at bounding box center [772, 71] width 115 height 68
click at [762, 67] on span "Lowest Price" at bounding box center [745, 71] width 43 height 9
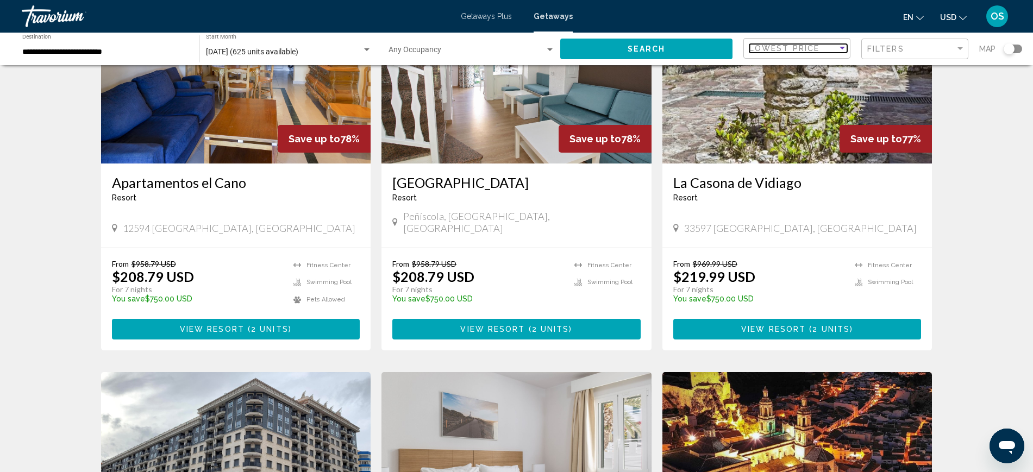
scroll to position [543, 0]
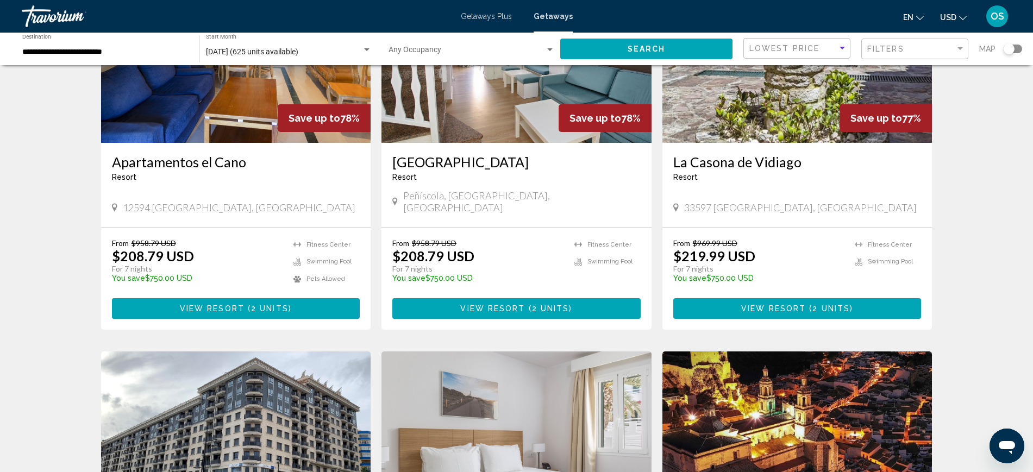
click at [522, 305] on span "View Resort" at bounding box center [492, 309] width 65 height 9
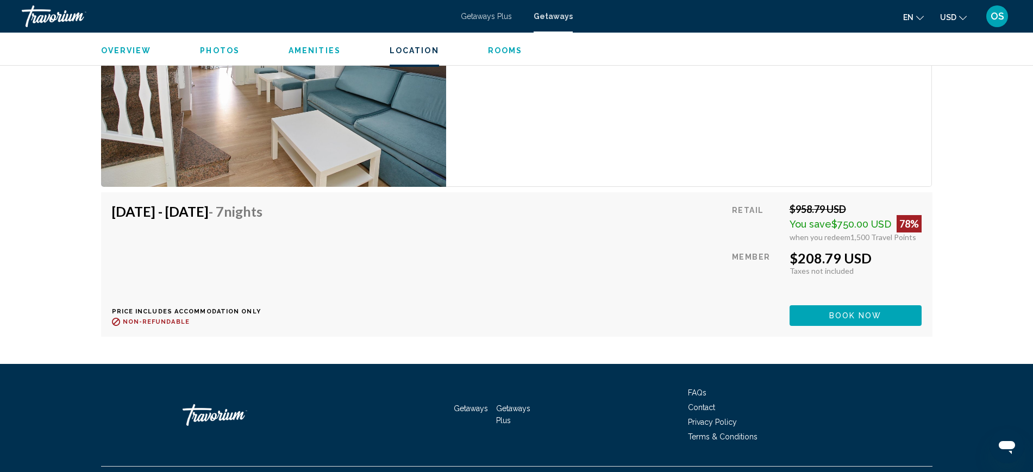
scroll to position [2027, 0]
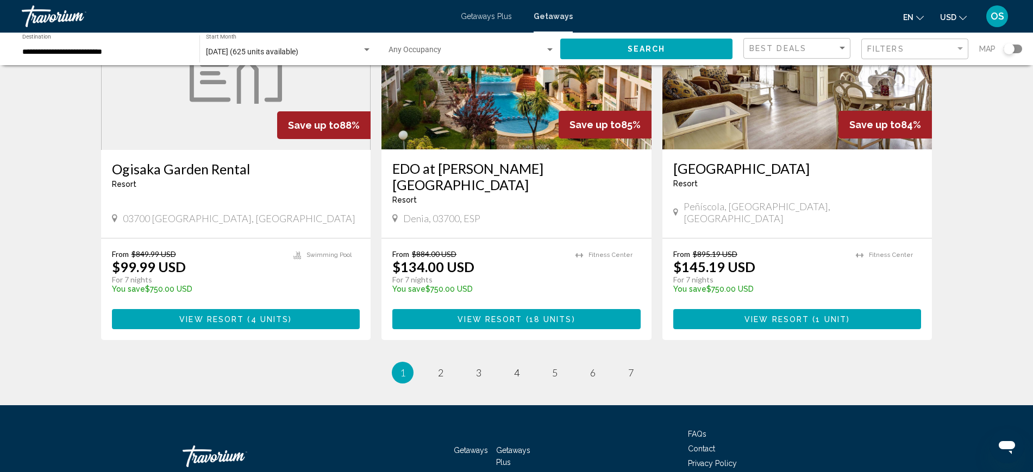
scroll to position [1299, 0]
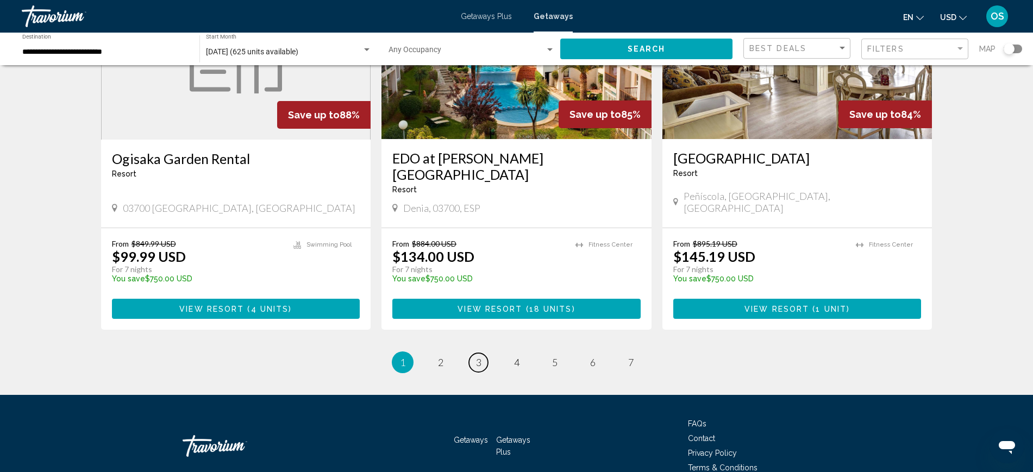
click at [483, 353] on link "page 3" at bounding box center [478, 362] width 19 height 19
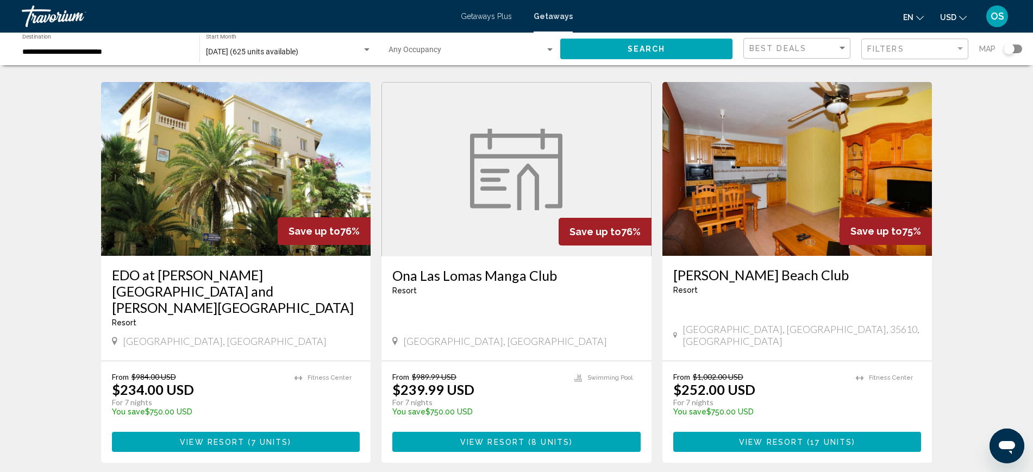
scroll to position [1331, 0]
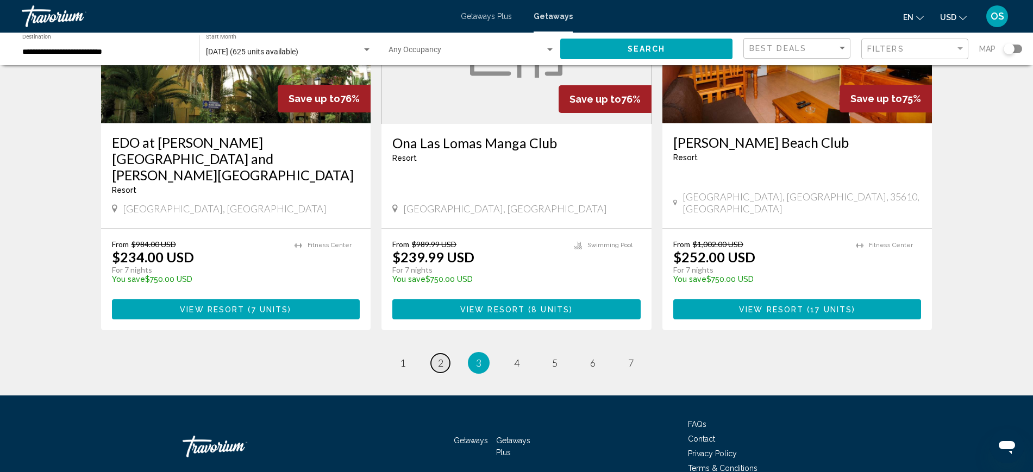
click at [439, 357] on span "2" at bounding box center [440, 363] width 5 height 12
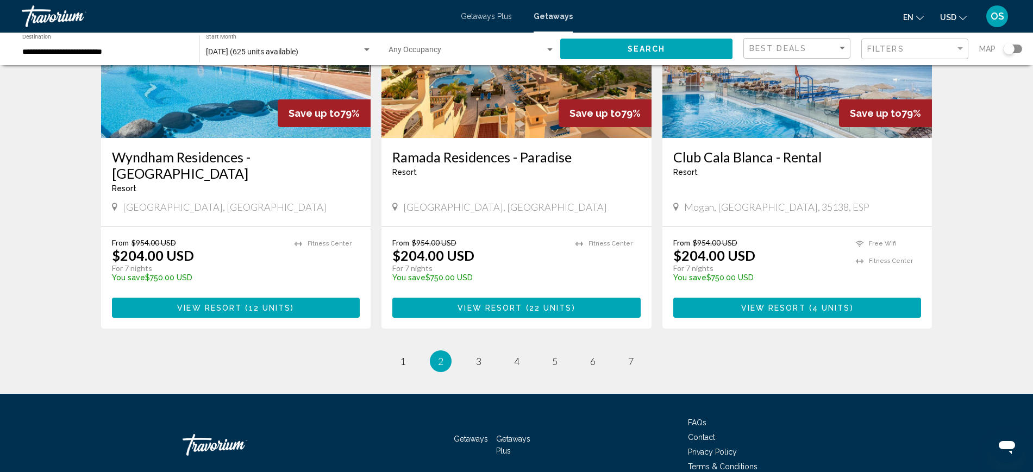
scroll to position [1299, 0]
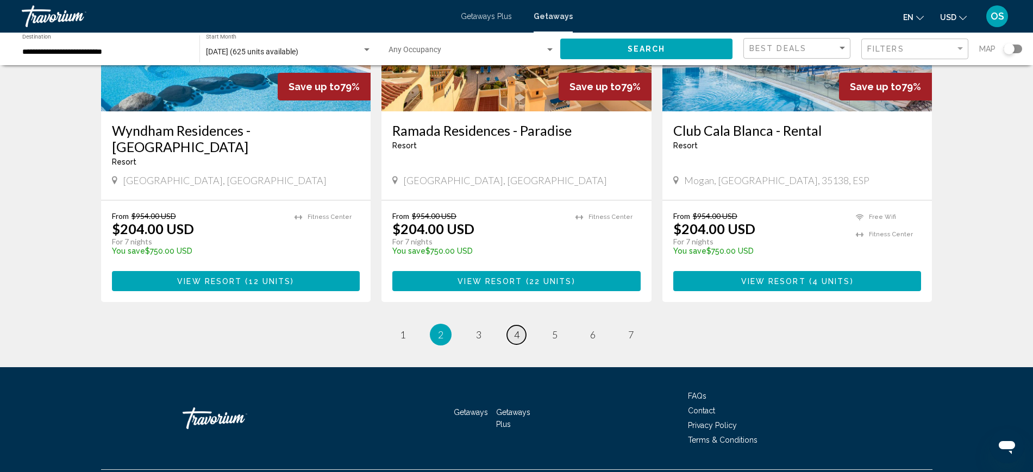
click at [514, 329] on span "4" at bounding box center [516, 335] width 5 height 12
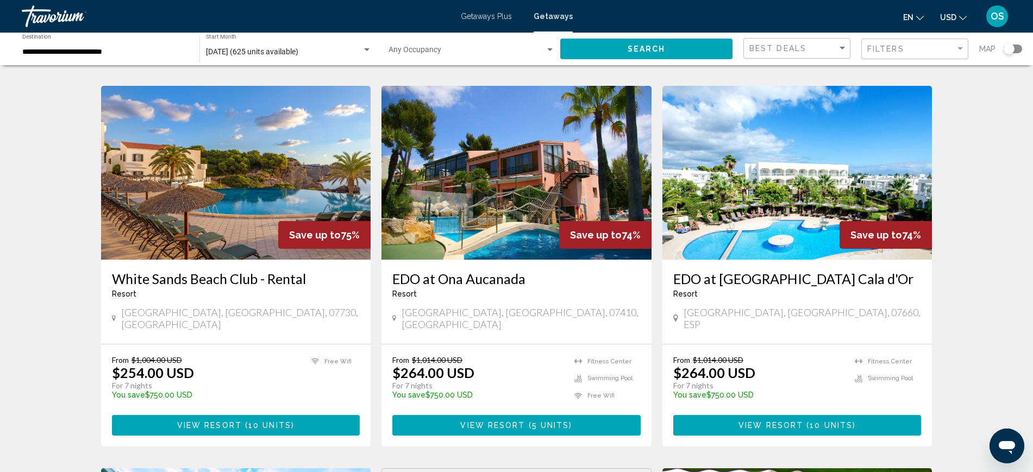
scroll to position [475, 0]
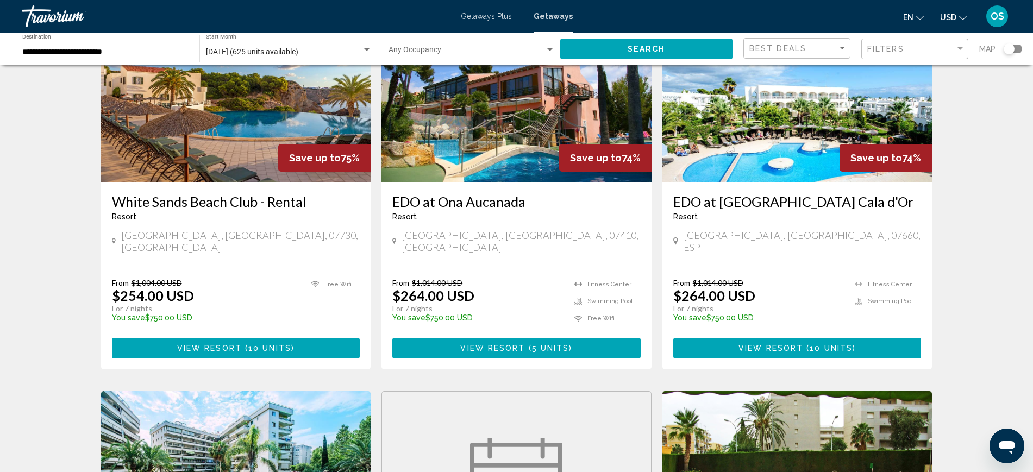
click at [794, 344] on span "View Resort" at bounding box center [770, 348] width 65 height 9
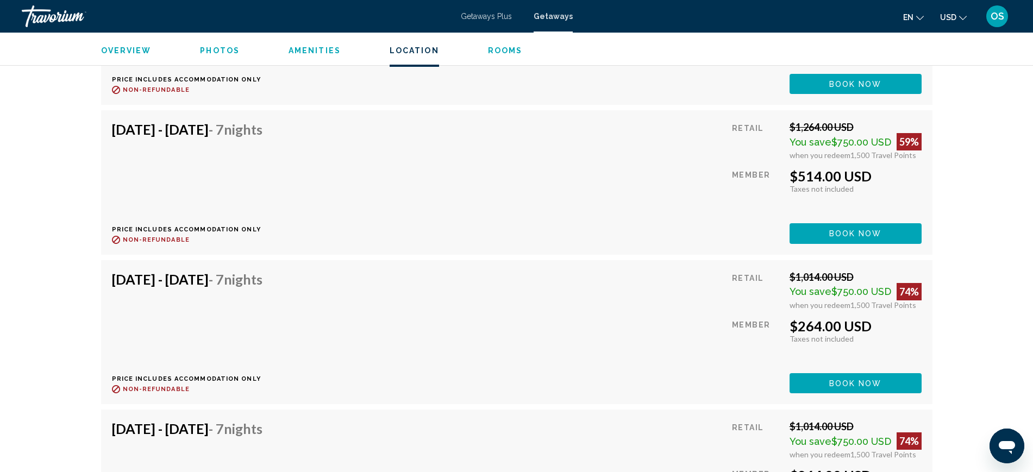
scroll to position [2048, 0]
